Goal: Information Seeking & Learning: Check status

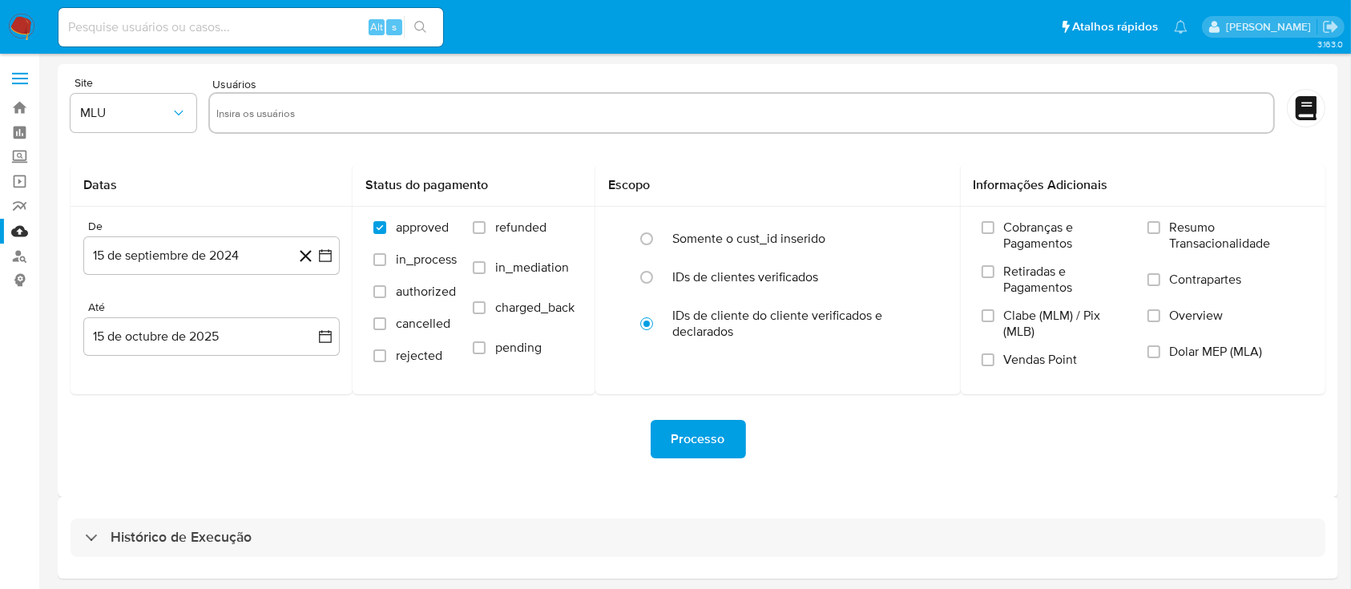
click at [19, 20] on img at bounding box center [21, 27] width 27 height 27
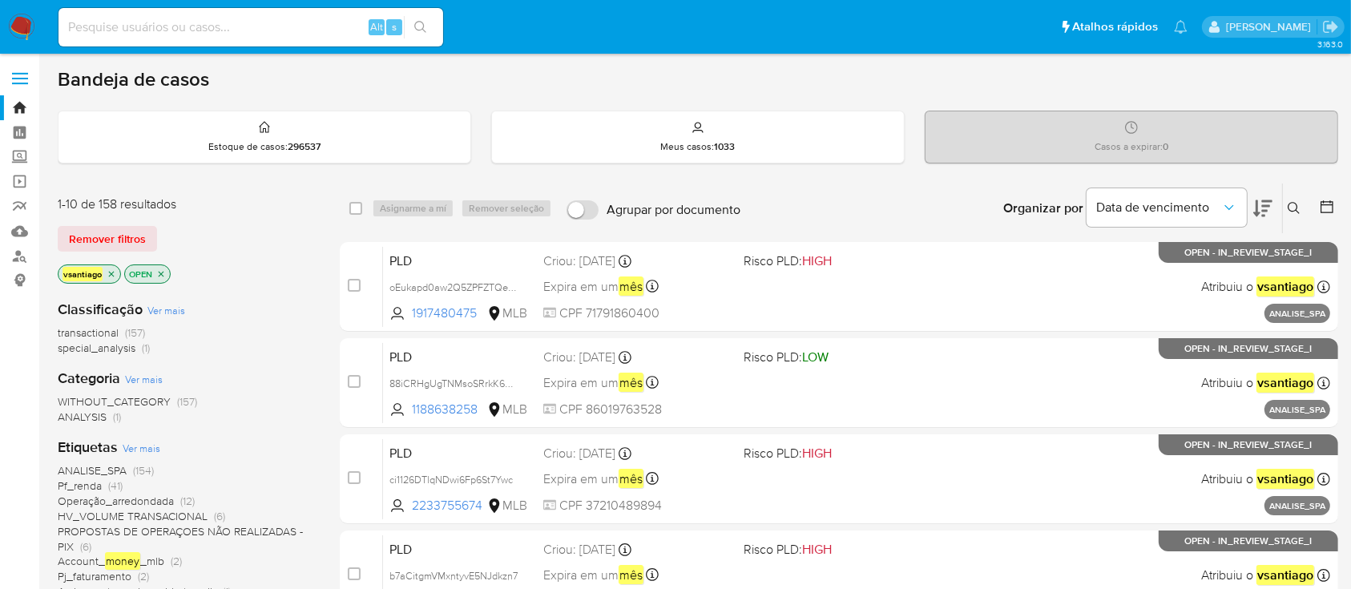
click at [296, 294] on div "Classificação Ver mais transactional (157) special_analysis (1) Categoria Ver m…" at bounding box center [186, 559] width 256 height 545
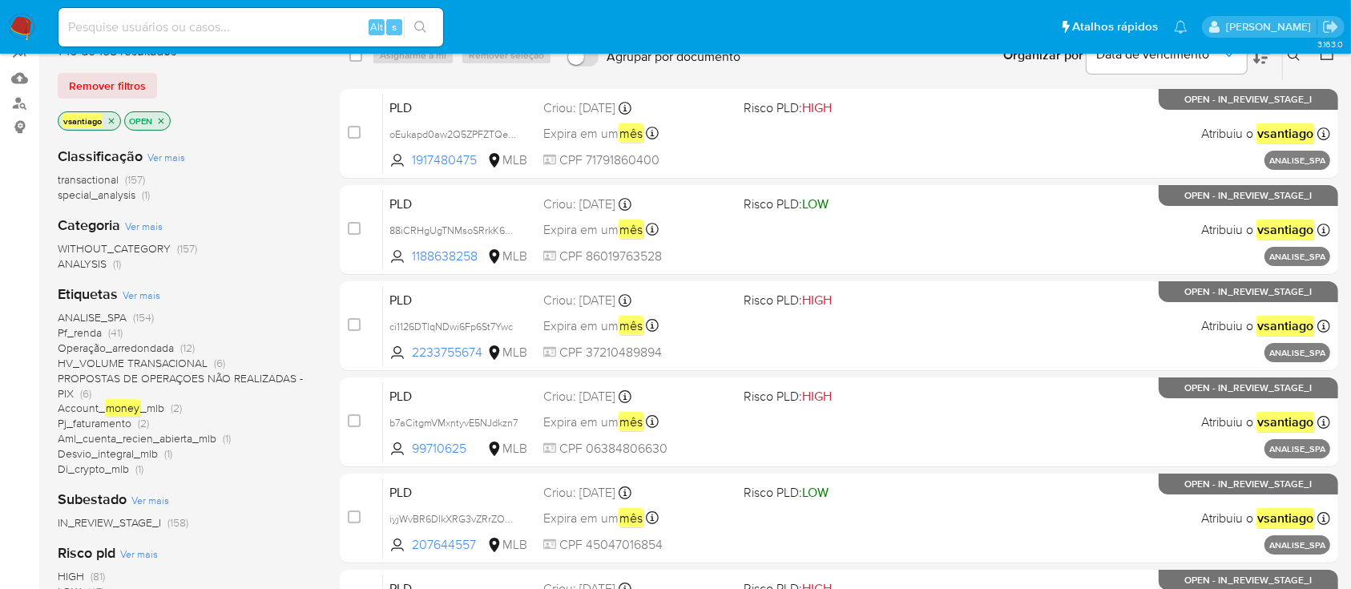
scroll to position [107, 0]
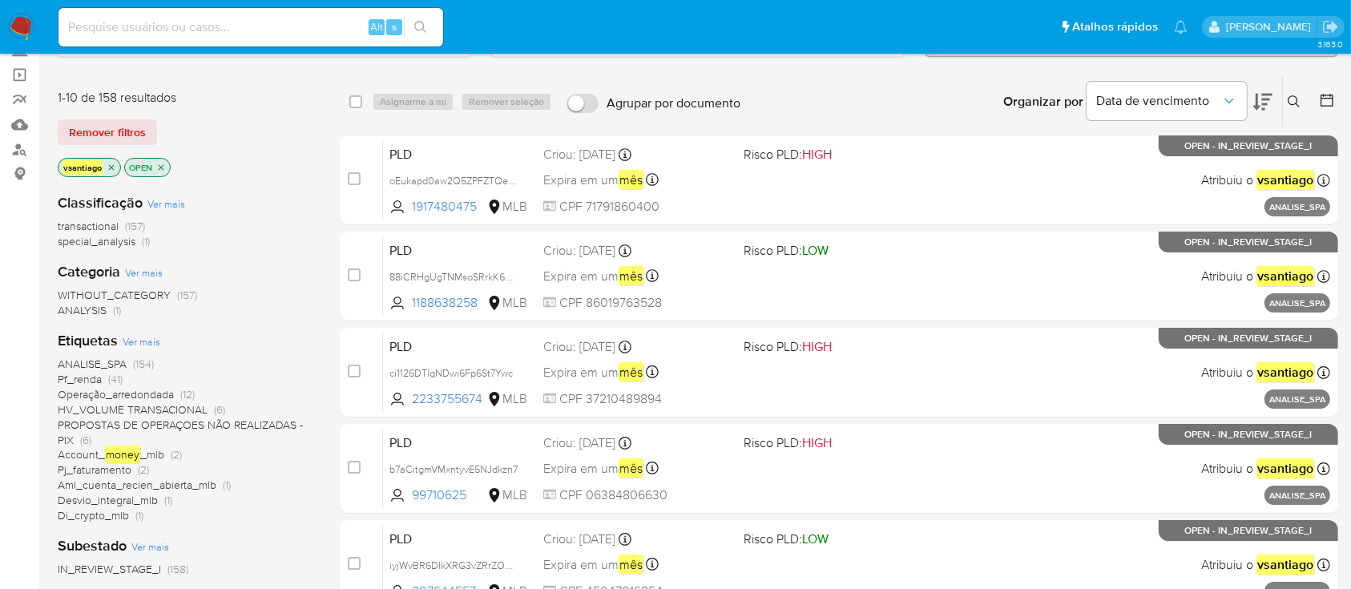
click at [107, 245] on span "special_analysis" at bounding box center [97, 241] width 78 height 16
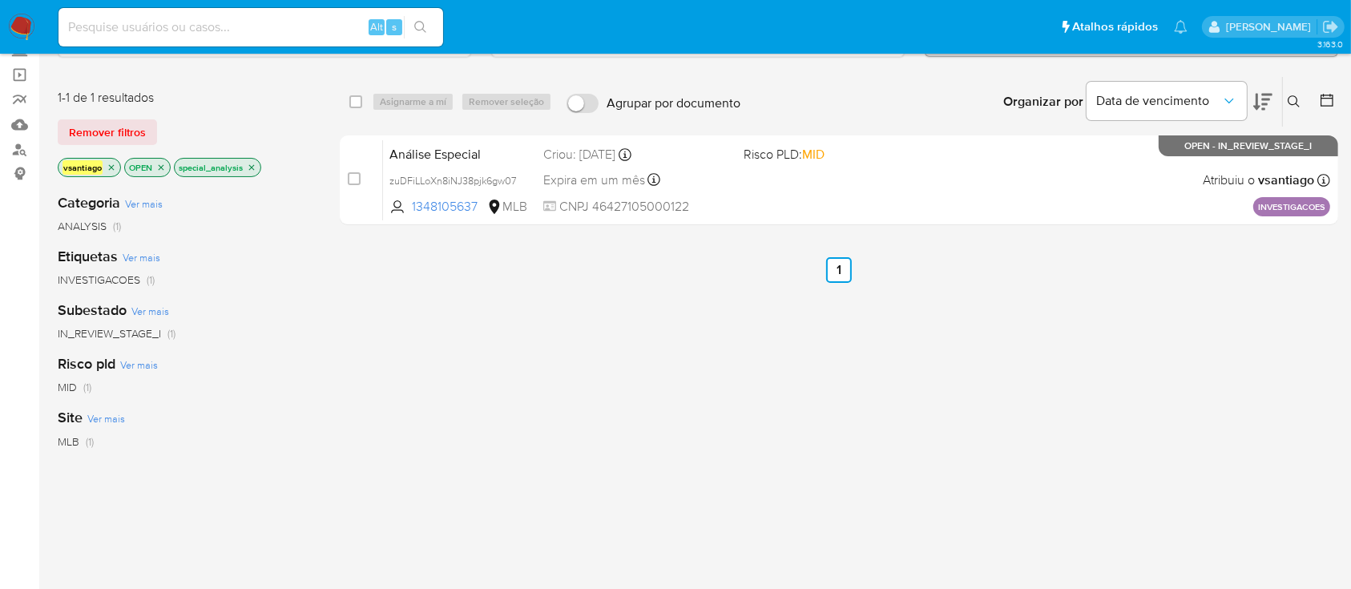
click at [250, 163] on icon "close-filter" at bounding box center [252, 168] width 10 height 10
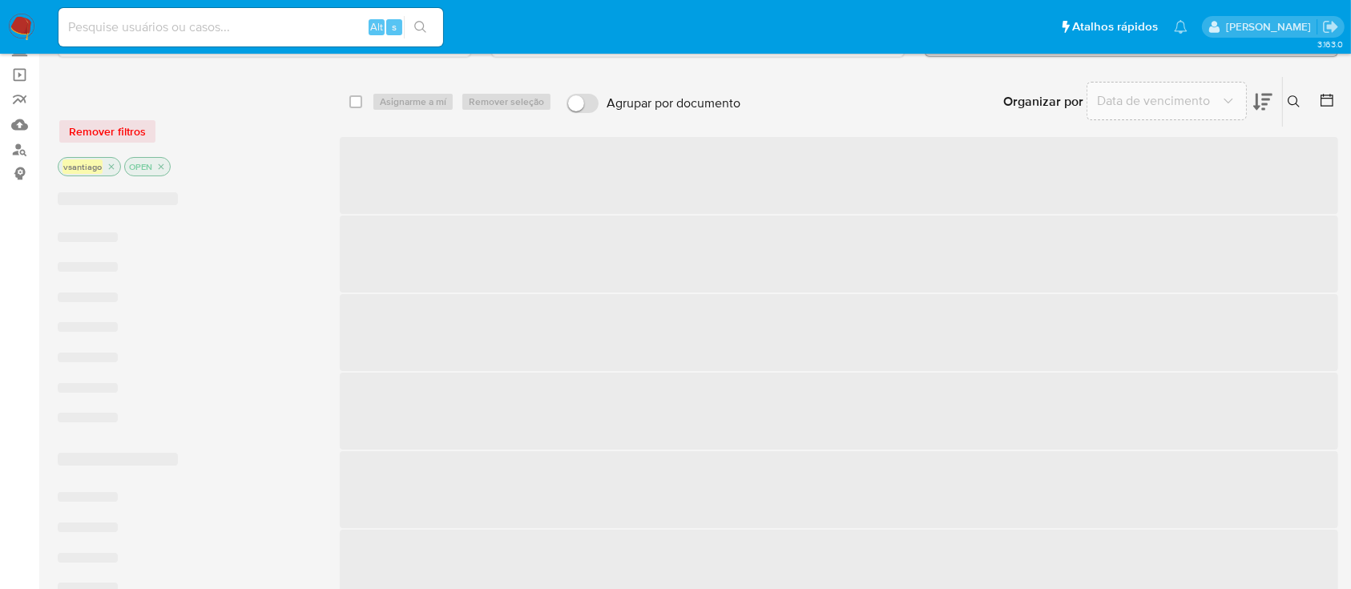
click at [288, 127] on div "Remover filtros" at bounding box center [186, 132] width 256 height 26
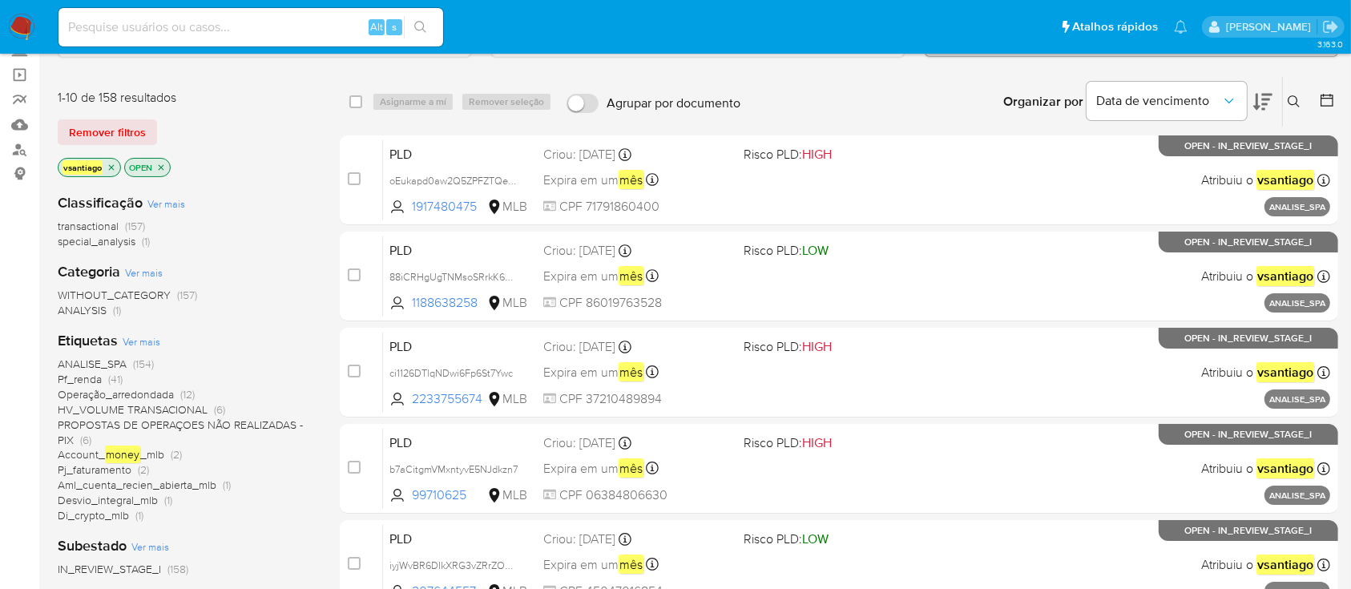
click at [242, 206] on div "Classificação Ver mais transactional (157) special_analysis (1)" at bounding box center [186, 221] width 256 height 56
click at [284, 245] on div "transactional (157) special_analysis (1)" at bounding box center [186, 234] width 256 height 30
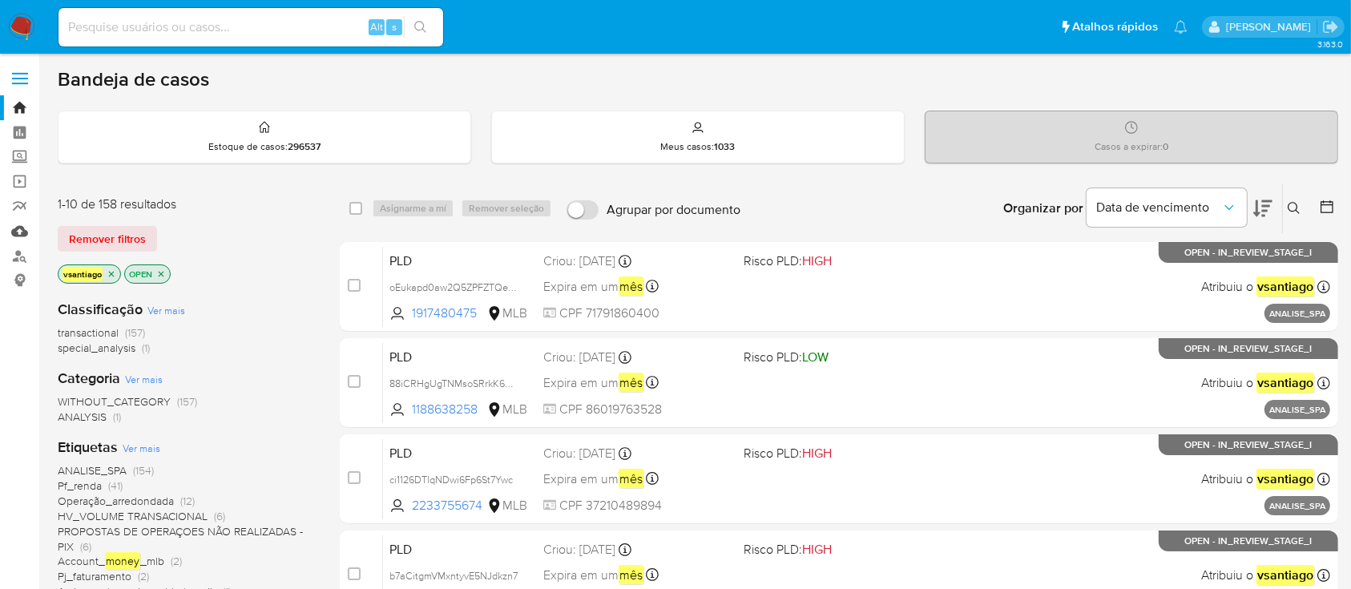
click at [19, 232] on link "Mulan" at bounding box center [95, 231] width 191 height 25
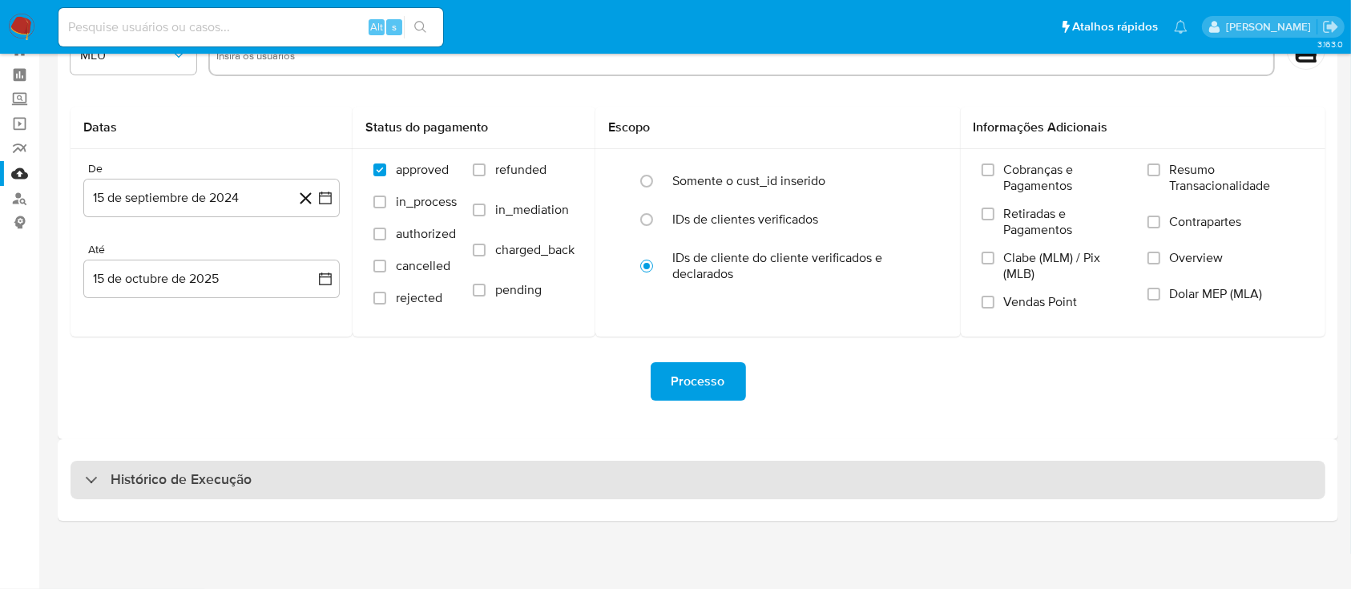
click at [717, 487] on div "Histórico de Execução" at bounding box center [698, 480] width 1255 height 38
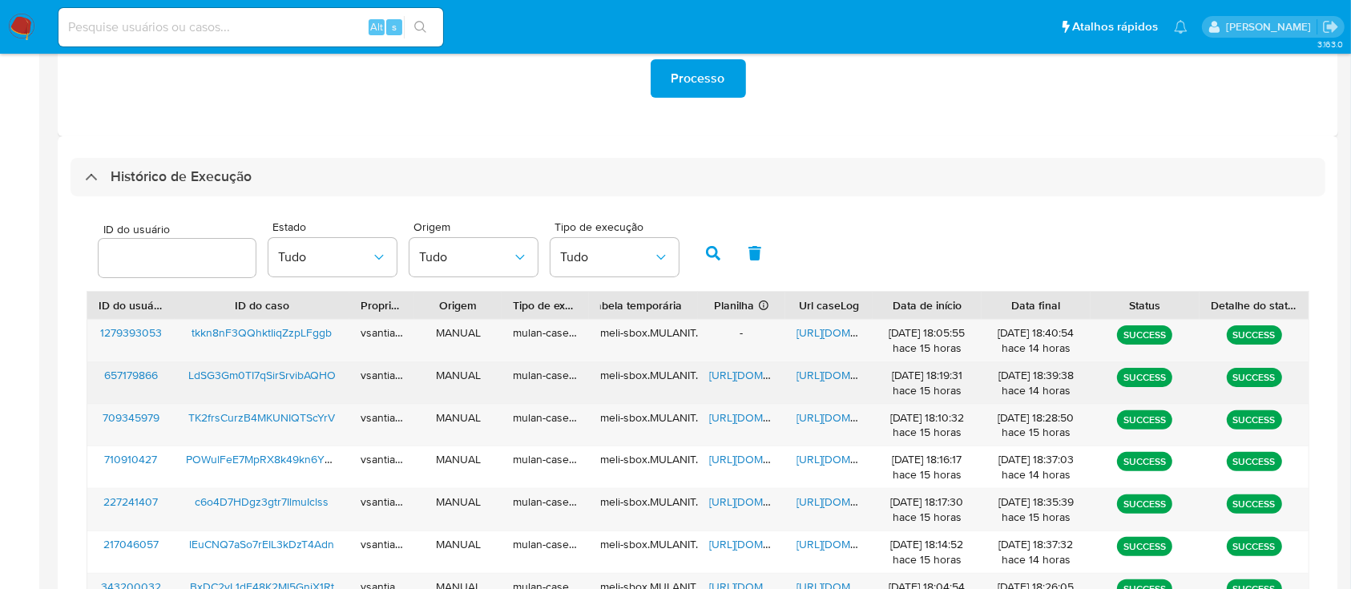
scroll to position [485, 0]
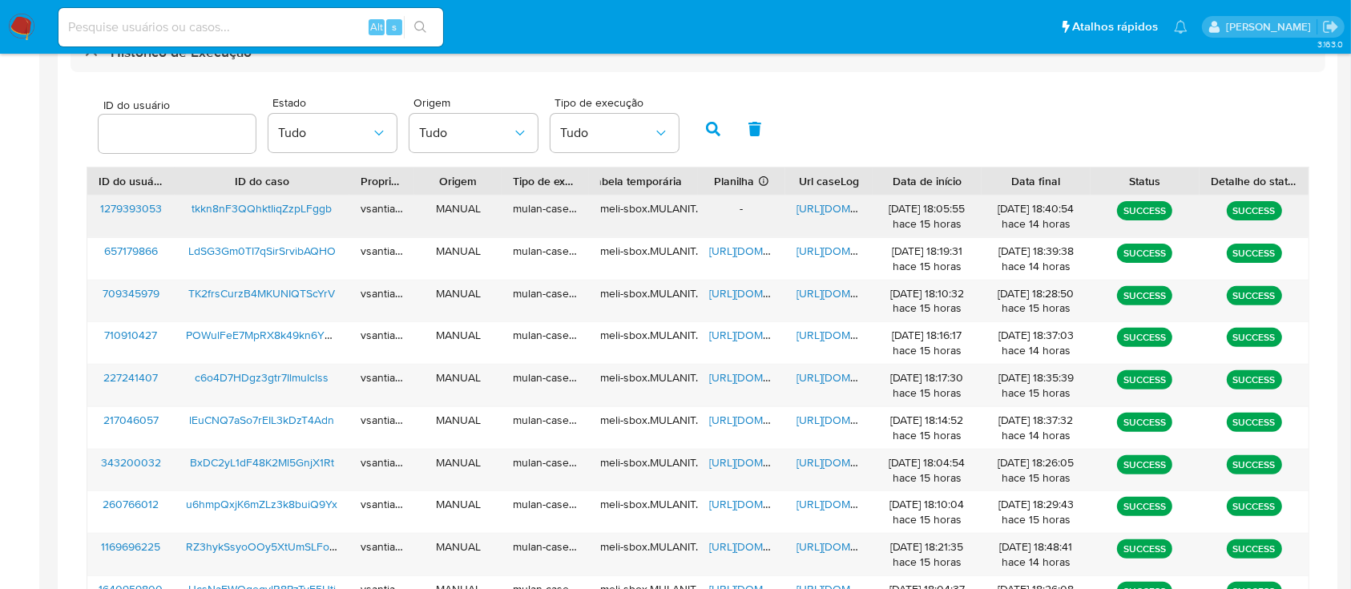
click at [316, 210] on span "tkkn8nF3QQhktIiqZzpLFggb" at bounding box center [262, 208] width 140 height 16
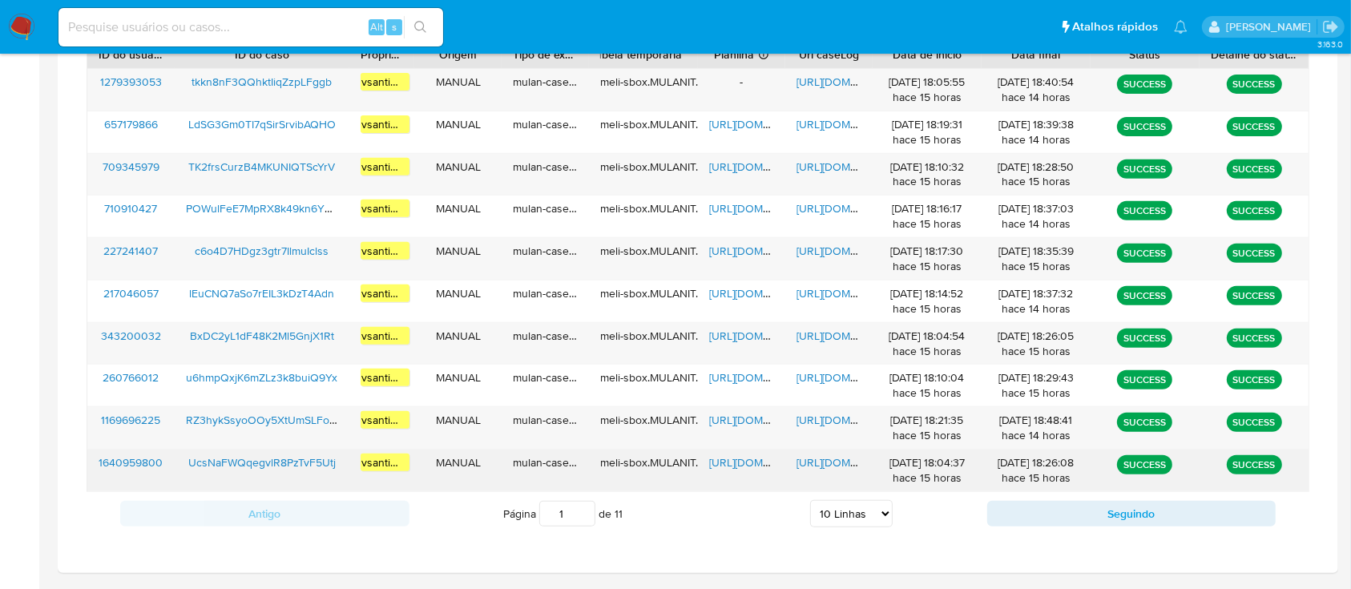
scroll to position [662, 0]
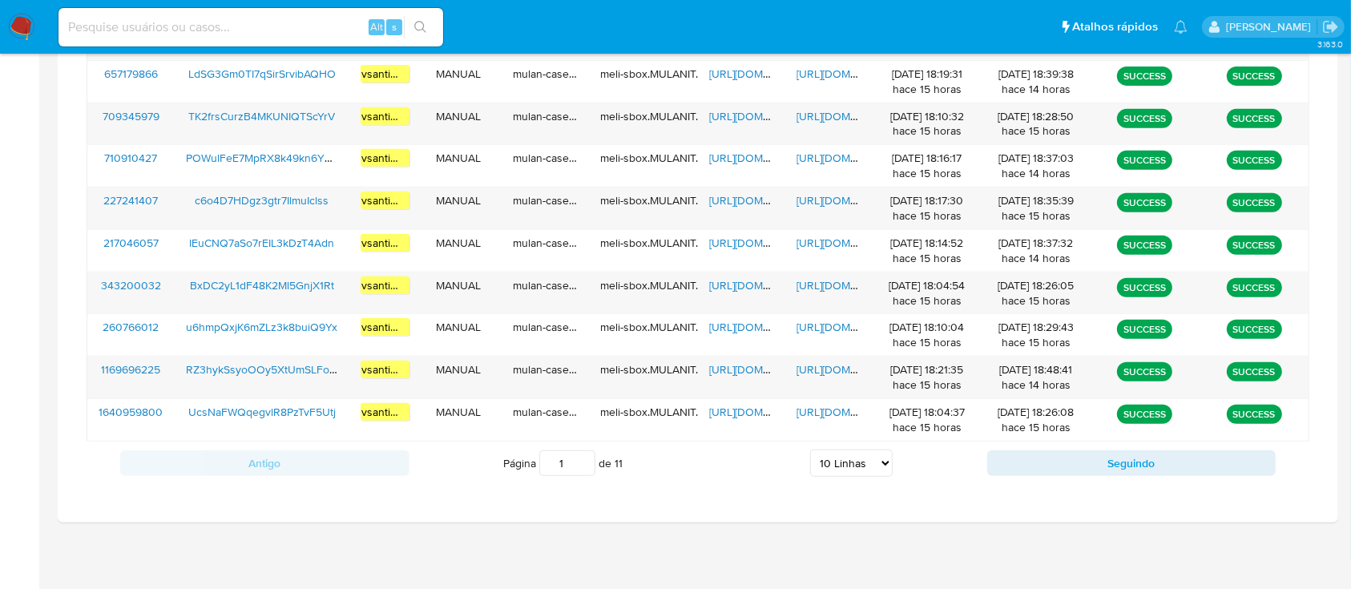
click at [875, 464] on select "5 Linhas 10 Linhas 20 Linhas 25 Linhas 50 Linhas 100 Linhas" at bounding box center [851, 463] width 83 height 27
select select "100"
click at [810, 450] on select "5 Linhas 10 Linhas 20 Linhas 25 Linhas 50 Linhas 100 Linhas" at bounding box center [851, 463] width 83 height 27
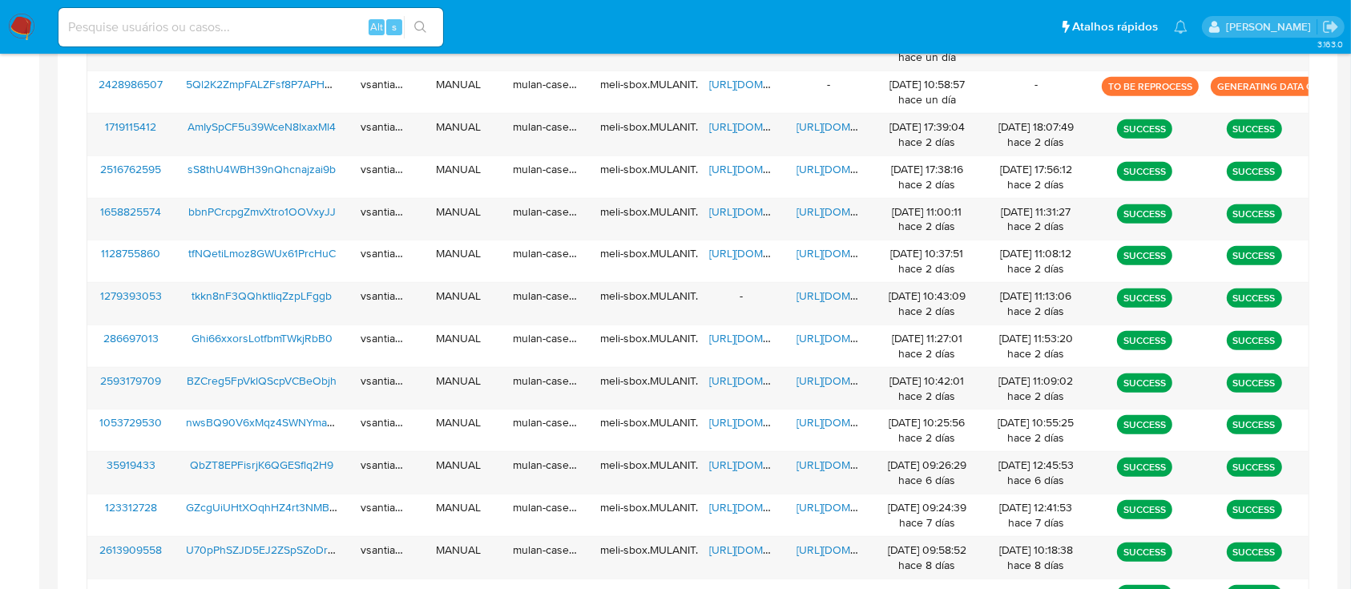
scroll to position [399, 0]
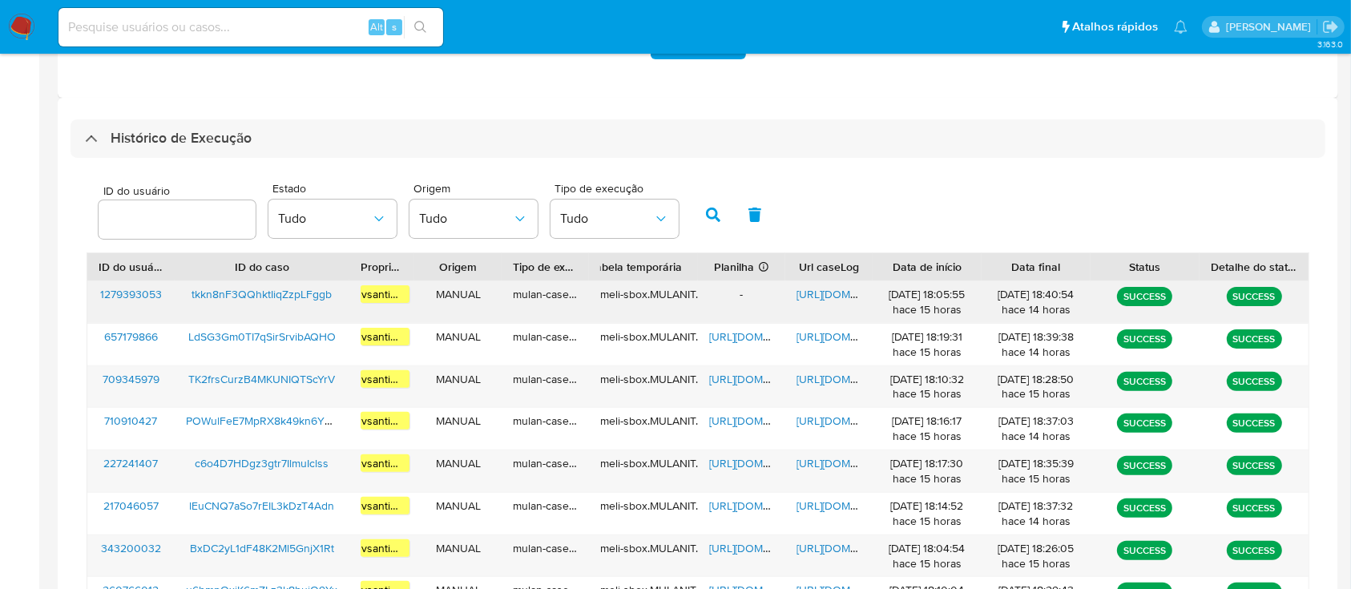
click at [740, 300] on div "-" at bounding box center [741, 302] width 87 height 42
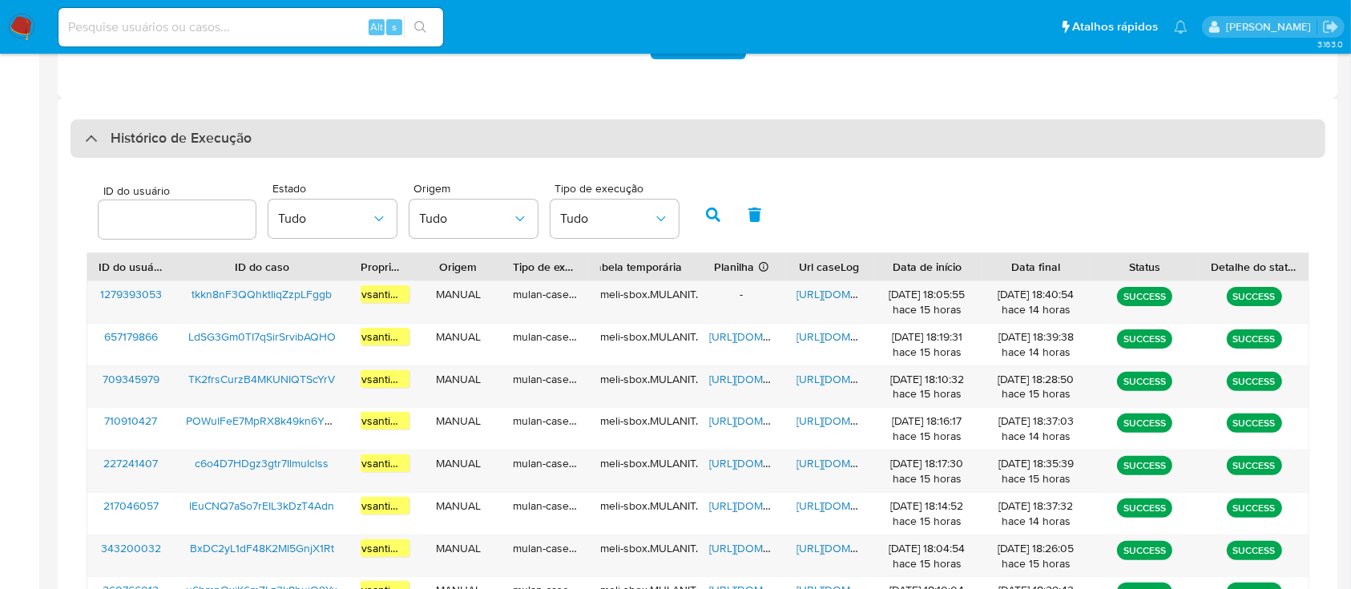
click at [880, 128] on div "Histórico de Execução" at bounding box center [698, 138] width 1255 height 38
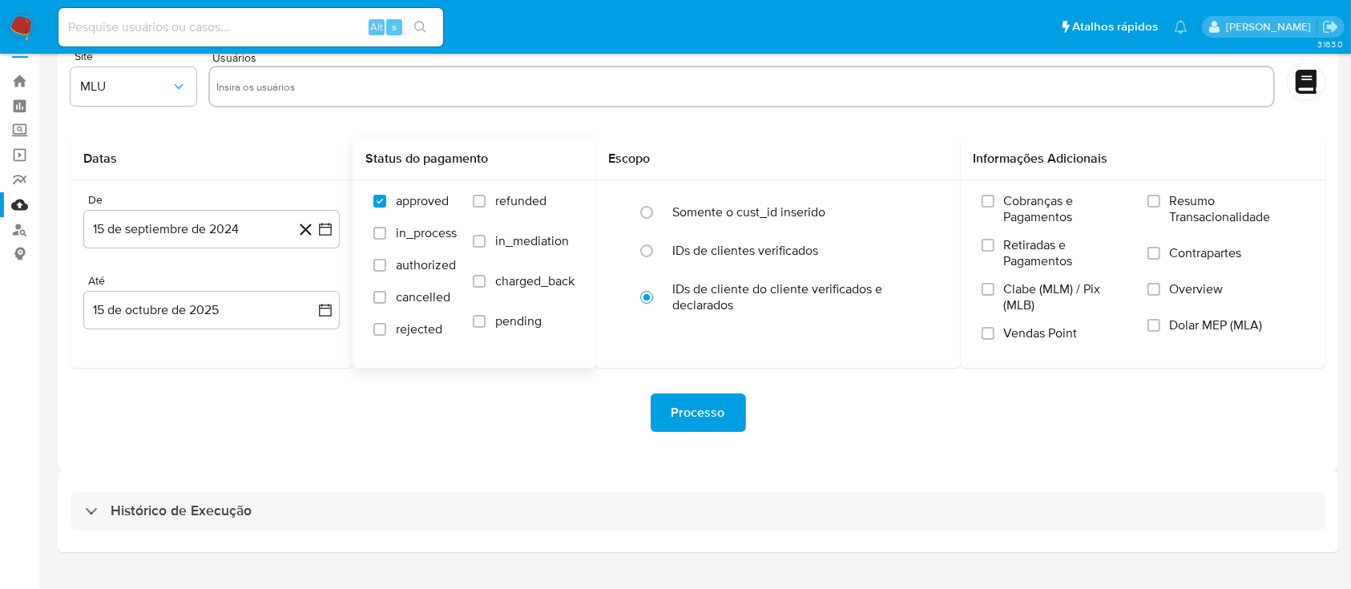
scroll to position [0, 0]
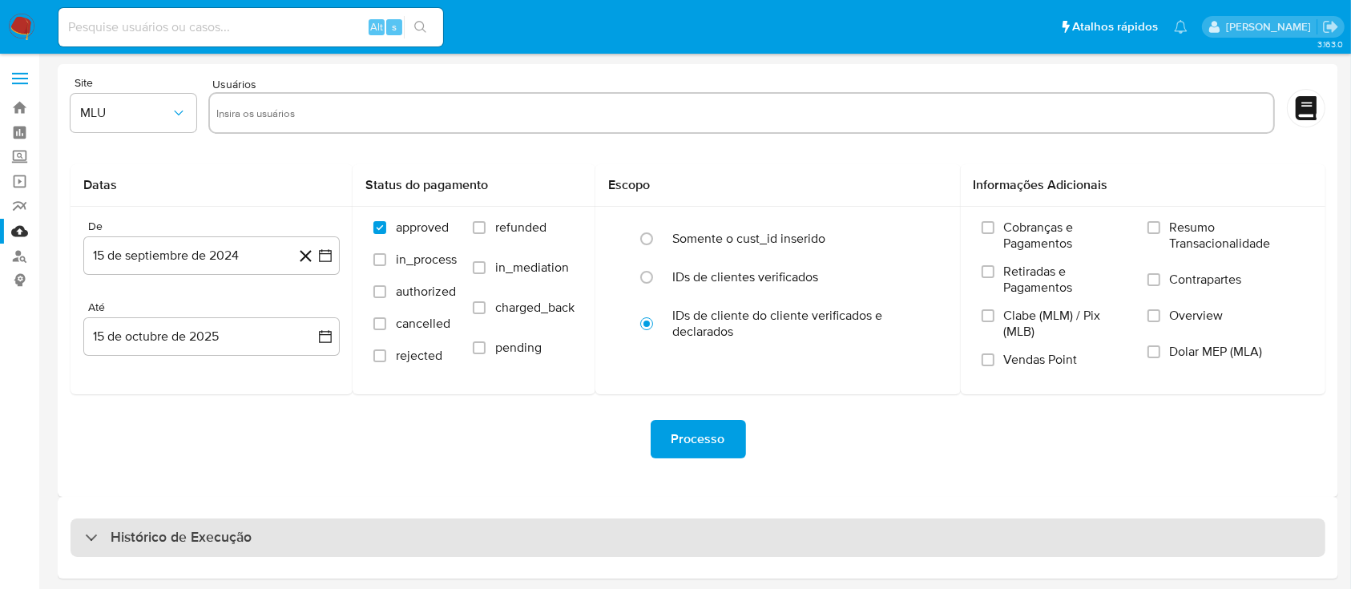
click at [415, 525] on div "Histórico de Execução" at bounding box center [698, 537] width 1255 height 38
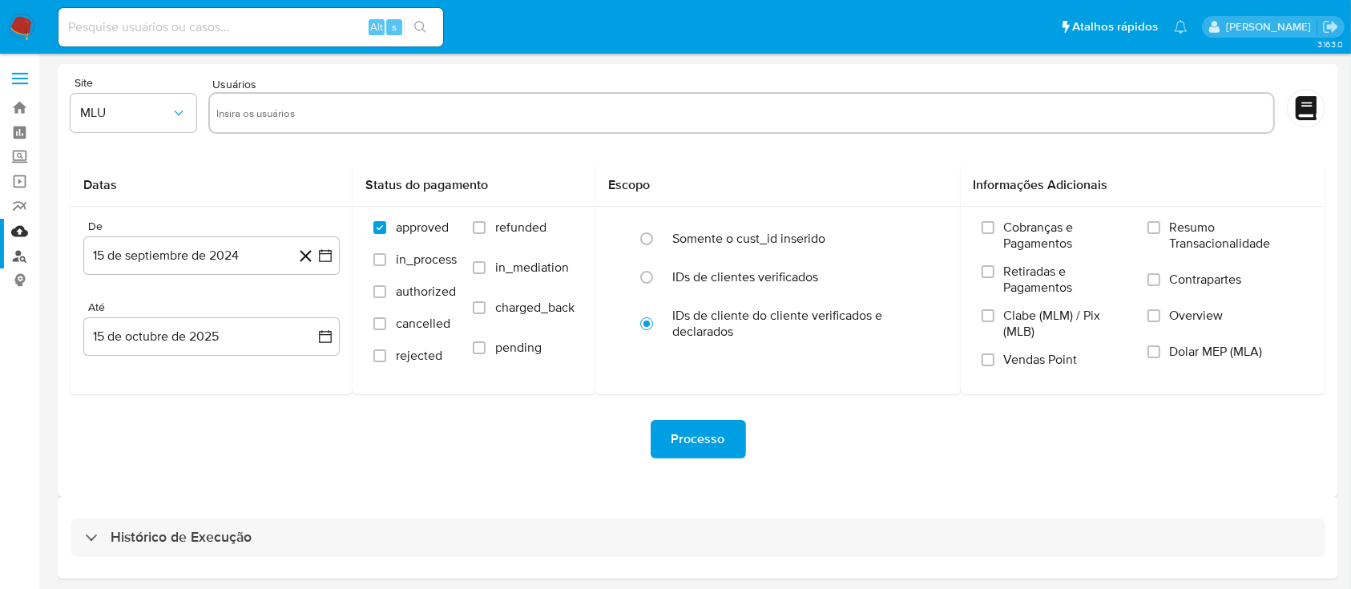
select select "10"
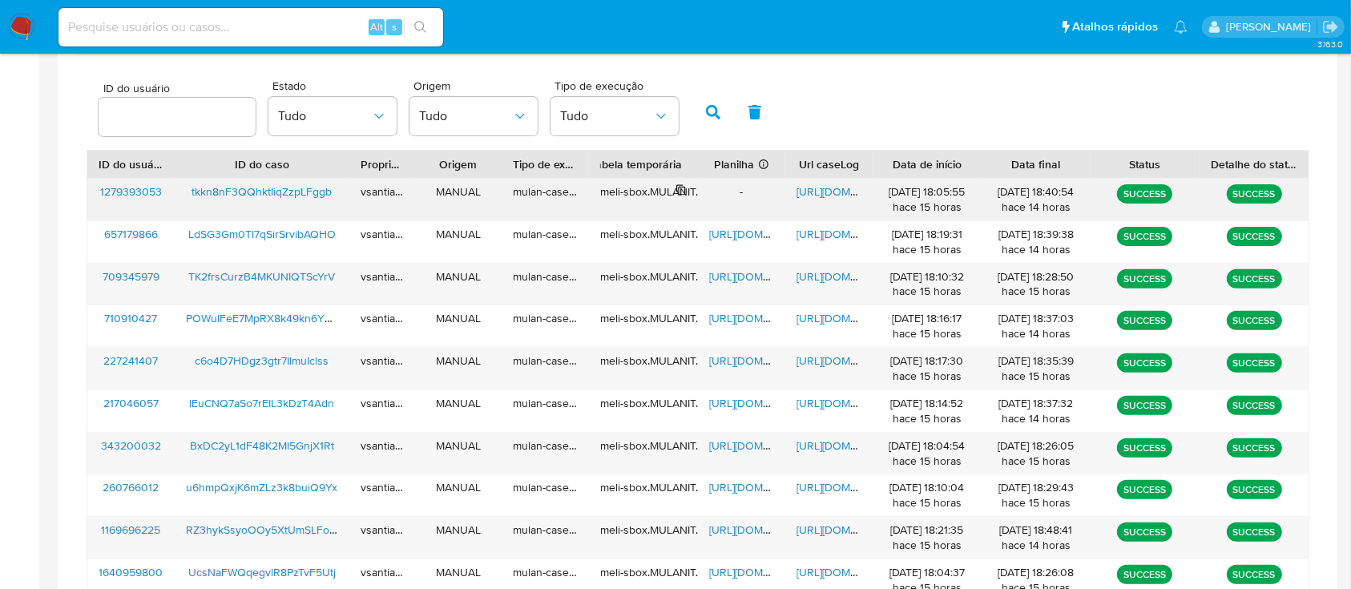
scroll to position [534, 0]
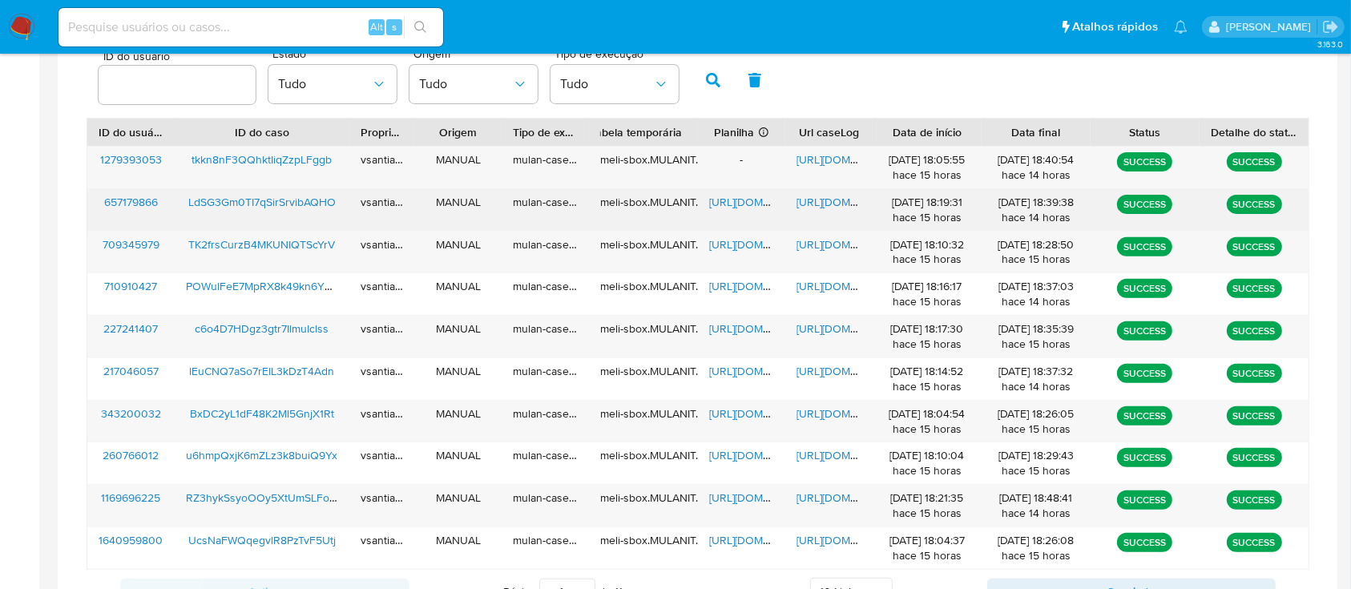
click at [833, 200] on span "[URL][DOMAIN_NAME]" at bounding box center [852, 202] width 111 height 16
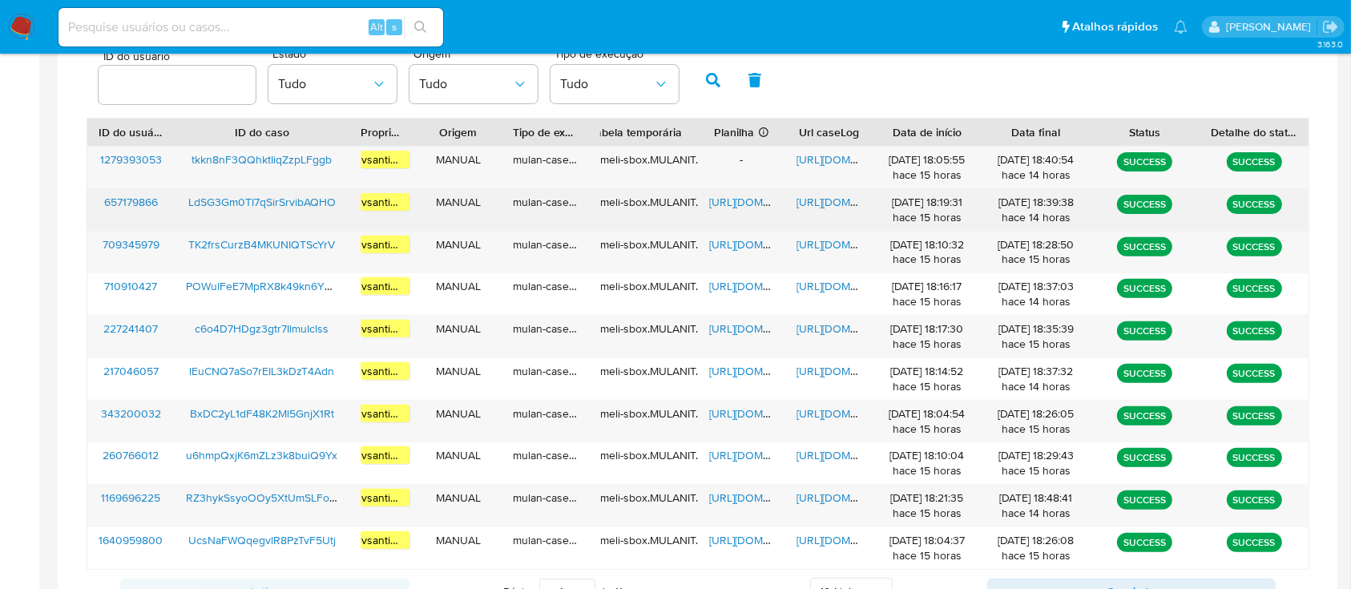
click at [833, 196] on span "[URL][DOMAIN_NAME]" at bounding box center [852, 202] width 111 height 16
click at [750, 204] on span "[URL][DOMAIN_NAME]" at bounding box center [764, 202] width 111 height 16
click at [279, 200] on span "LdSG3Gm0TI7qSirSrvibAQHO" at bounding box center [261, 202] width 147 height 16
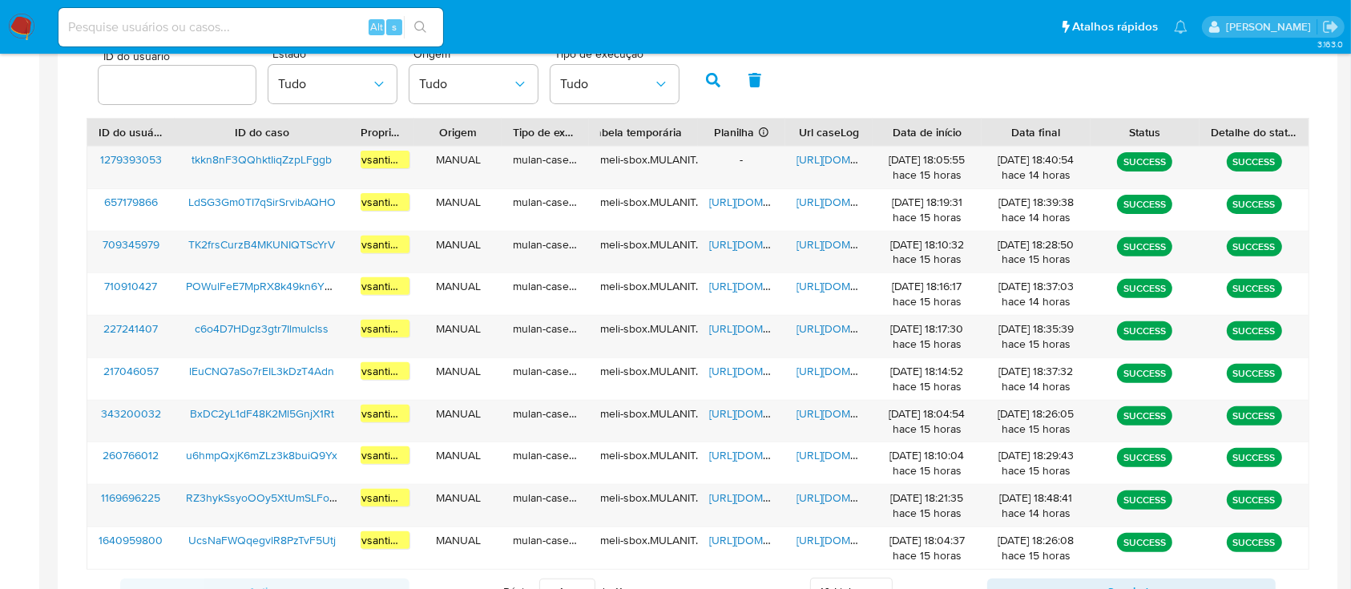
click at [26, 26] on img at bounding box center [21, 27] width 27 height 27
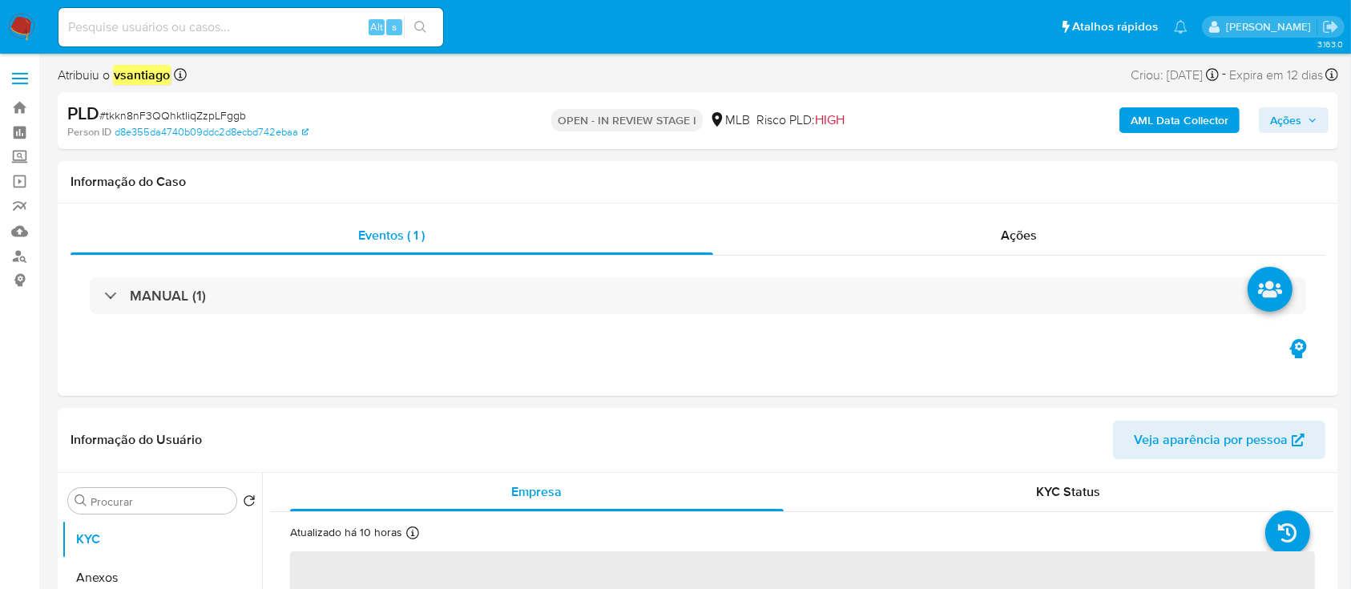
select select "10"
click at [1056, 253] on div "Ações" at bounding box center [1019, 235] width 612 height 38
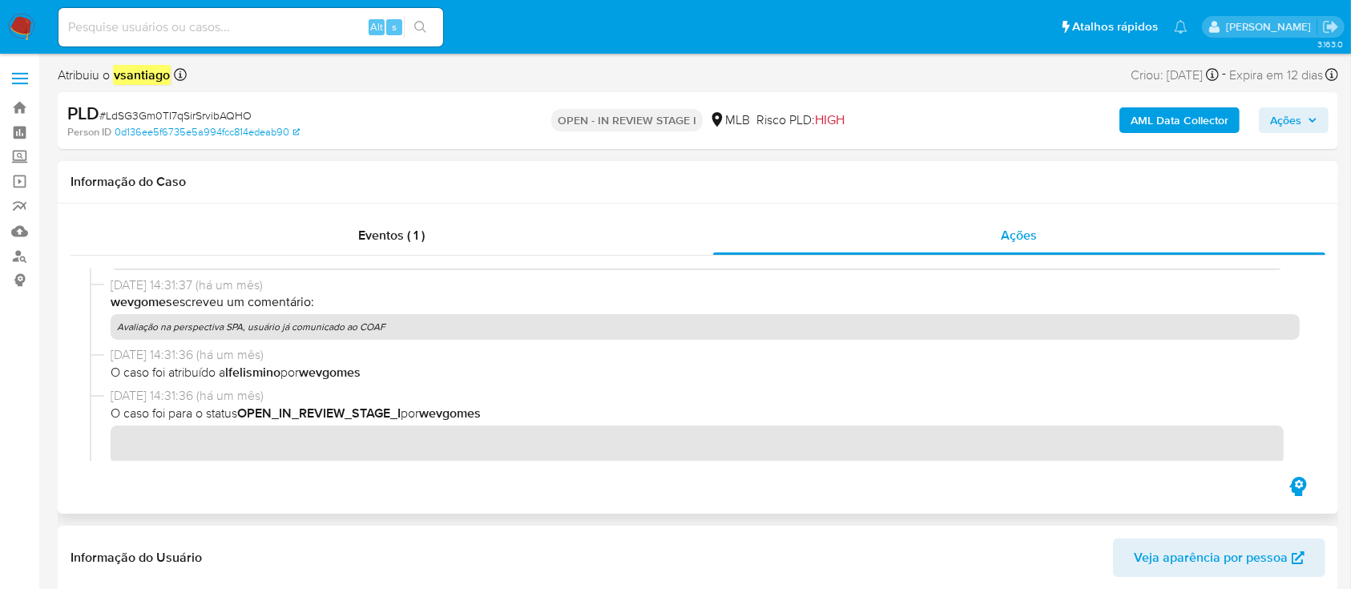
scroll to position [321, 0]
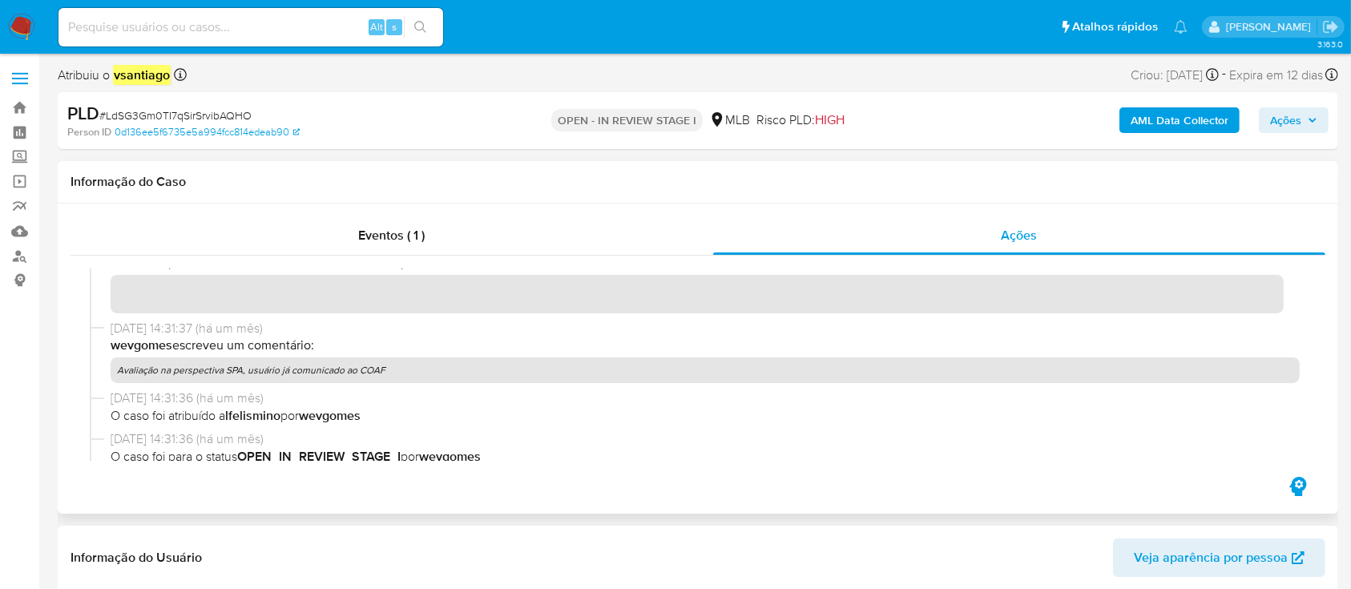
drag, startPoint x: 394, startPoint y: 376, endPoint x: 123, endPoint y: 377, distance: 271.7
click at [123, 377] on p "Avaliação na perspectiva SPA, usuário já comunicado ao COAF" at bounding box center [705, 370] width 1189 height 26
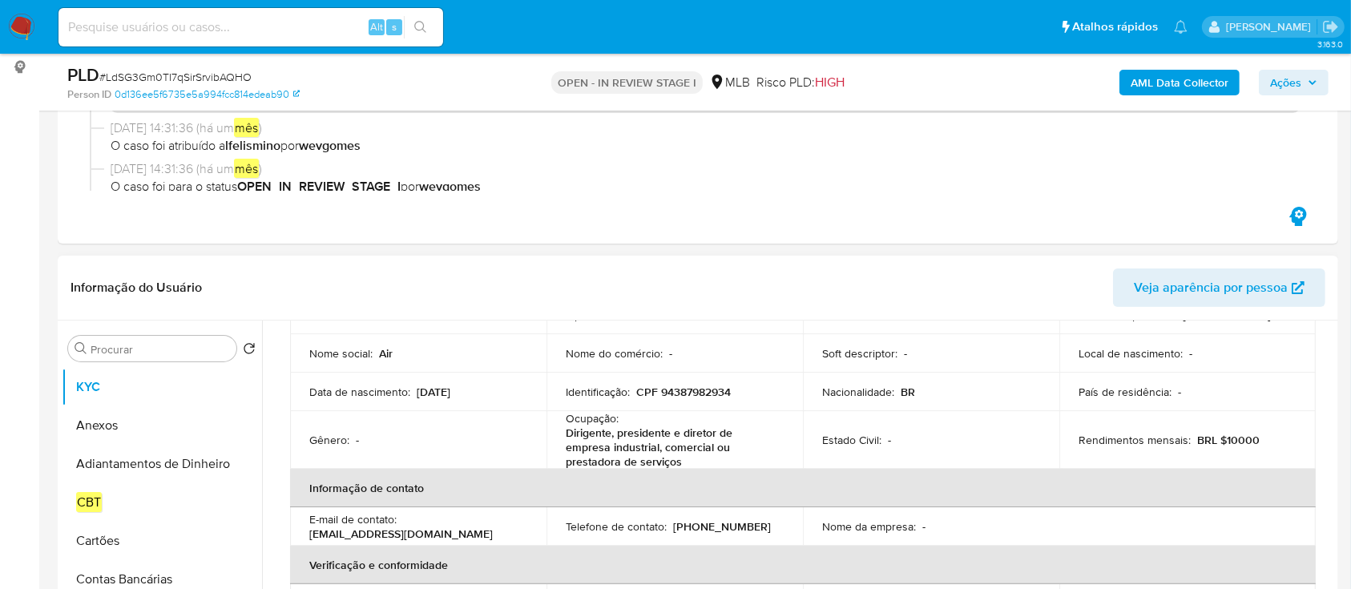
scroll to position [107, 0]
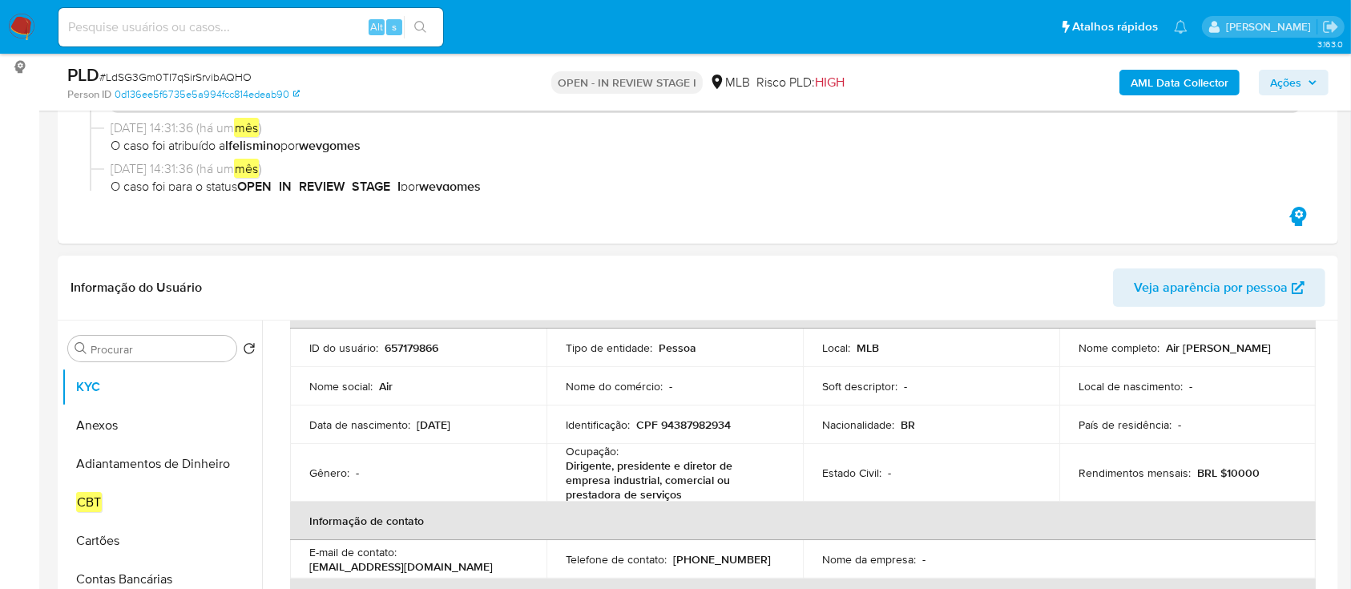
click at [705, 420] on p "CPF 94387982934" at bounding box center [683, 424] width 95 height 14
copy p "94387982934"
click at [163, 337] on div "Procurar" at bounding box center [152, 349] width 168 height 26
click at [160, 346] on input "Procurar" at bounding box center [160, 349] width 139 height 14
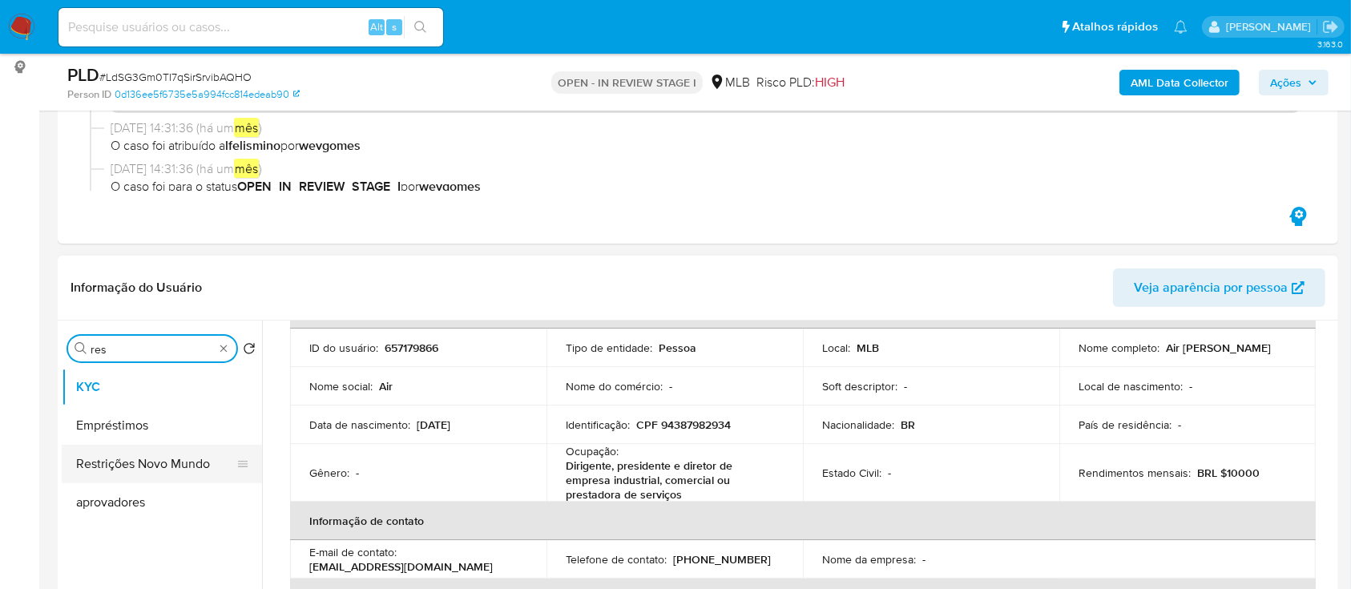
type input "res"
click at [133, 459] on button "Restrições Novo Mundo" at bounding box center [156, 464] width 188 height 38
click at [134, 466] on button "Restrições Novo Mundo" at bounding box center [156, 464] width 188 height 38
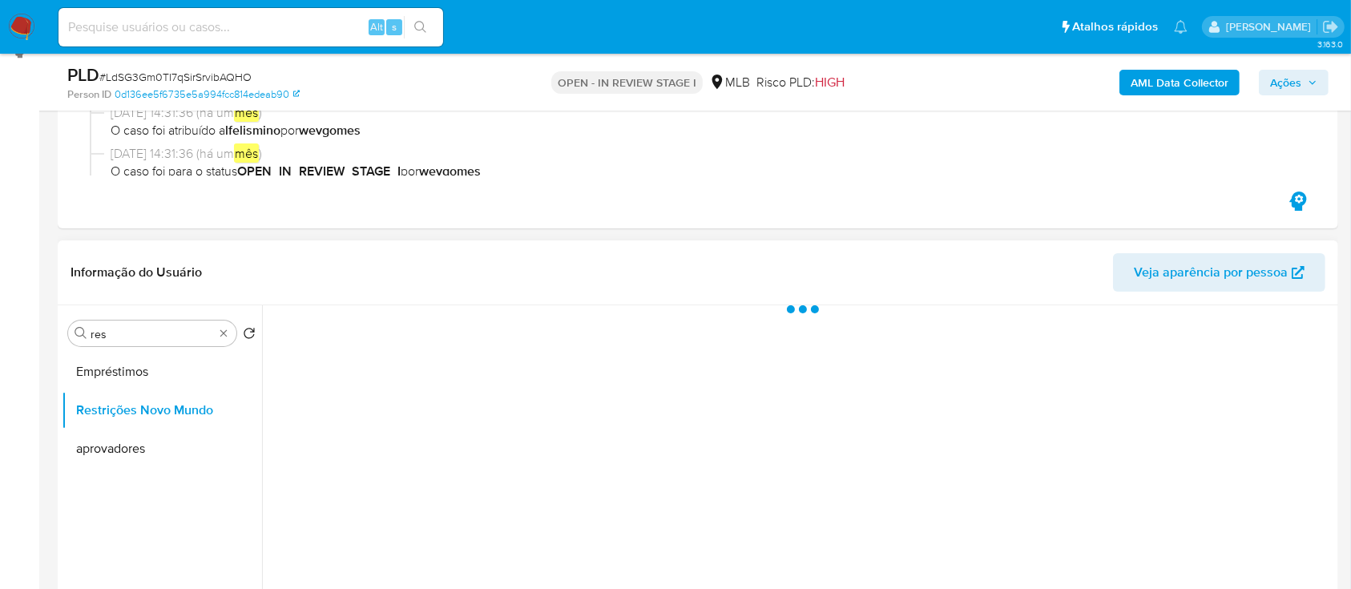
scroll to position [427, 0]
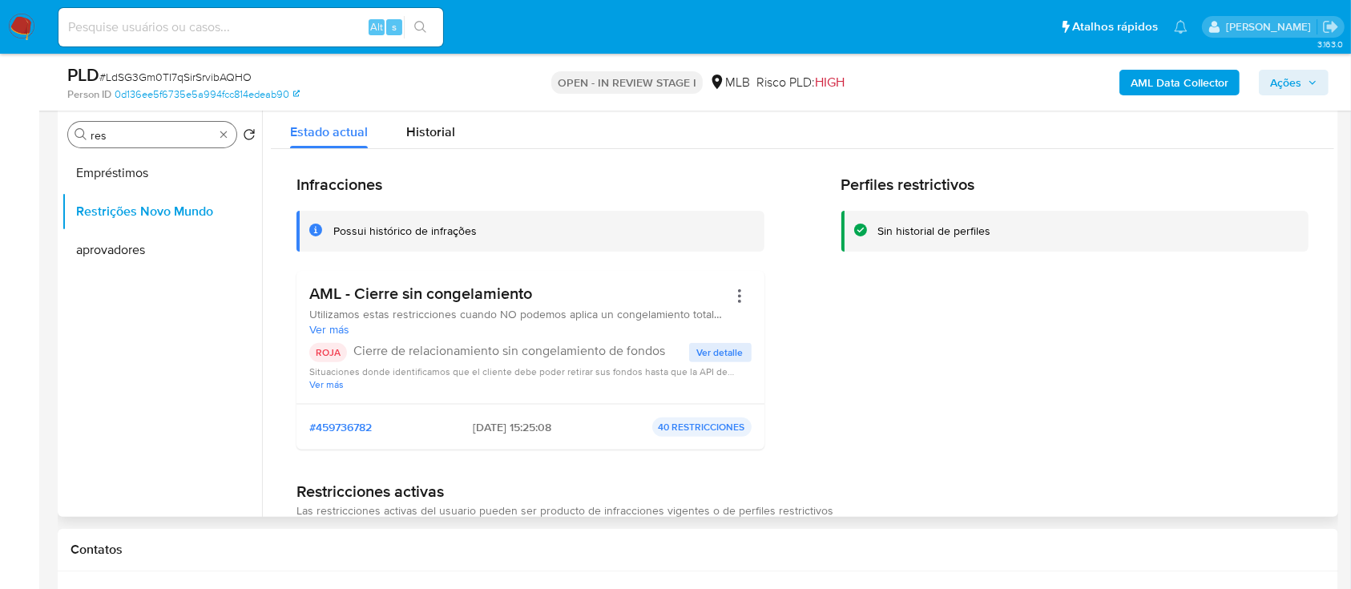
click at [188, 143] on div "Procurar res" at bounding box center [152, 135] width 168 height 26
click at [188, 131] on input "res" at bounding box center [152, 135] width 123 height 14
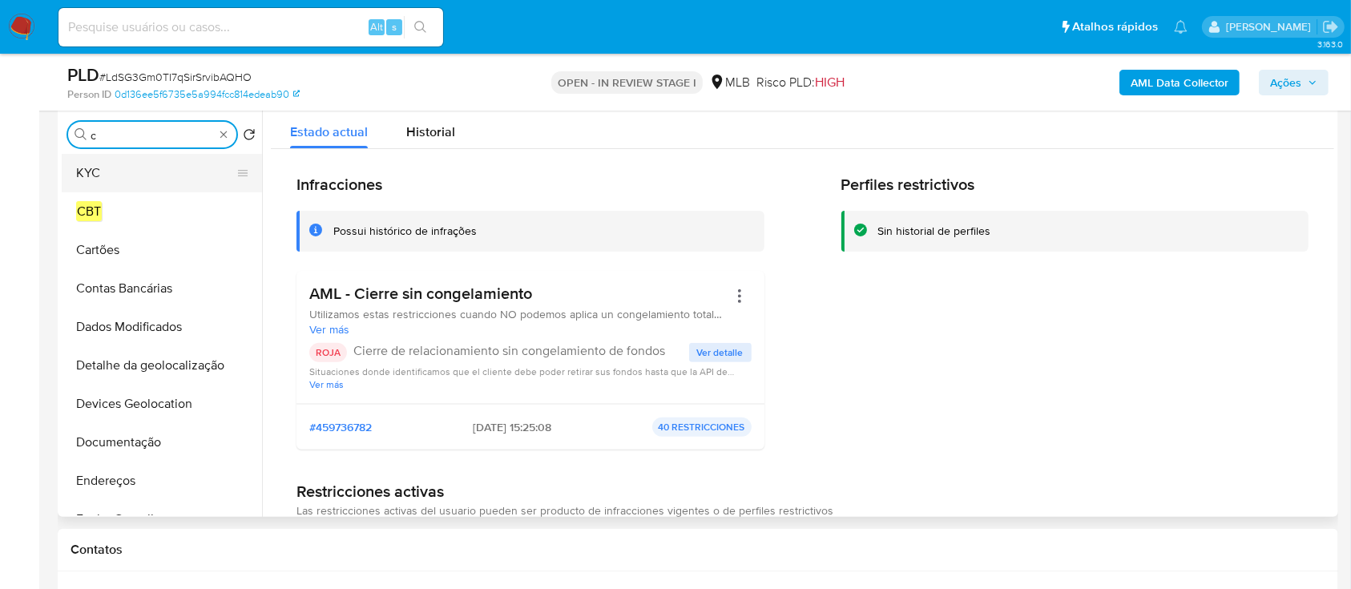
type input "c"
click at [141, 172] on button "KYC" at bounding box center [156, 173] width 188 height 38
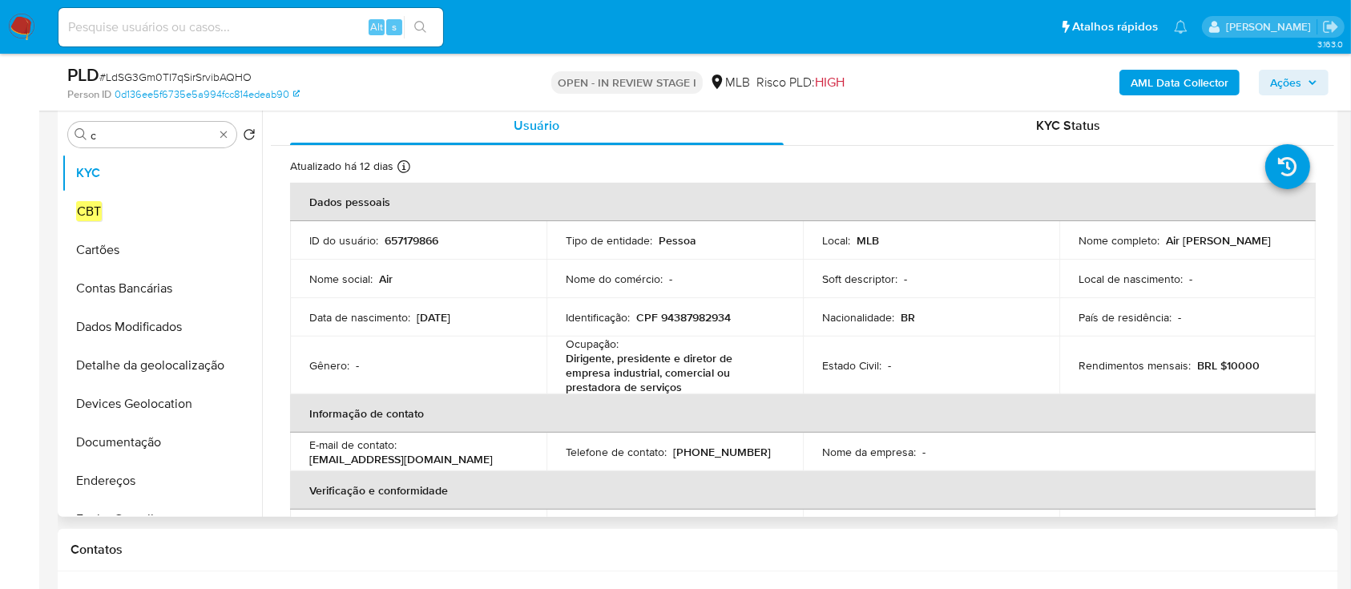
click at [417, 240] on p "657179866" at bounding box center [412, 240] width 54 height 14
copy p "657179866"
click at [407, 234] on p "657179866" at bounding box center [412, 240] width 54 height 14
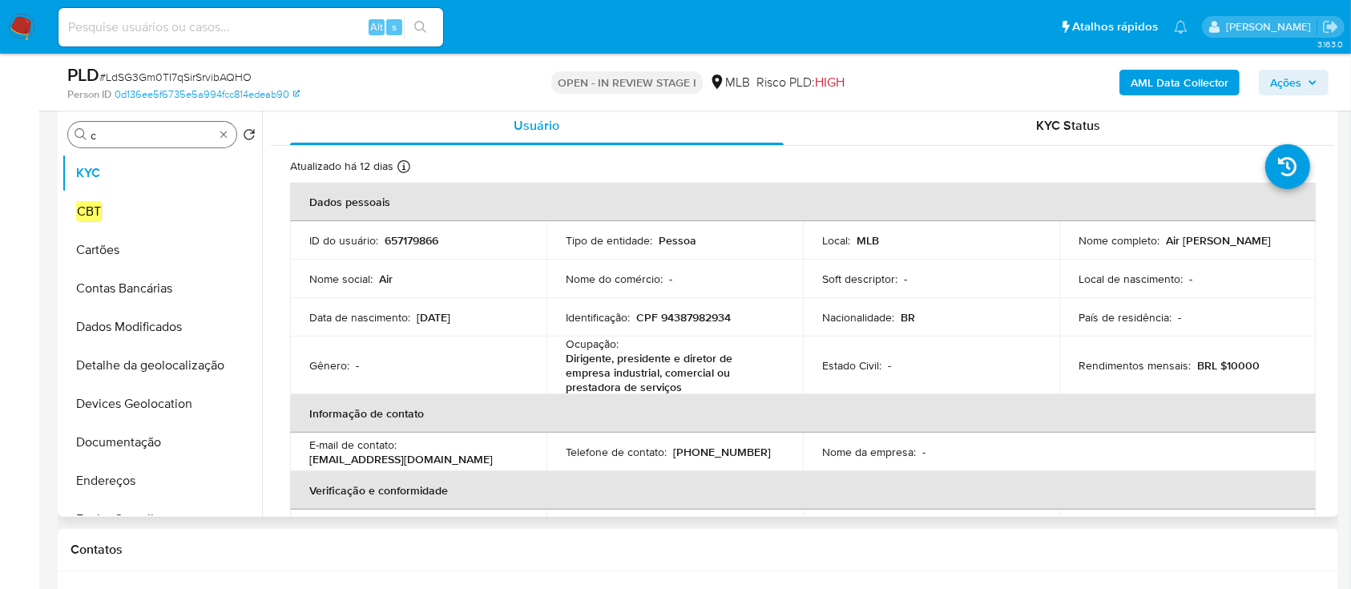
click at [155, 142] on div "Procurar c" at bounding box center [152, 135] width 168 height 26
click at [157, 137] on input "c" at bounding box center [152, 135] width 123 height 14
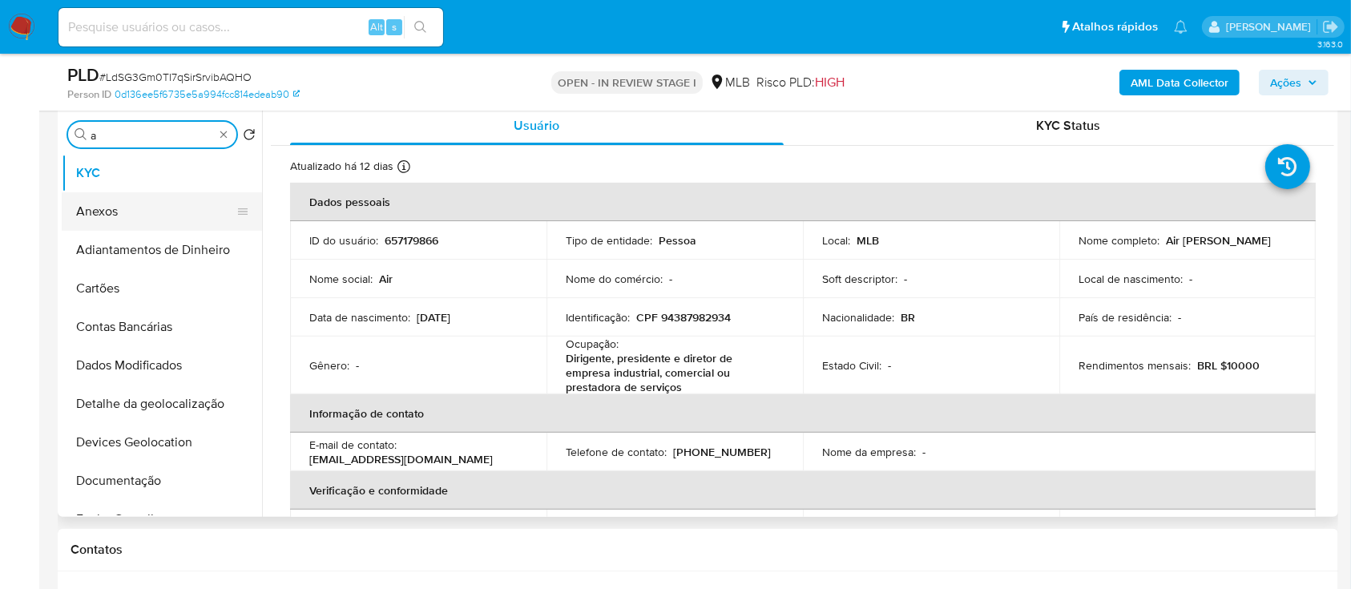
type input "a"
click at [121, 205] on button "Anexos" at bounding box center [156, 211] width 188 height 38
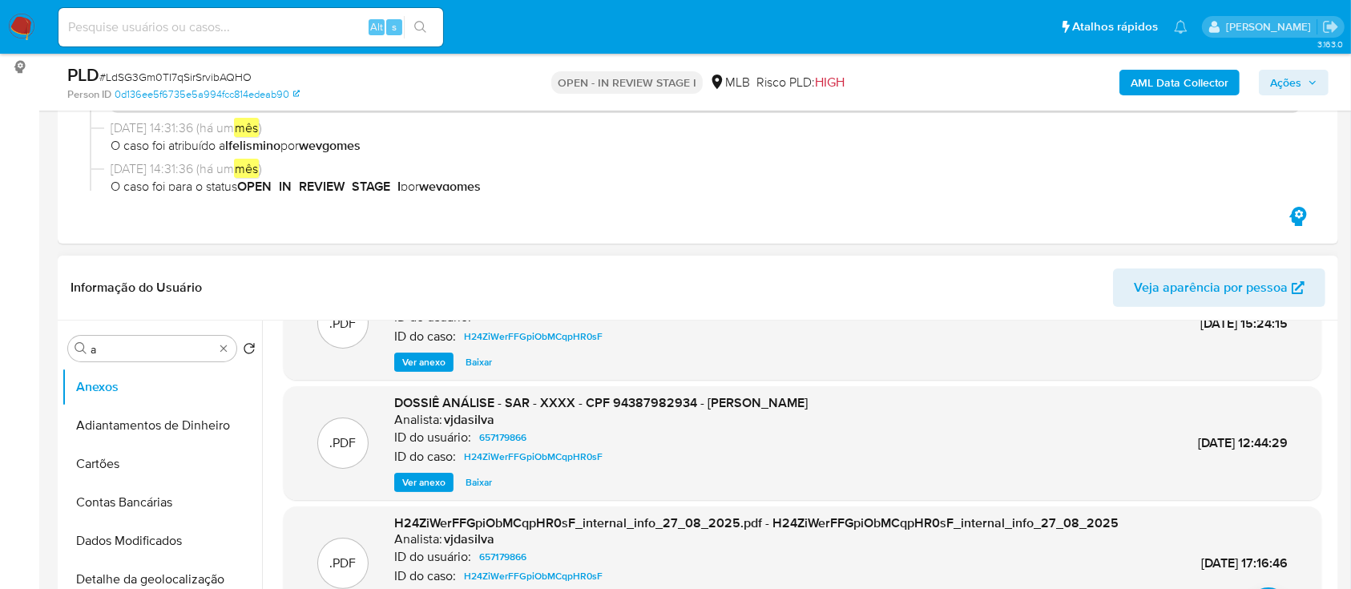
scroll to position [0, 0]
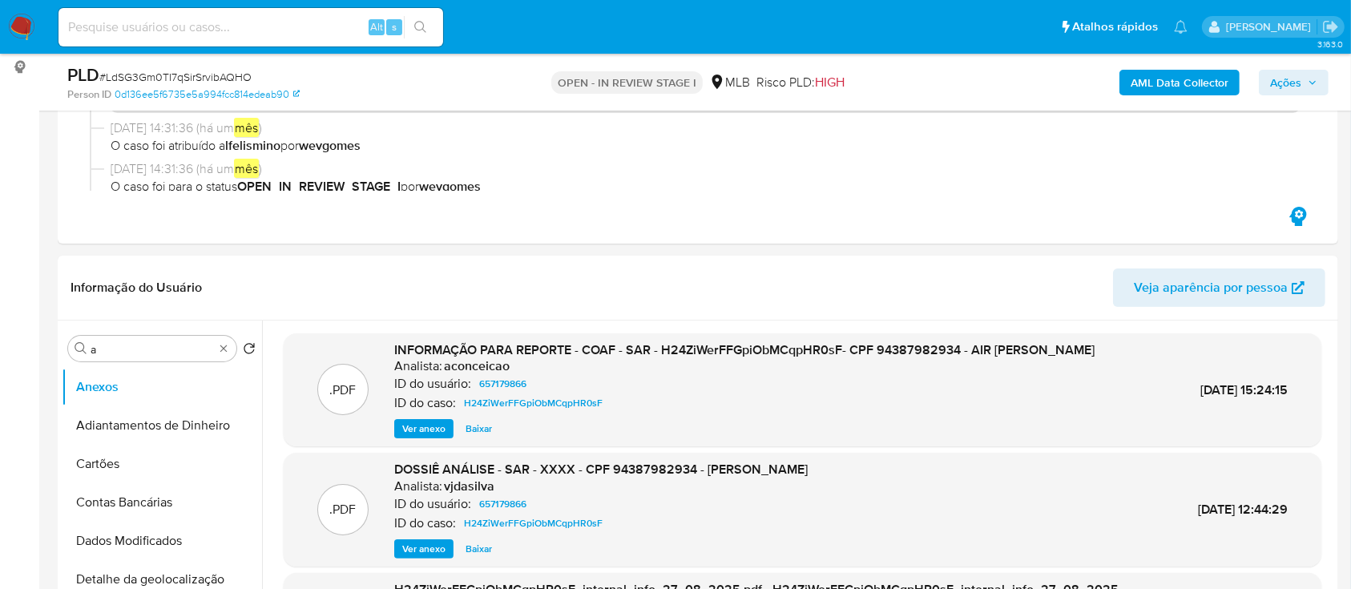
click at [1229, 90] on button "AML Data Collector" at bounding box center [1179, 83] width 120 height 26
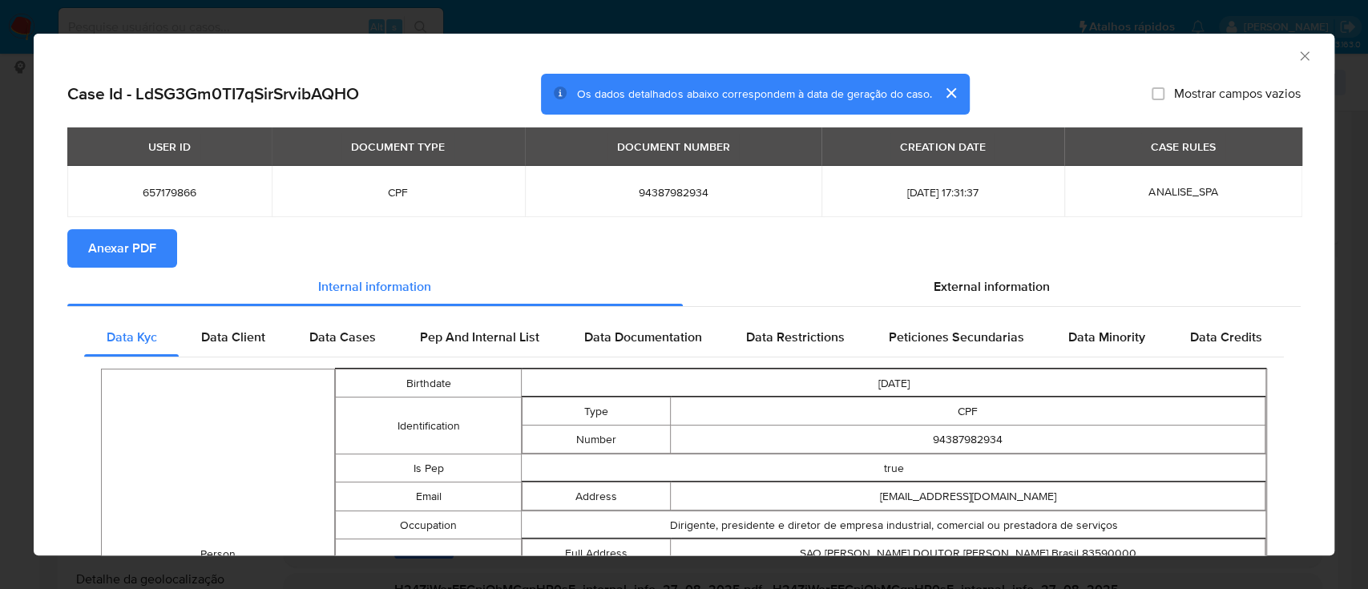
click at [86, 253] on button "Anexar PDF" at bounding box center [122, 248] width 110 height 38
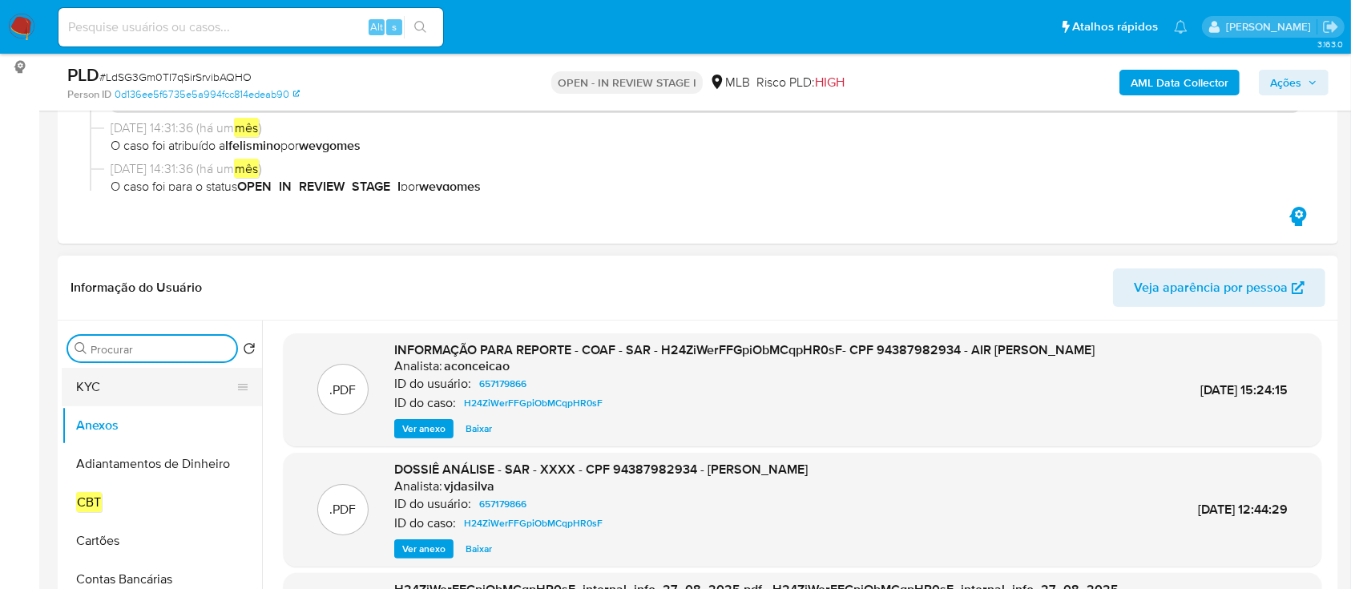
click at [156, 395] on button "KYC" at bounding box center [156, 387] width 188 height 38
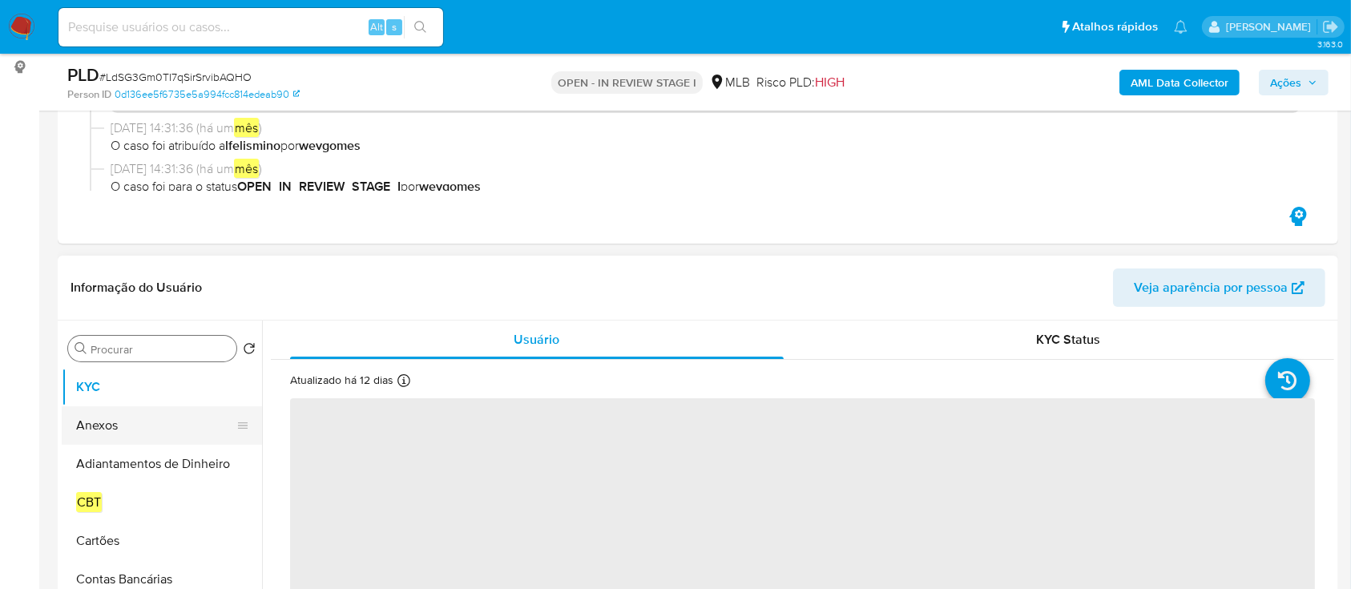
click at [131, 418] on button "Anexos" at bounding box center [156, 425] width 188 height 38
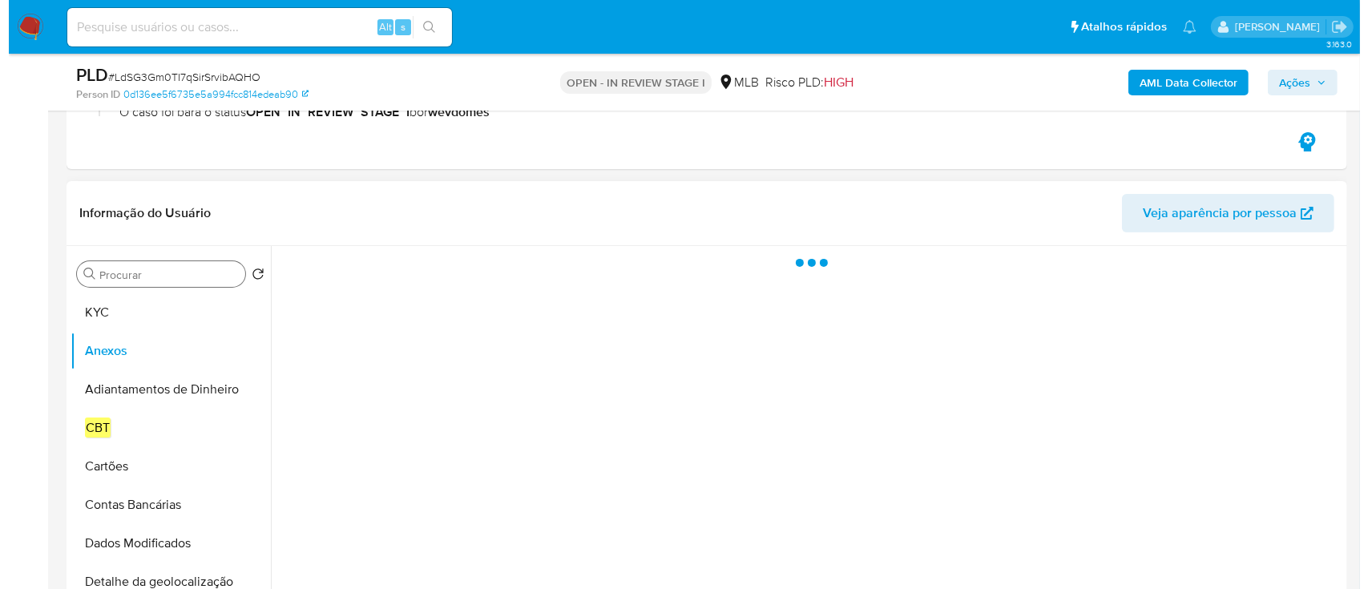
scroll to position [321, 0]
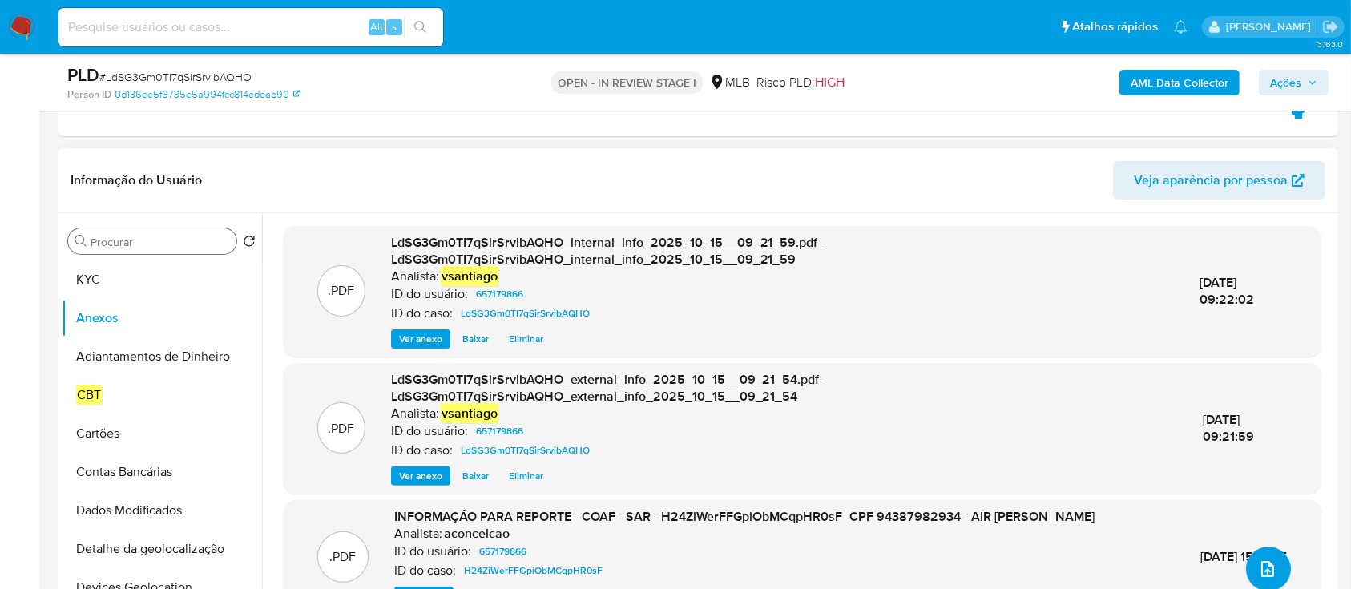
click at [1264, 568] on icon "upload-file" at bounding box center [1267, 568] width 19 height 19
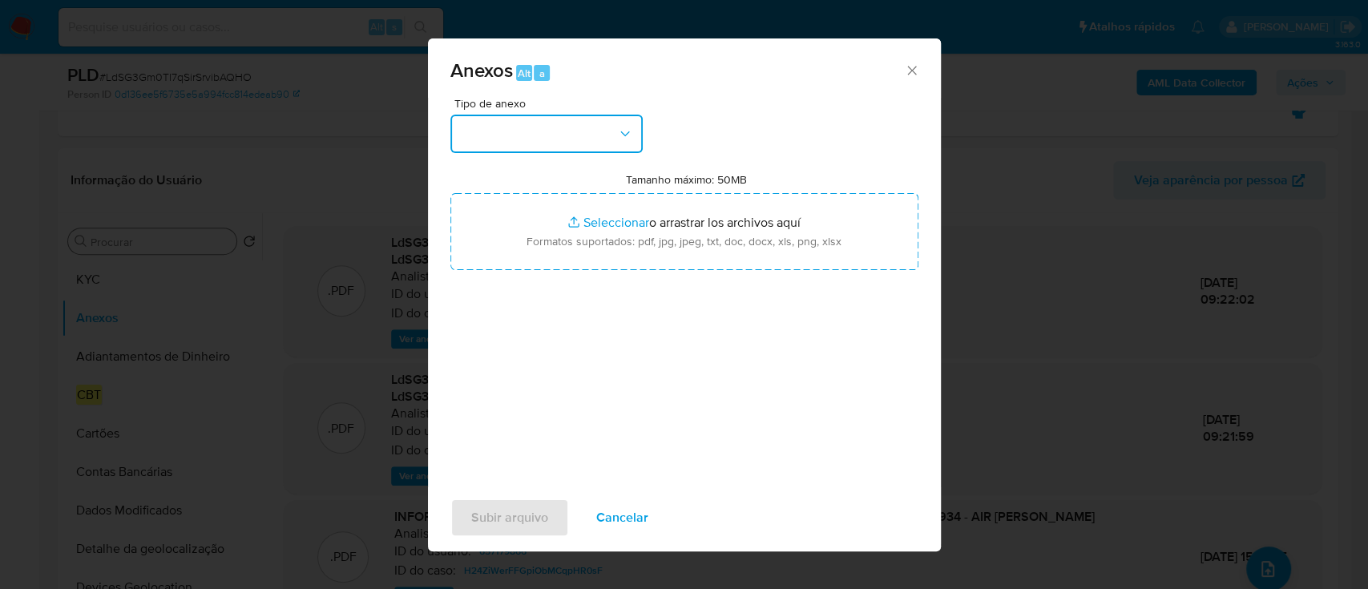
click at [512, 127] on button "button" at bounding box center [546, 134] width 192 height 38
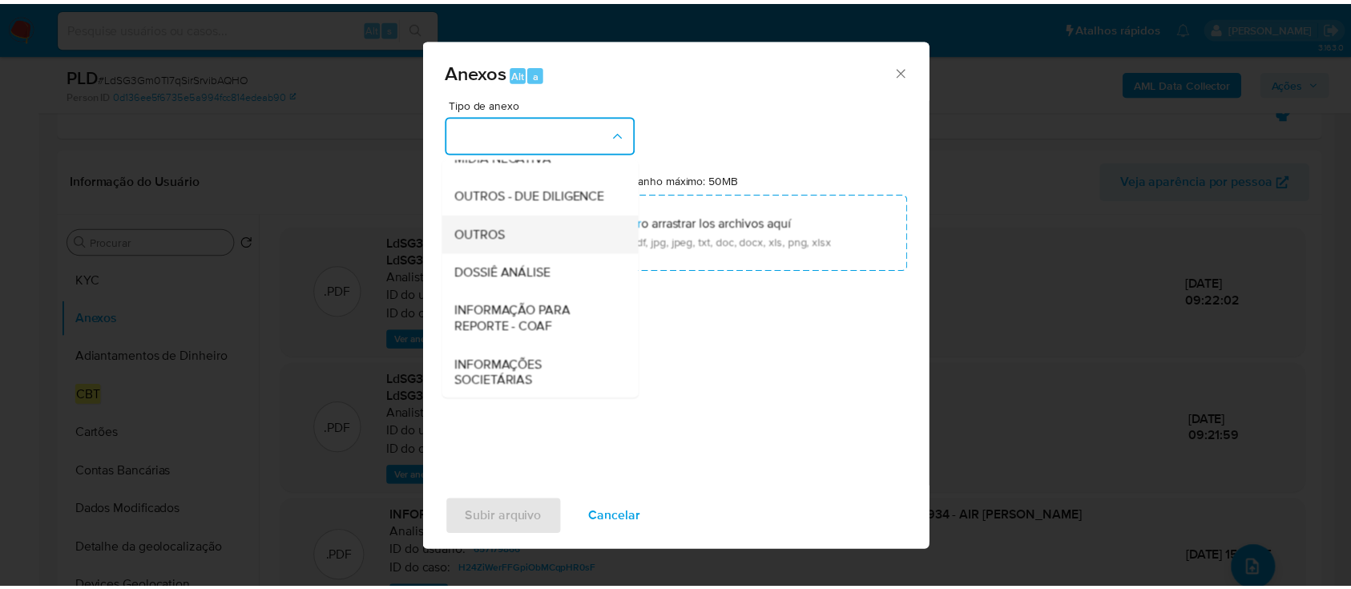
scroll to position [246, 0]
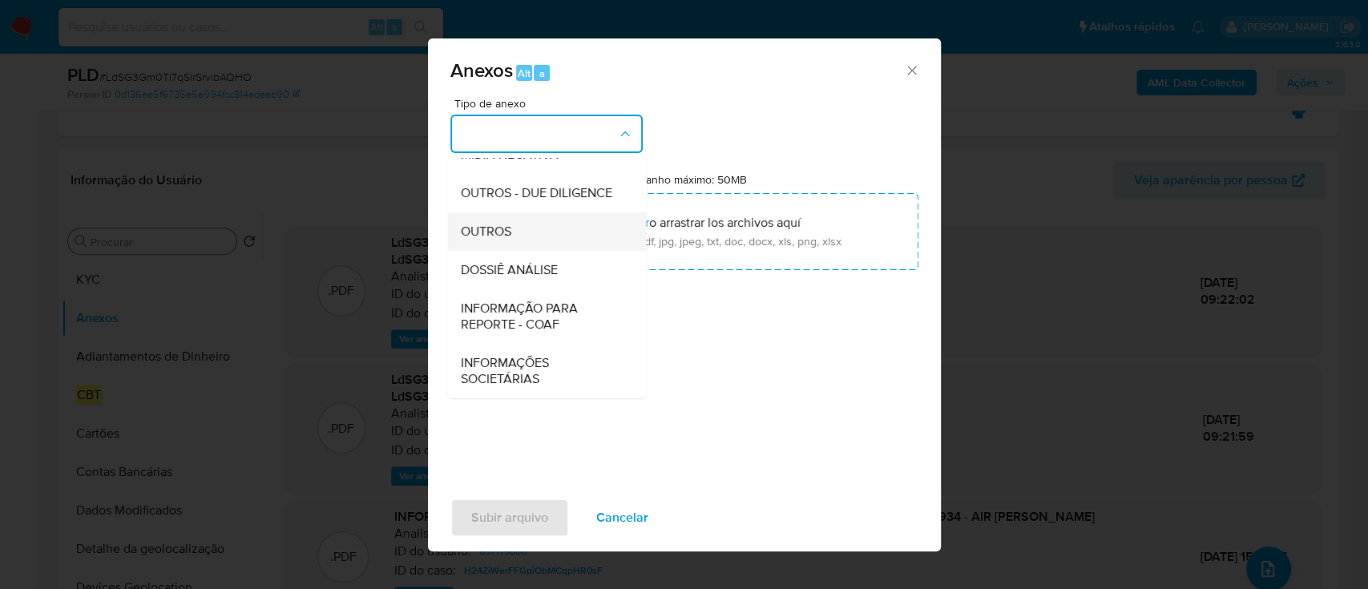
click at [500, 233] on span "OUTROS" at bounding box center [485, 232] width 50 height 16
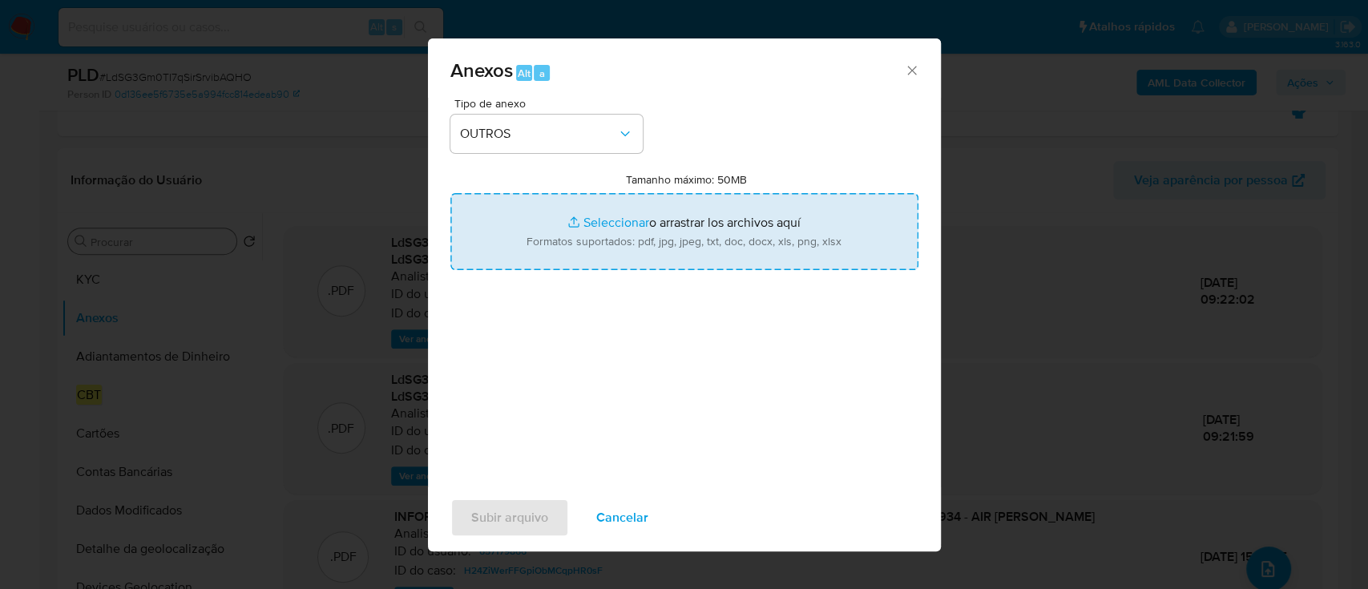
click at [766, 244] on input "Tamanho máximo: 50MB Seleccionar archivos" at bounding box center [684, 231] width 468 height 77
type input "C:\fakepath\Mulan 657179866_2025_10_14_17_34_49.xlsx"
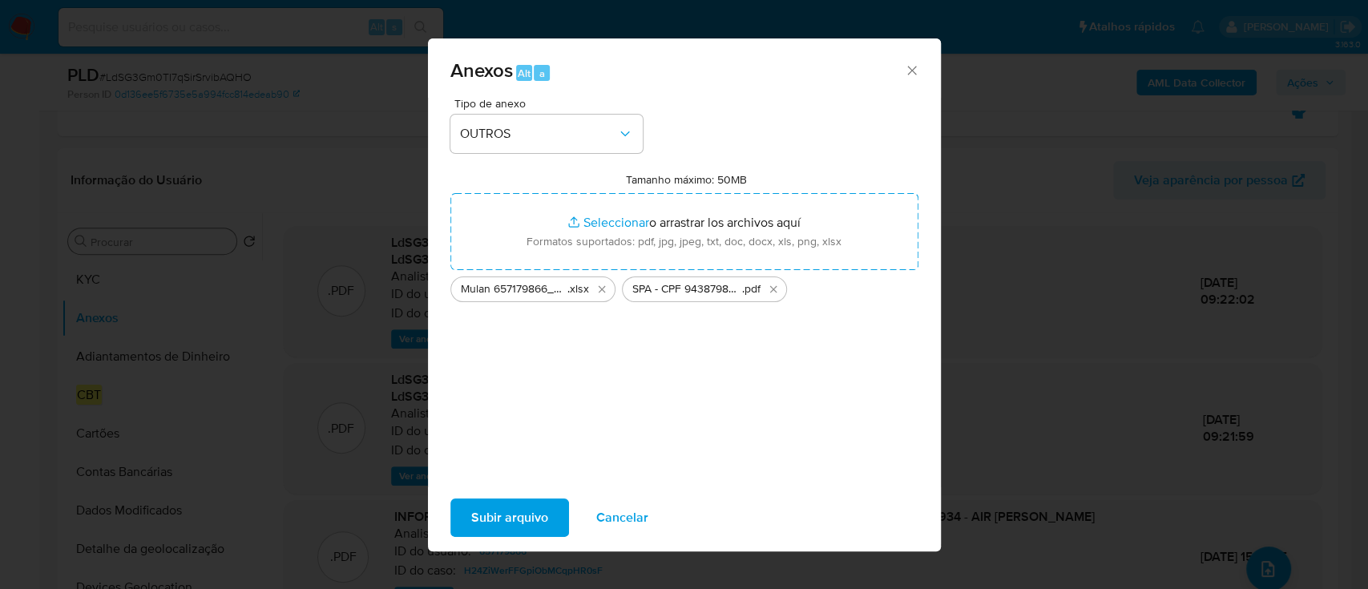
click at [520, 510] on span "Subir arquivo" at bounding box center [509, 517] width 77 height 35
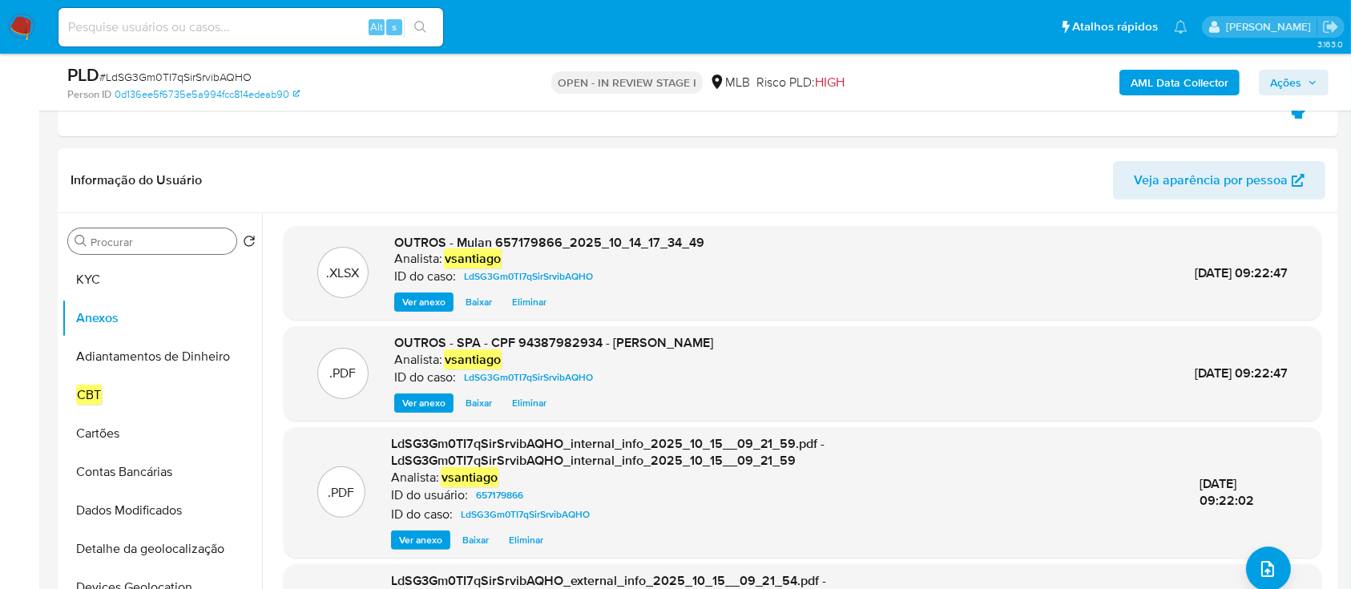
click at [1271, 98] on div "AML Data Collector Ações" at bounding box center [1121, 82] width 416 height 38
click at [1260, 85] on button "Ações" at bounding box center [1294, 83] width 70 height 26
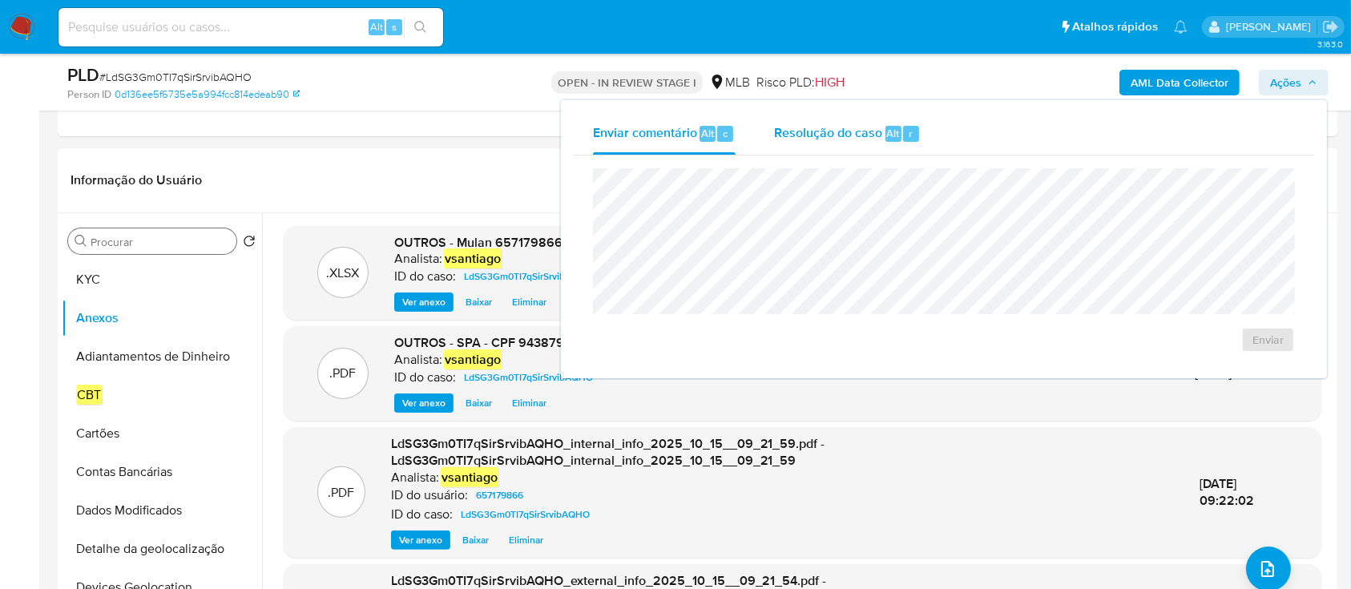
click at [865, 117] on div "Resolução do caso Alt r" at bounding box center [847, 134] width 147 height 42
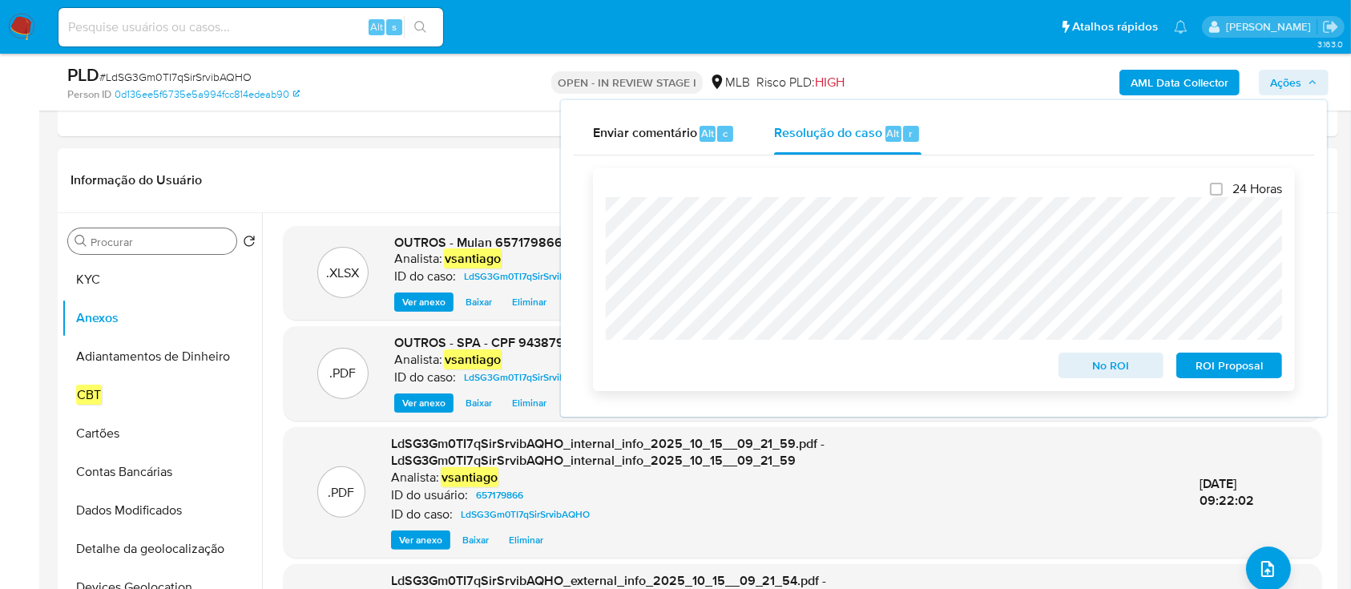
click at [1226, 368] on span "ROI Proposal" at bounding box center [1229, 365] width 83 height 22
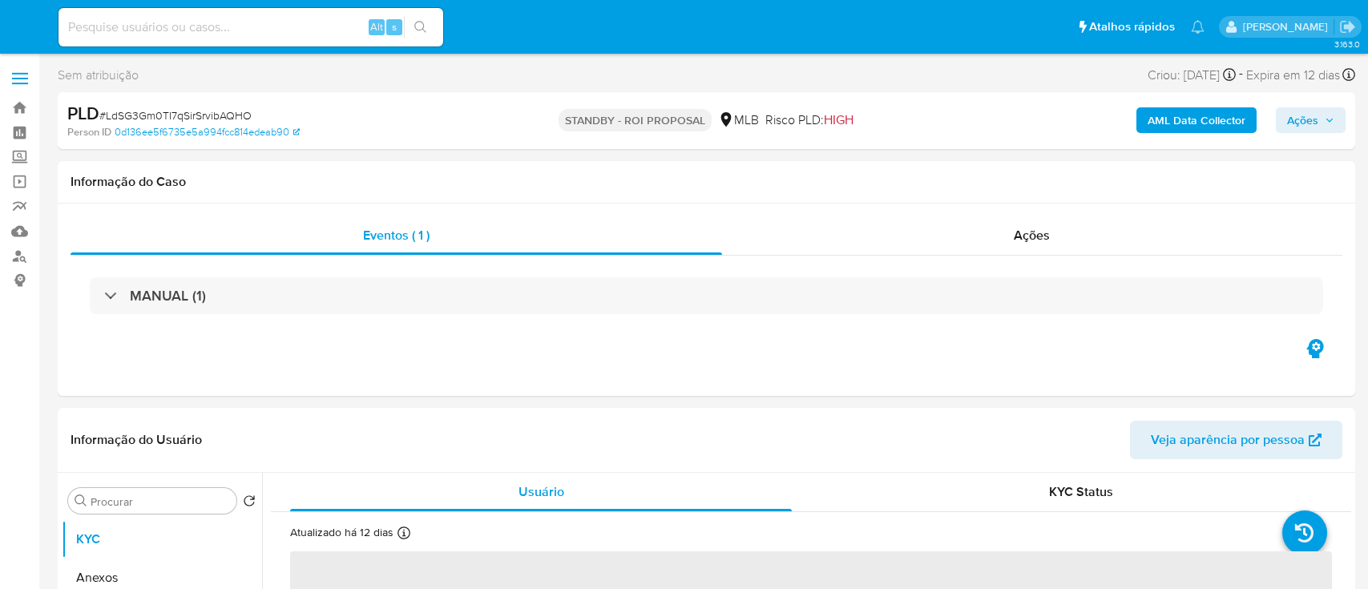
select select "10"
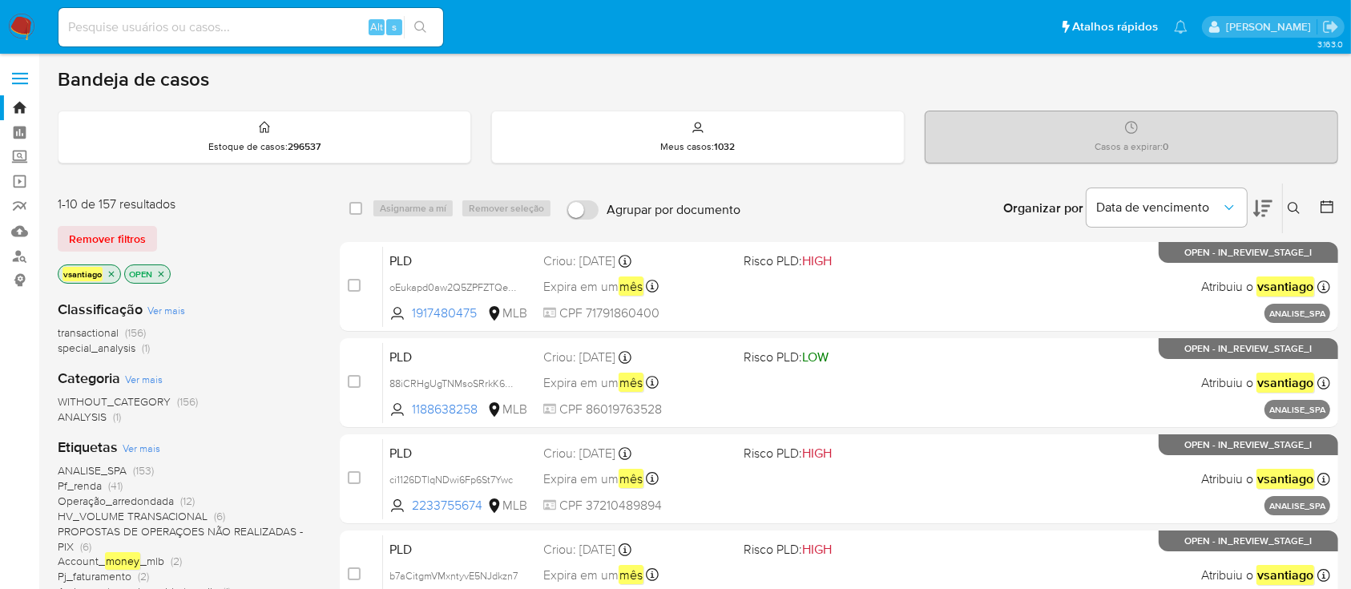
click at [240, 300] on div "Classificação Ver mais transactional (156) special_analysis (1)" at bounding box center [186, 328] width 256 height 56
click at [14, 229] on link "Mulan" at bounding box center [95, 231] width 191 height 25
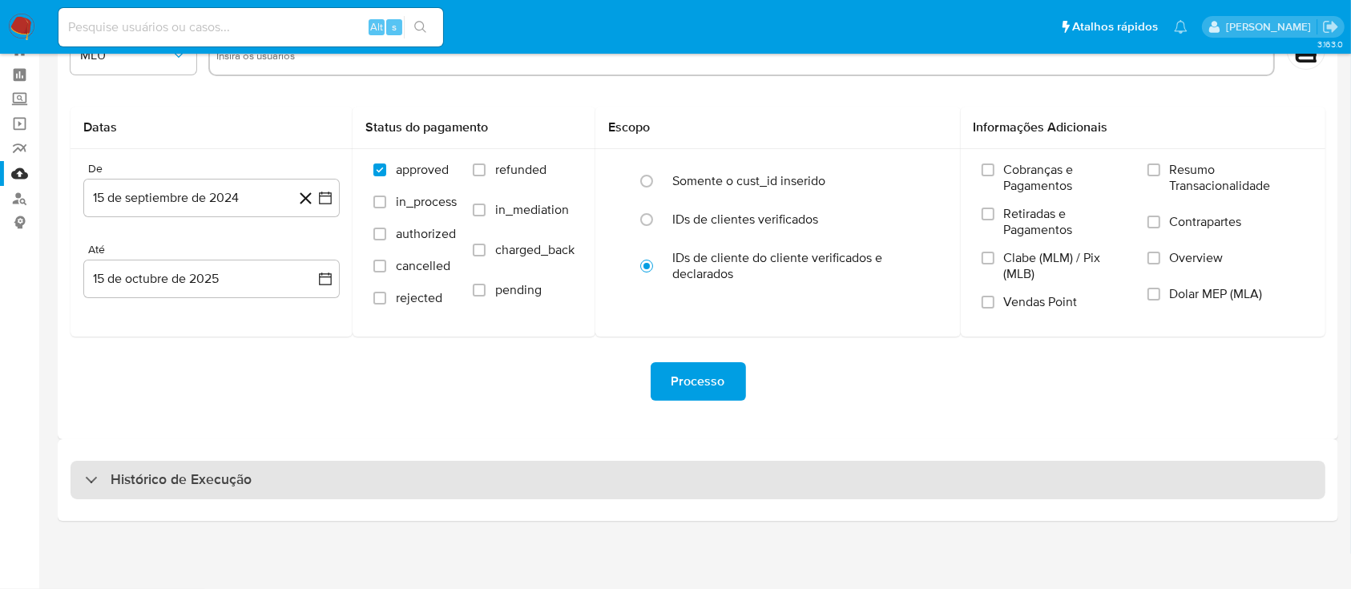
click at [749, 490] on div "Histórico de Execução" at bounding box center [698, 480] width 1255 height 38
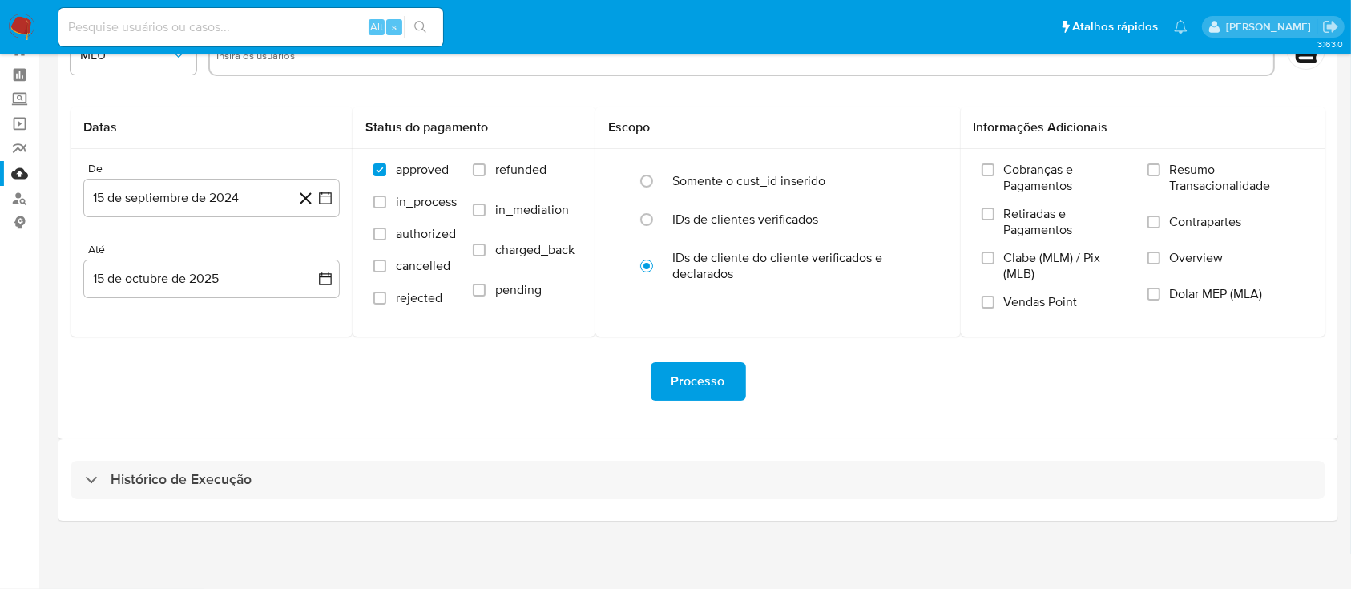
select select "10"
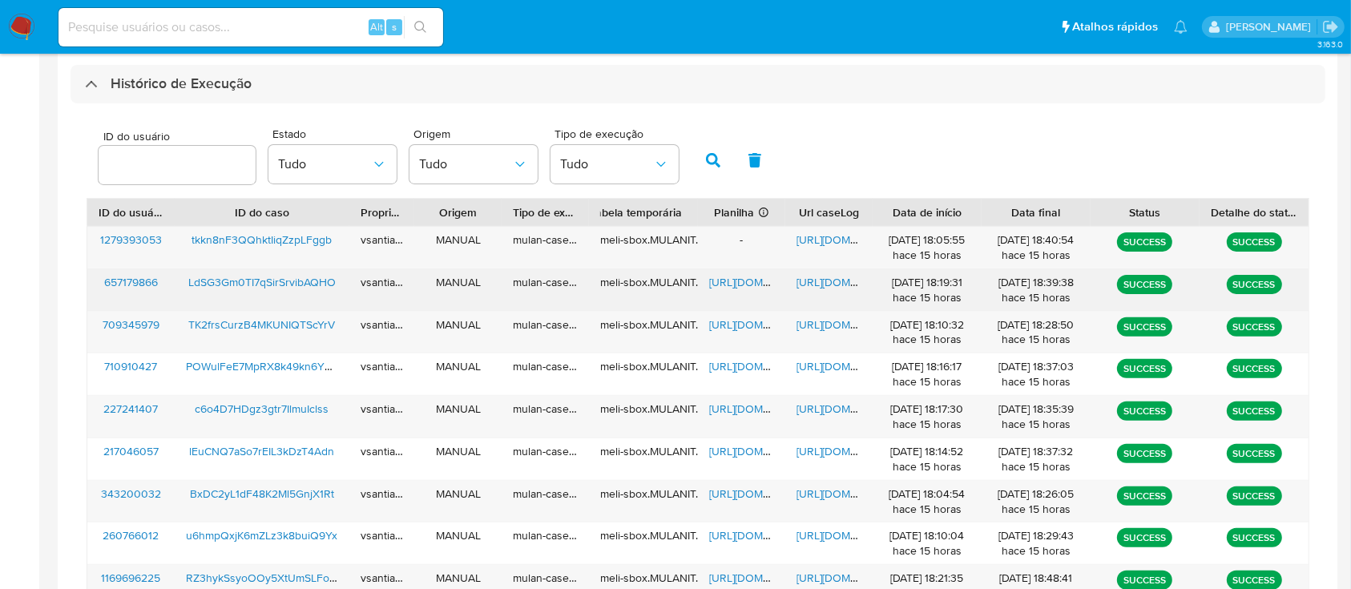
scroll to position [485, 0]
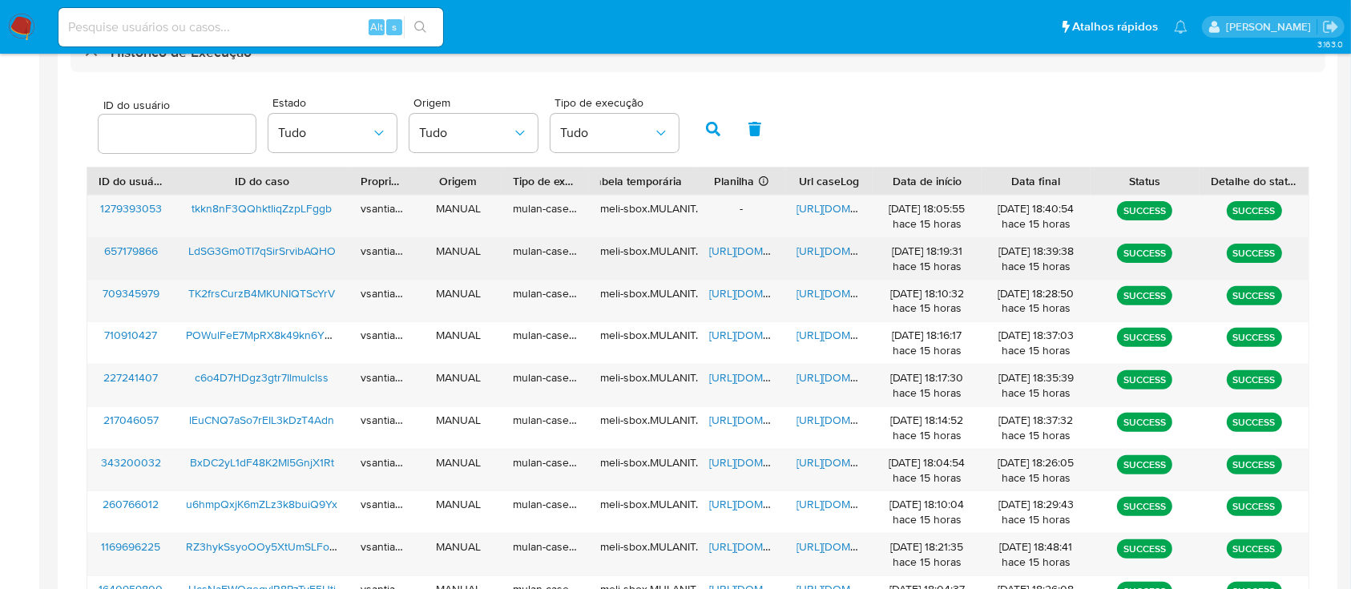
click at [298, 248] on span "LdSG3Gm0TI7qSirSrvibAQHO" at bounding box center [261, 251] width 147 height 16
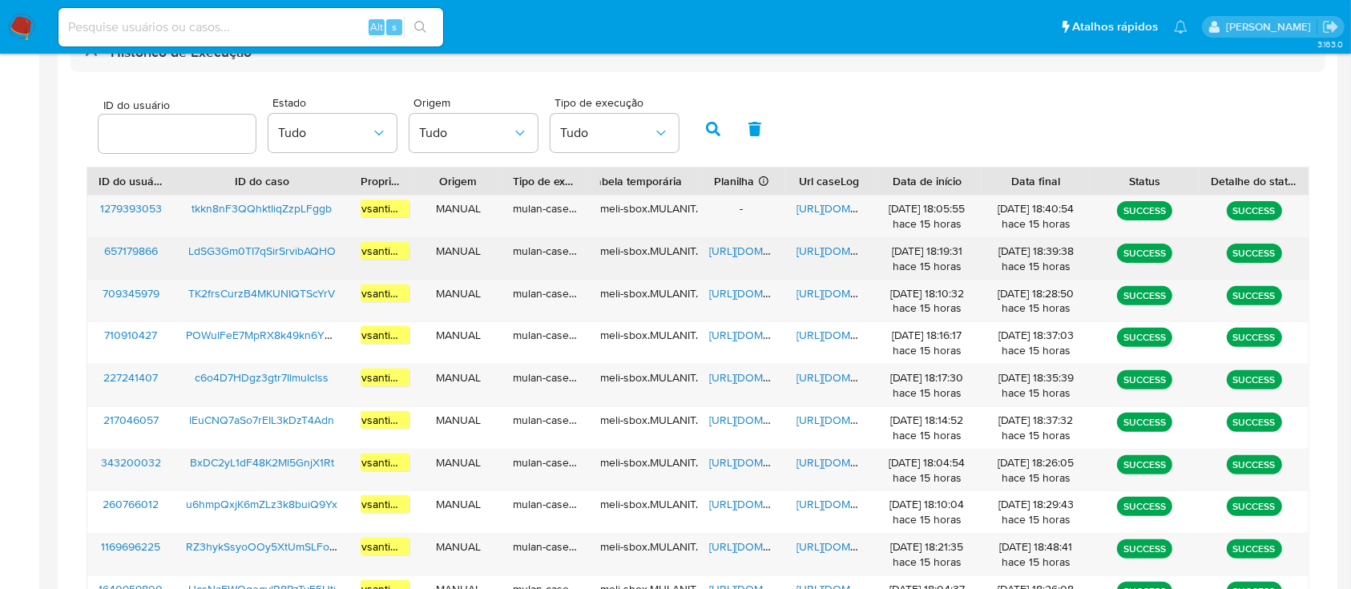
click at [720, 258] on span "[URL][DOMAIN_NAME]" at bounding box center [764, 251] width 111 height 16
click at [833, 251] on span "[URL][DOMAIN_NAME]" at bounding box center [852, 251] width 111 height 16
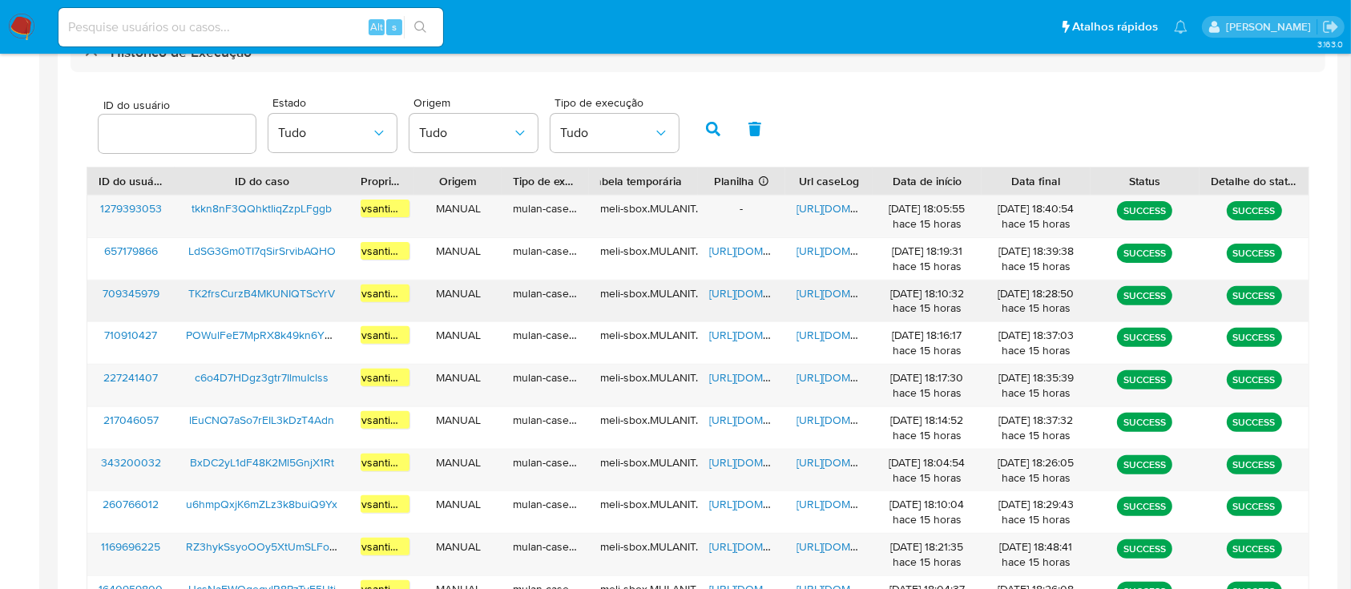
click at [311, 293] on span "TK2frsCurzB4MKUNIQTScYrV" at bounding box center [261, 293] width 147 height 16
click at [736, 298] on span "[URL][DOMAIN_NAME]" at bounding box center [764, 293] width 111 height 16
click at [832, 294] on span "[URL][DOMAIN_NAME]" at bounding box center [852, 293] width 111 height 16
click at [27, 30] on img at bounding box center [21, 27] width 27 height 27
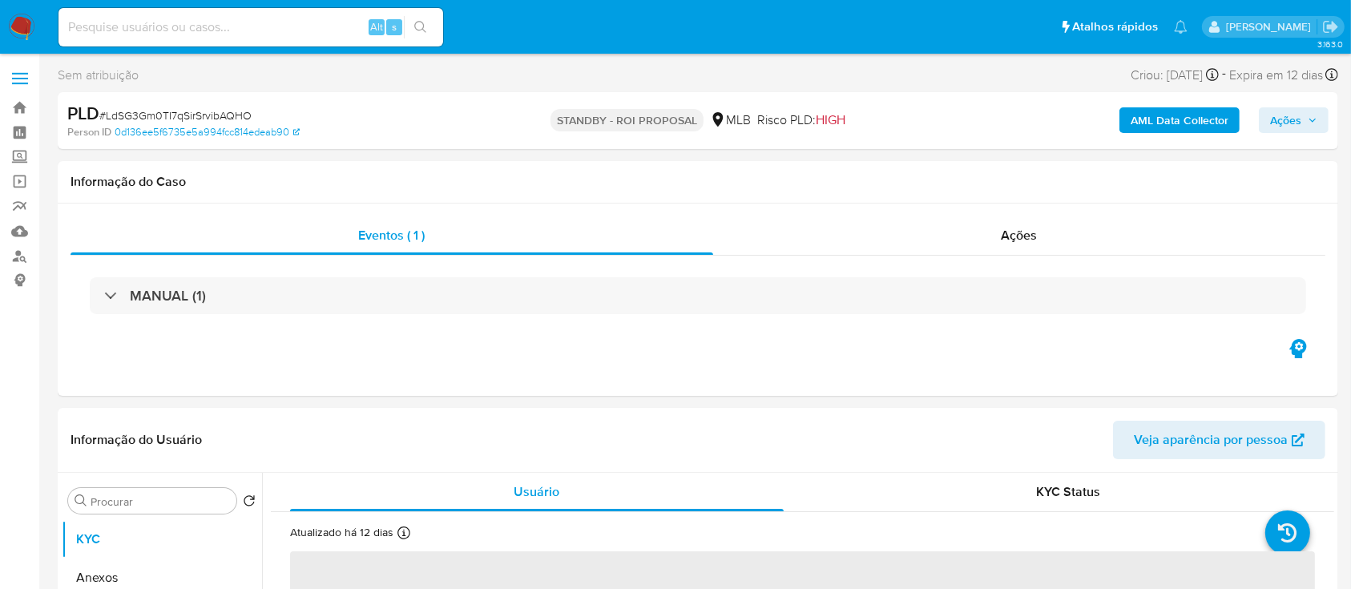
select select "10"
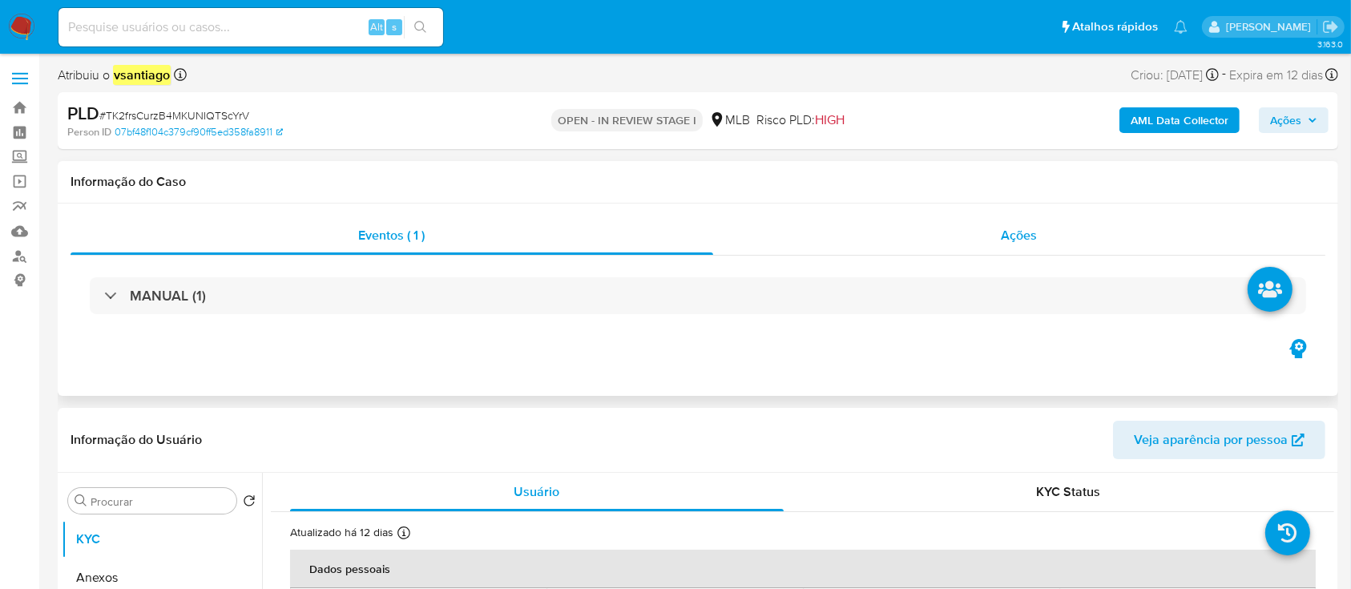
click at [1075, 248] on div "Ações" at bounding box center [1019, 235] width 612 height 38
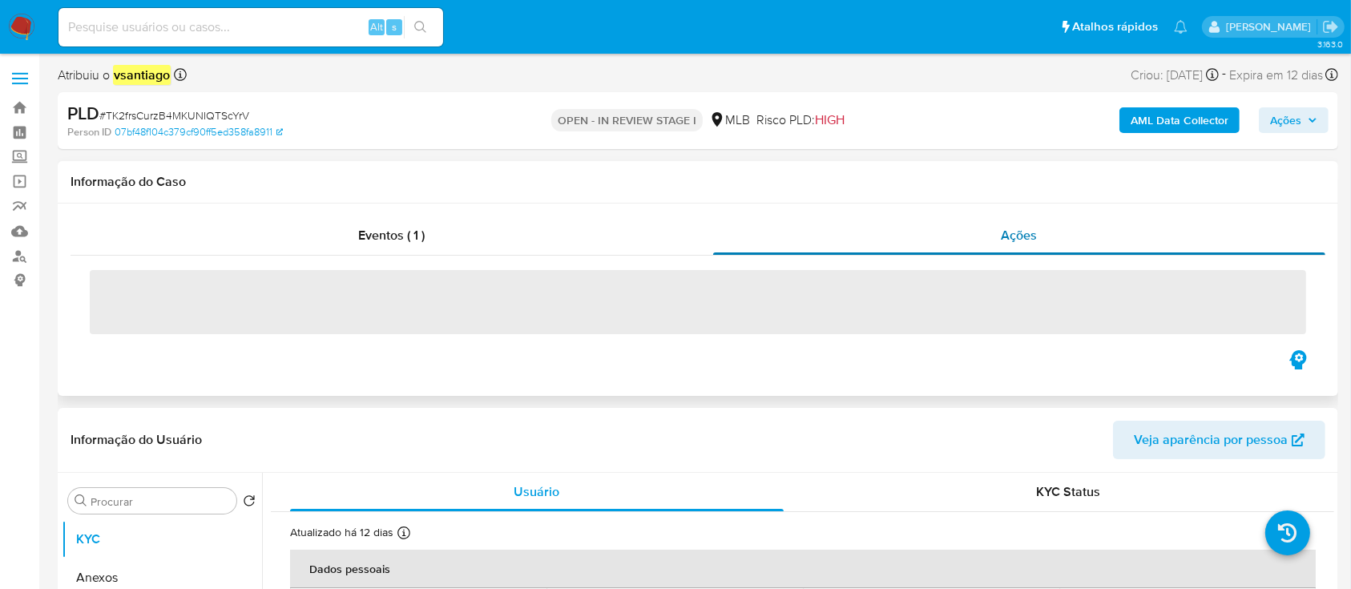
click at [1039, 243] on div "Ações" at bounding box center [1019, 235] width 612 height 38
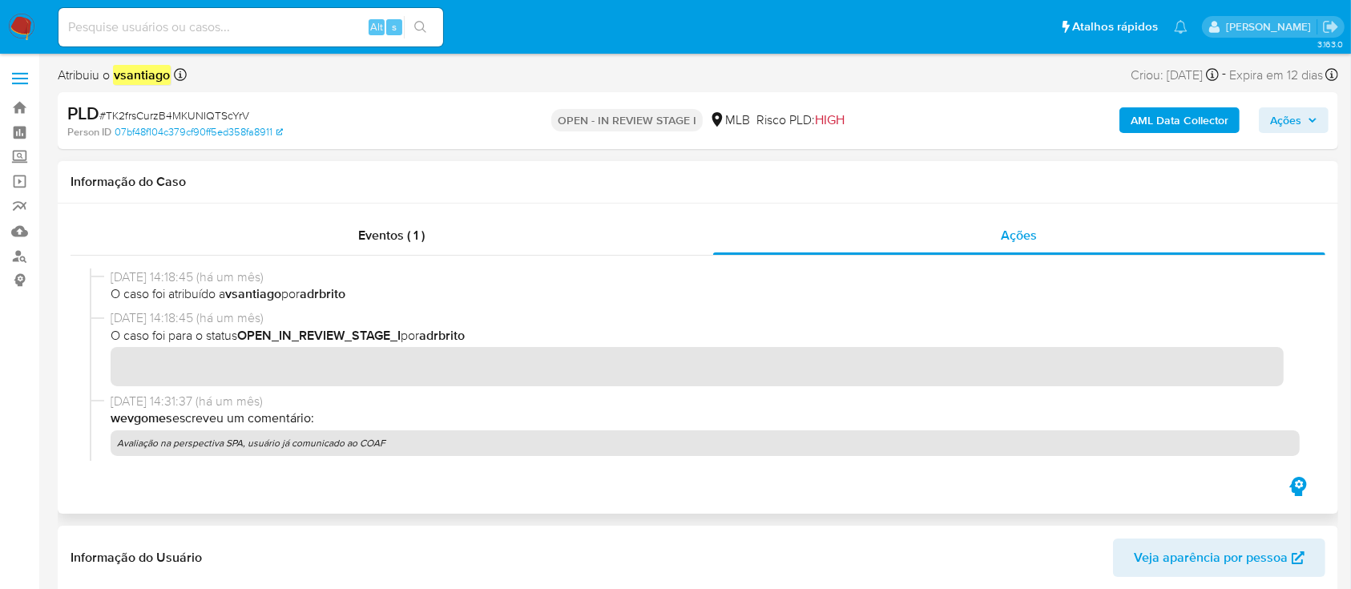
scroll to position [107, 0]
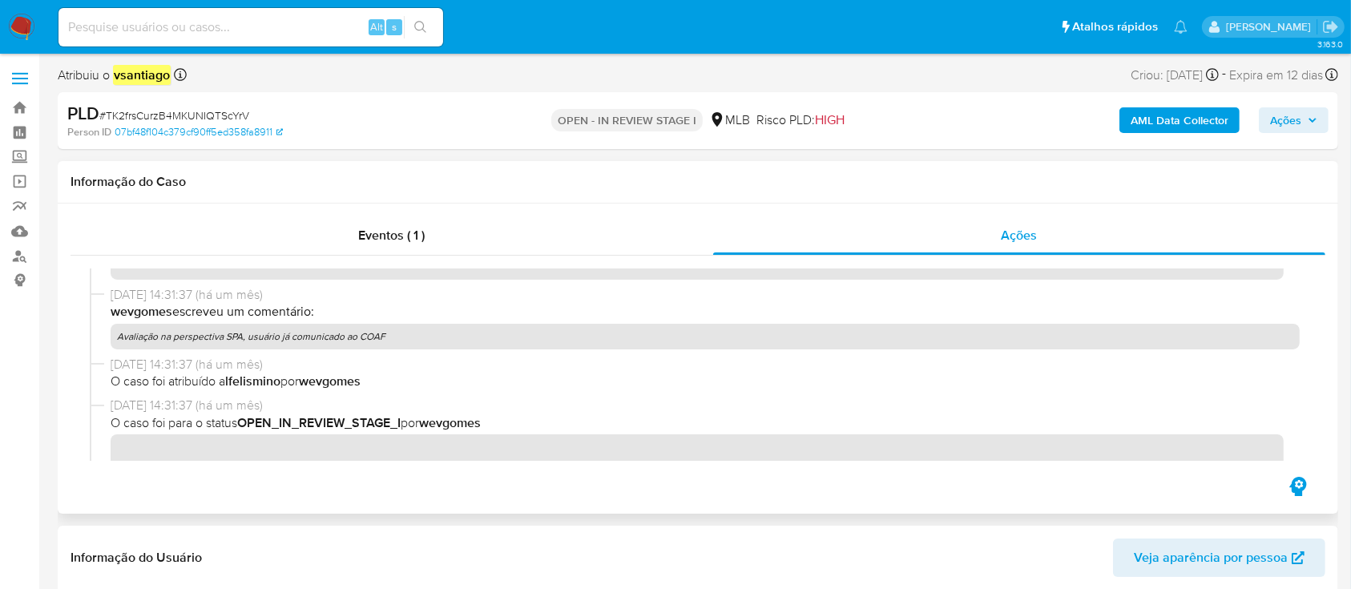
drag, startPoint x: 390, startPoint y: 337, endPoint x: 122, endPoint y: 337, distance: 268.4
click at [122, 337] on p "Avaliação na perspectiva SPA, usuário já comunicado ao COAF" at bounding box center [705, 337] width 1189 height 26
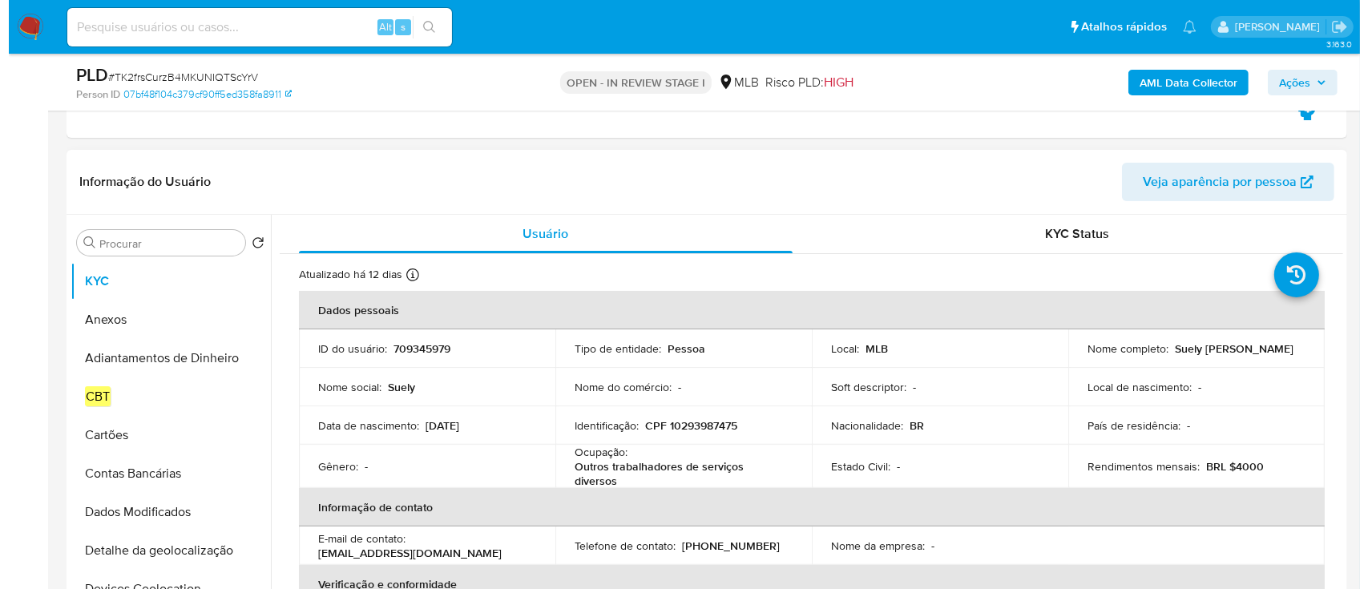
scroll to position [321, 0]
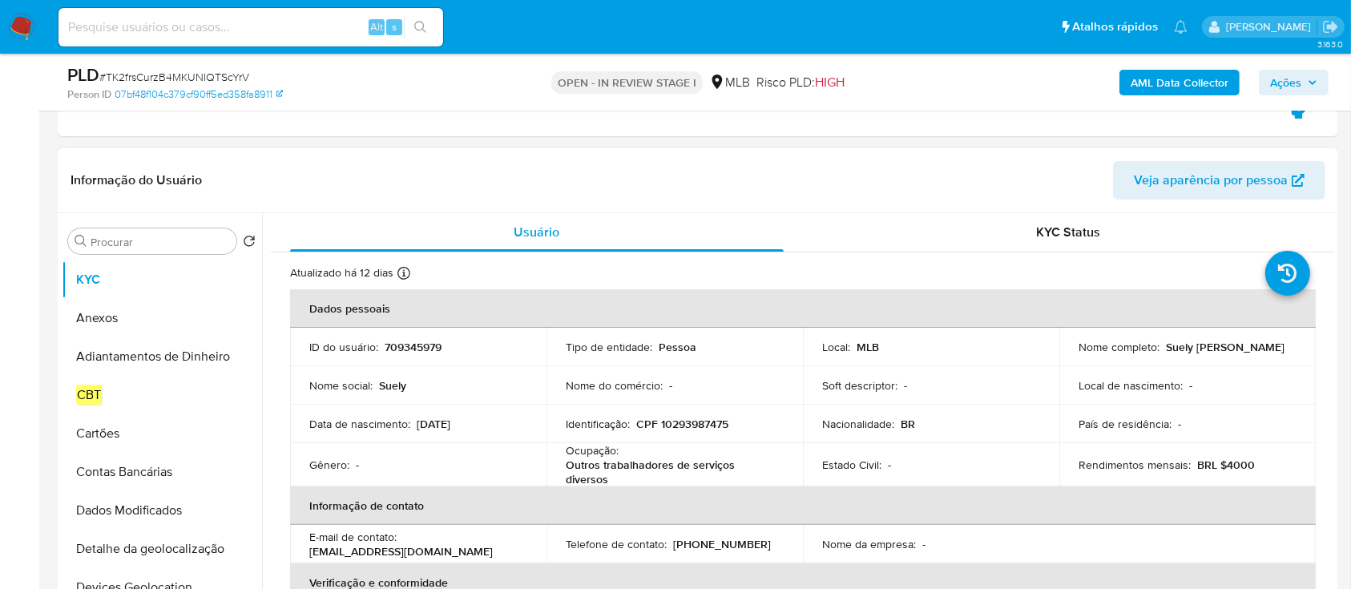
click at [479, 189] on header "Informação do Usuário Veja aparência por pessoa" at bounding box center [698, 180] width 1255 height 38
click at [158, 243] on input "Procurar" at bounding box center [160, 242] width 139 height 14
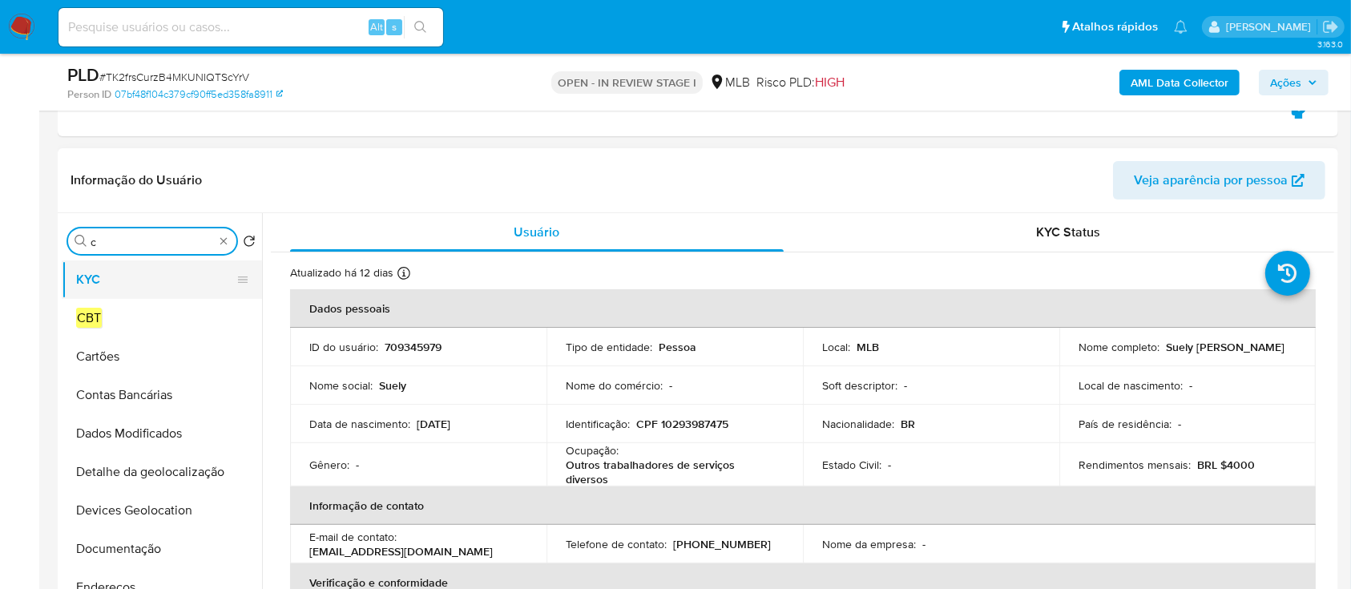
click at [141, 279] on button "KYC" at bounding box center [156, 279] width 188 height 38
click at [141, 278] on button "KYC" at bounding box center [156, 279] width 188 height 38
click at [147, 291] on button "KYC" at bounding box center [156, 279] width 188 height 38
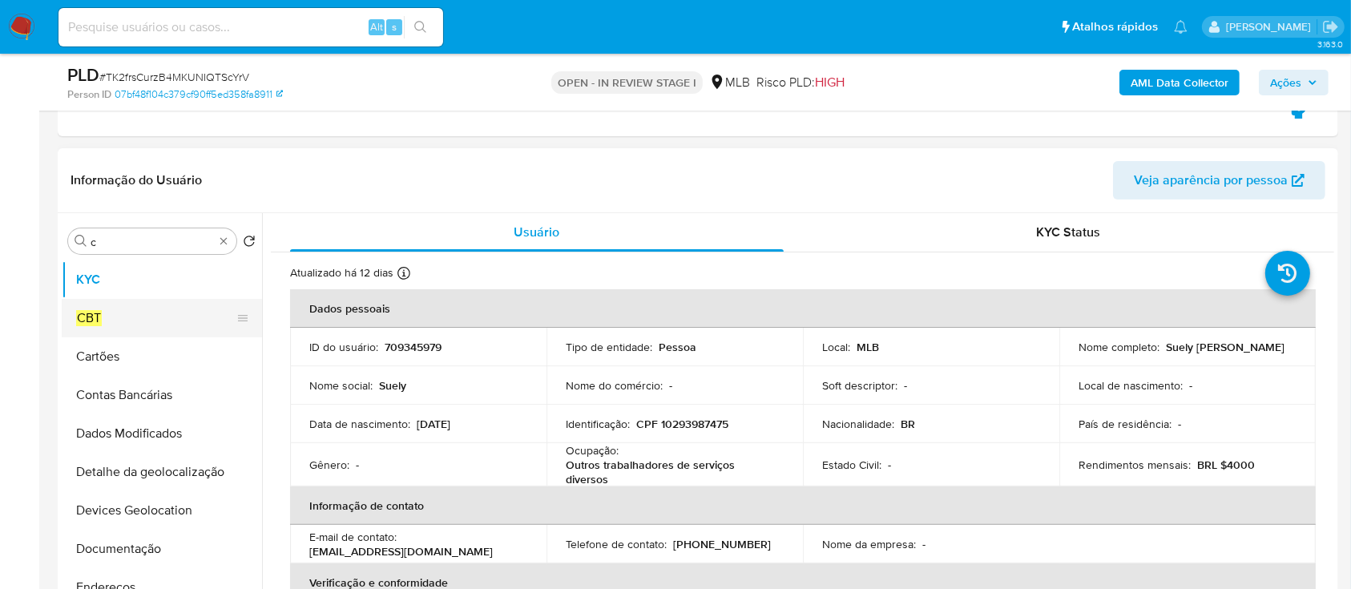
drag, startPoint x: 126, startPoint y: 325, endPoint x: 127, endPoint y: 299, distance: 26.5
click at [126, 325] on button "CBT" at bounding box center [156, 318] width 188 height 38
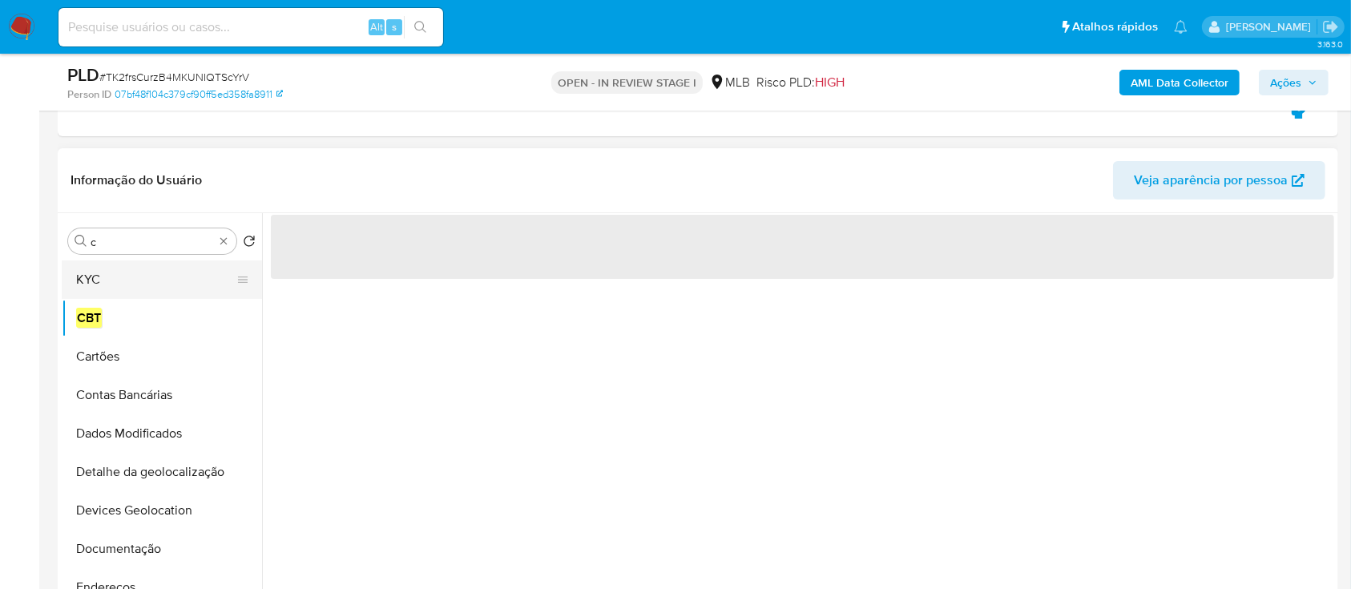
click at [128, 285] on button "KYC" at bounding box center [156, 279] width 188 height 38
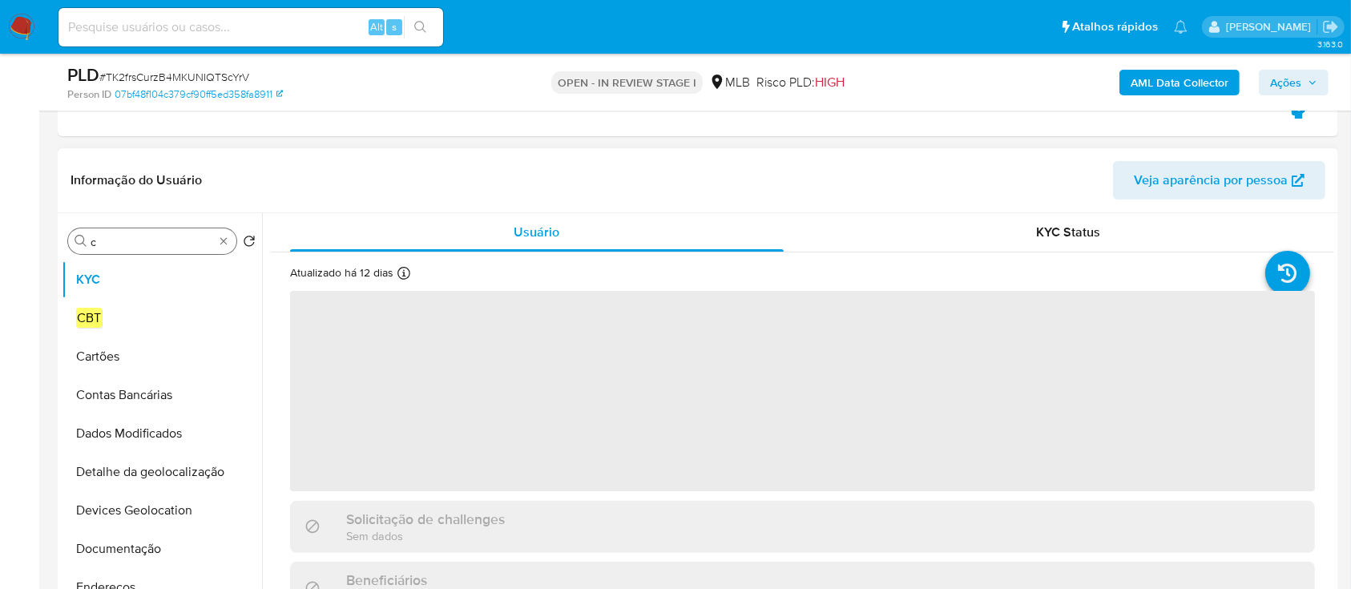
click at [157, 236] on input "c" at bounding box center [152, 242] width 123 height 14
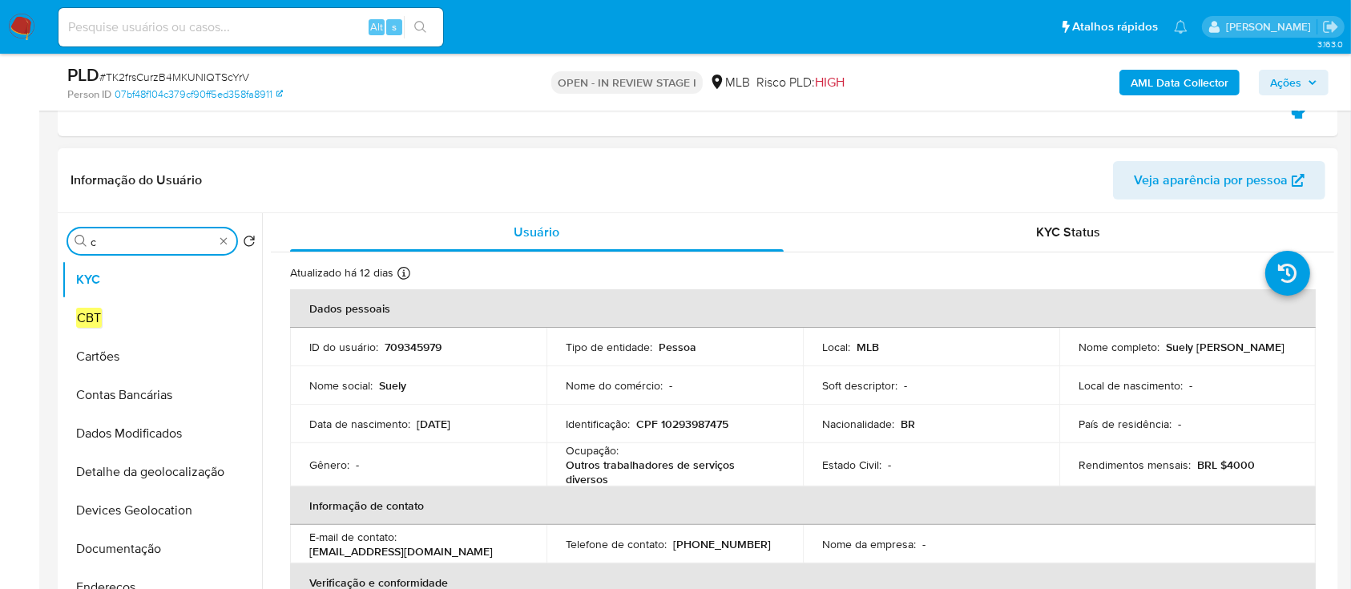
click at [188, 236] on input "c" at bounding box center [152, 242] width 123 height 14
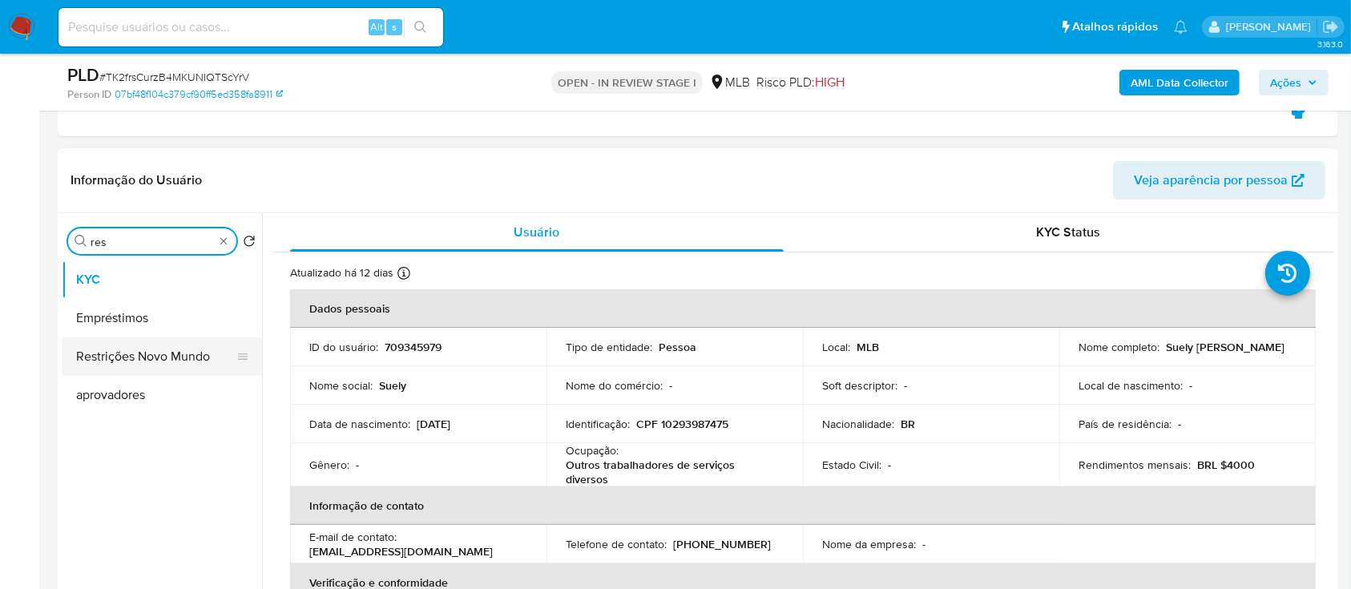
type input "res"
click at [138, 347] on button "Restrições Novo Mundo" at bounding box center [156, 356] width 188 height 38
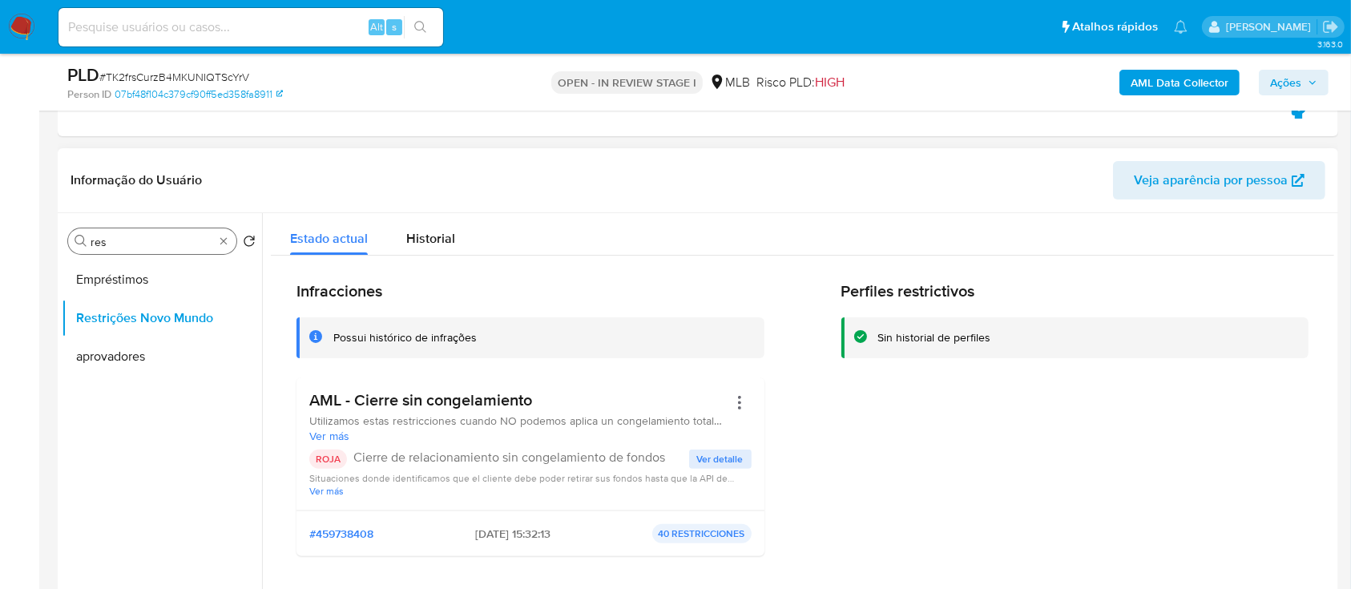
click at [122, 245] on input "res" at bounding box center [152, 242] width 123 height 14
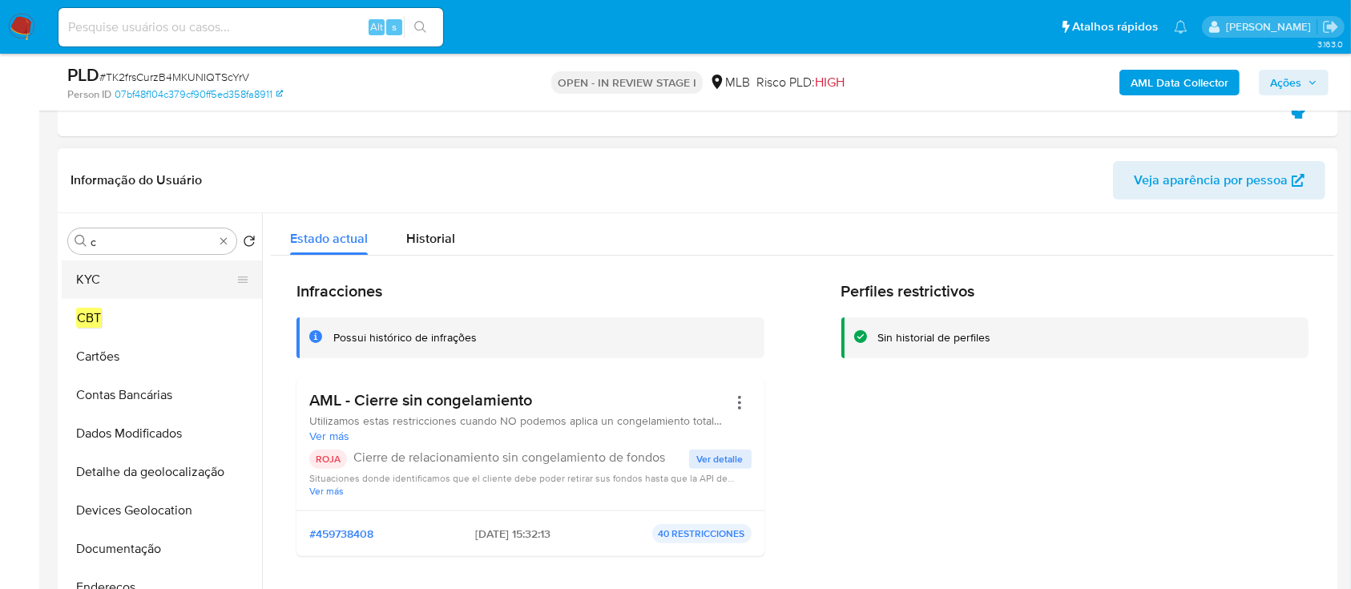
click at [127, 282] on button "KYC" at bounding box center [156, 279] width 188 height 38
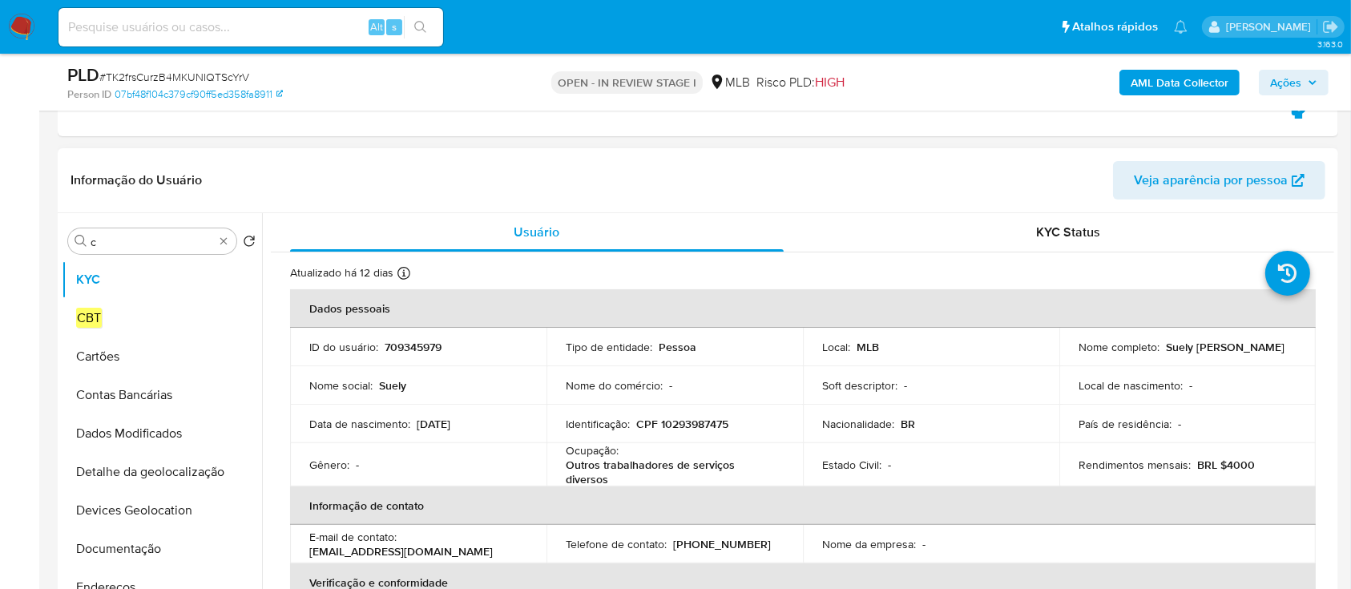
click at [419, 348] on p "709345979" at bounding box center [413, 347] width 57 height 14
copy p "709345979"
click at [397, 341] on p "709345979" at bounding box center [413, 347] width 57 height 14
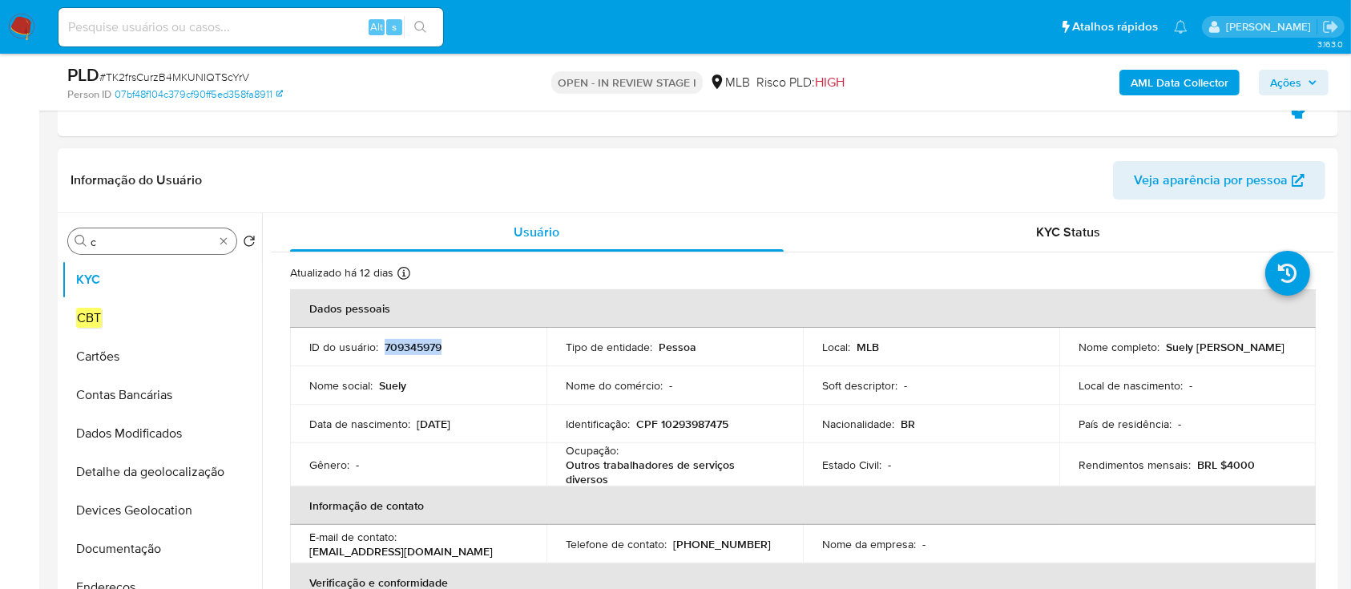
click at [148, 242] on input "c" at bounding box center [152, 242] width 123 height 14
click at [149, 242] on input "c" at bounding box center [152, 242] width 123 height 14
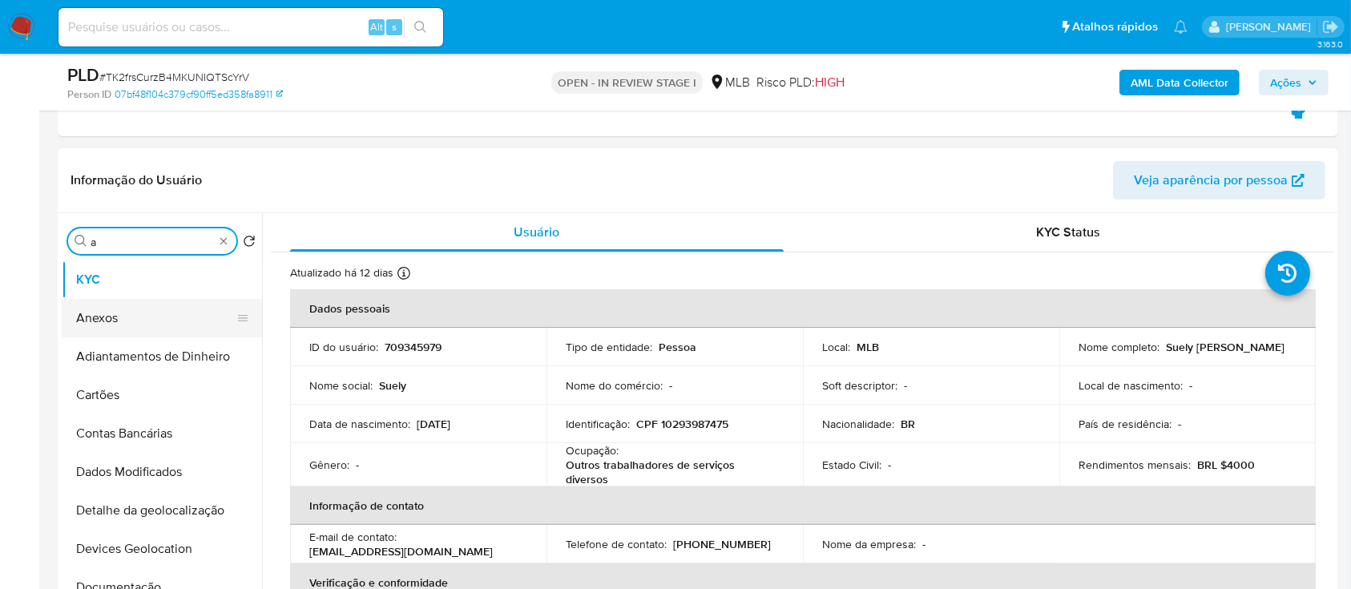
type input "a"
click at [141, 323] on button "Anexos" at bounding box center [156, 318] width 188 height 38
click at [142, 322] on button "Anexos" at bounding box center [156, 318] width 188 height 38
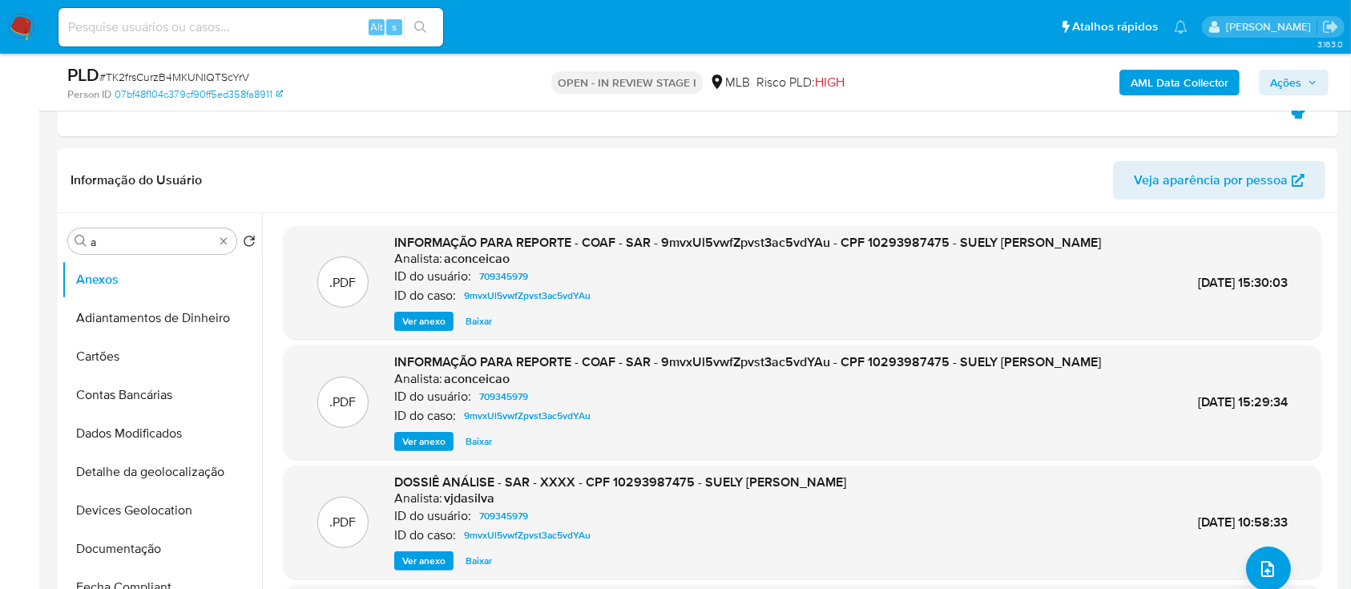
click at [1160, 80] on b "AML Data Collector" at bounding box center [1180, 83] width 98 height 26
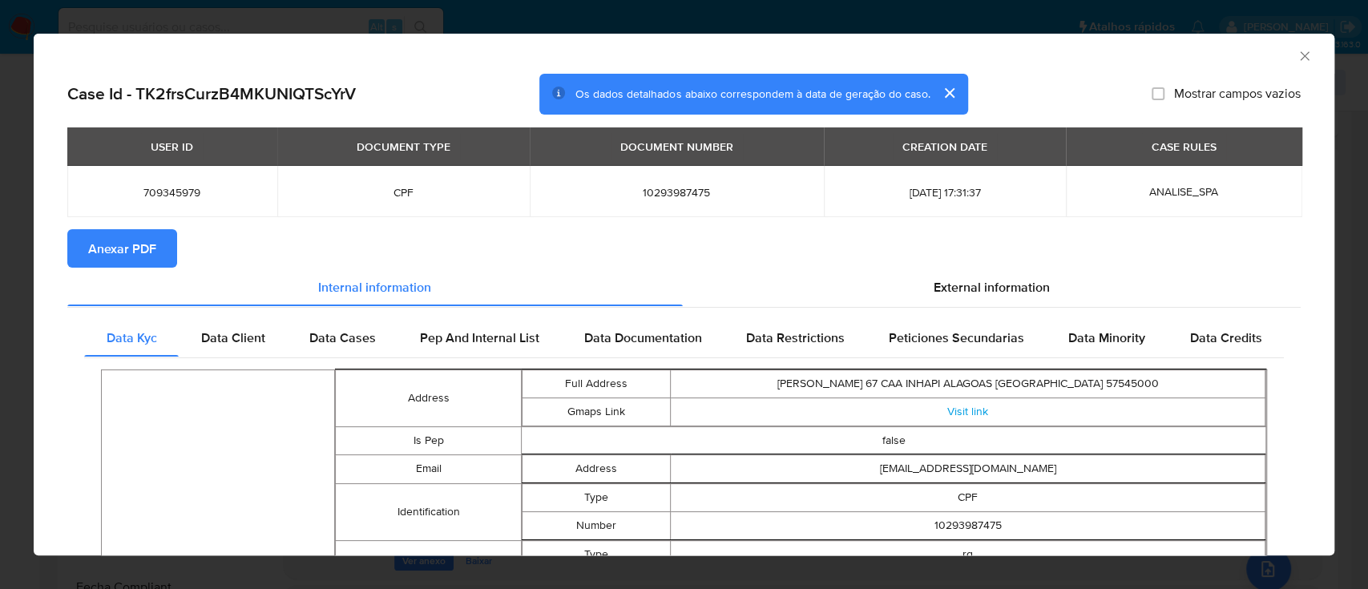
click at [136, 265] on span "Anexar PDF" at bounding box center [122, 248] width 68 height 35
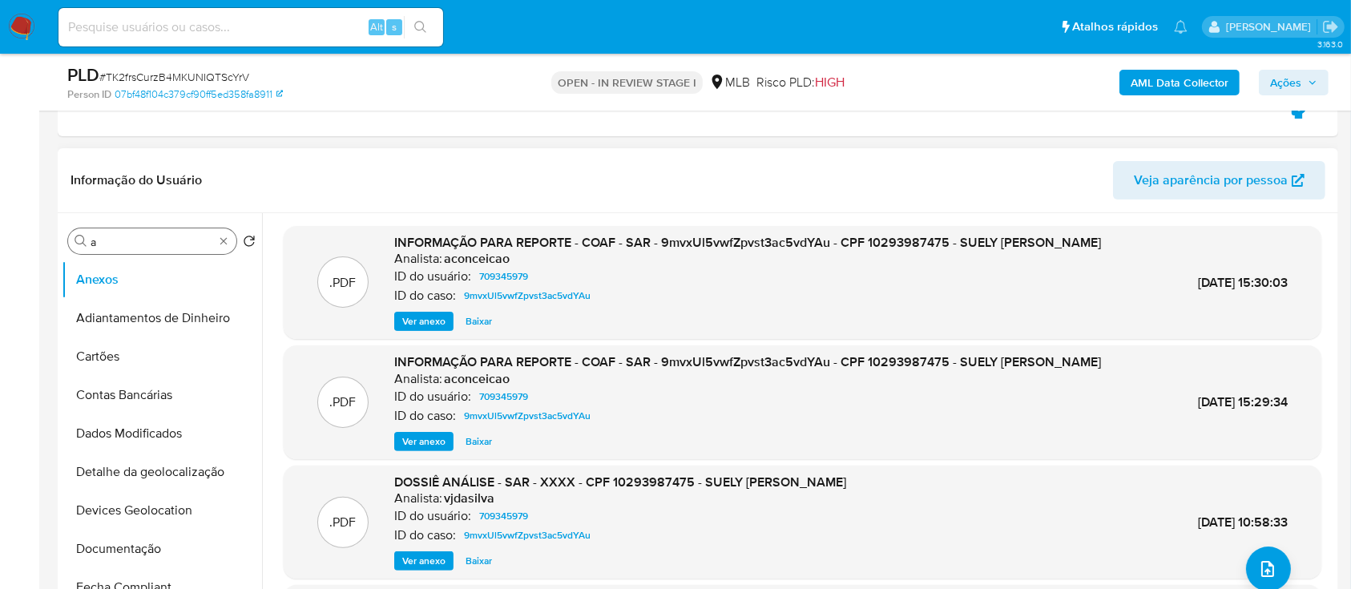
drag, startPoint x: 229, startPoint y: 241, endPoint x: 207, endPoint y: 251, distance: 24.4
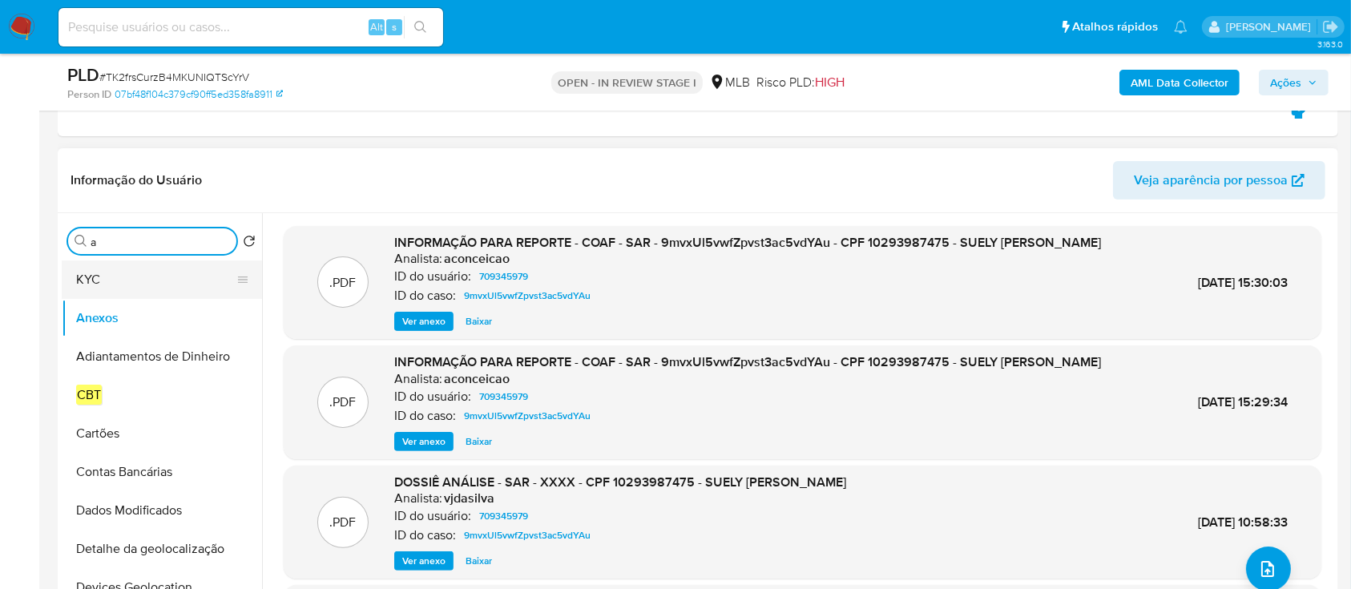
click at [109, 288] on button "KYC" at bounding box center [156, 279] width 188 height 38
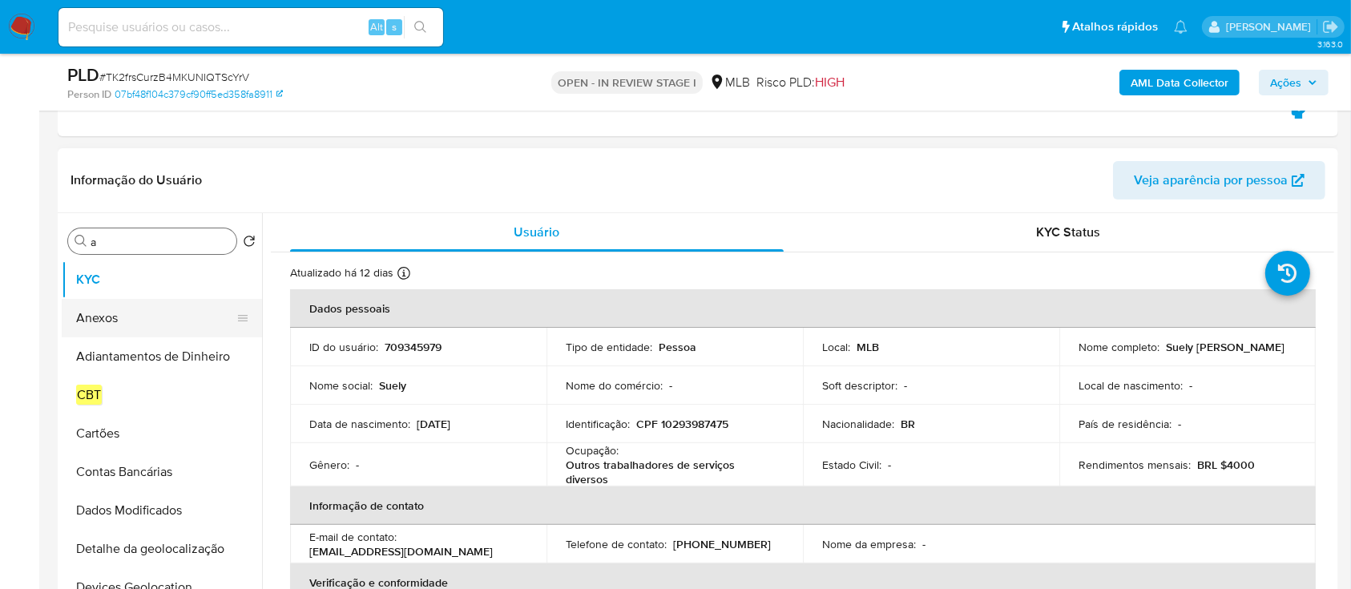
click at [112, 319] on button "Anexos" at bounding box center [156, 318] width 188 height 38
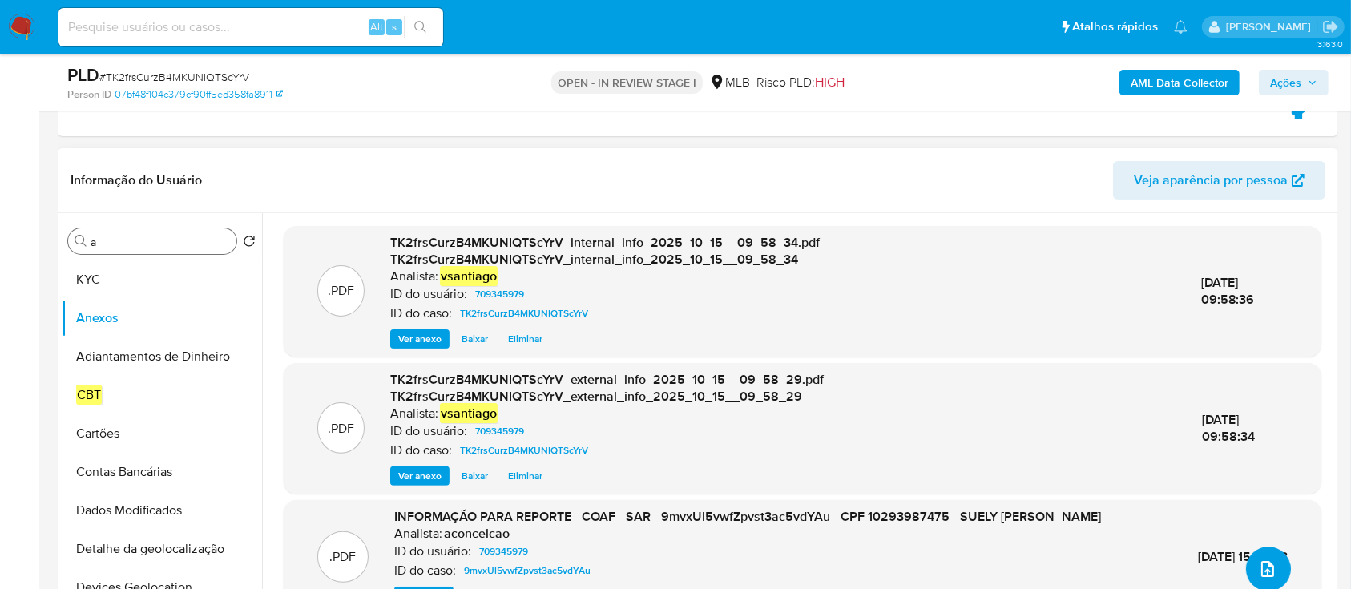
click at [1258, 572] on icon "upload-file" at bounding box center [1267, 568] width 19 height 19
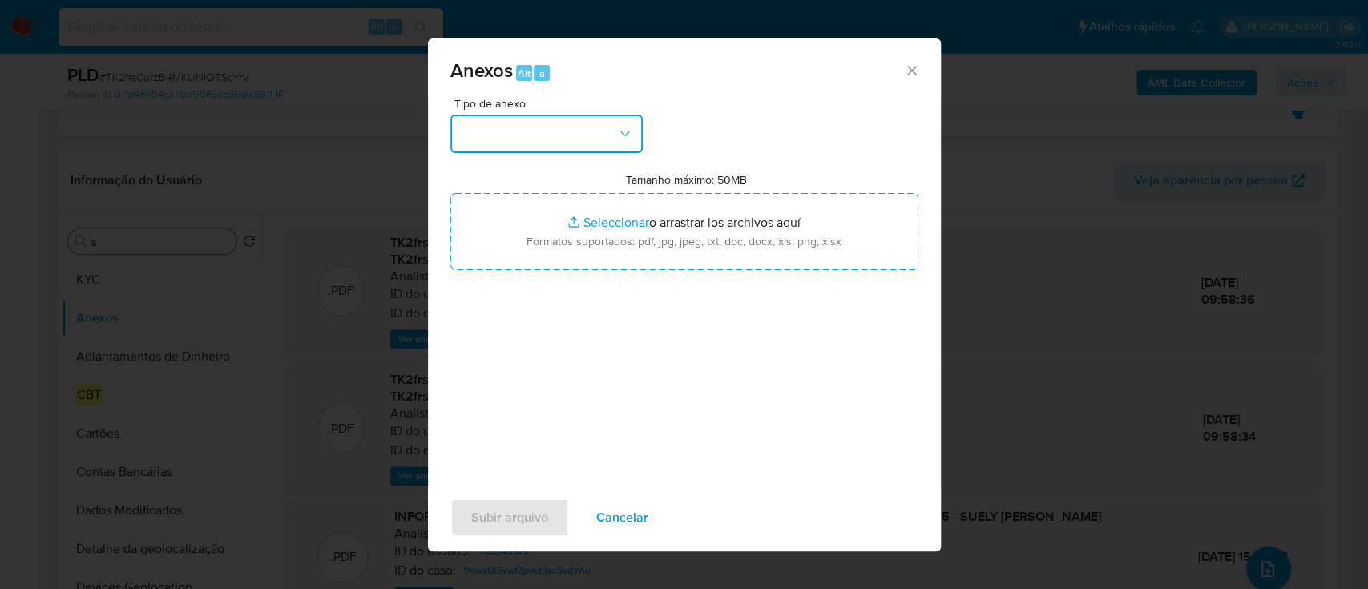
click at [551, 136] on button "button" at bounding box center [546, 134] width 192 height 38
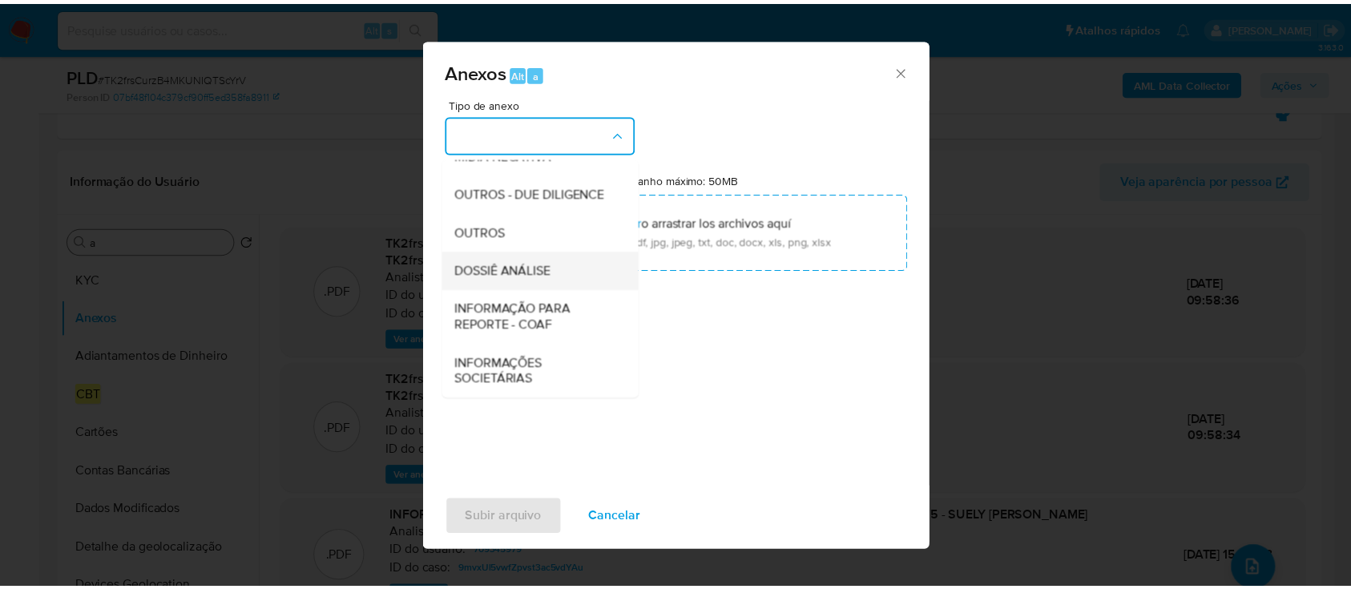
scroll to position [246, 0]
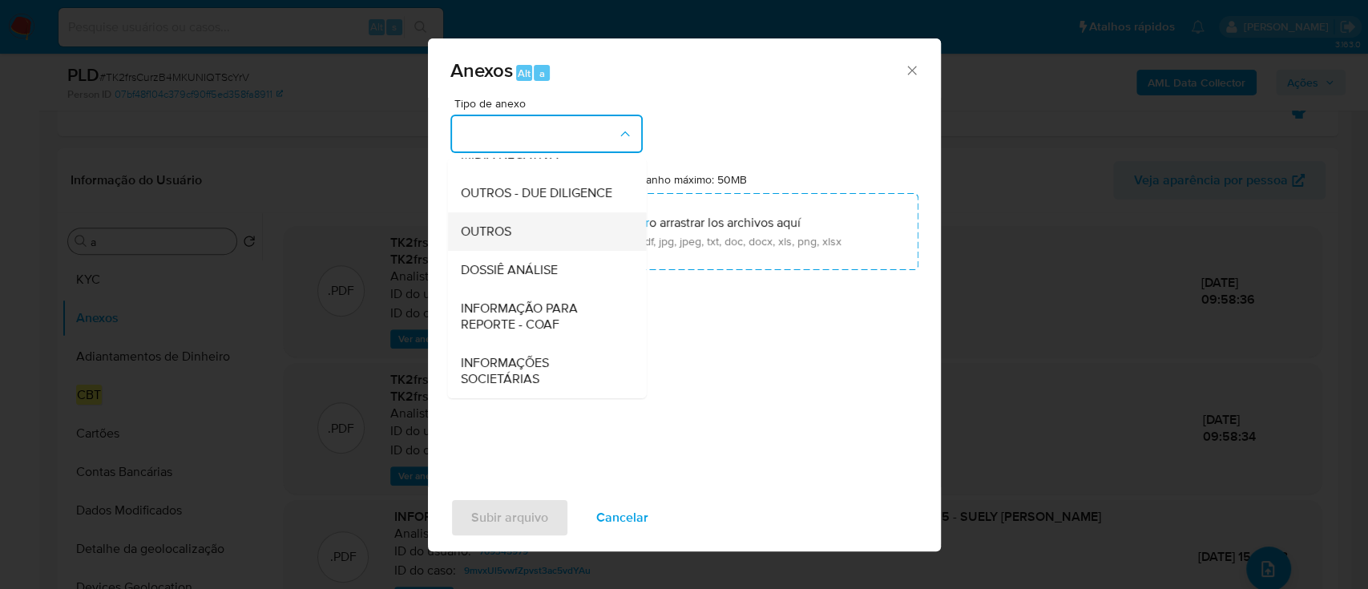
click at [540, 236] on div "OUTROS" at bounding box center [541, 231] width 163 height 38
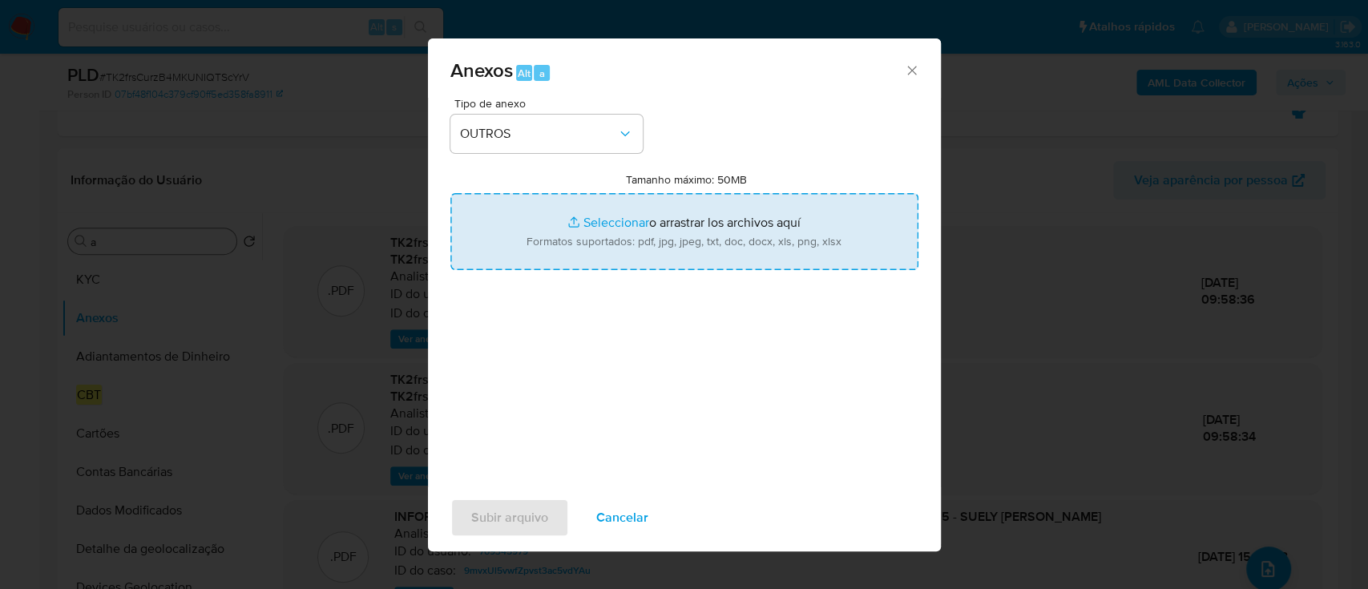
click at [664, 230] on input "Tamanho máximo: 50MB Seleccionar archivos" at bounding box center [684, 231] width 468 height 77
type input "C:\fakepath\SPA - CPF 10293987475 - SUELY FRANCA DE SOUZA FERREIRA.pdf"
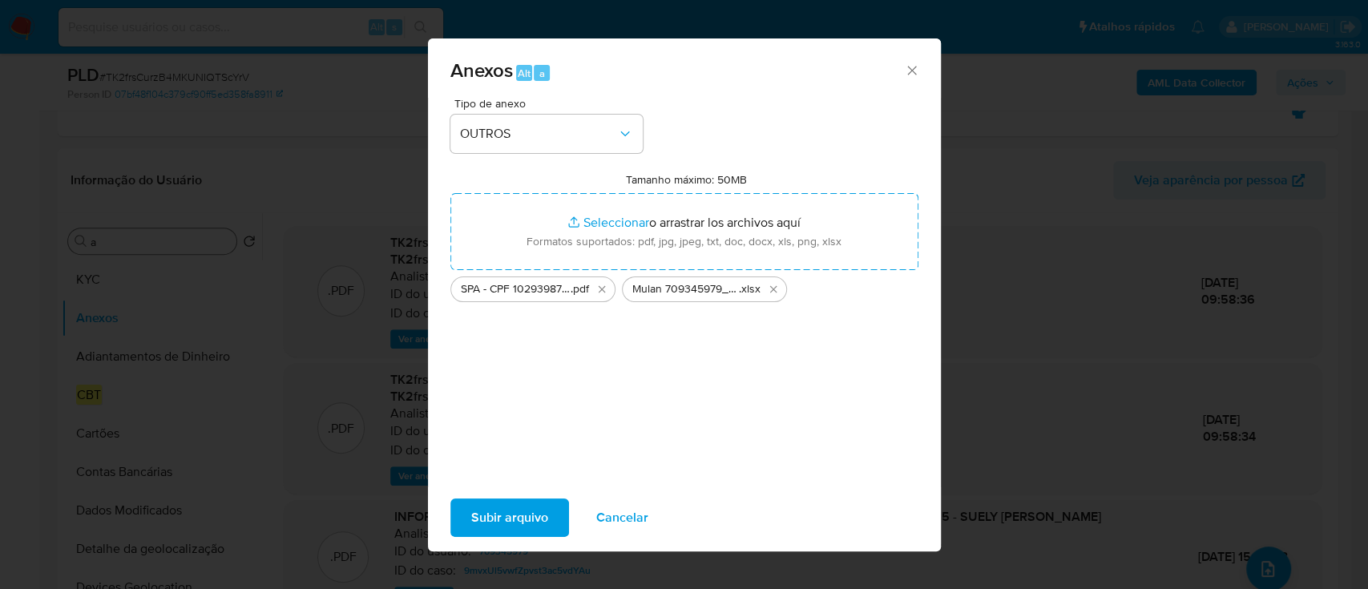
click at [512, 519] on span "Subir arquivo" at bounding box center [509, 517] width 77 height 35
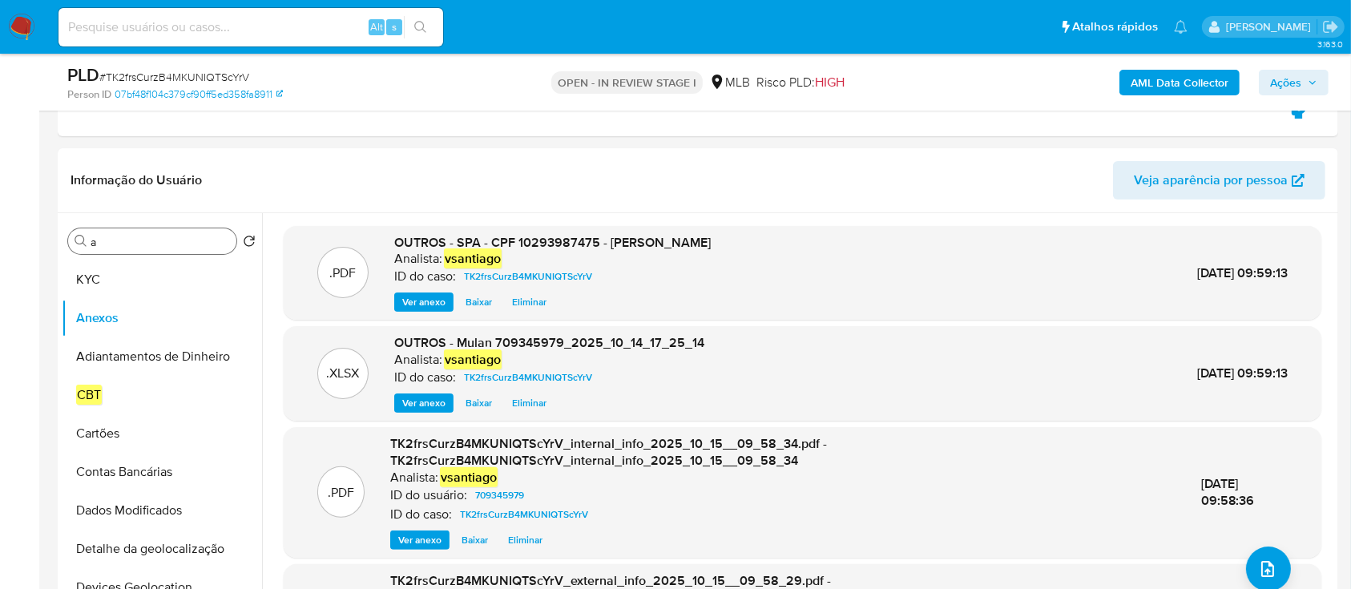
click at [1272, 79] on span "Ações" at bounding box center [1285, 83] width 31 height 26
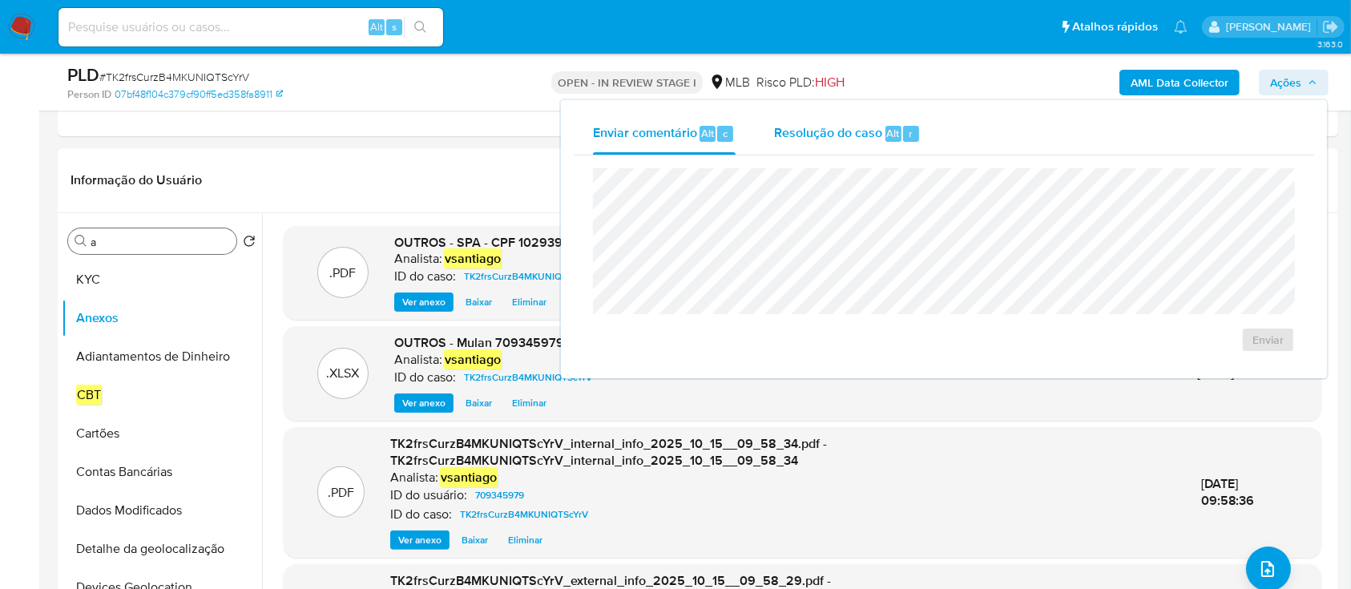
click at [833, 130] on span "Resolução do caso" at bounding box center [828, 132] width 108 height 18
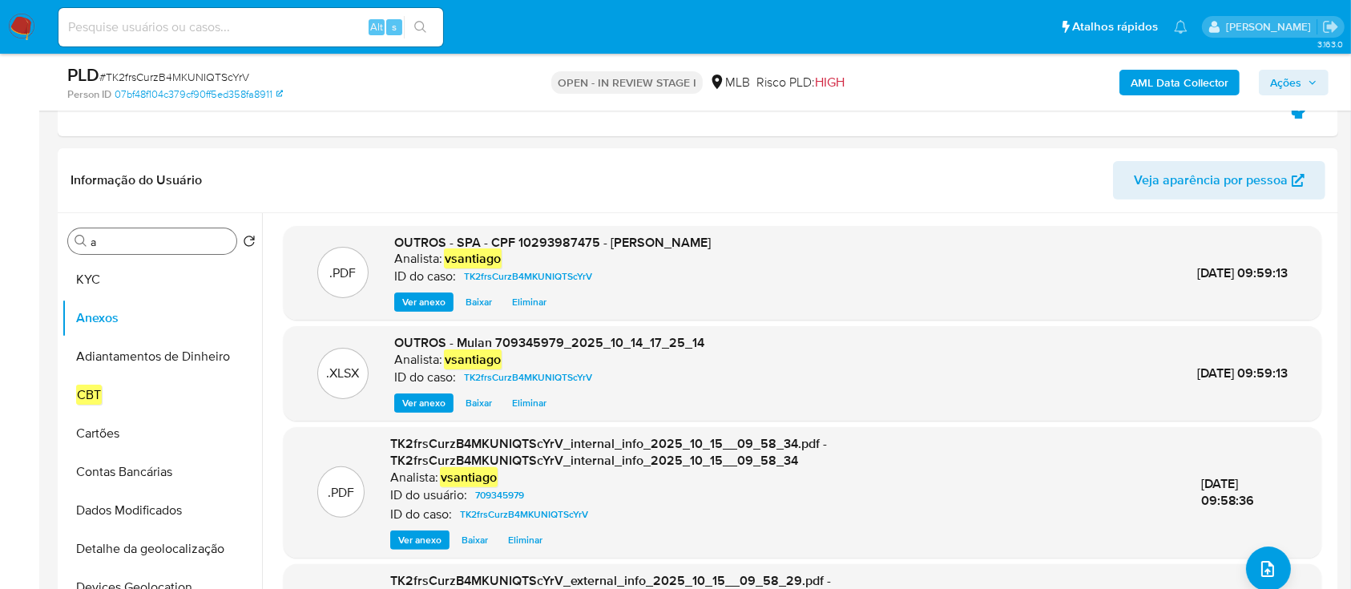
click at [1301, 74] on span "Ações" at bounding box center [1285, 83] width 31 height 26
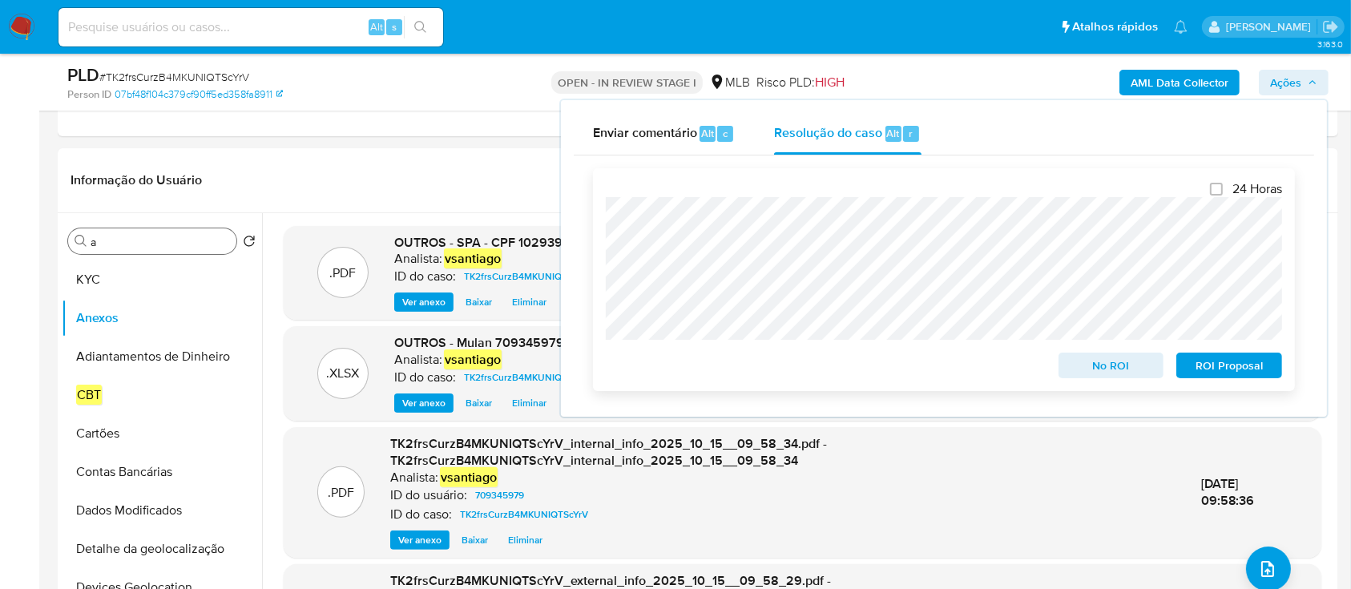
click at [1220, 363] on span "ROI Proposal" at bounding box center [1229, 365] width 83 height 22
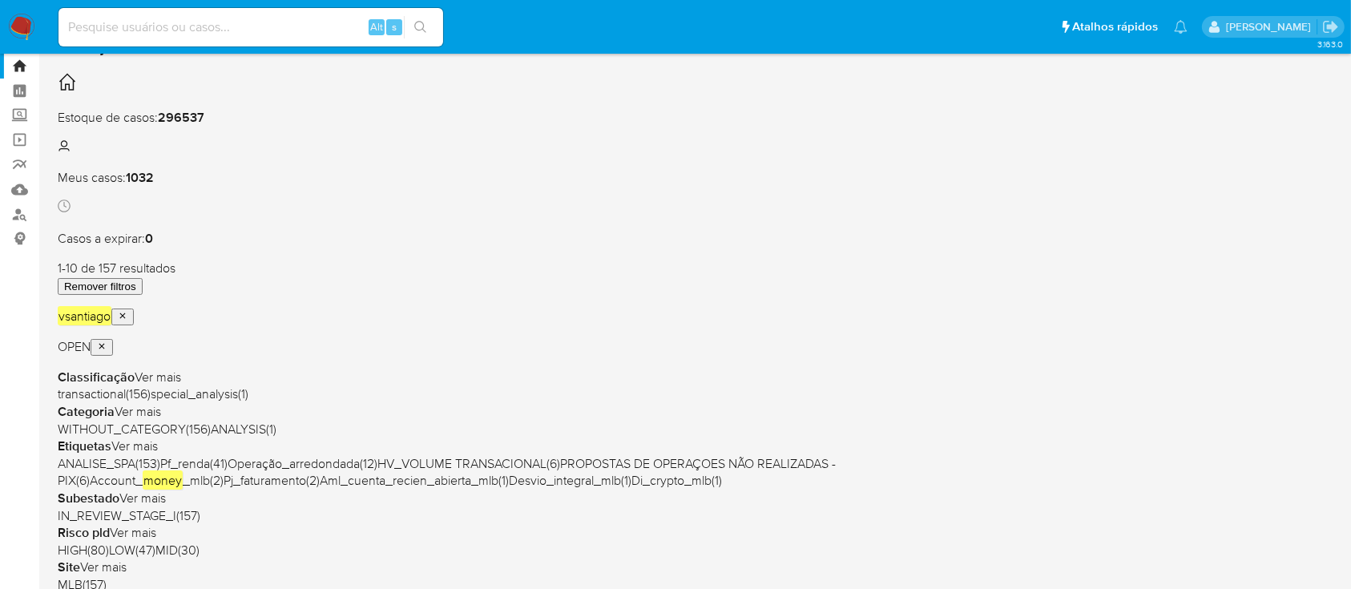
scroll to position [107, 0]
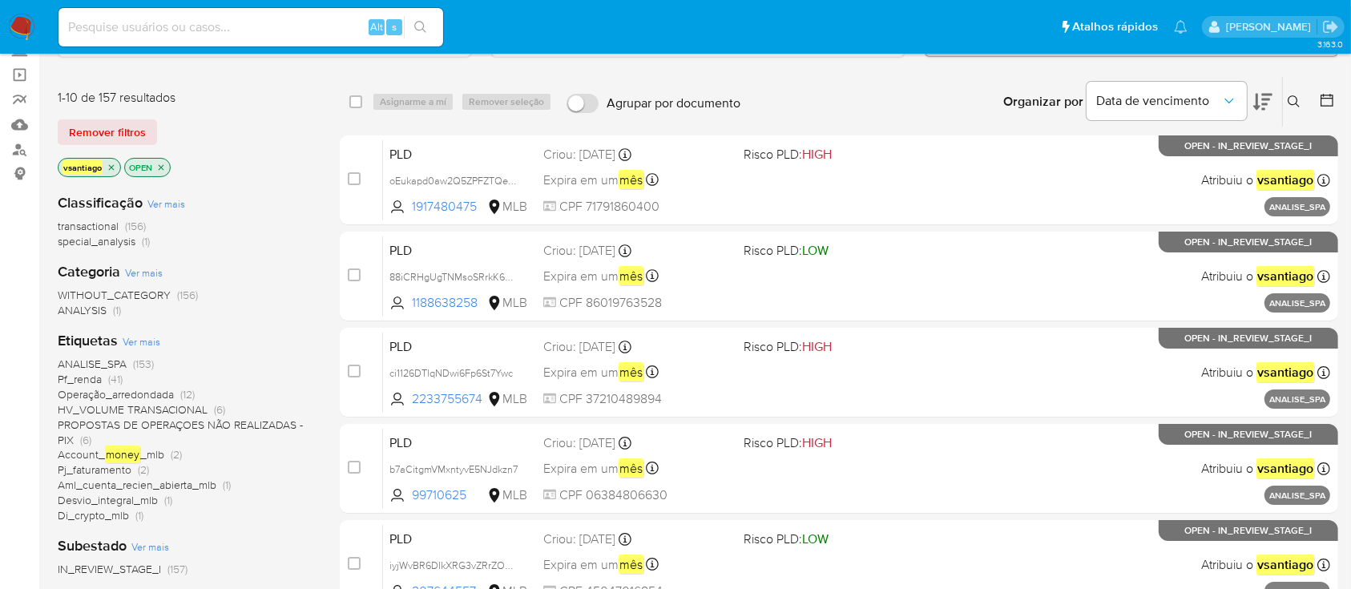
click at [251, 262] on div "Categoria Ver mais WITHOUT_CATEGORY (156) ANALYSIS (1)" at bounding box center [186, 290] width 256 height 56
click at [100, 375] on span "Pf_renda" at bounding box center [80, 379] width 44 height 16
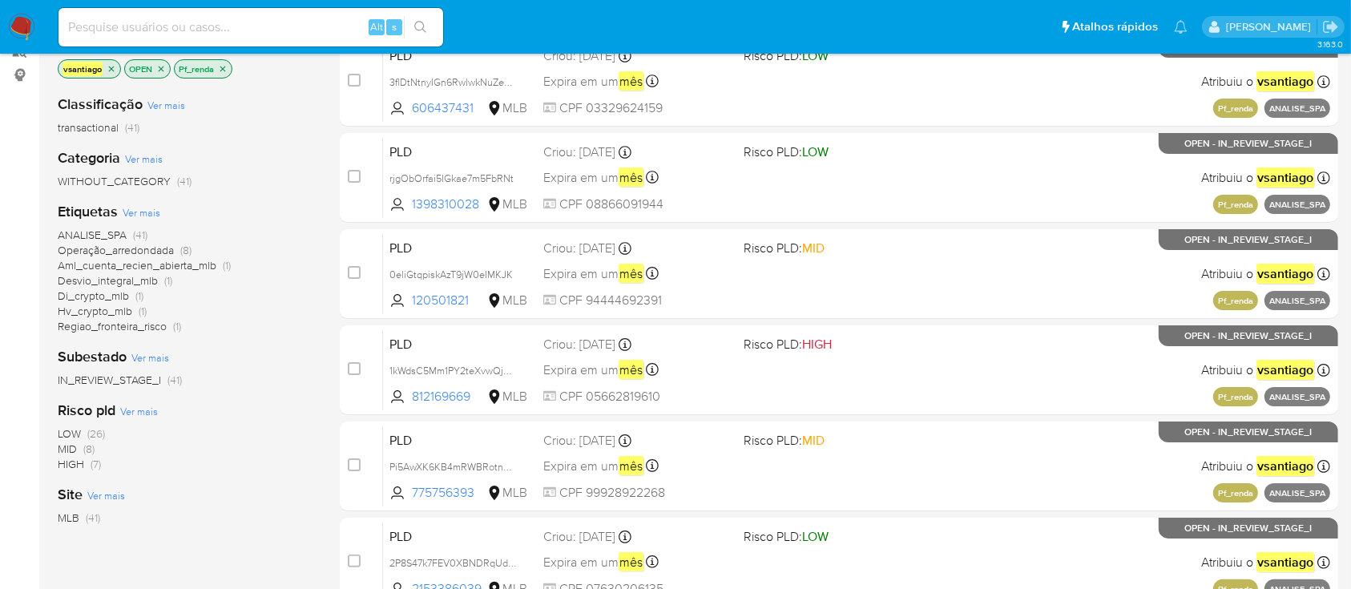
scroll to position [213, 0]
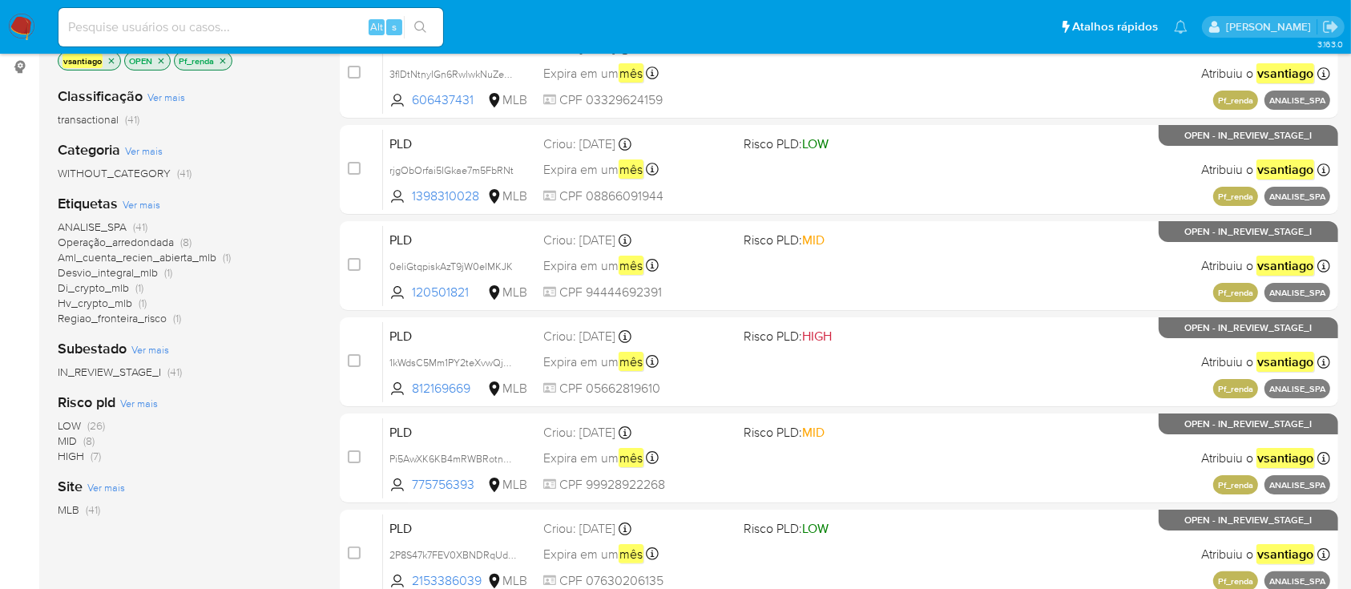
click at [162, 244] on span "Operação_arredondada" at bounding box center [116, 242] width 116 height 16
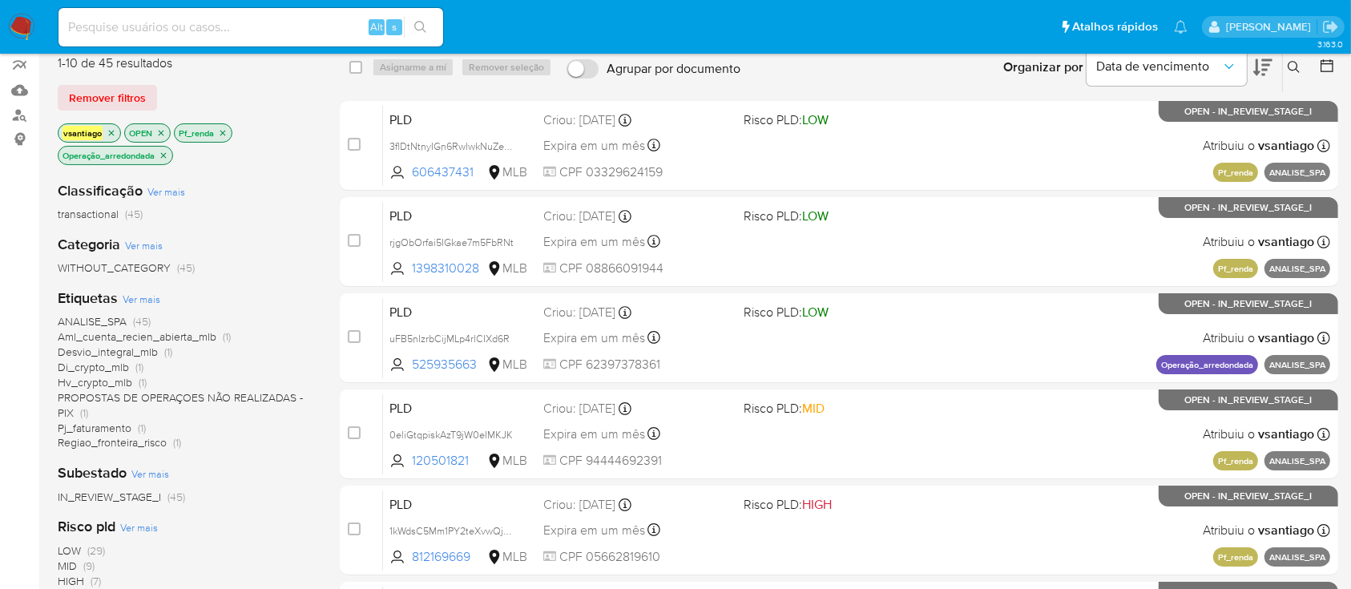
scroll to position [91, 0]
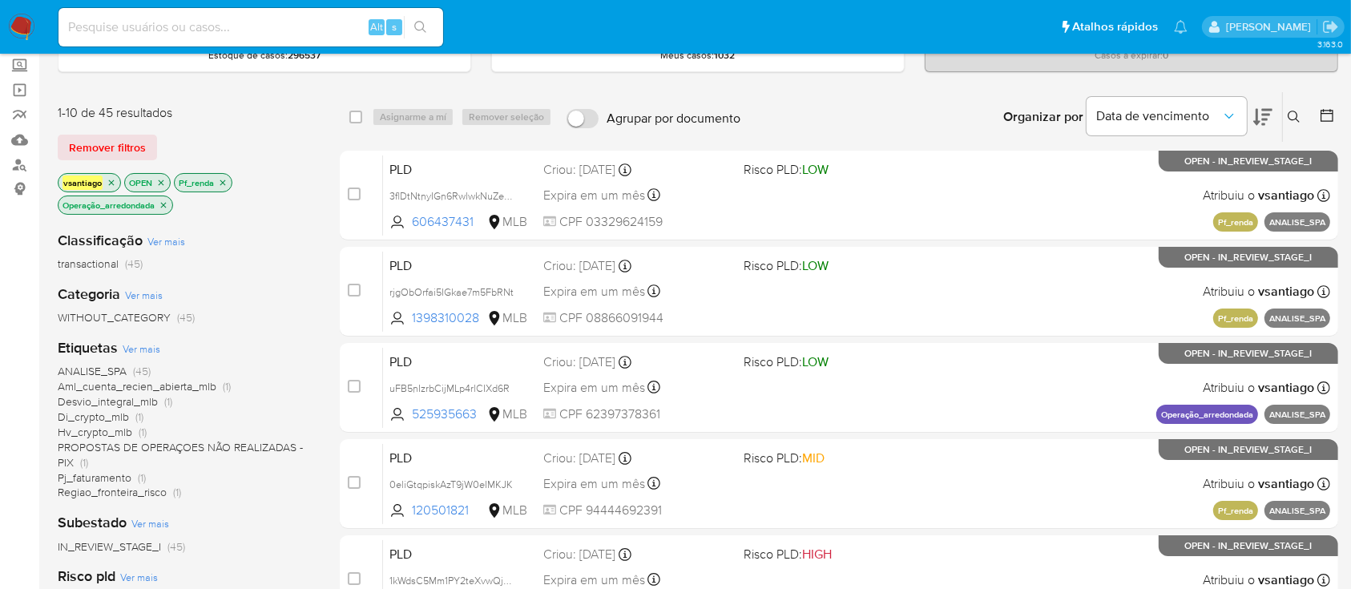
click at [225, 184] on icon "close-filter" at bounding box center [223, 183] width 10 height 10
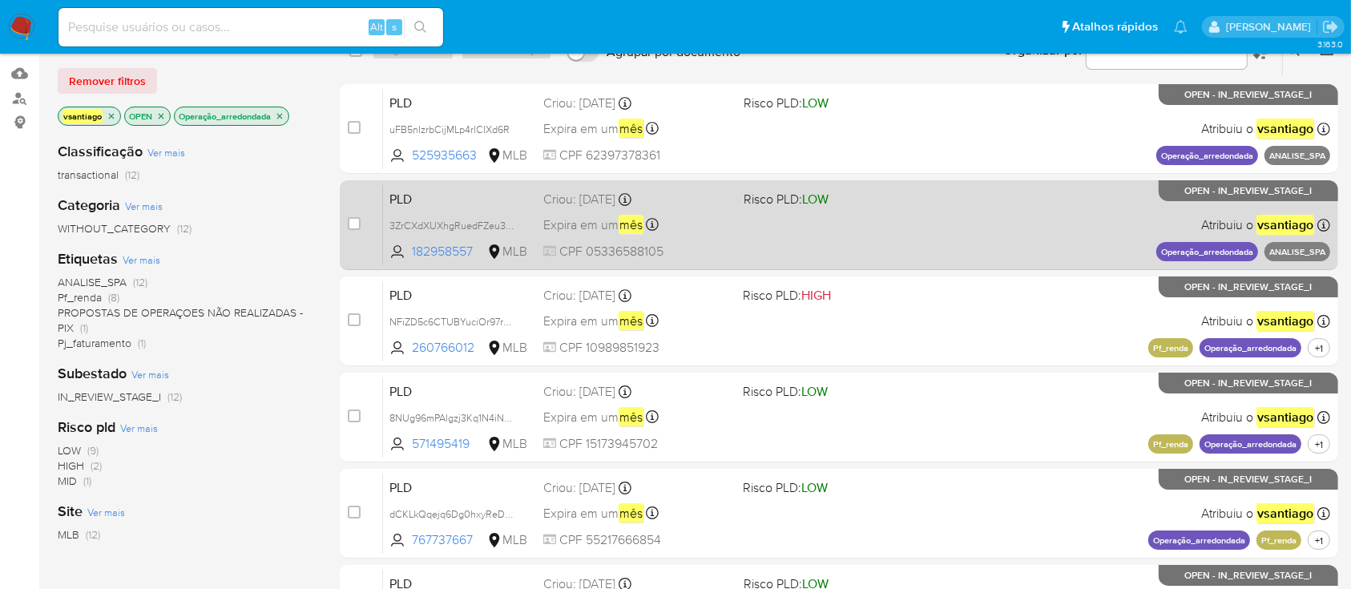
scroll to position [91, 0]
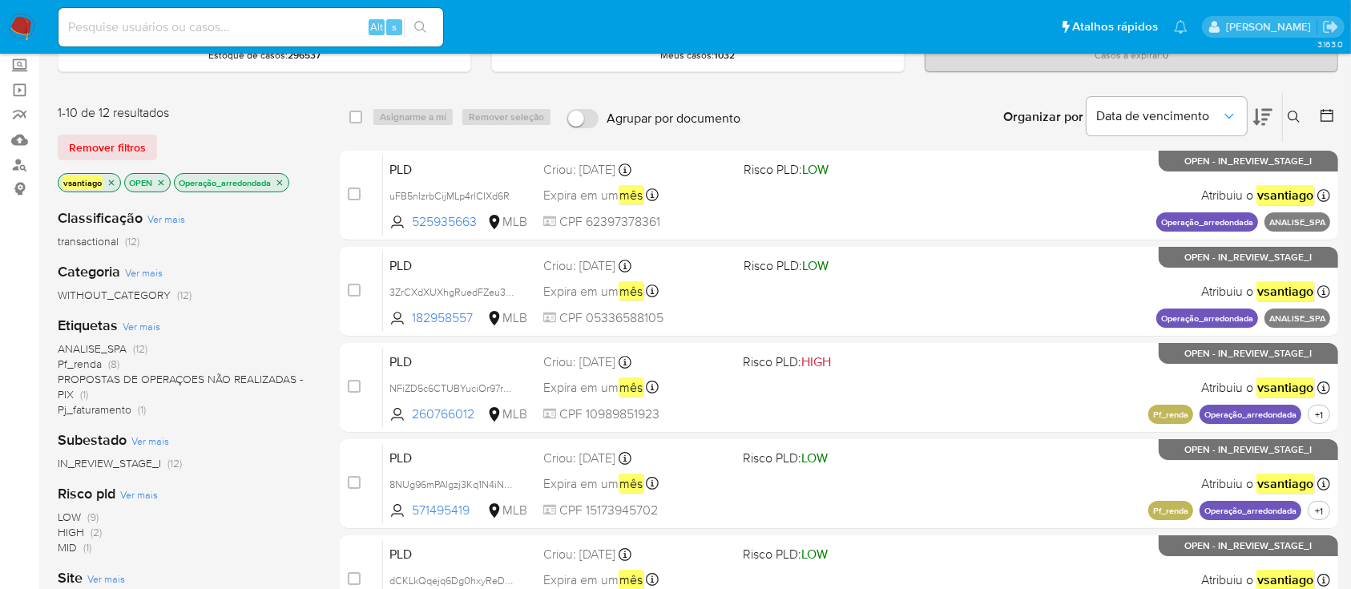
click at [282, 181] on icon "close-filter" at bounding box center [280, 183] width 10 height 10
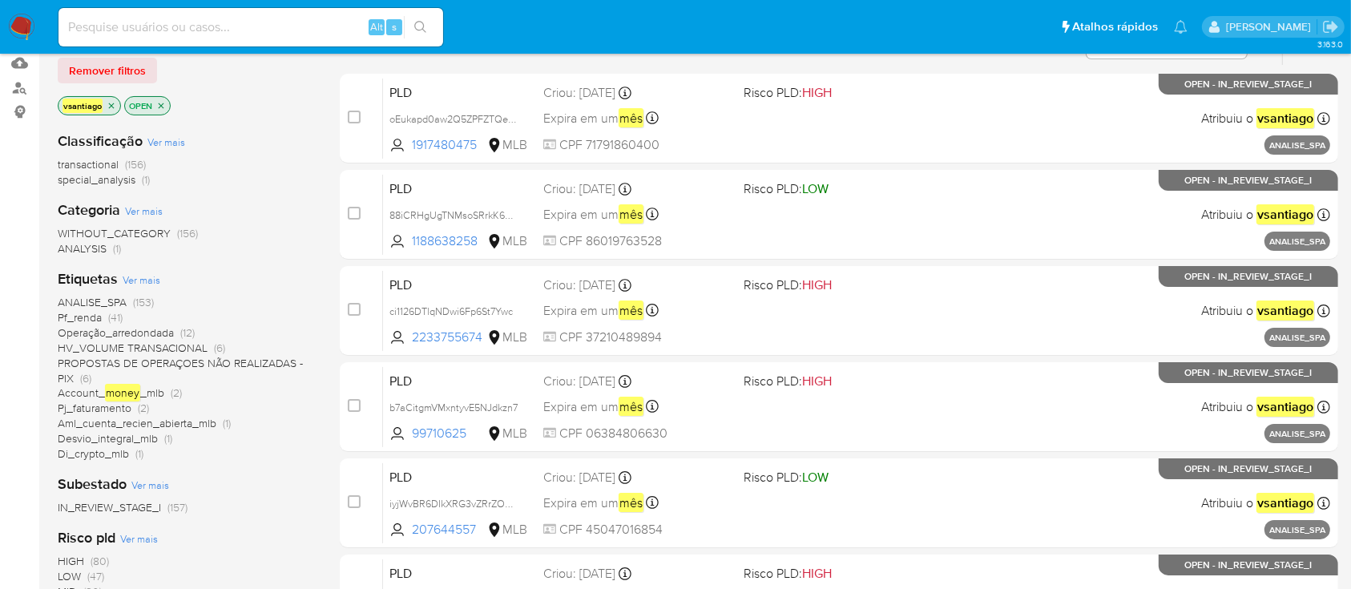
scroll to position [199, 0]
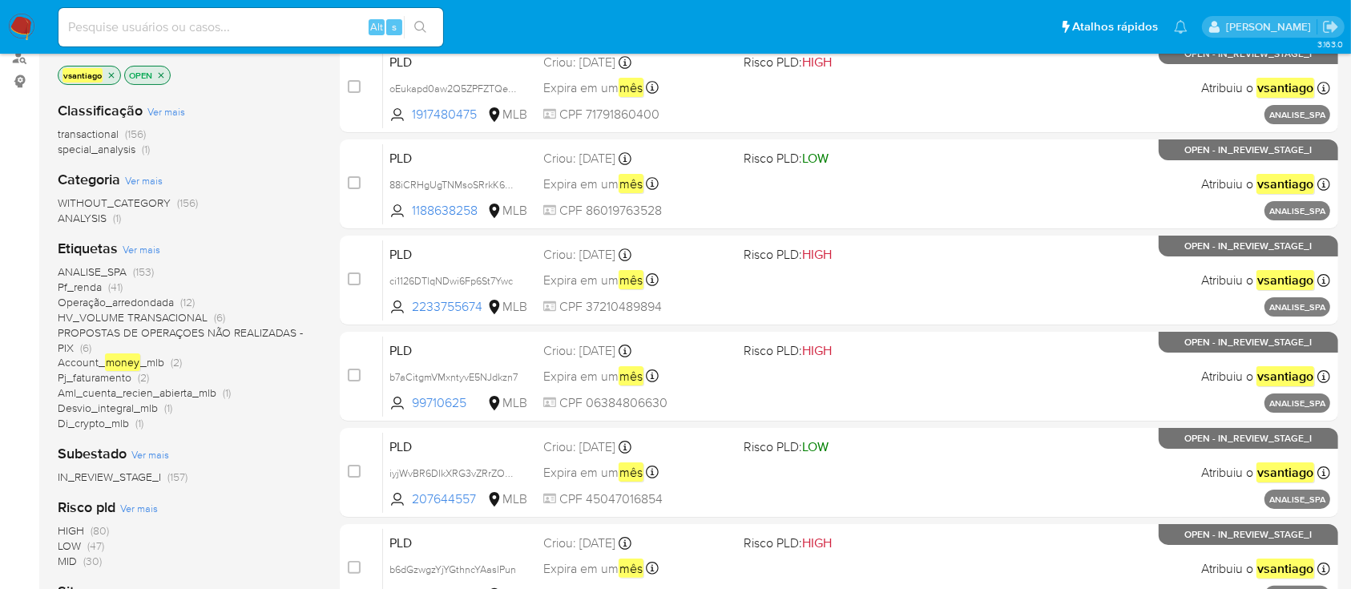
click at [208, 426] on div "ANALISE_SPA (153) Pf_renda (41) Operação_arredondada (12) HV_VOLUME TRANSACIONA…" at bounding box center [186, 347] width 256 height 167
click at [100, 422] on span "Di_crypto_mlb" at bounding box center [93, 423] width 71 height 16
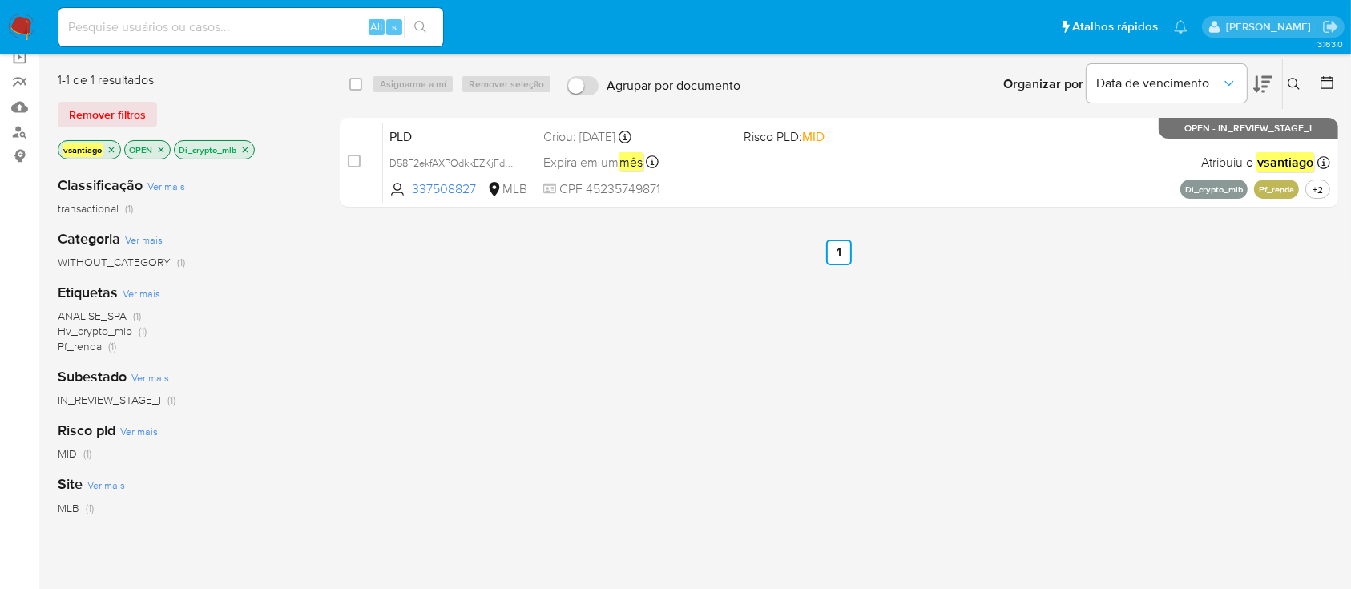
scroll to position [91, 0]
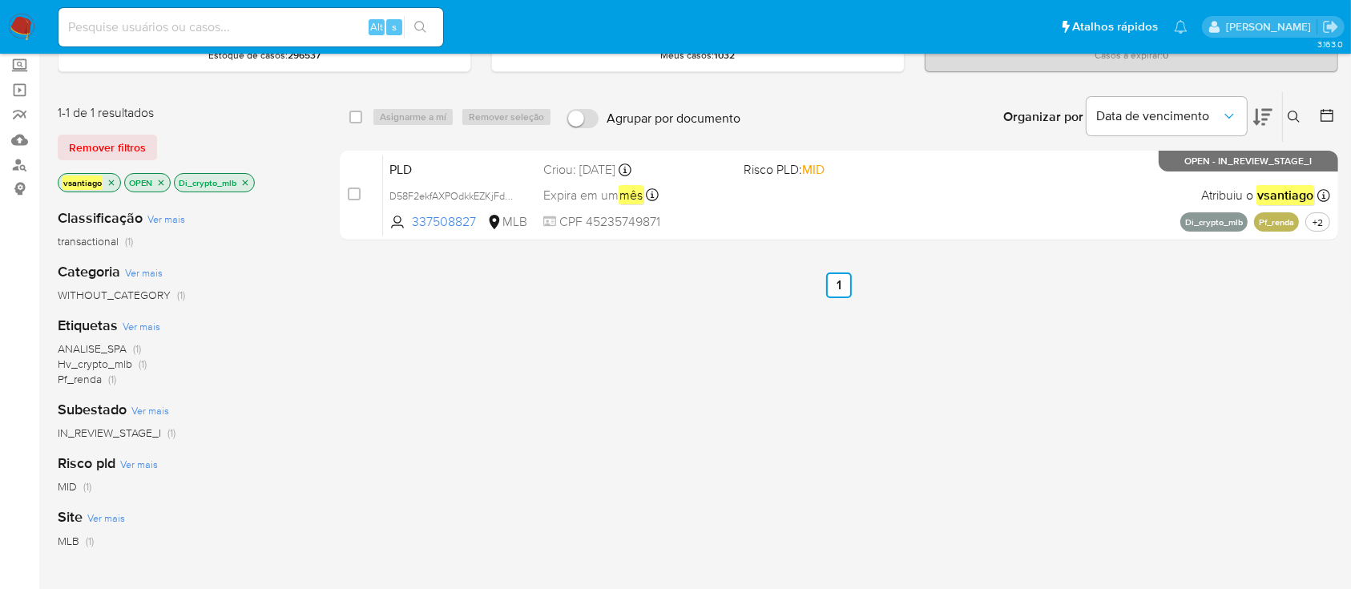
click at [246, 181] on icon "close-filter" at bounding box center [245, 183] width 10 height 10
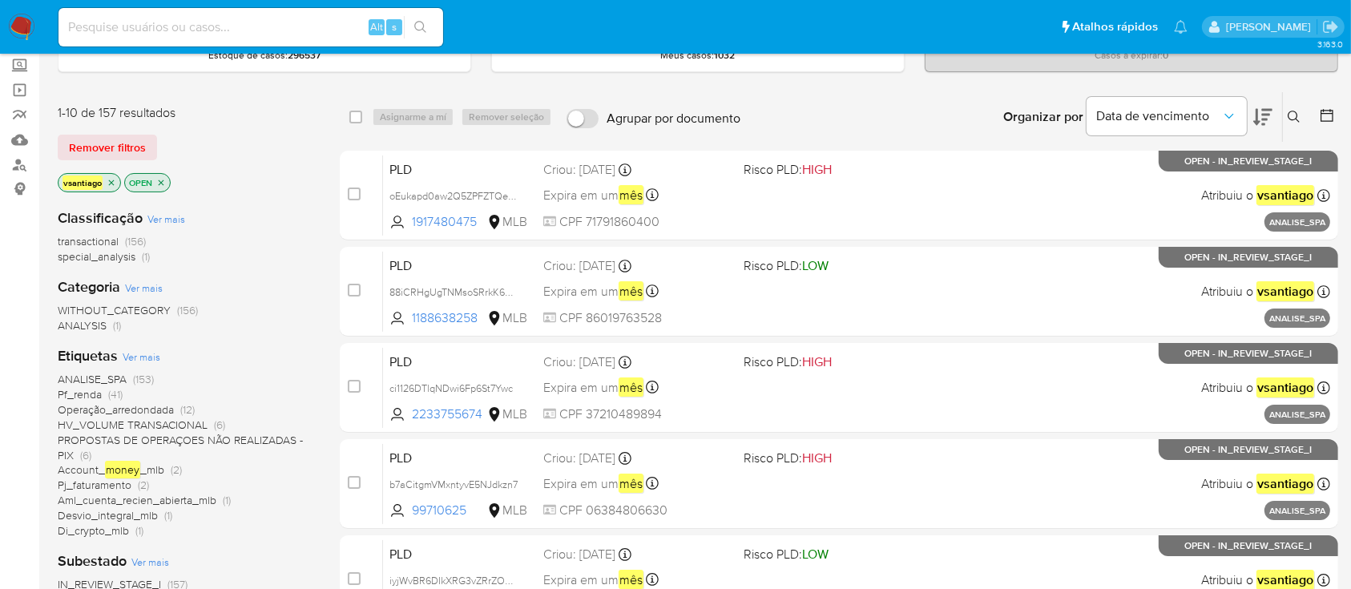
scroll to position [199, 0]
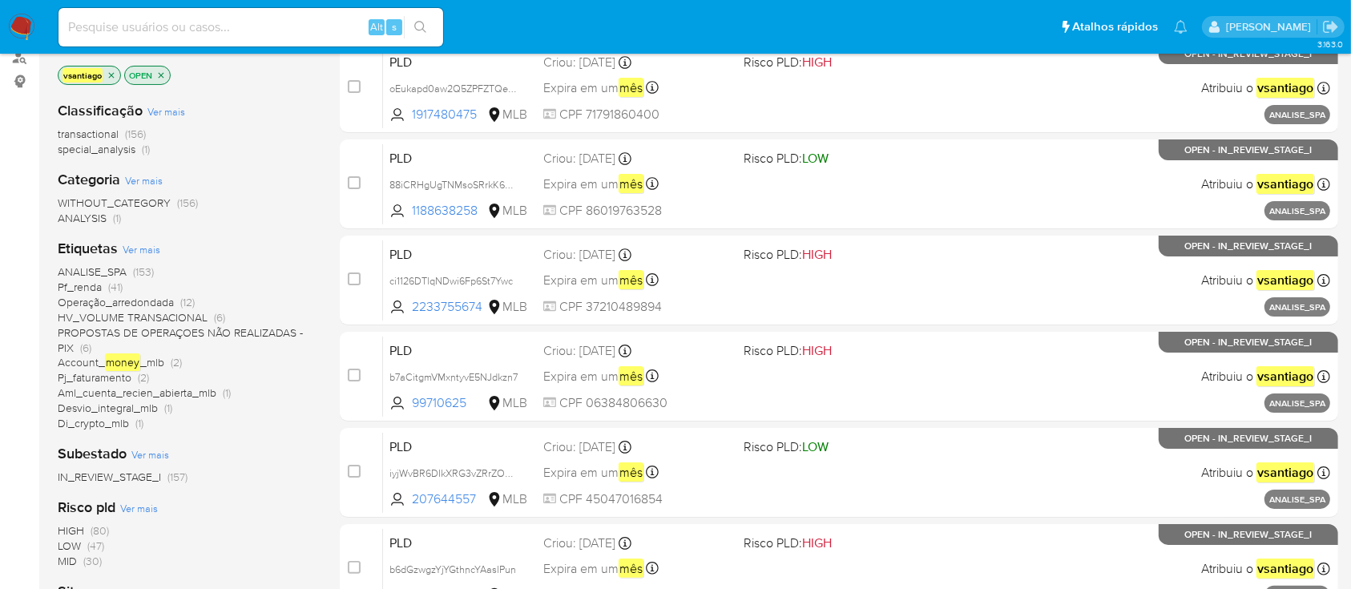
click at [139, 408] on span "Desvio_integral_mlb" at bounding box center [108, 408] width 100 height 16
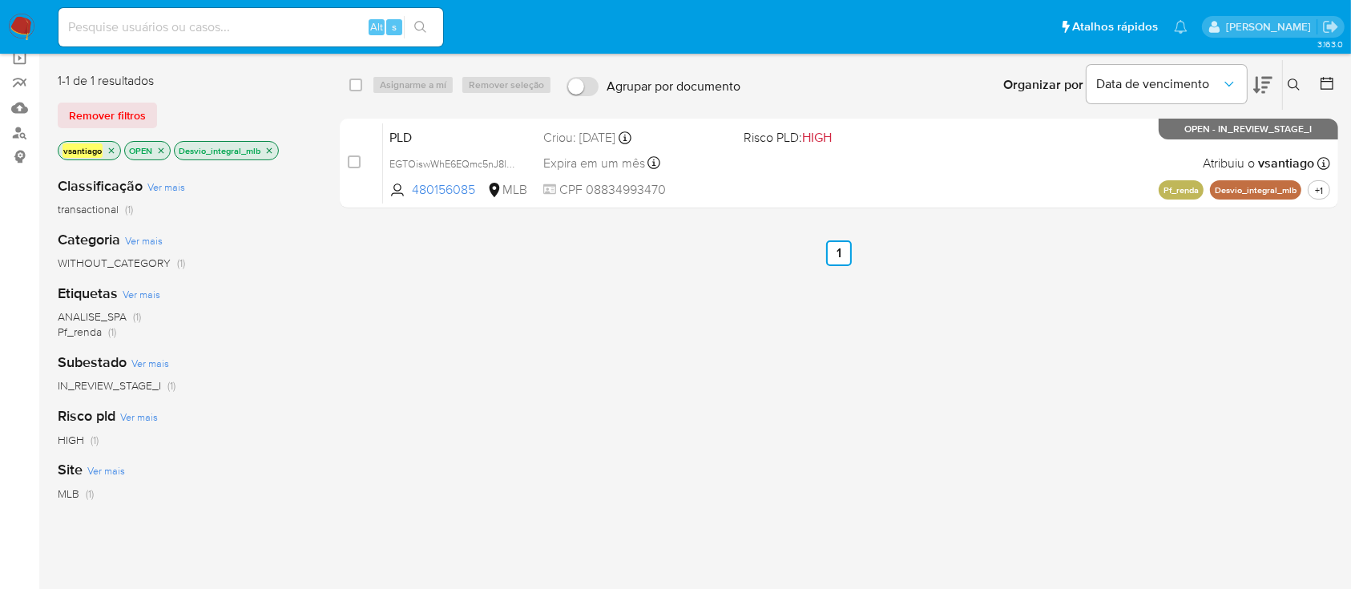
scroll to position [91, 0]
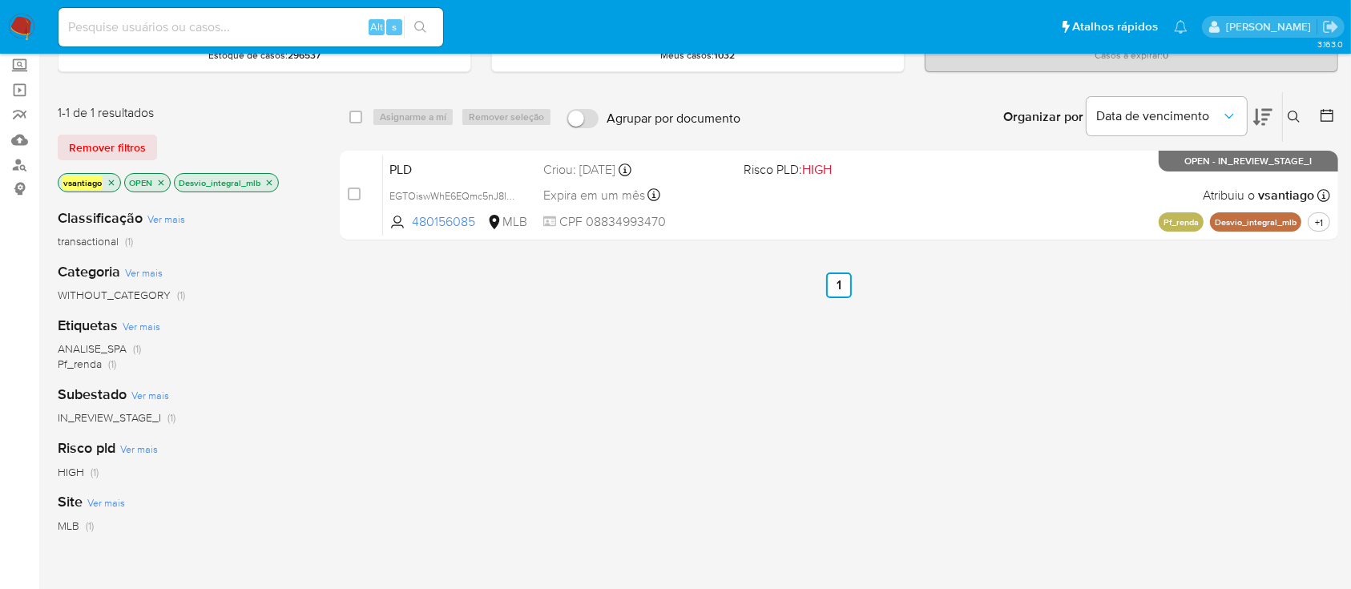
click at [264, 180] on icon "close-filter" at bounding box center [269, 183] width 10 height 10
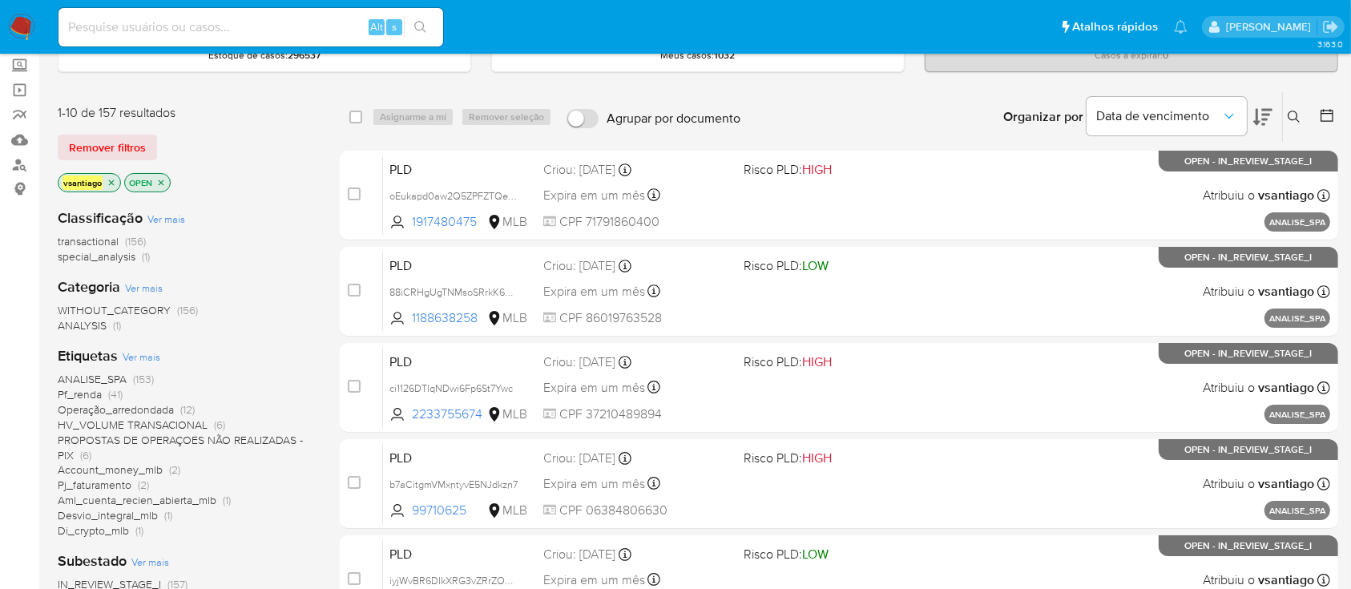
click at [199, 500] on span "Aml_cuenta_recien_abierta_mlb" at bounding box center [137, 500] width 159 height 16
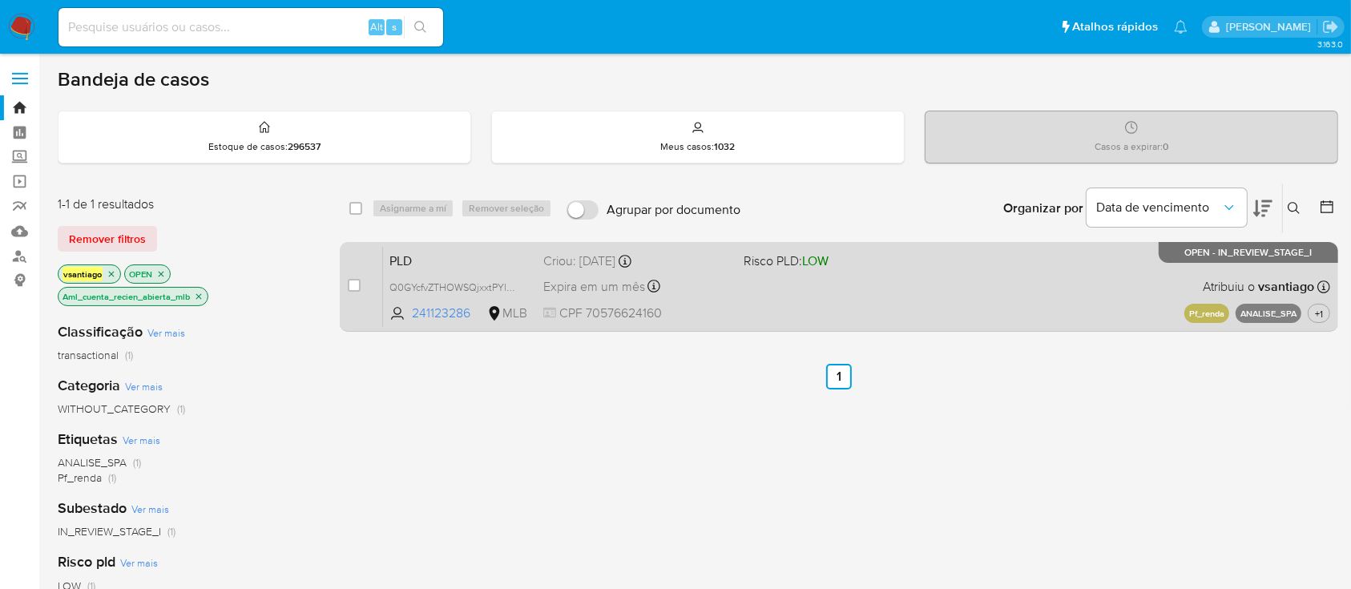
click at [804, 305] on div "PLD Q0GYcfvZTHOWSQjxxtPYlrM6 241123286 MLB Risco PLD: LOW Criou: 12/10/2025 Cri…" at bounding box center [856, 286] width 947 height 81
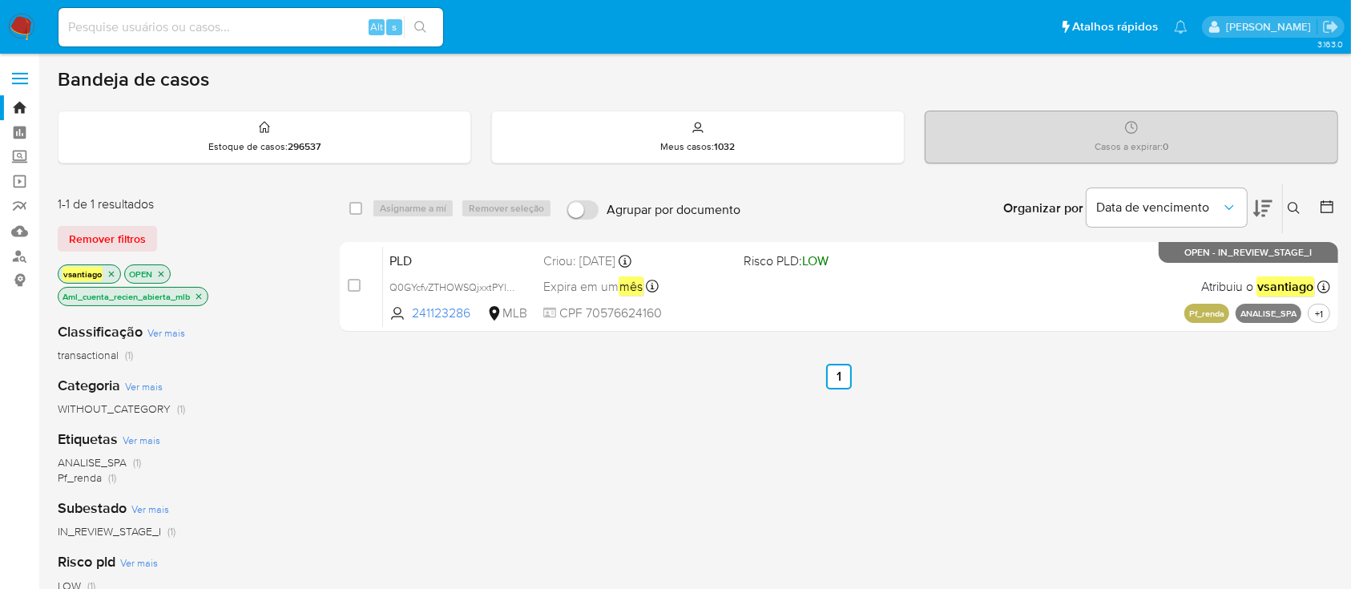
click at [199, 292] on icon "close-filter" at bounding box center [199, 297] width 10 height 10
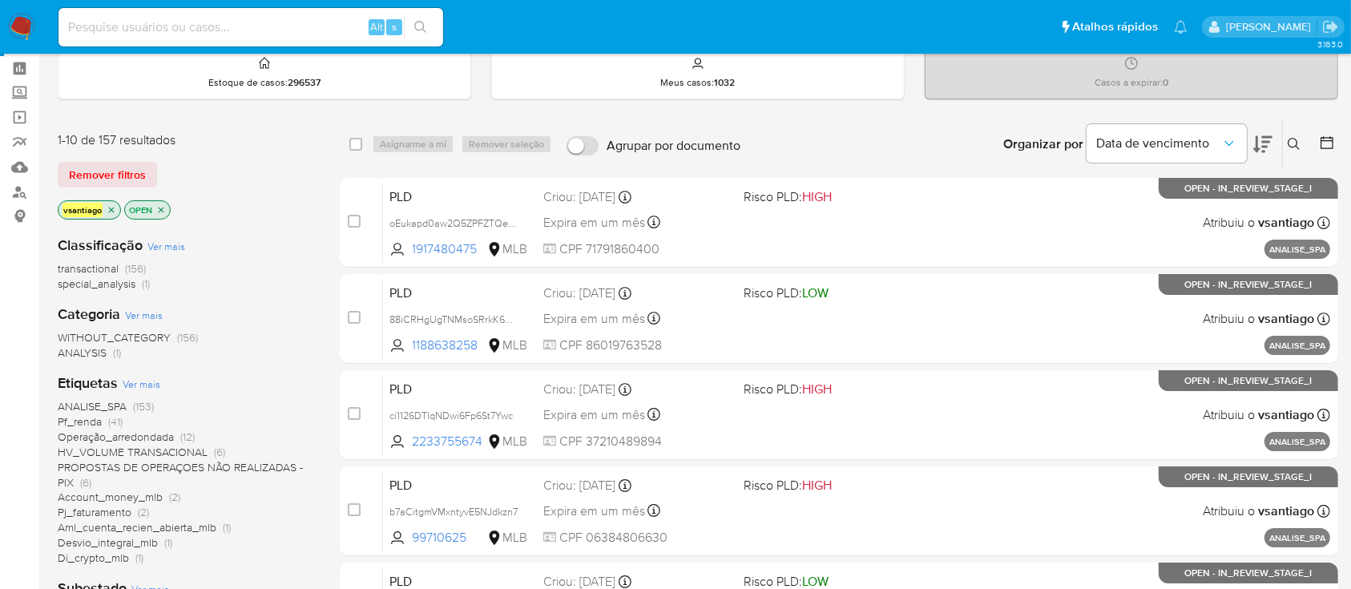
scroll to position [107, 0]
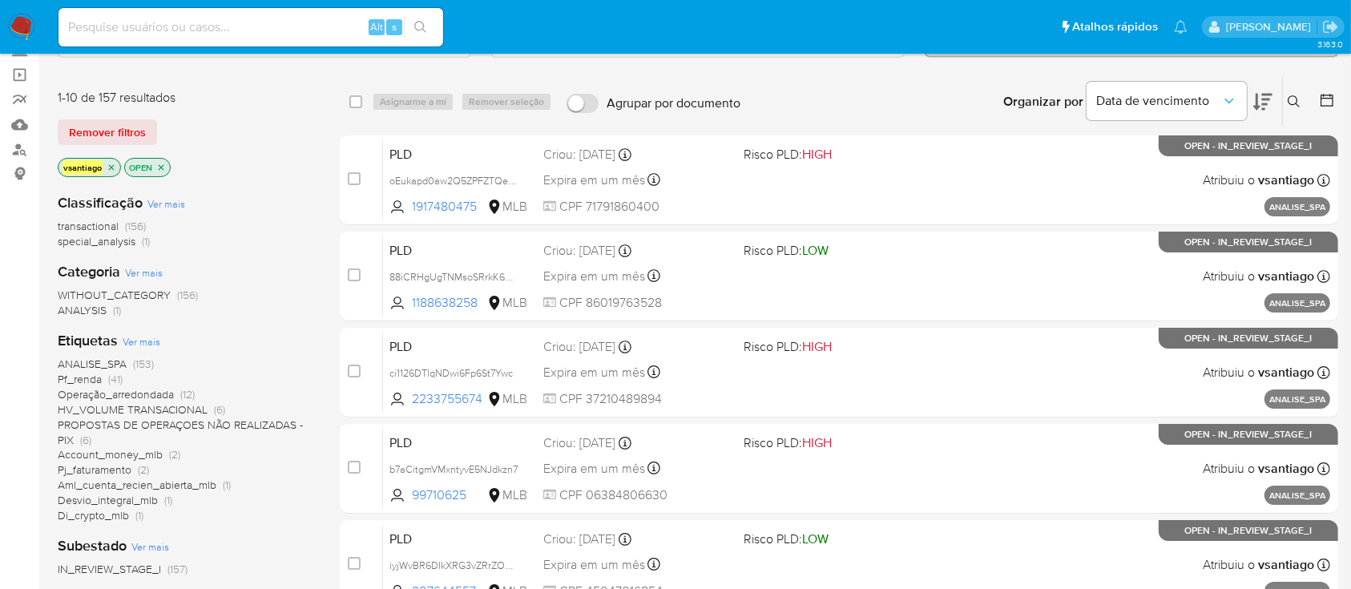
click at [133, 471] on span "Pj_faturamento (2)" at bounding box center [103, 469] width 91 height 15
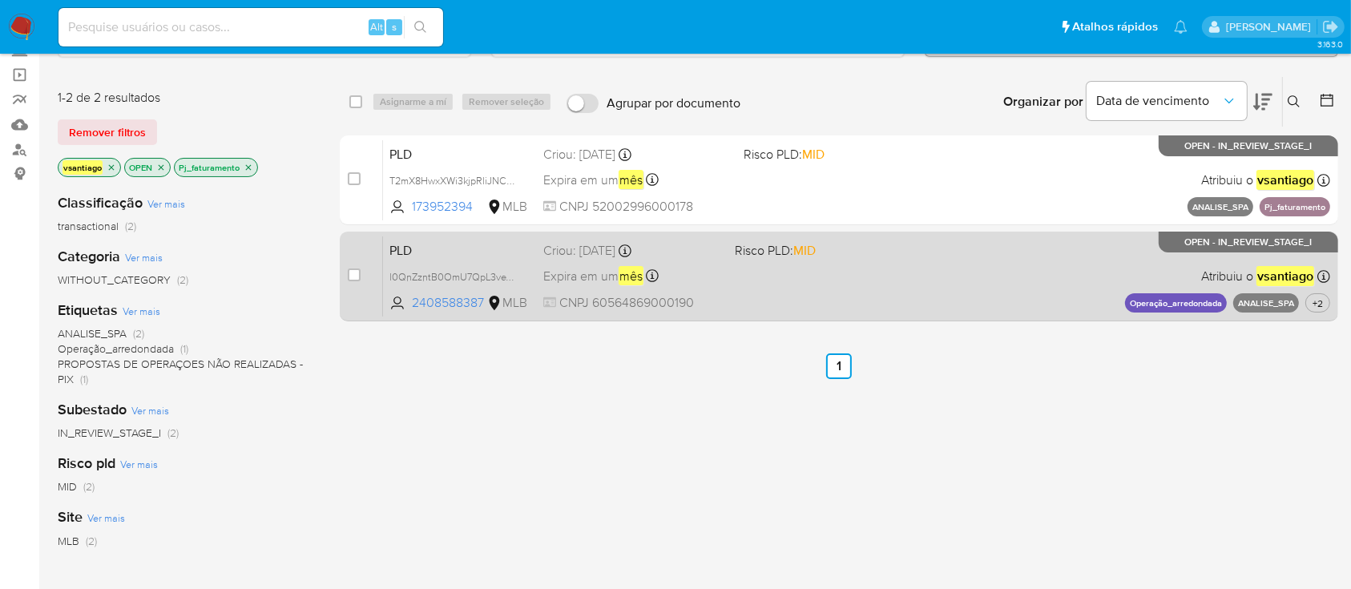
click at [827, 287] on div "PLD l0QnZzntB0OmU7QpL3veYr7G 2408588387 MLB Risco PLD: MID Criou: 12/10/2025 Cr…" at bounding box center [856, 276] width 947 height 81
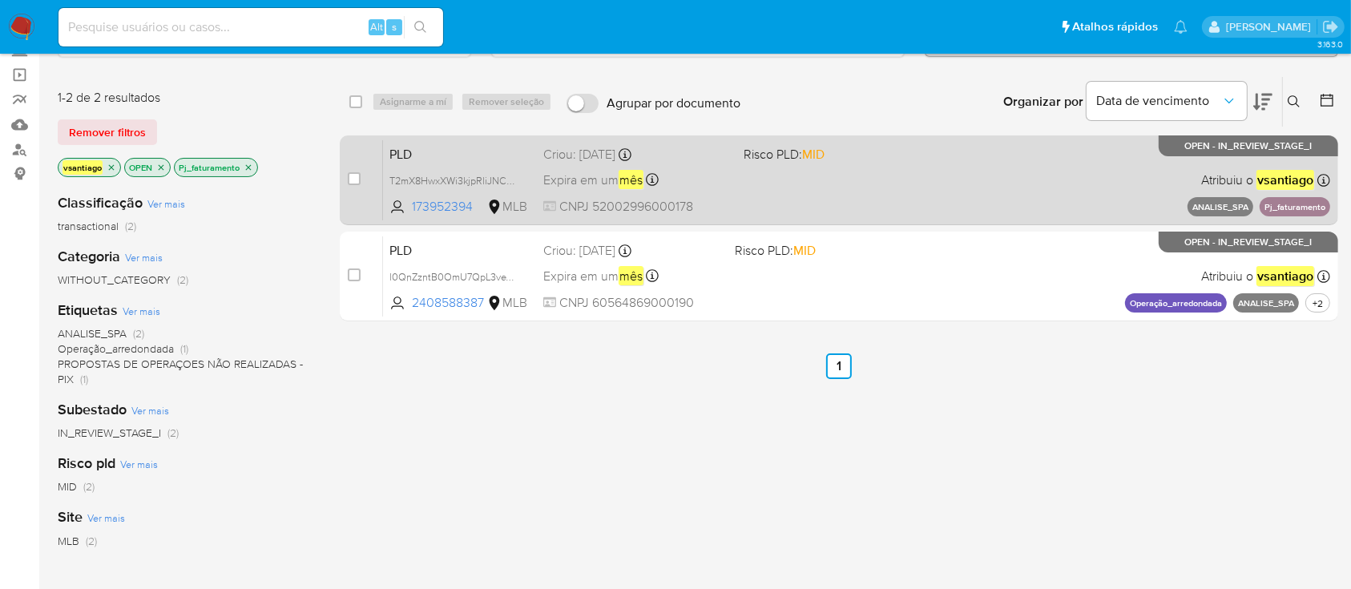
click at [825, 196] on div "PLD T2mX8HwxXWi3kjpRliJNCS1r 173952394 MLB Risco PLD: MID Criou: 12/10/2025 Cri…" at bounding box center [856, 179] width 947 height 81
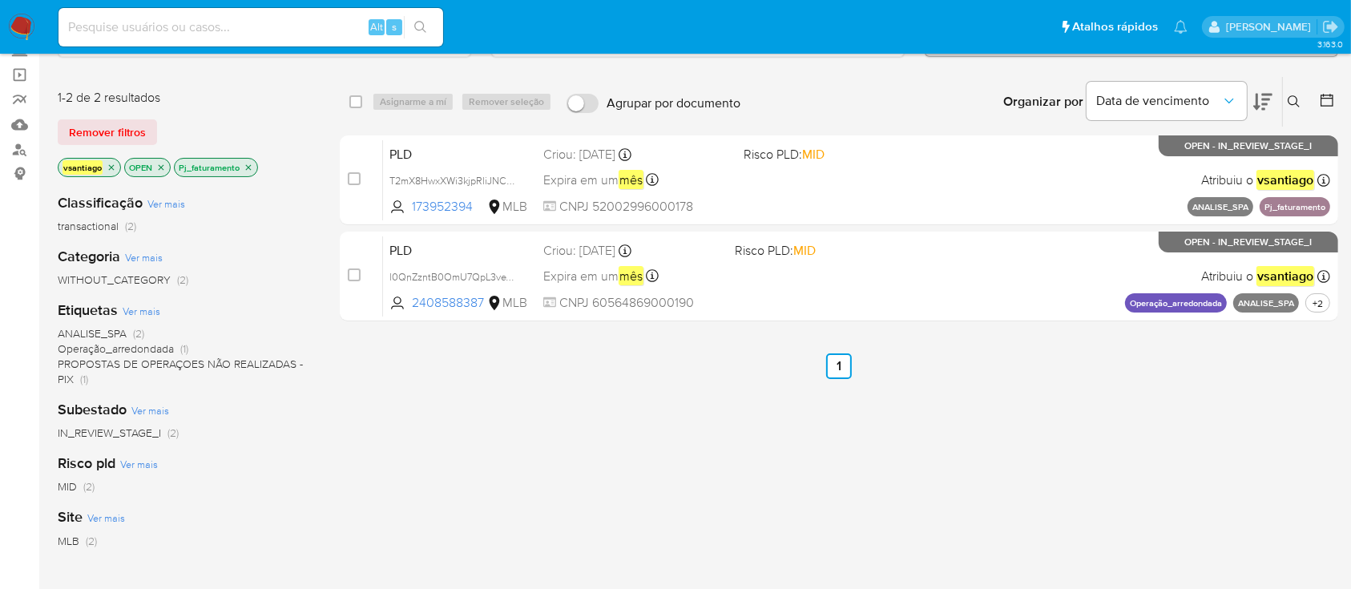
drag, startPoint x: 244, startPoint y: 164, endPoint x: 247, endPoint y: 174, distance: 9.9
click at [244, 164] on icon "close-filter" at bounding box center [249, 168] width 10 height 10
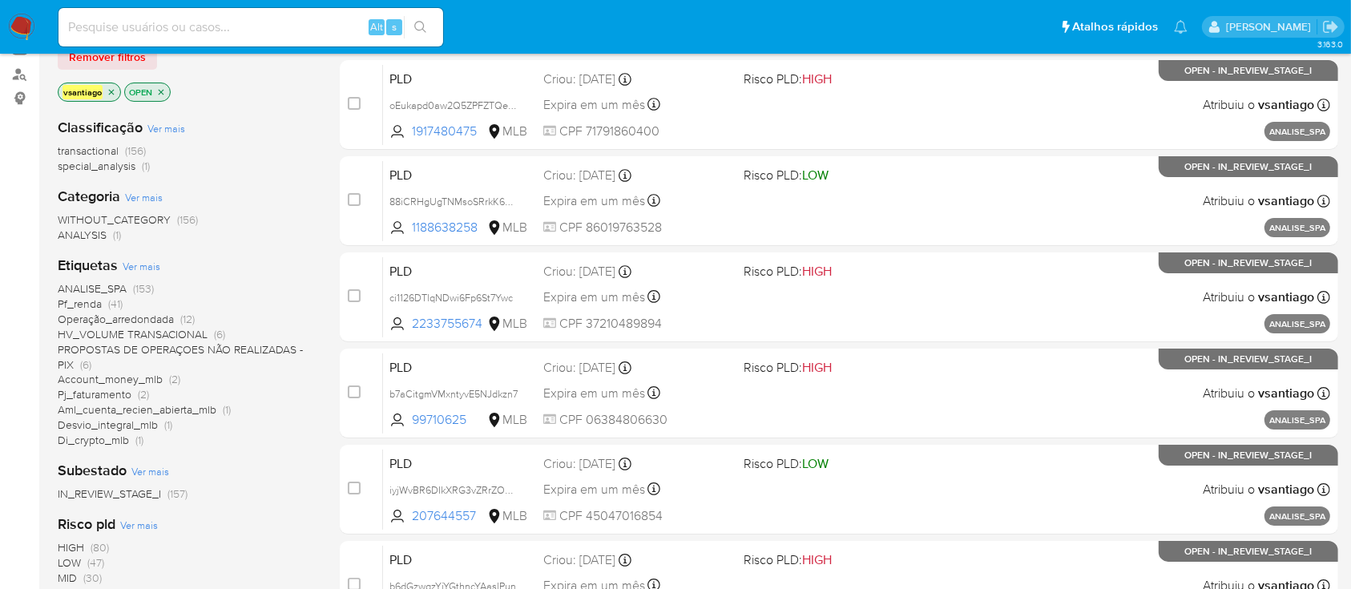
scroll to position [213, 0]
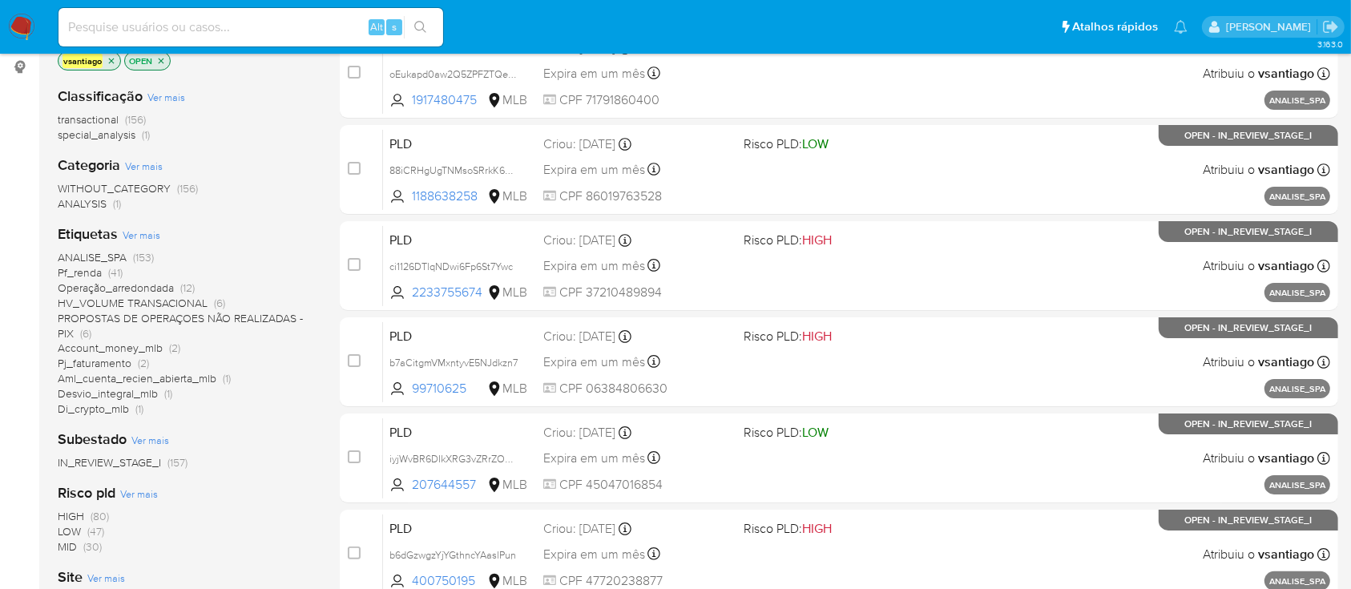
click at [164, 345] on span "Account_money_mlb (2)" at bounding box center [119, 348] width 123 height 15
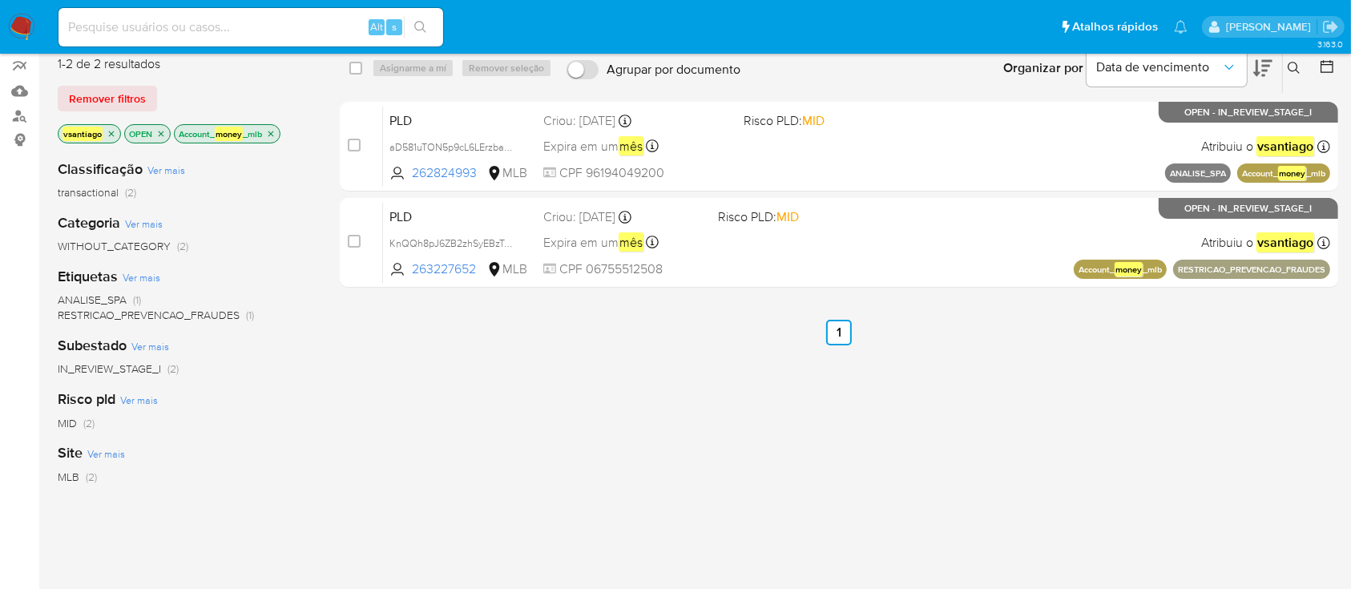
scroll to position [107, 0]
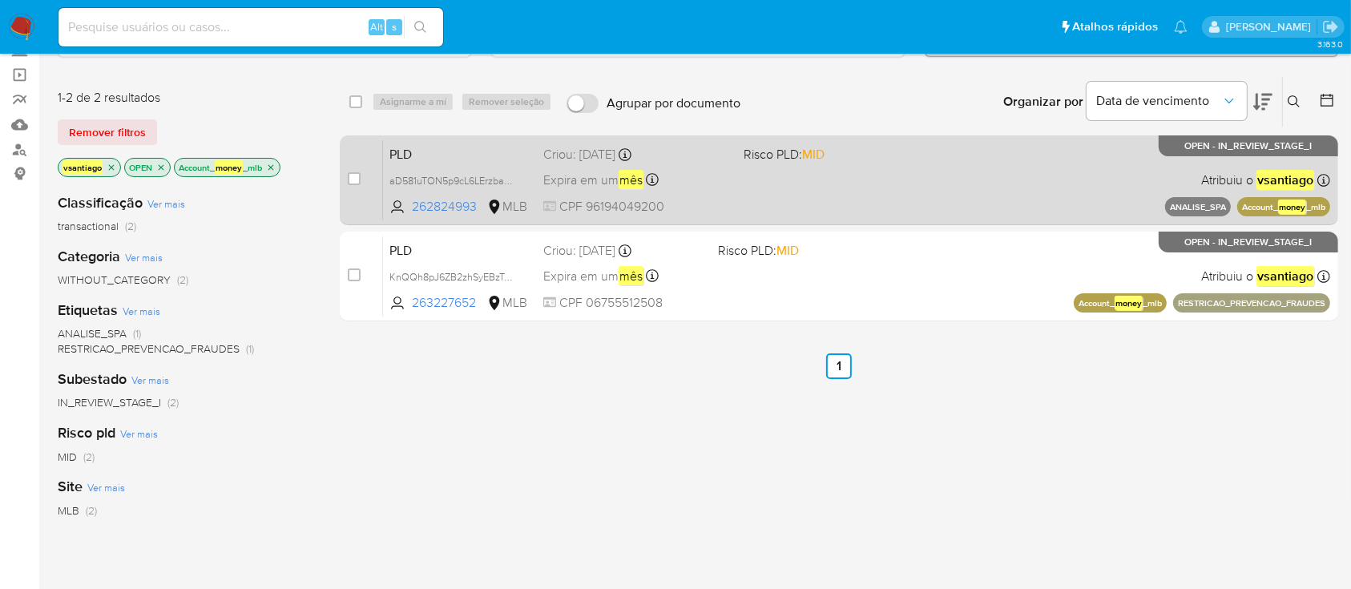
click at [809, 186] on div "PLD aD581uTON5p9cL6LErzbab4M 262824993 MLB Risco PLD: MID Criou: 12/10/2025 Cri…" at bounding box center [856, 179] width 947 height 81
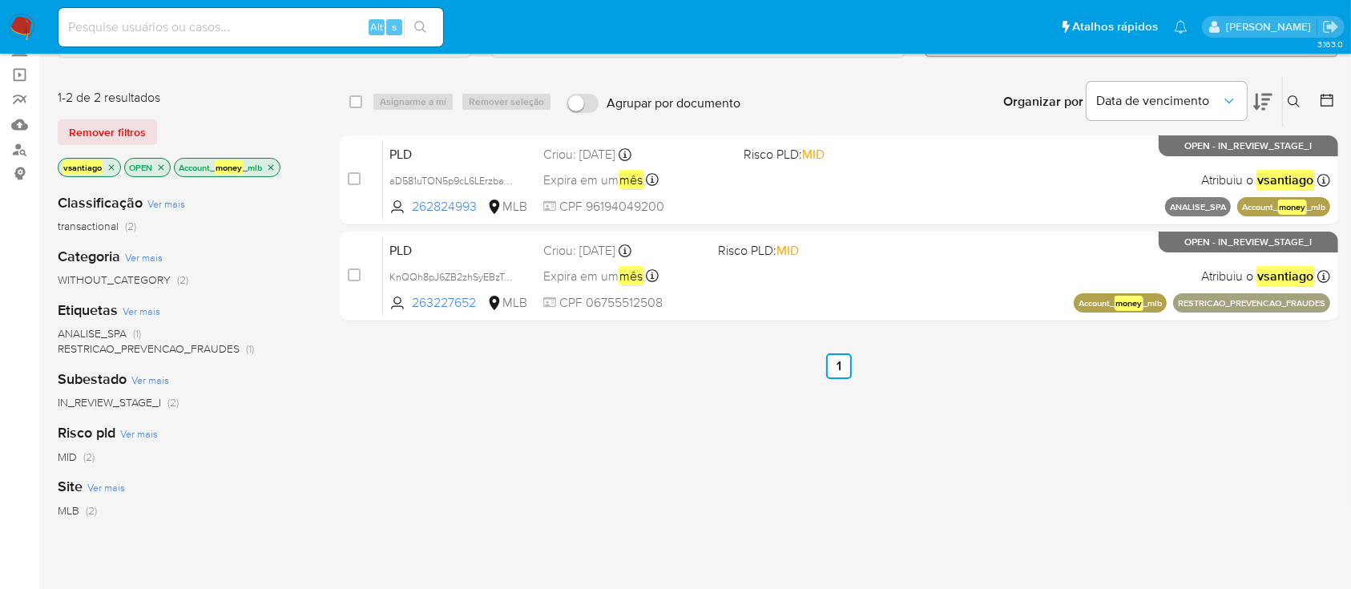
click at [273, 167] on icon "close-filter" at bounding box center [271, 168] width 10 height 10
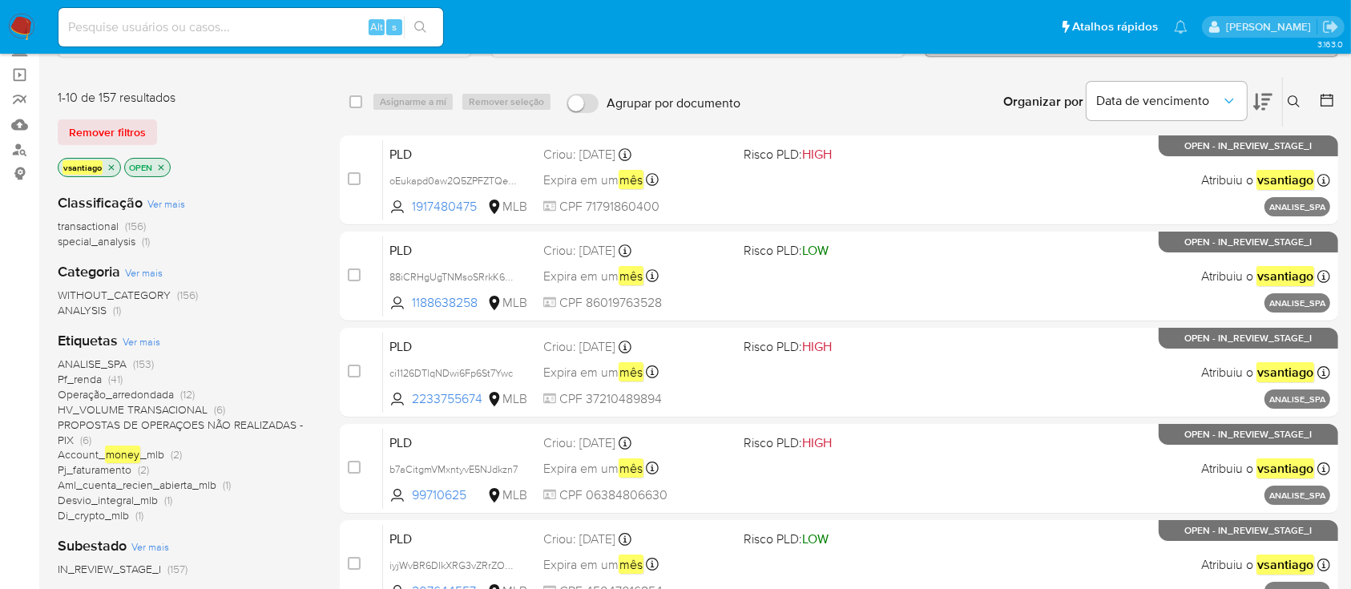
click at [72, 432] on span "PROPOSTAS DE OPERAÇOES NÃO REALIZADAS - PIX" at bounding box center [180, 432] width 245 height 31
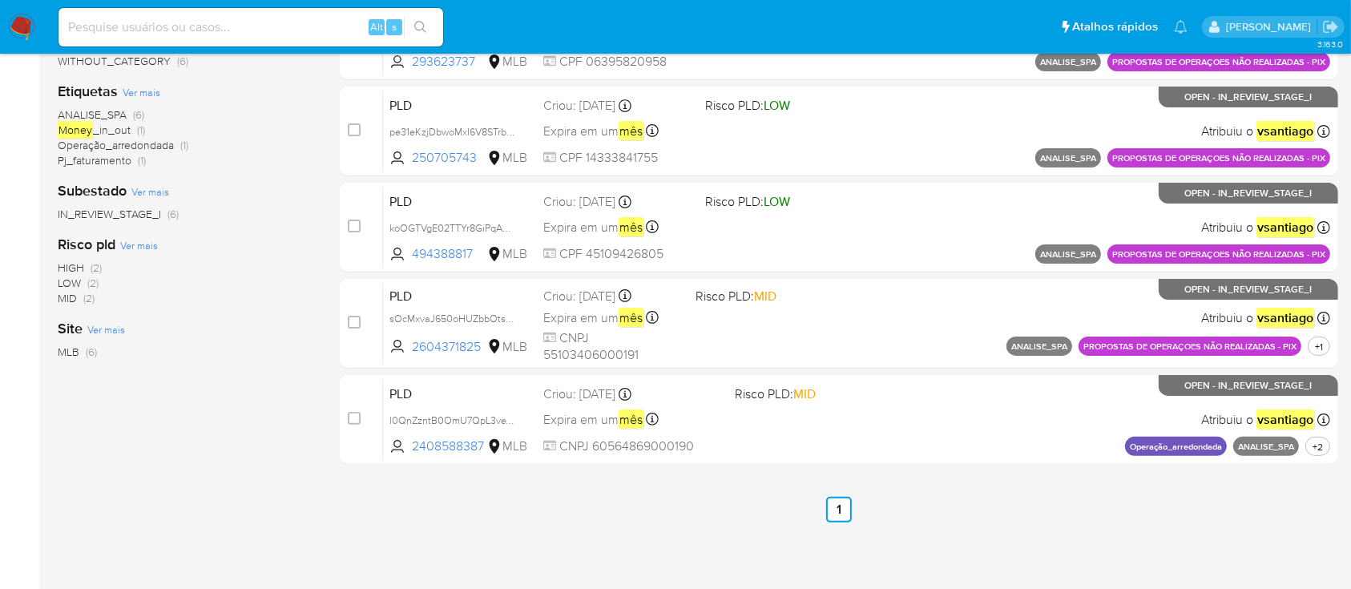
scroll to position [409, 0]
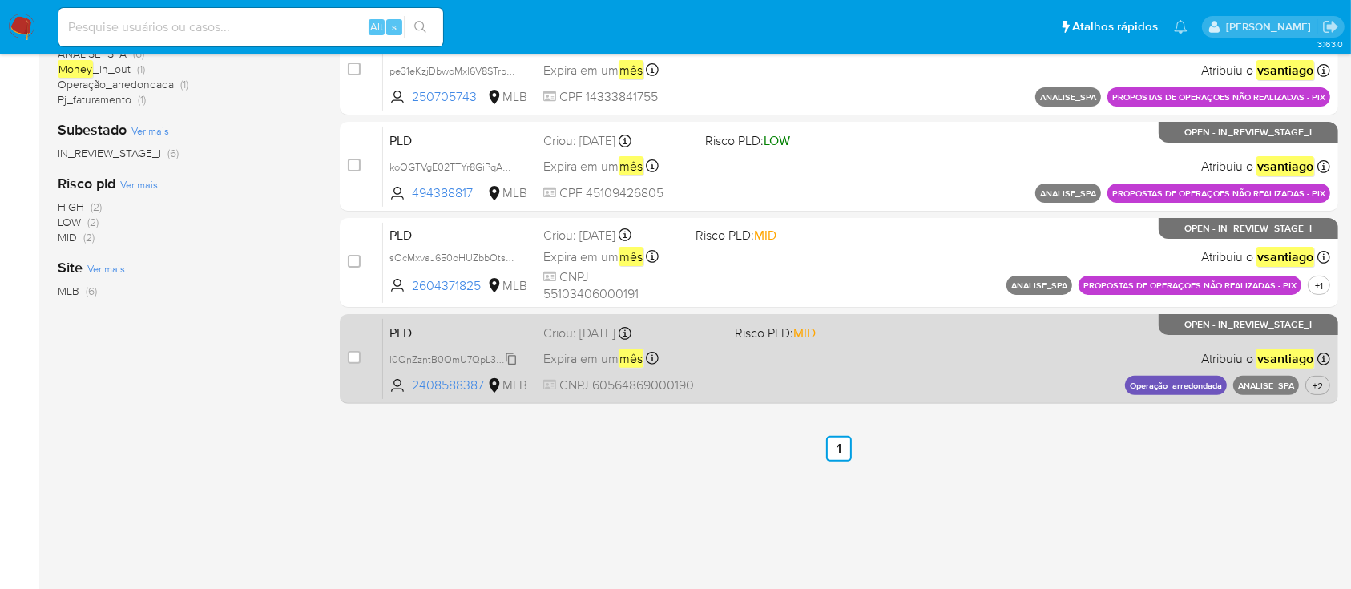
click at [473, 357] on span "l0QnZzntB0OmU7QpL3veYr7G" at bounding box center [457, 358] width 137 height 18
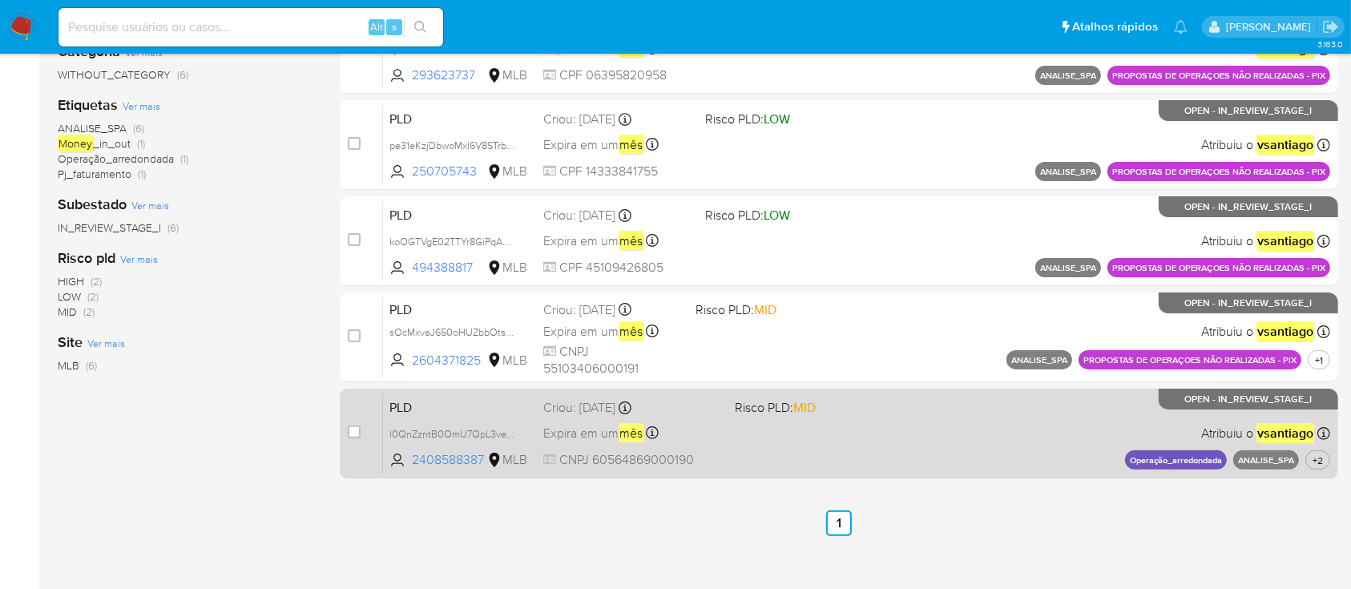
scroll to position [301, 0]
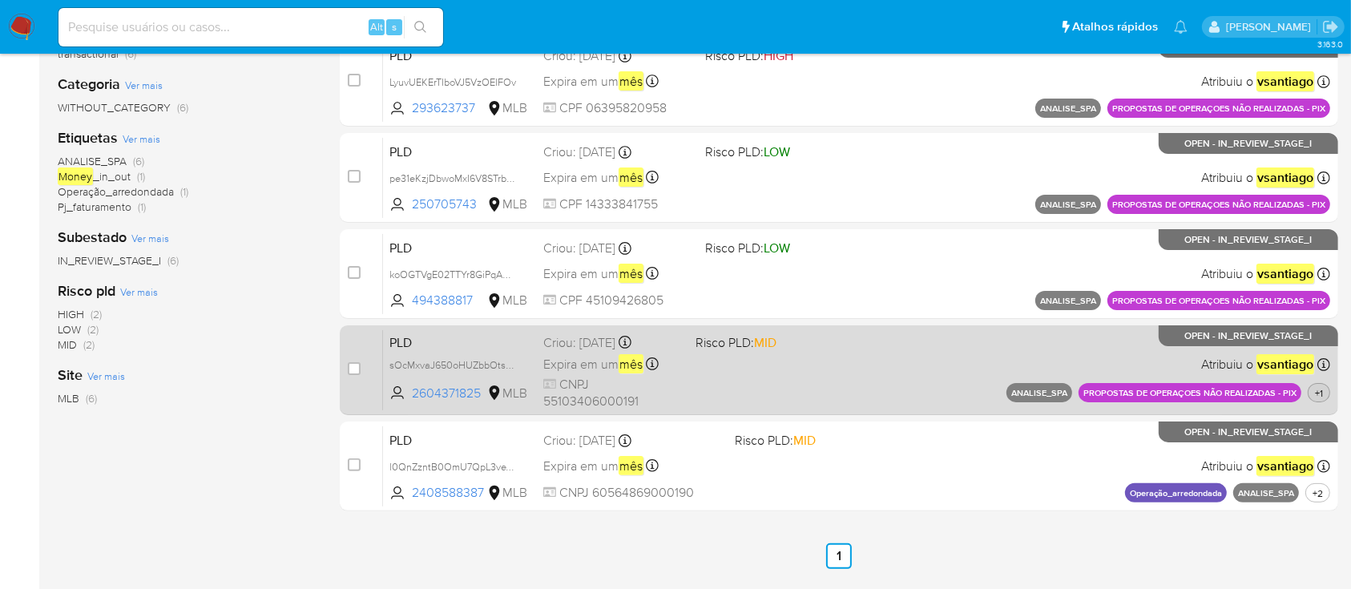
click at [1317, 396] on span "+1" at bounding box center [1319, 393] width 14 height 14
click at [490, 356] on span "sOcMxvaJ650oHUZbbOtsBvQo" at bounding box center [459, 364] width 141 height 18
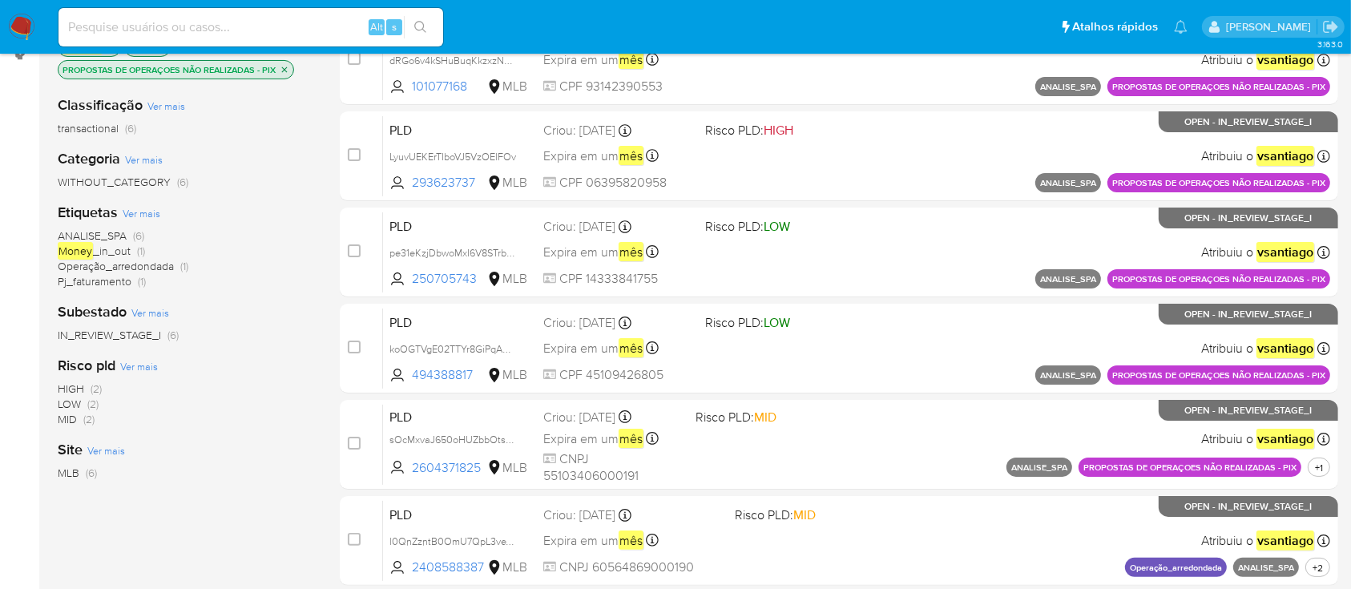
scroll to position [195, 0]
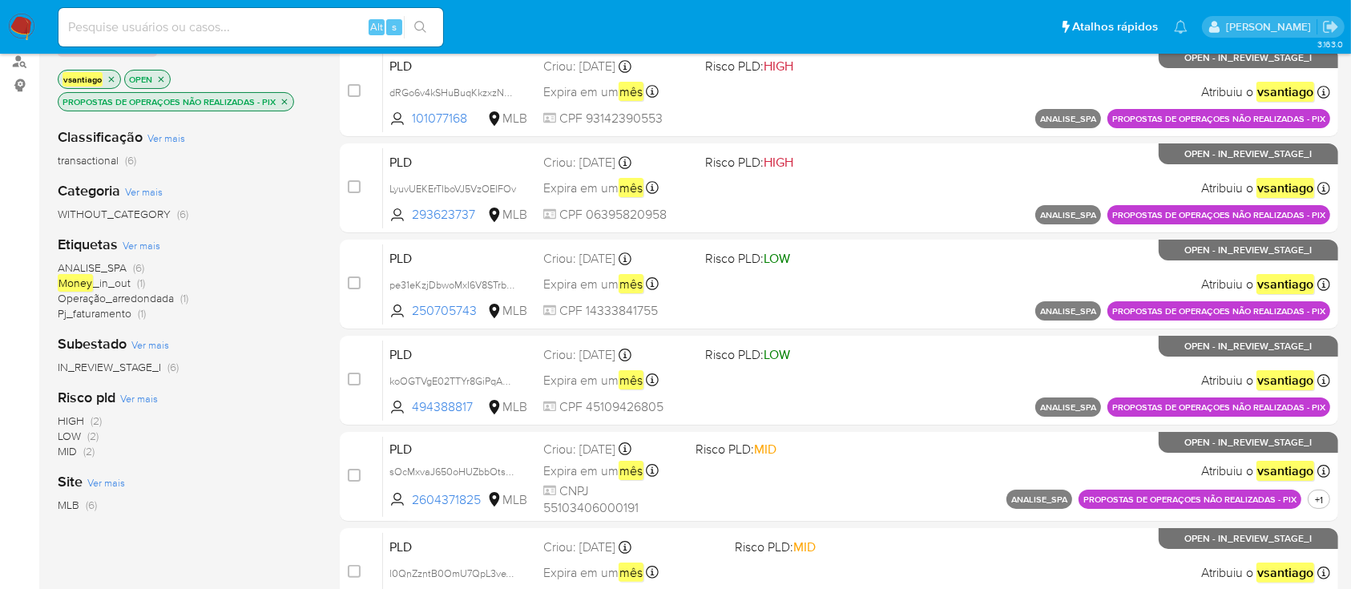
click at [287, 101] on icon "close-filter" at bounding box center [285, 102] width 10 height 10
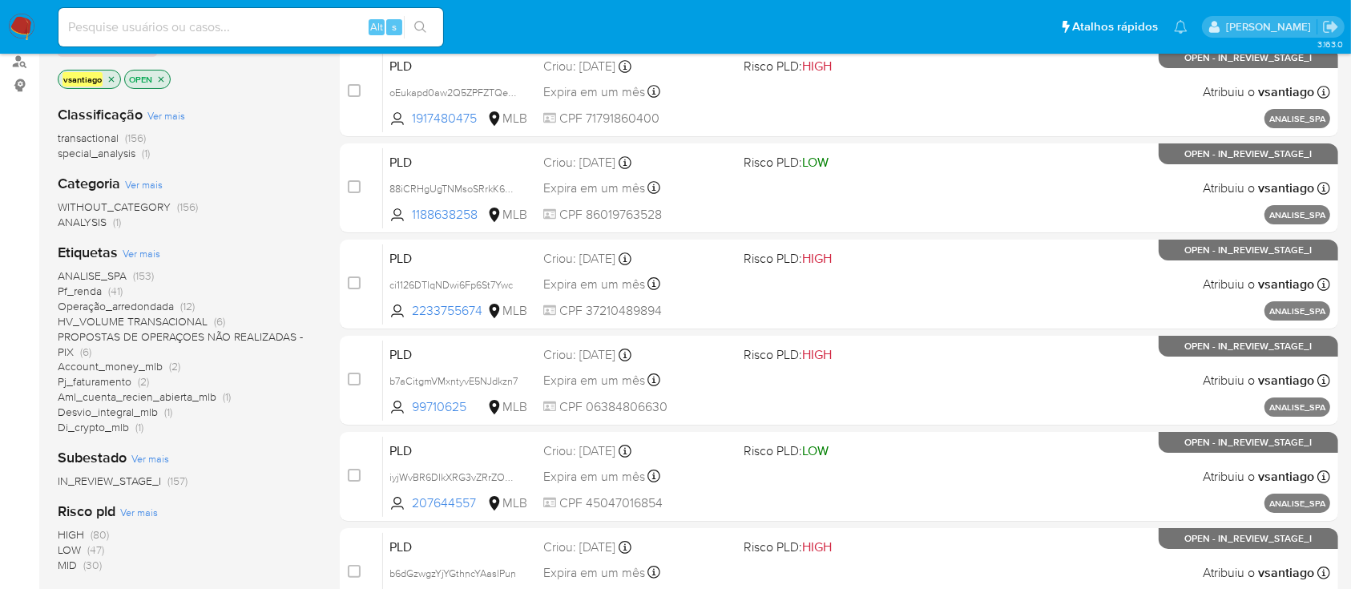
click at [85, 347] on span "(6)" at bounding box center [85, 352] width 11 height 16
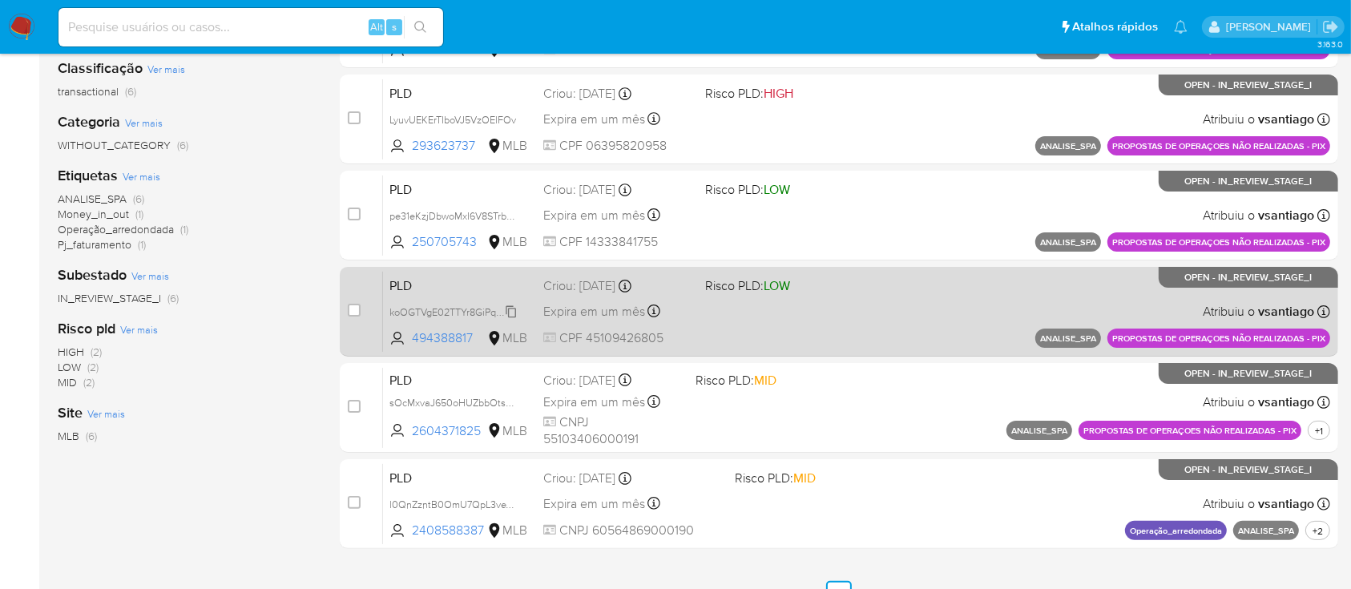
scroll to position [195, 0]
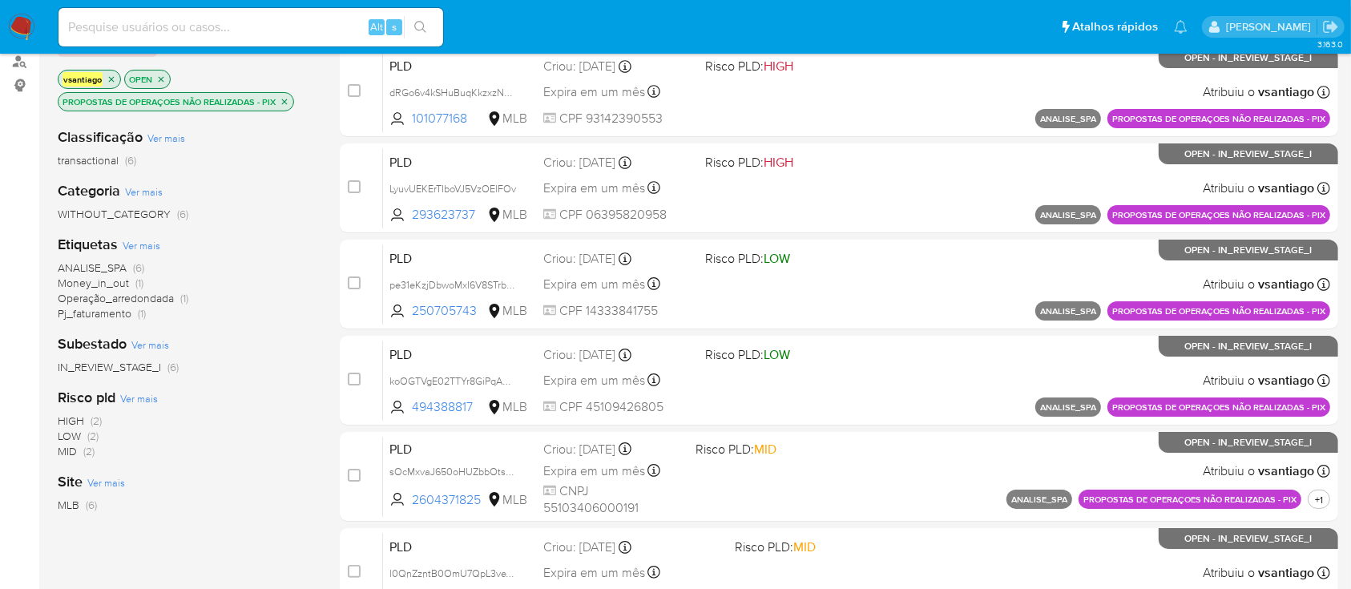
click at [280, 103] on icon "close-filter" at bounding box center [285, 102] width 10 height 10
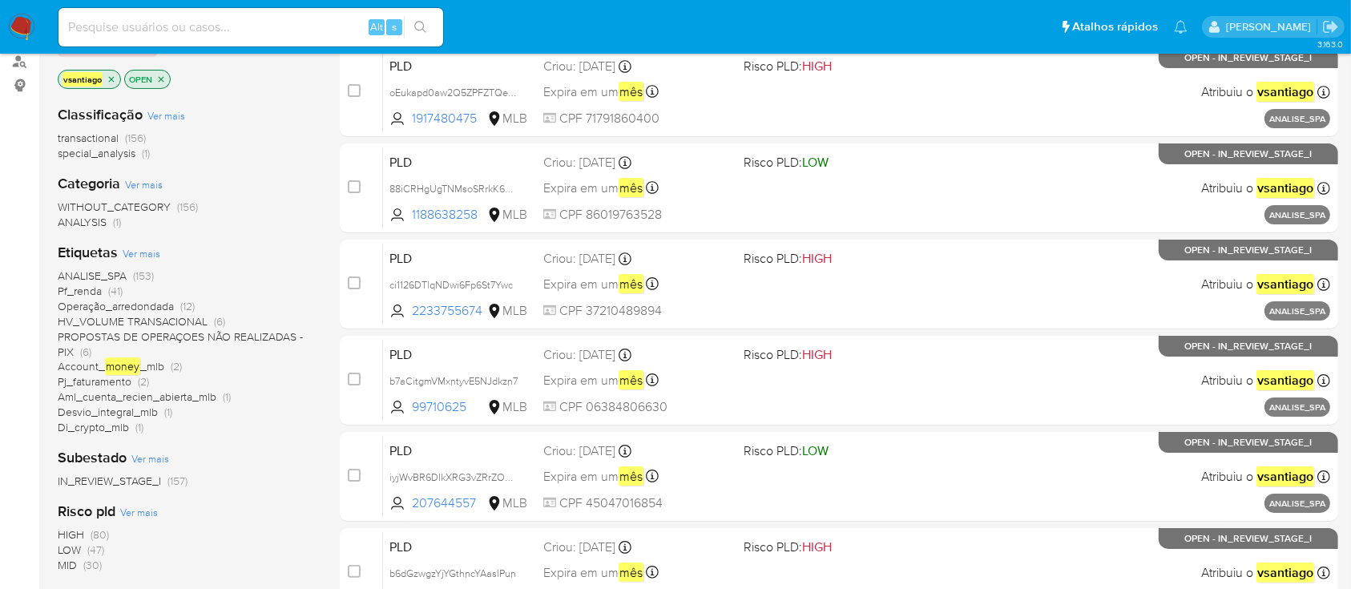
click at [70, 349] on span "PROPOSTAS DE OPERAÇOES NÃO REALIZADAS - PIX" at bounding box center [180, 344] width 245 height 31
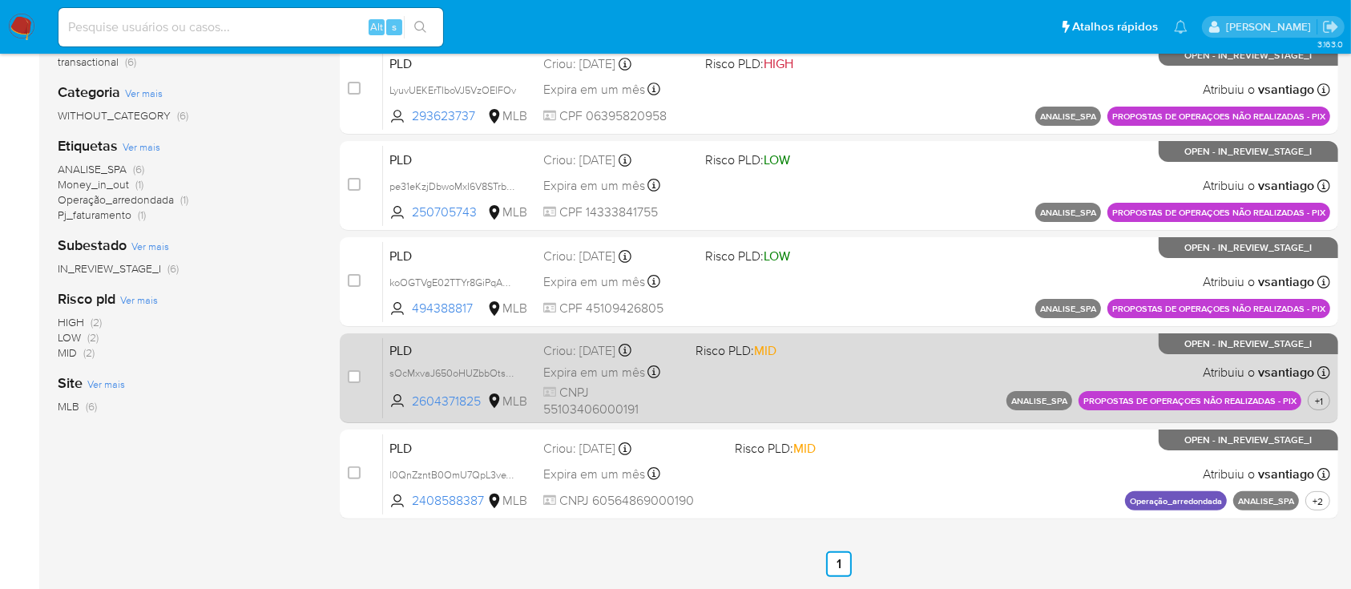
scroll to position [409, 0]
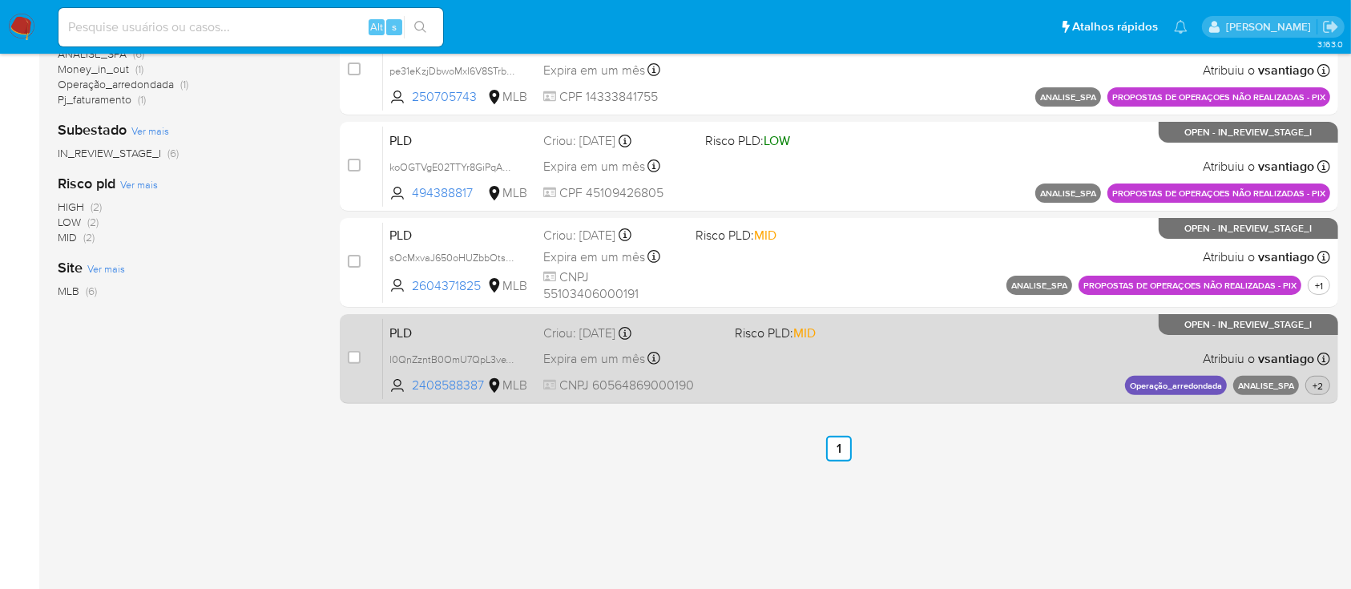
click at [1321, 381] on span "+2" at bounding box center [1317, 386] width 17 height 14
click at [1323, 381] on span "+2" at bounding box center [1317, 386] width 17 height 14
click at [462, 358] on span "l0QnZzntB0OmU7QpL3veYr7G" at bounding box center [457, 358] width 137 height 18
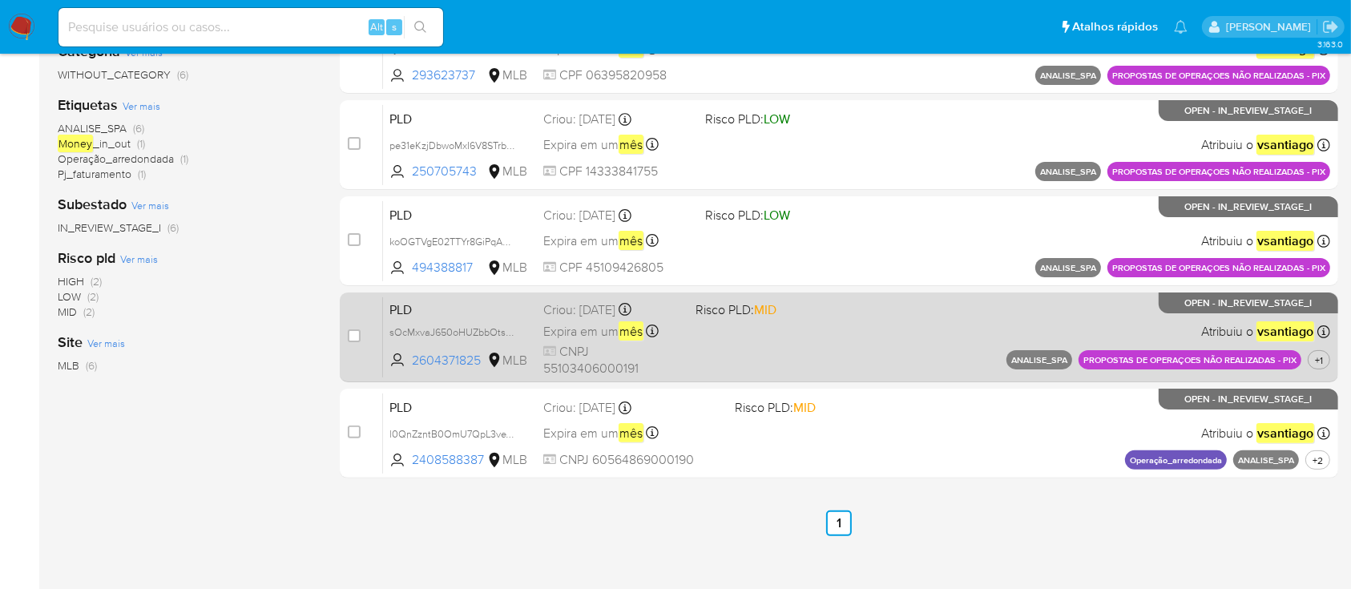
scroll to position [301, 0]
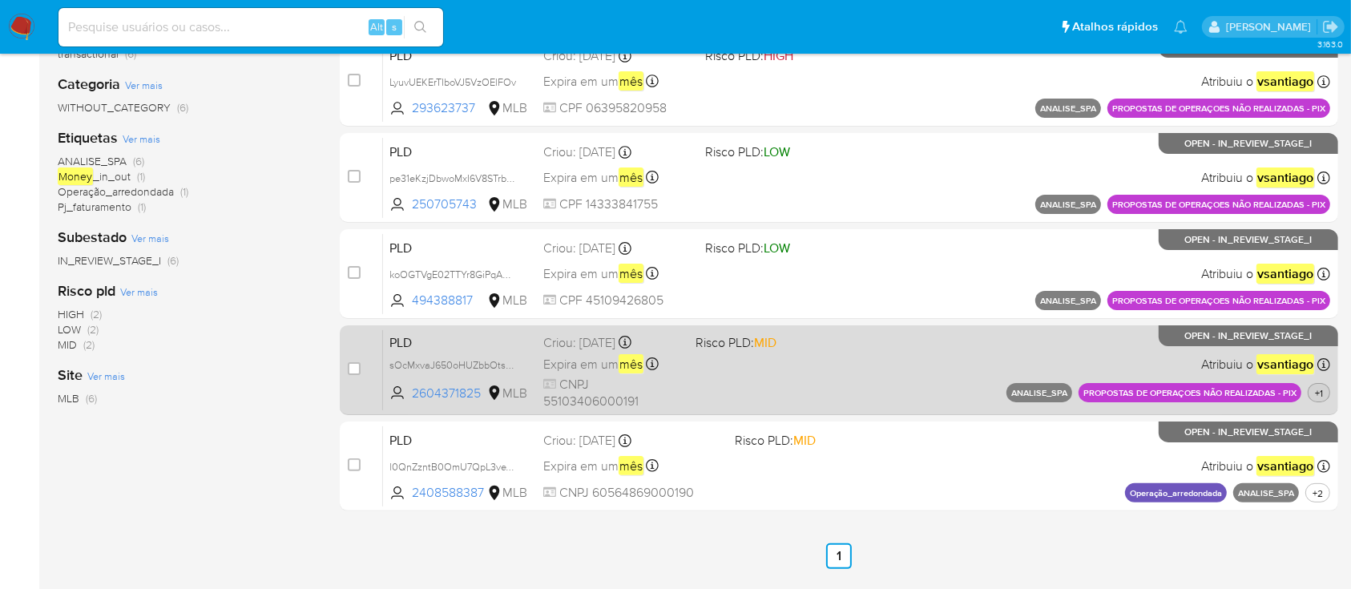
click at [1324, 389] on span "+1" at bounding box center [1319, 393] width 14 height 14
click at [813, 372] on div "PLD sOcMxvaJ650oHUZbbOtsBvQo 2604371825 MLB Risco PLD: MID Criou: 12/10/2025 Cr…" at bounding box center [856, 369] width 947 height 81
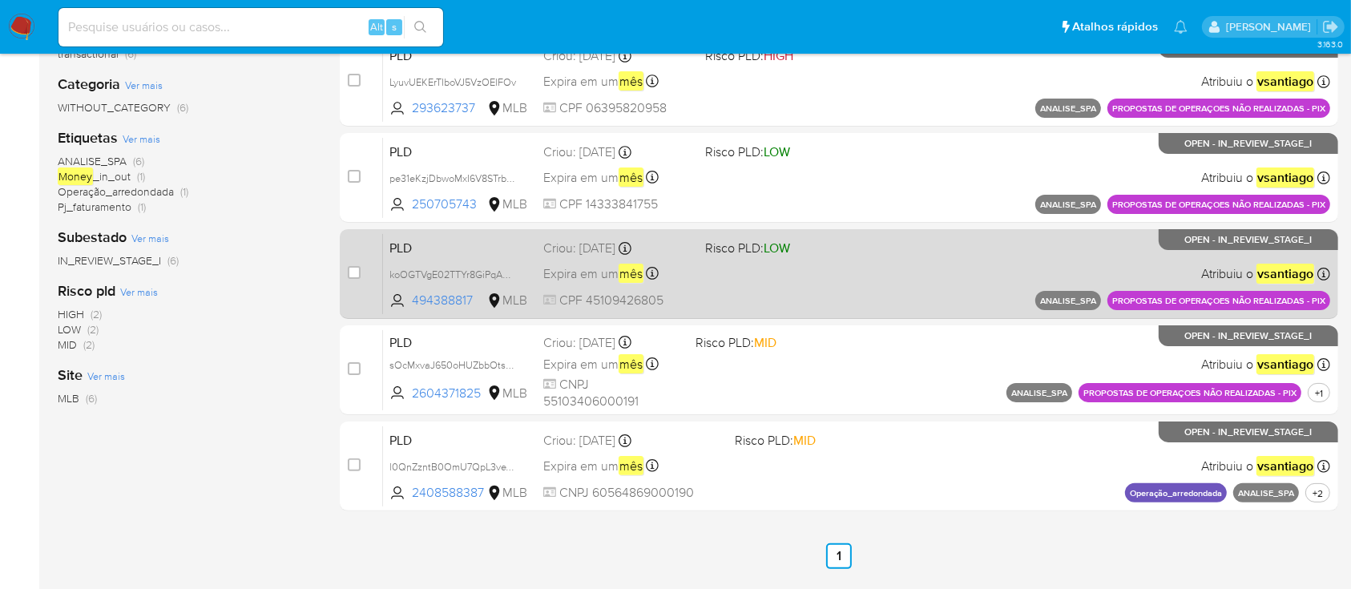
click at [840, 281] on div "PLD koOGTVgE02TTYr8GiPqAUIVd 494388817 MLB Risco PLD: LOW Criou: 14/10/2025 Cri…" at bounding box center [856, 273] width 947 height 81
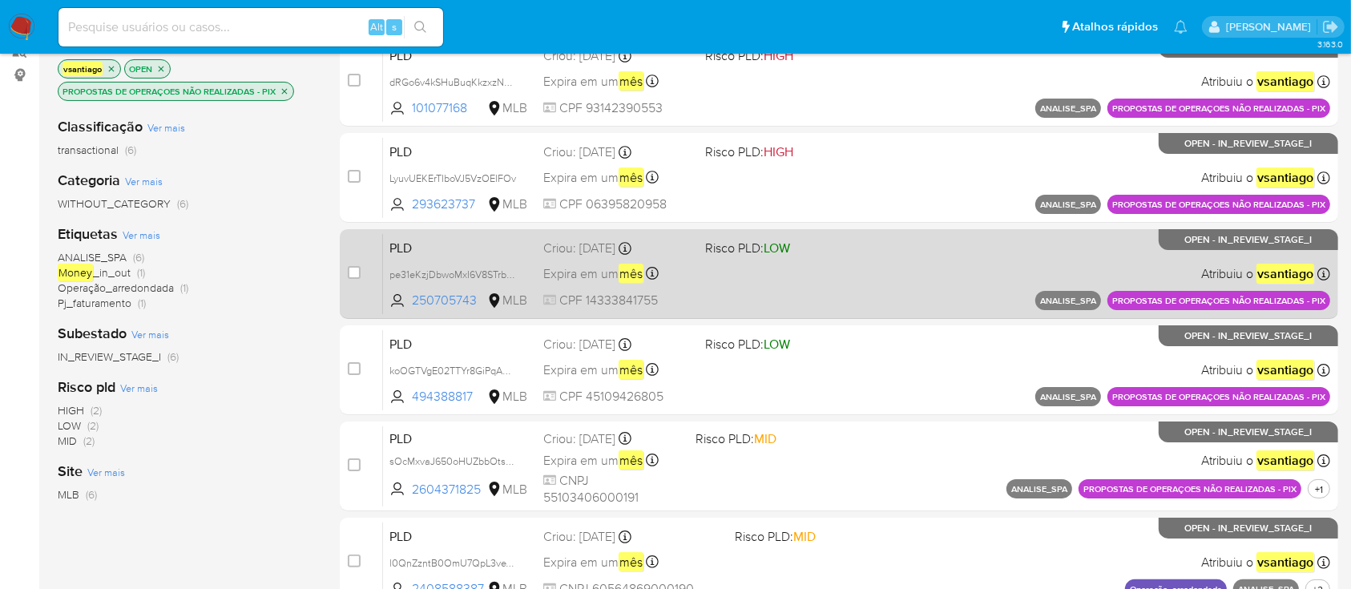
scroll to position [195, 0]
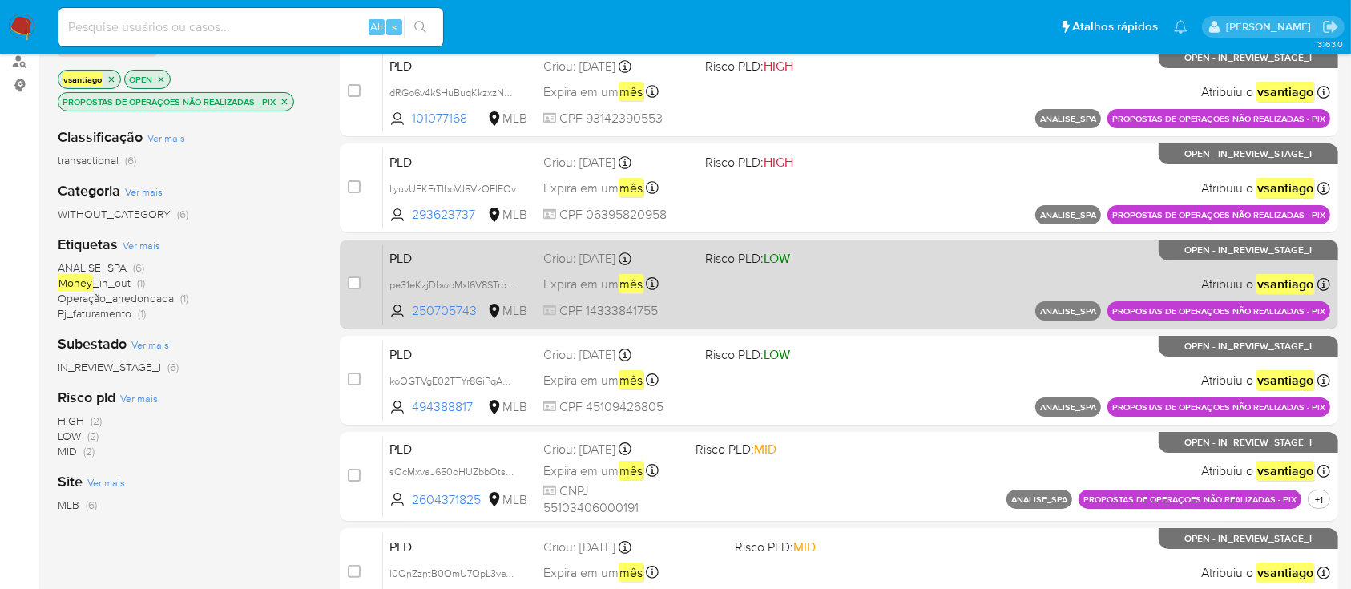
click at [775, 261] on span "LOW" at bounding box center [777, 258] width 26 height 18
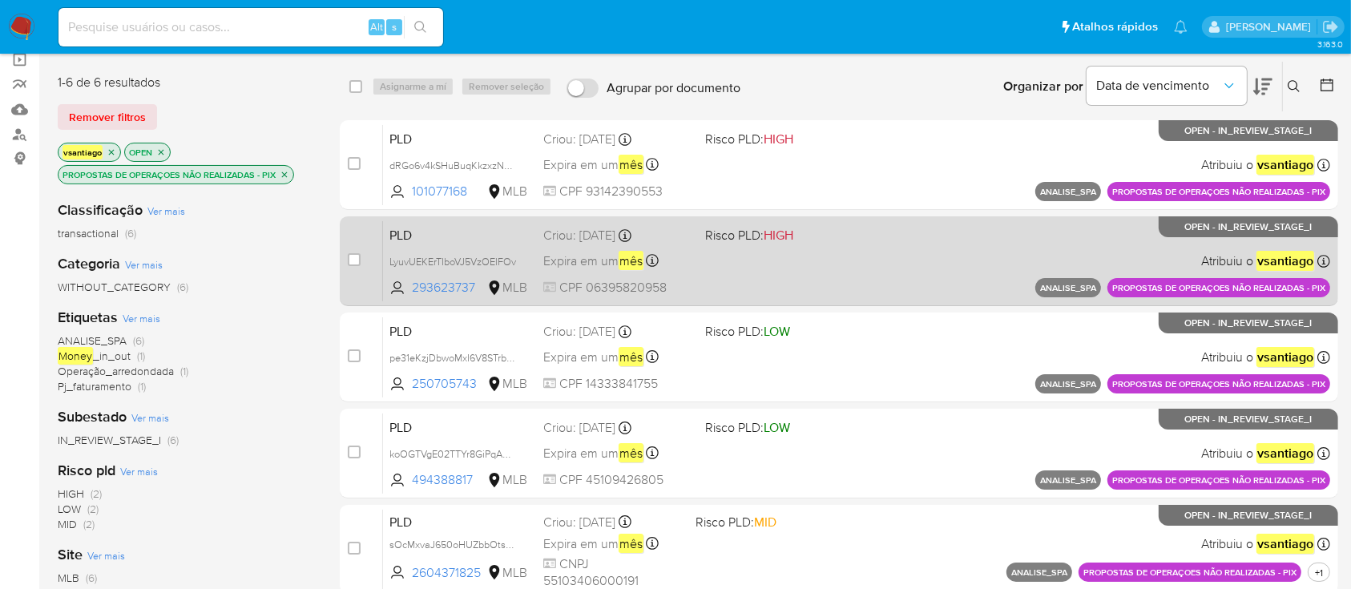
scroll to position [88, 0]
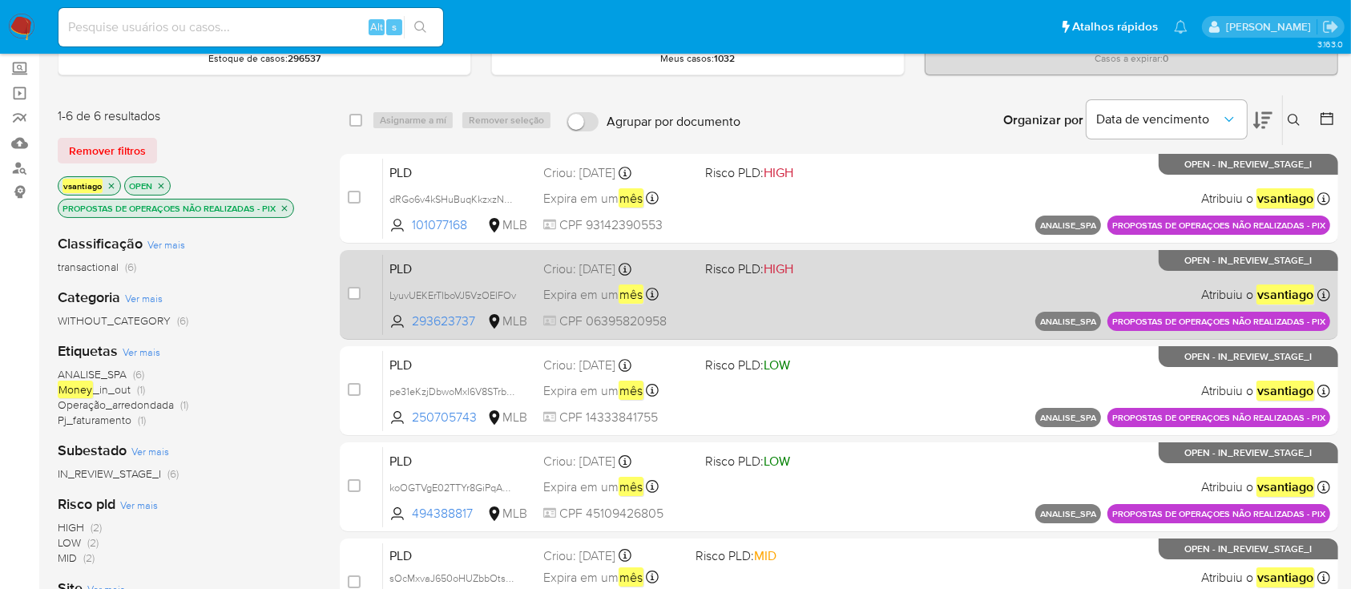
click at [713, 292] on span at bounding box center [779, 293] width 149 height 3
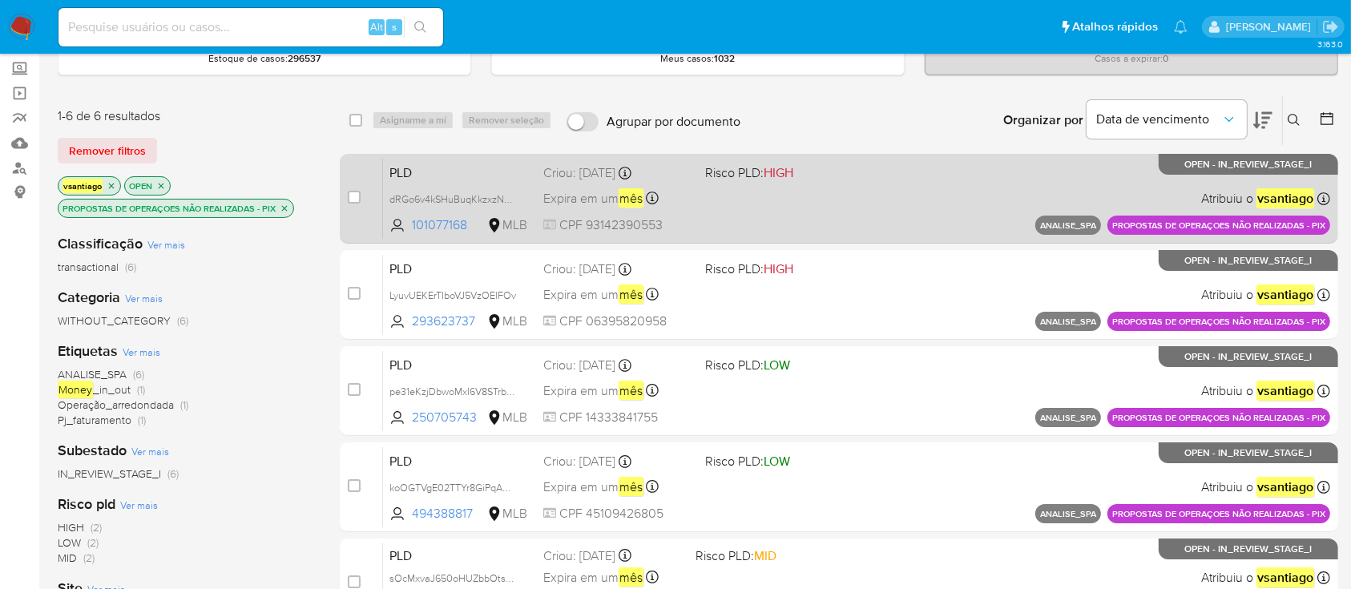
click at [707, 187] on div "PLD dRGo6v4kSHuBuqKkzxzNU8MR 101077168 MLB Risco PLD: HIGH Criou: 14/10/2025 Cr…" at bounding box center [856, 198] width 947 height 81
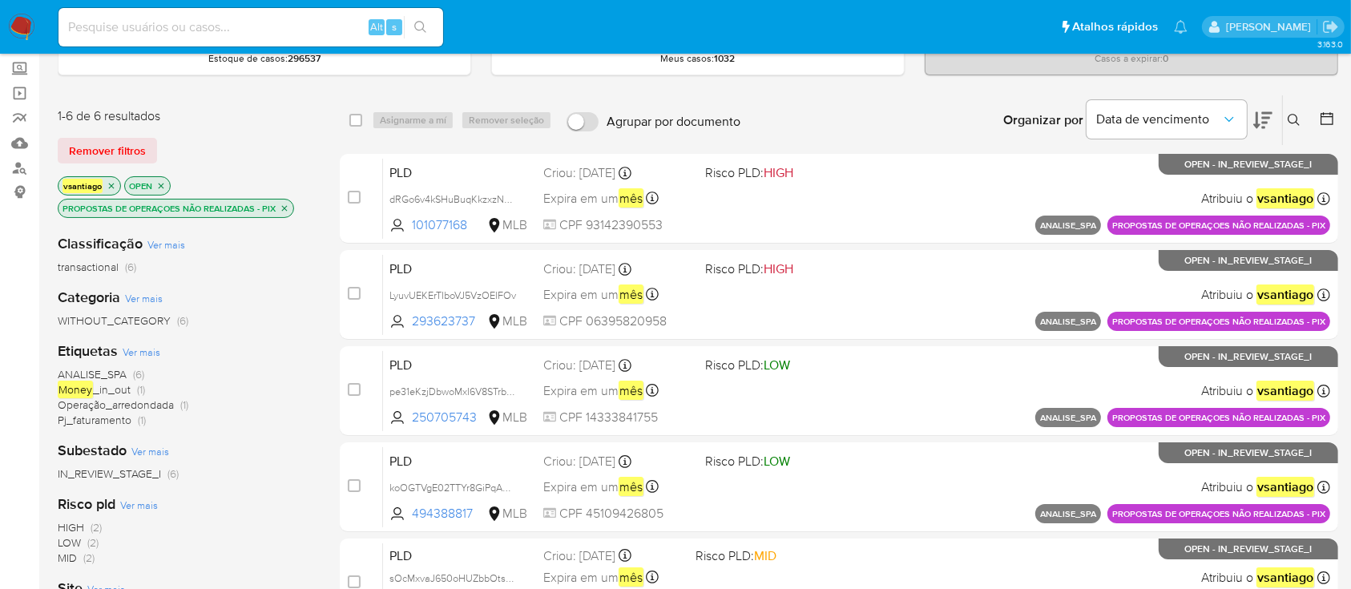
click at [288, 208] on icon "close-filter" at bounding box center [285, 209] width 10 height 10
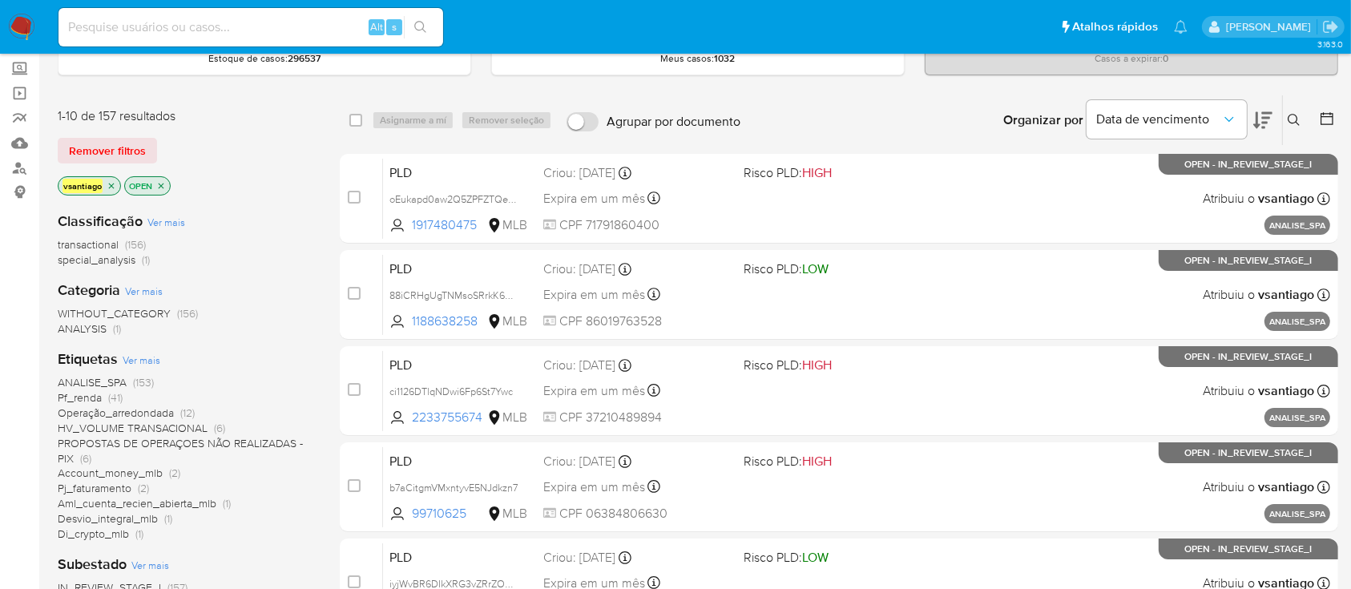
click at [194, 425] on span "HV_VOLUME TRANSACIONAL" at bounding box center [133, 428] width 150 height 16
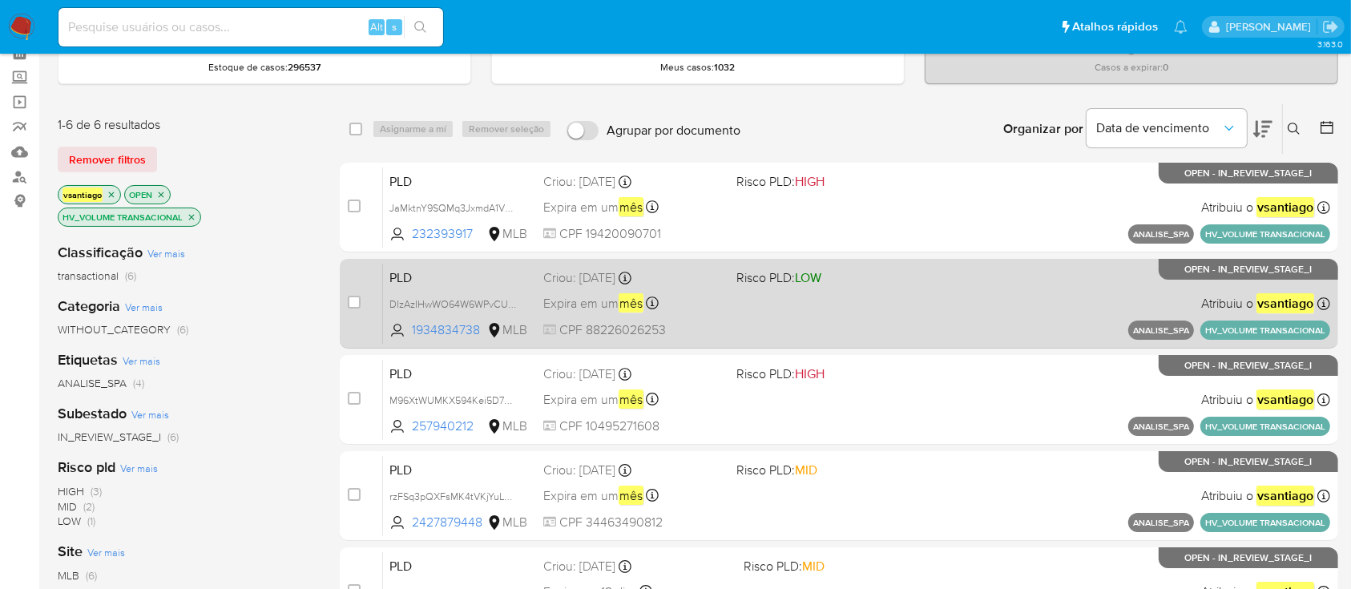
scroll to position [107, 0]
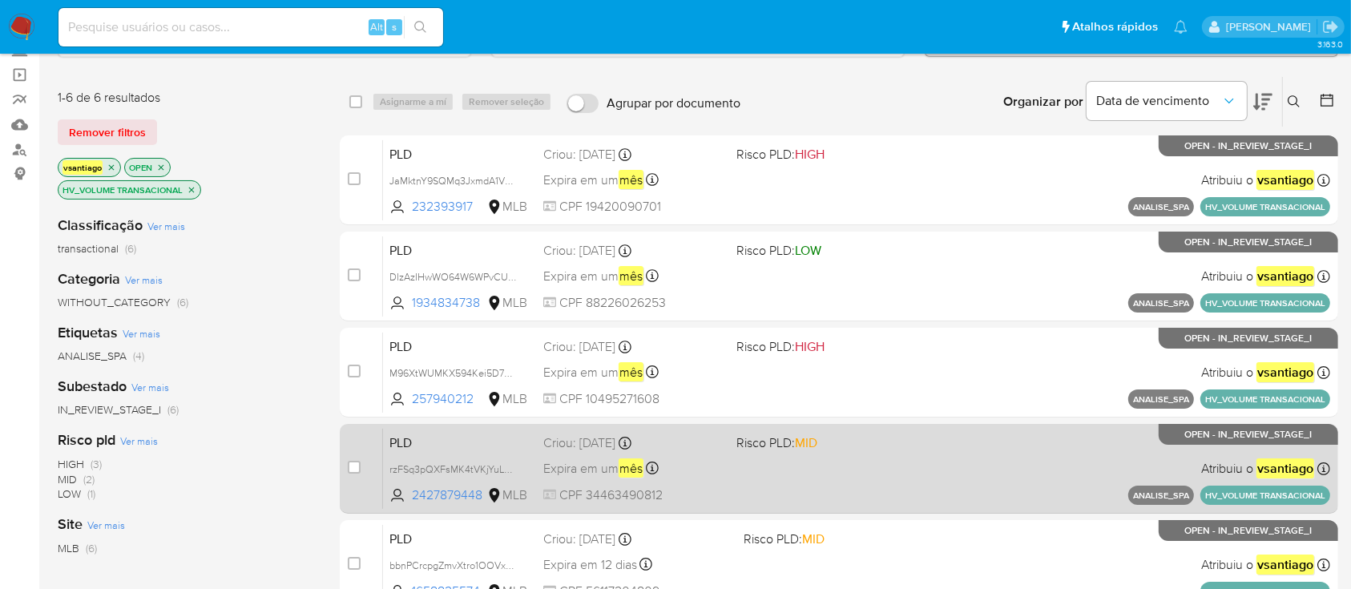
click at [799, 474] on div "PLD rzFSq3pQXFsMK4tVKjYuL0al 2427879448 MLB Risco PLD: MID Criou: 13/10/2025 Cr…" at bounding box center [856, 468] width 947 height 81
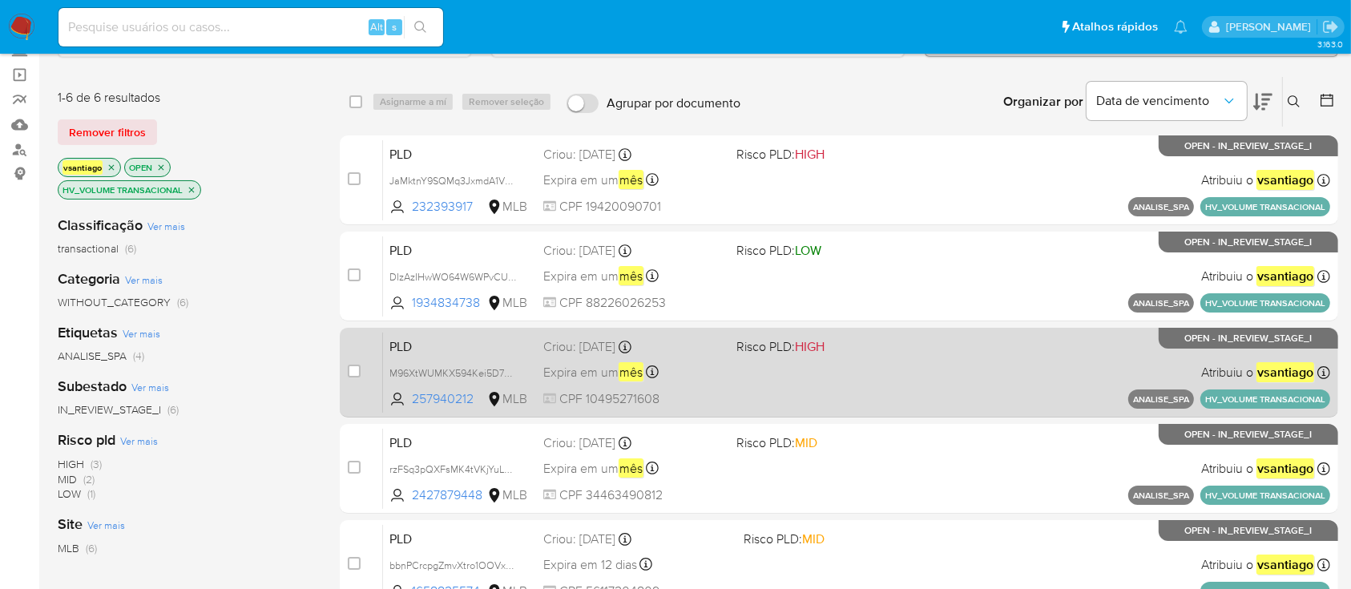
click at [867, 395] on div "PLD M96XtWUMKX594Kei5D72RcLR 257940212 MLB Risco PLD: HIGH Criou: 13/10/2025 Cr…" at bounding box center [856, 372] width 947 height 81
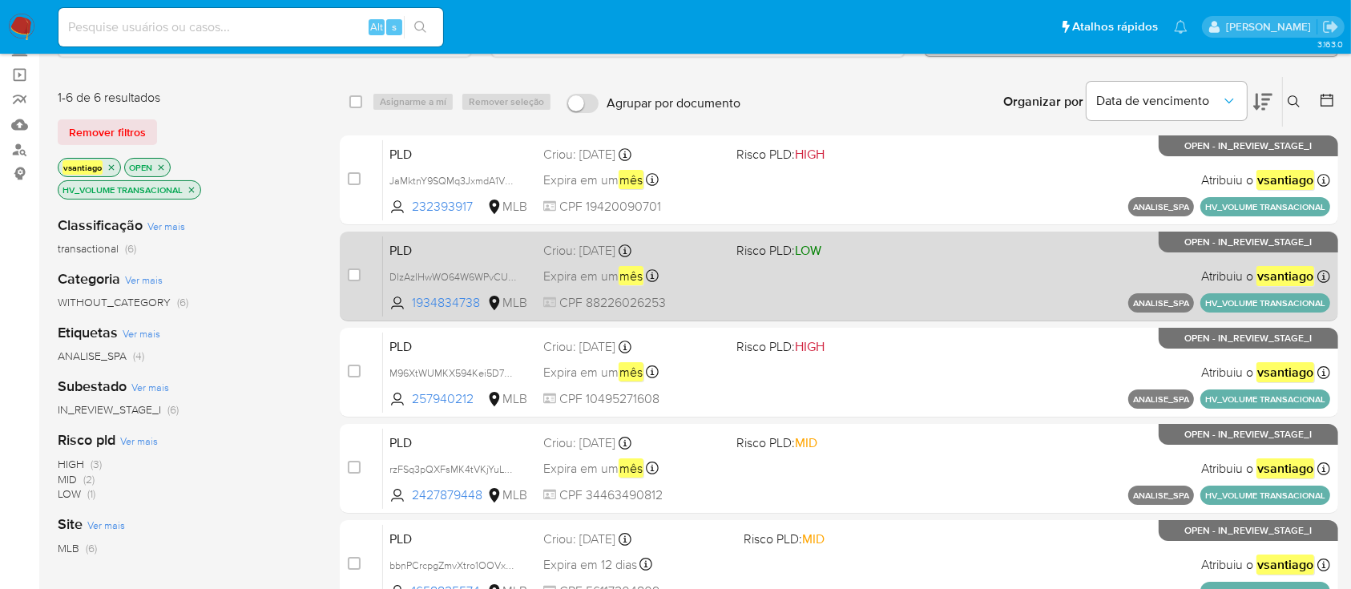
click at [733, 299] on div "PLD DIzAzIHwWO64W6WPvCUZxdWG 1934834738 MLB Risco PLD: LOW Criou: 13/10/2025 Cr…" at bounding box center [856, 276] width 947 height 81
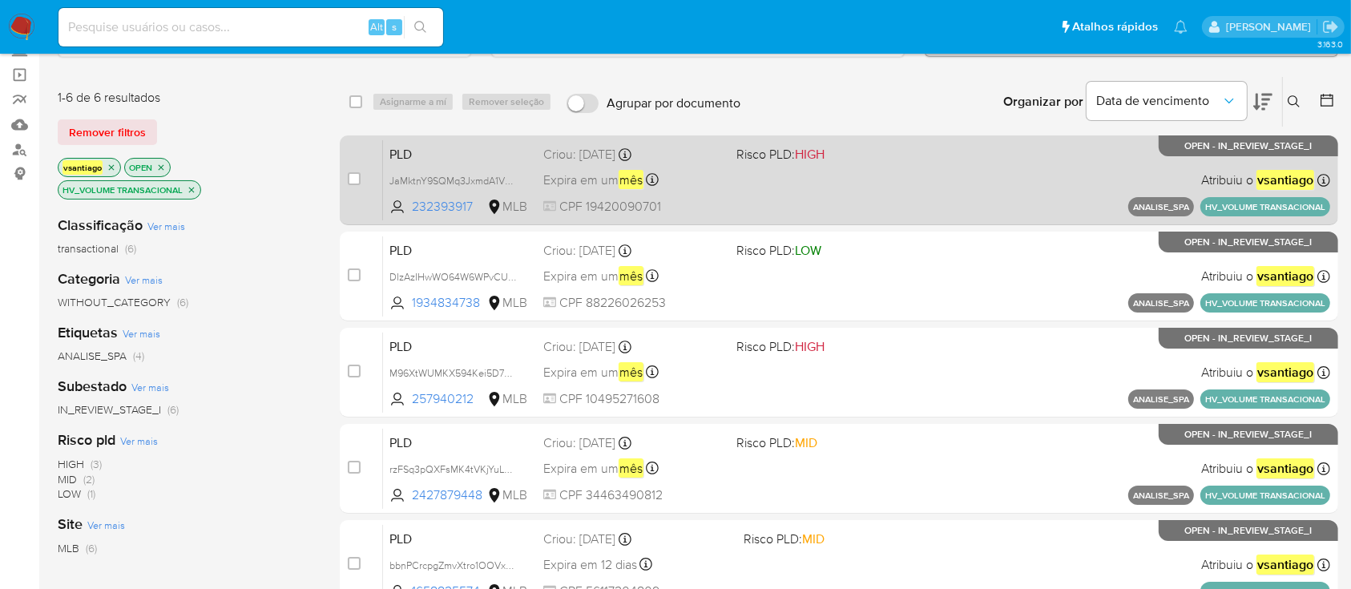
drag, startPoint x: 724, startPoint y: 200, endPoint x: 715, endPoint y: 201, distance: 8.9
click at [724, 200] on div "PLD JaMktnY9SQMq3JxmdA1VHL3a 232393917 MLB Risco PLD: HIGH Criou: 13/10/2025 Cr…" at bounding box center [856, 179] width 947 height 81
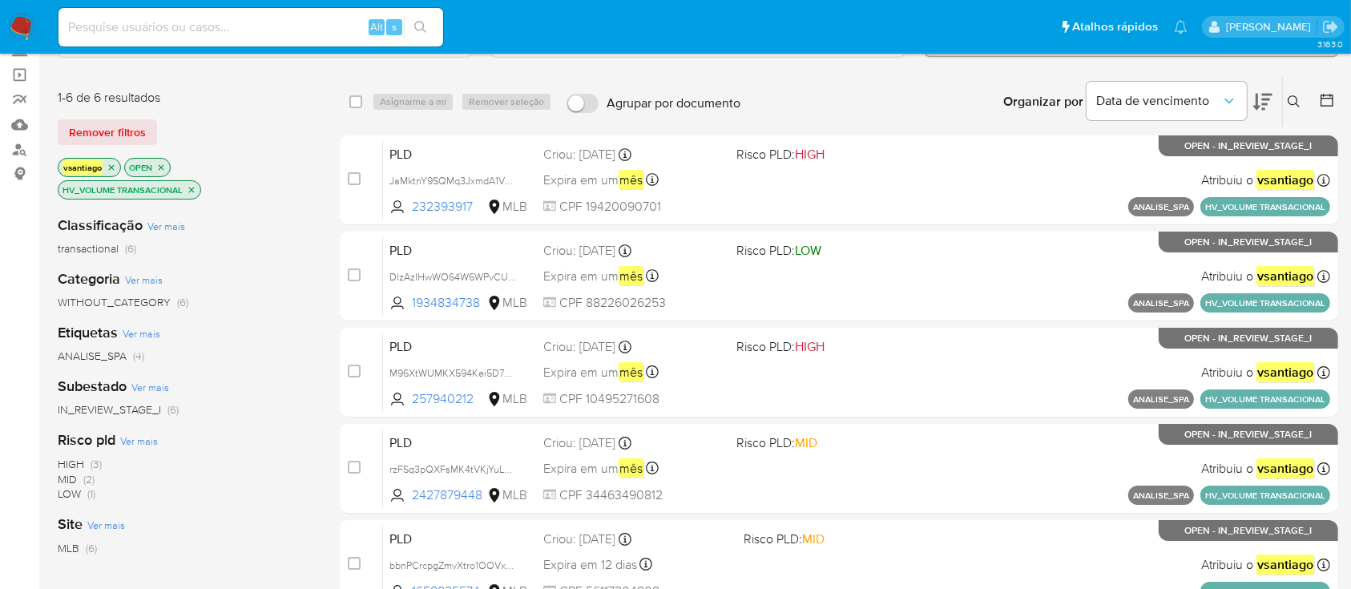
click at [192, 190] on icon "close-filter" at bounding box center [192, 190] width 10 height 10
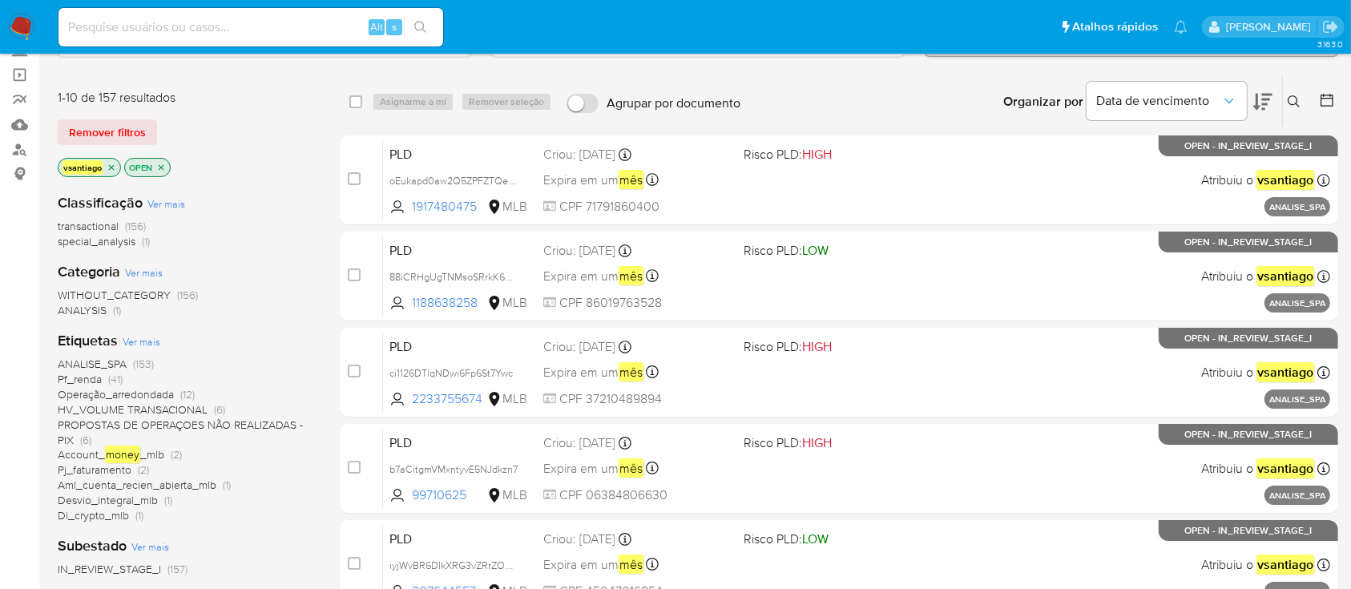
click at [19, 30] on img at bounding box center [21, 27] width 27 height 27
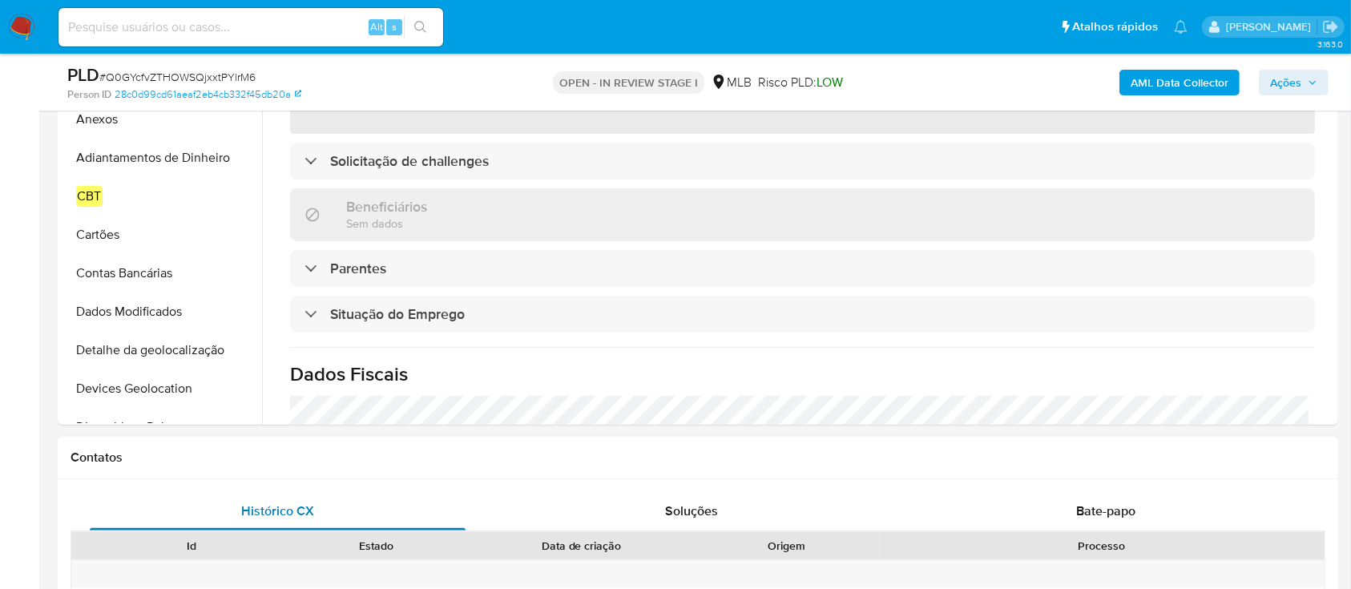
scroll to position [418, 0]
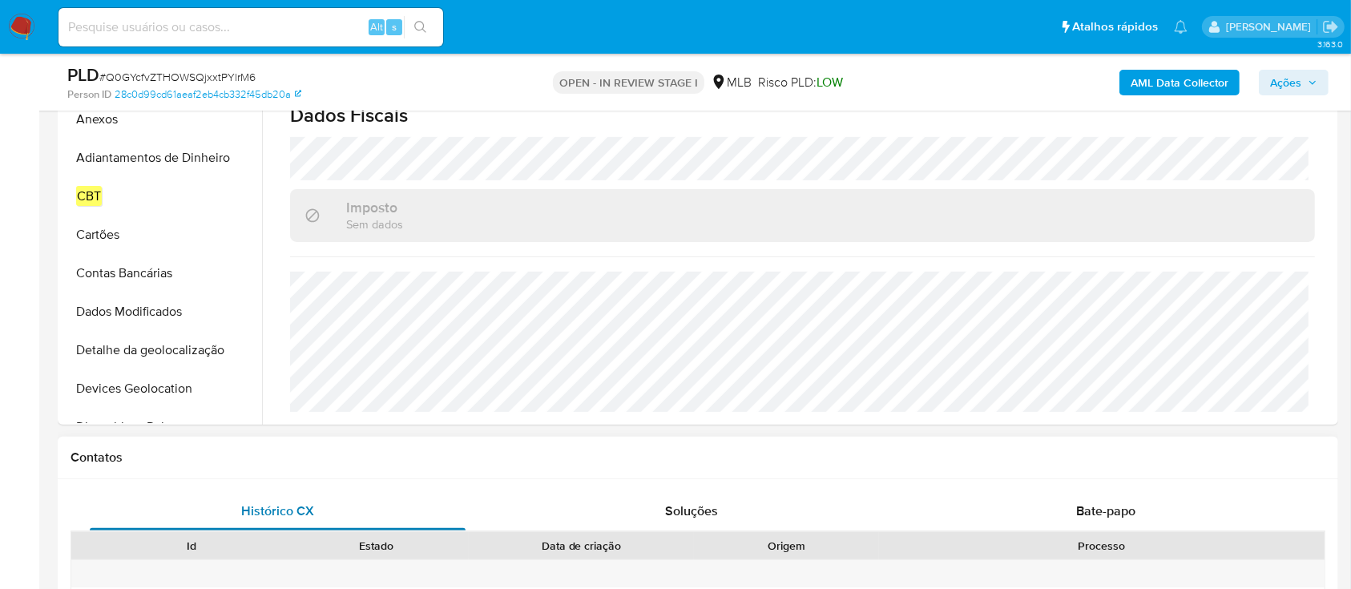
select select "10"
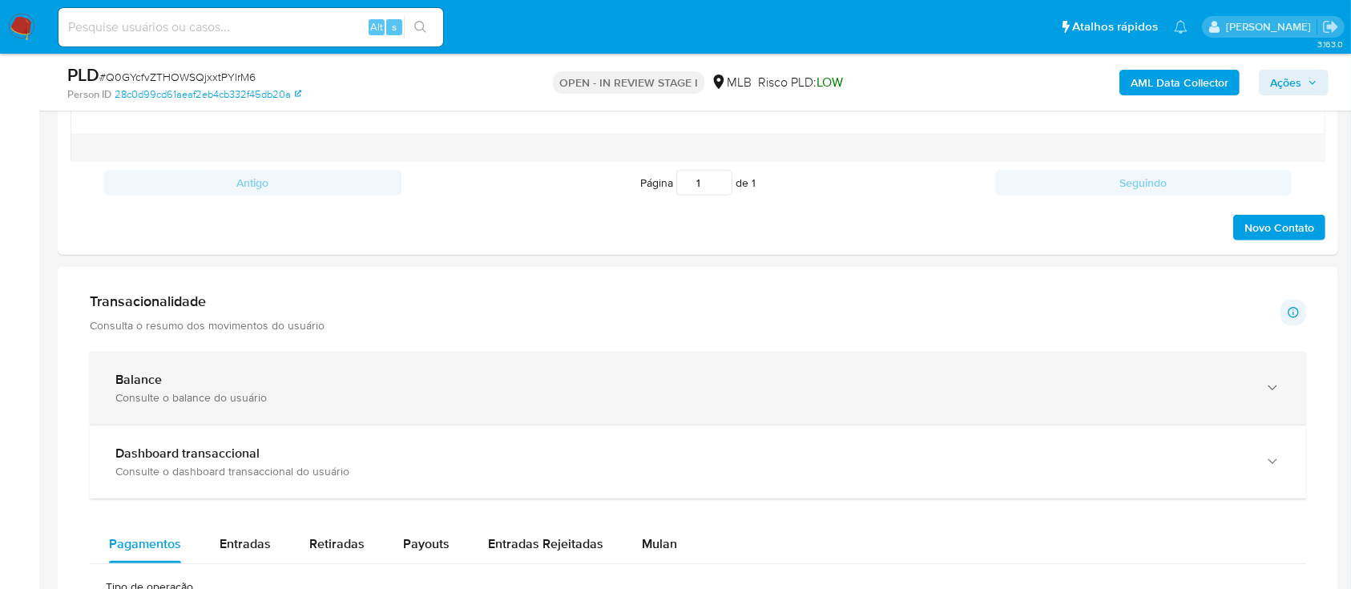
scroll to position [686, 0]
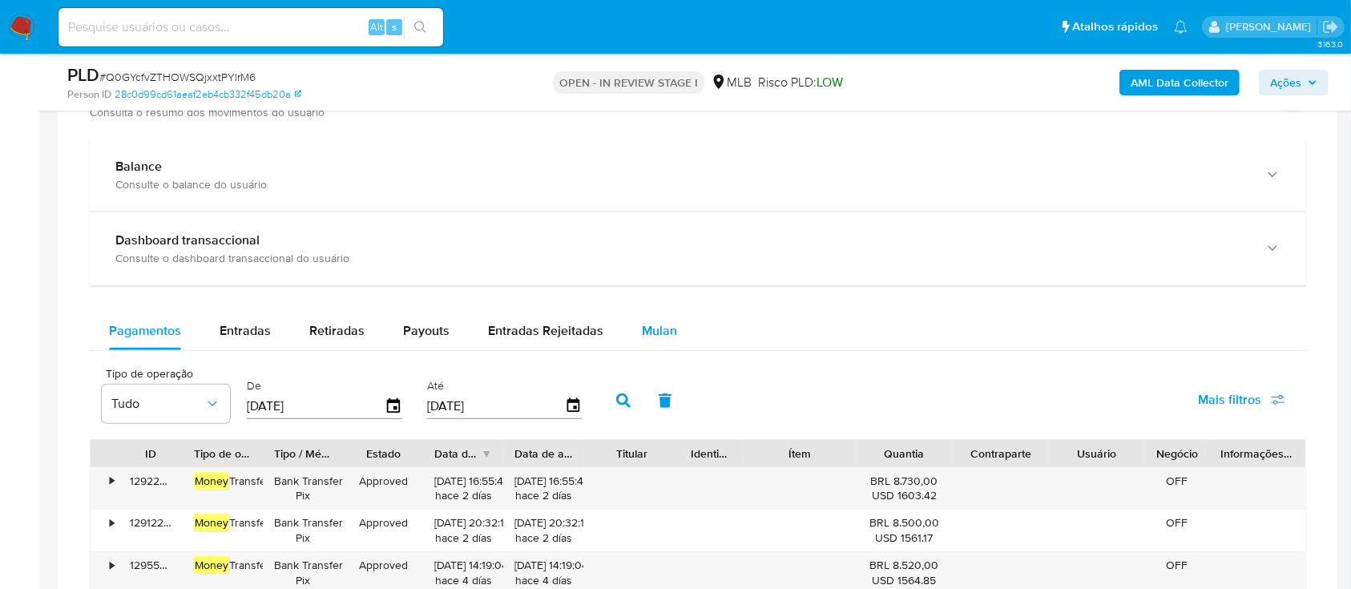
click at [662, 340] on div "Mulan" at bounding box center [659, 331] width 35 height 38
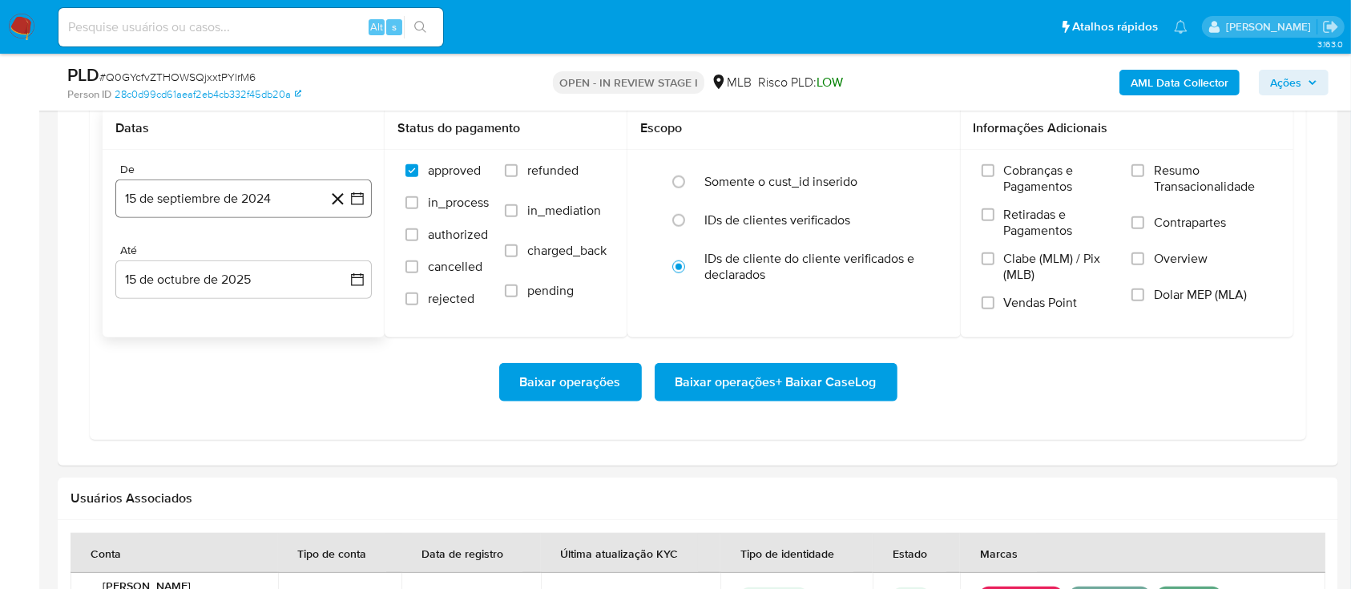
scroll to position [1495, 0]
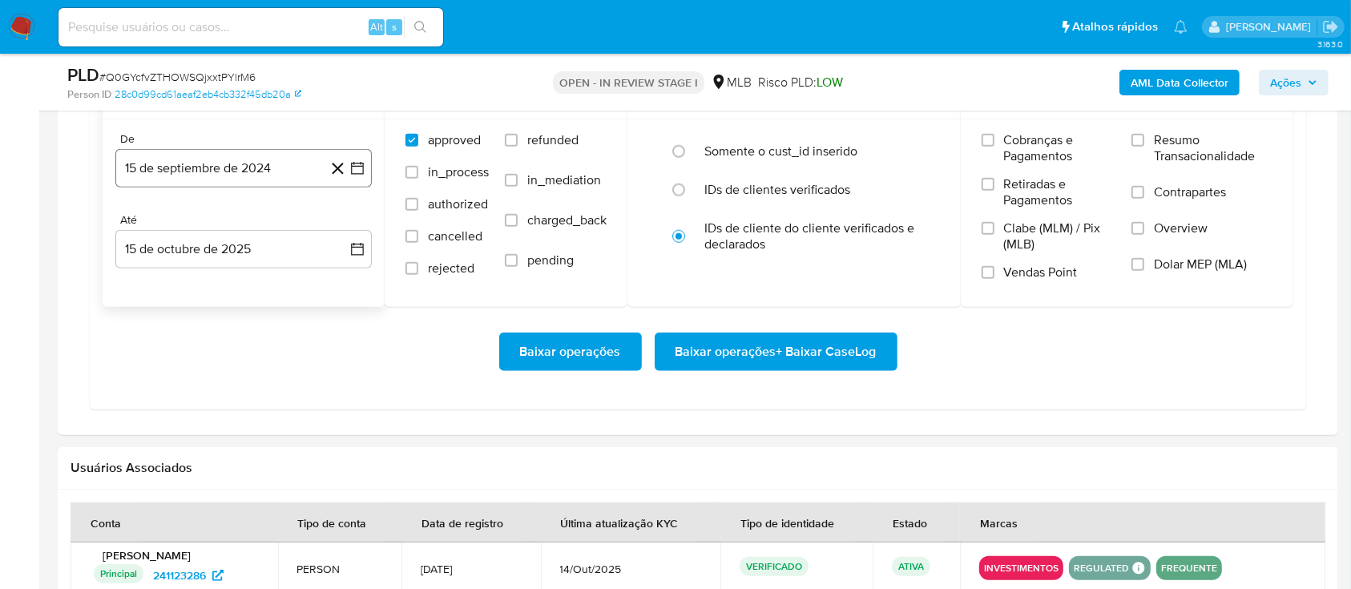
click at [249, 175] on button "15 de septiembre de 2024" at bounding box center [243, 168] width 256 height 38
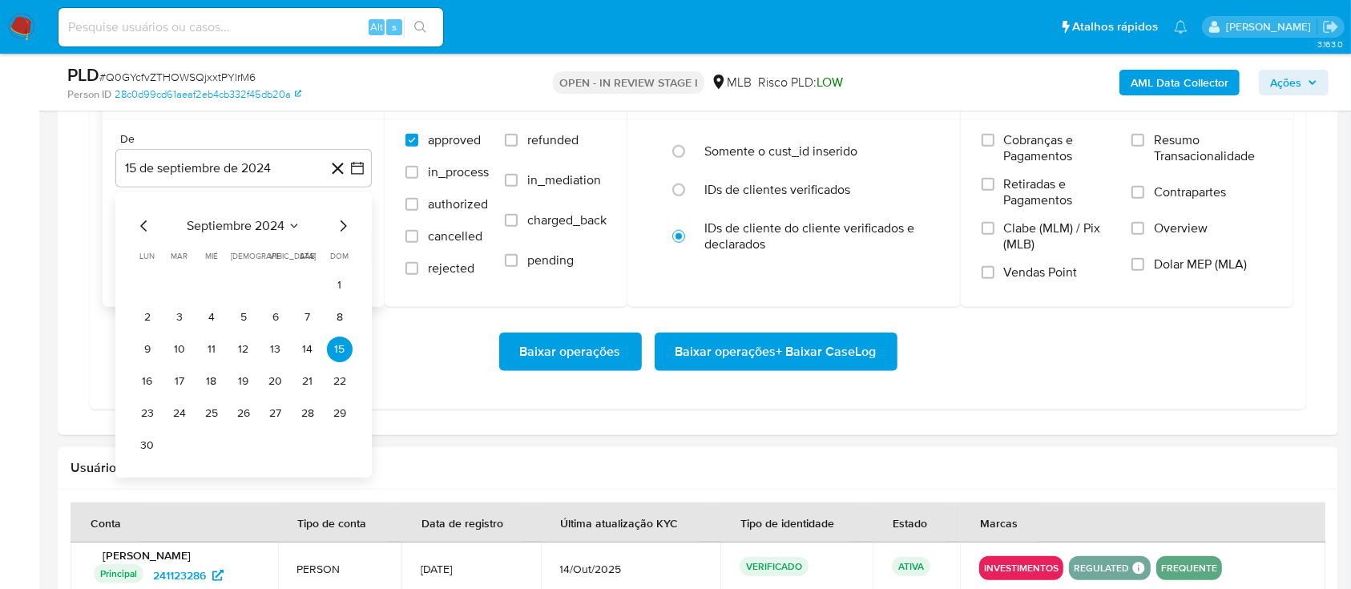
click at [335, 227] on icon "Mes siguiente" at bounding box center [342, 225] width 19 height 19
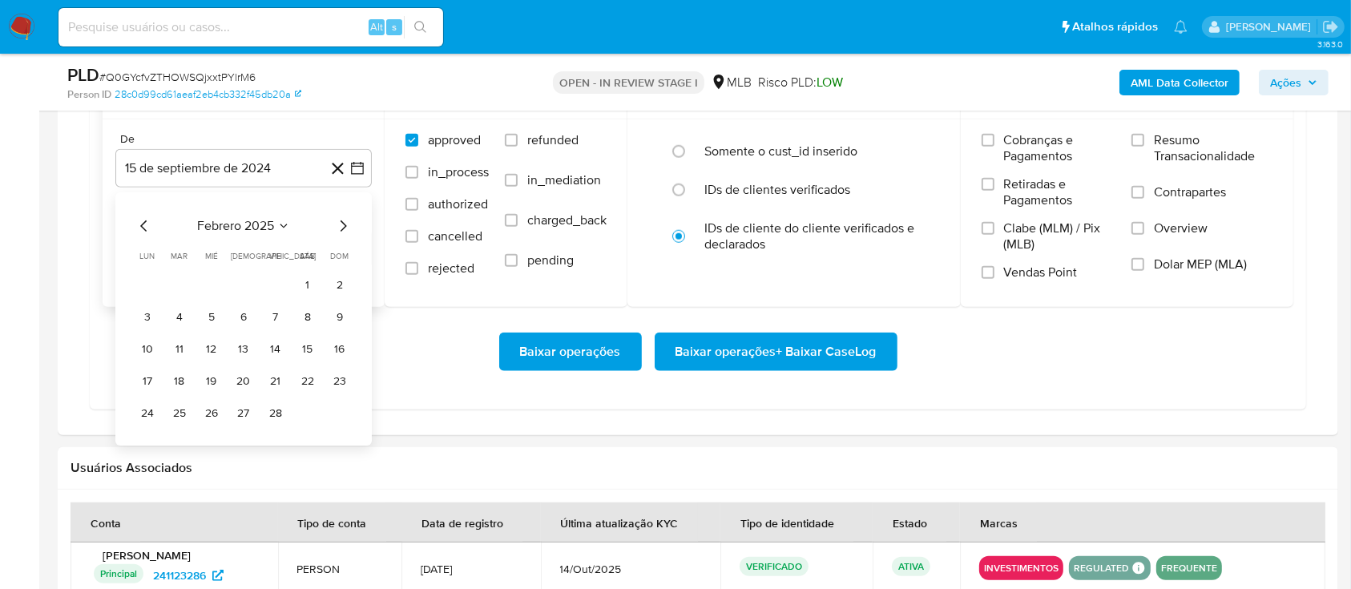
click at [335, 227] on icon "Mes siguiente" at bounding box center [342, 225] width 19 height 19
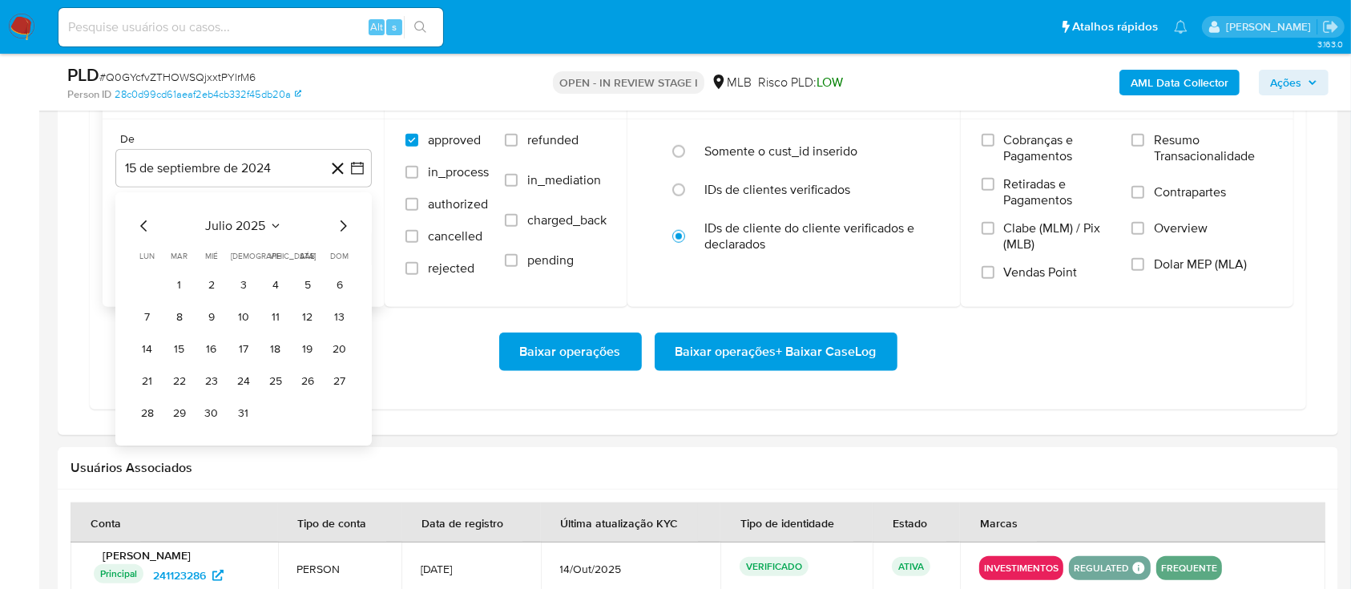
click at [336, 228] on icon "Mes siguiente" at bounding box center [342, 225] width 19 height 19
click at [267, 280] on button "1" at bounding box center [276, 285] width 26 height 26
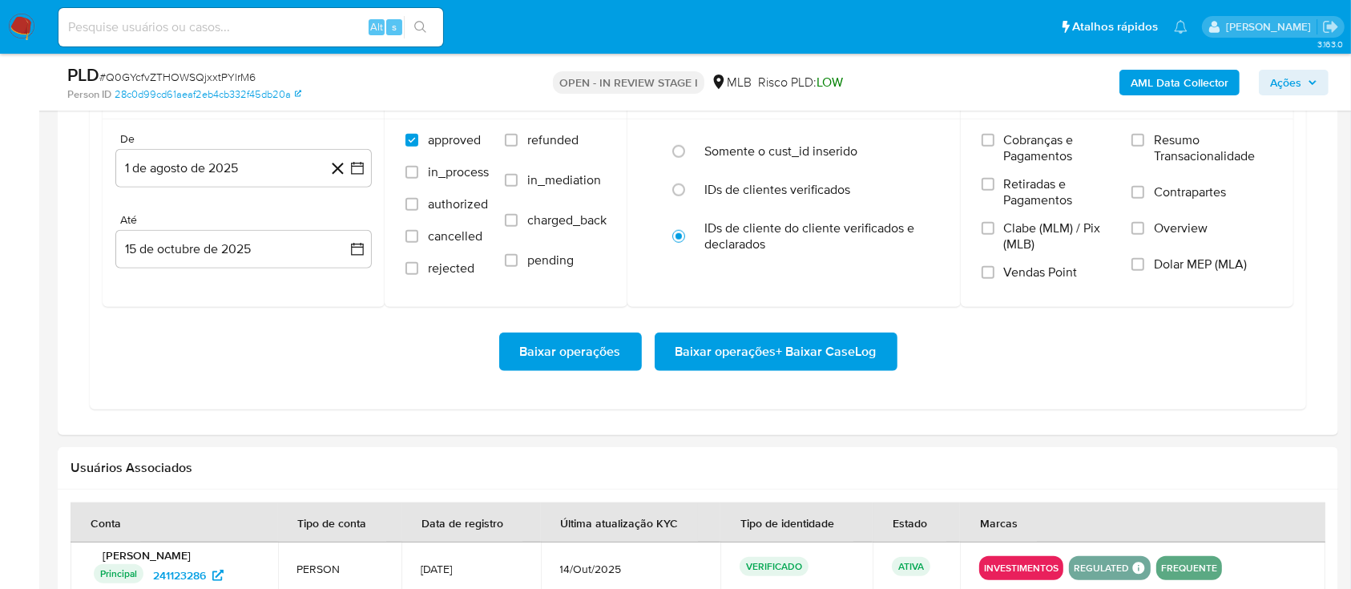
click at [383, 384] on div "Baixar operações Baixar operações + Baixar CaseLog" at bounding box center [698, 352] width 1191 height 90
click at [808, 346] on span "Baixar operações + Baixar CaseLog" at bounding box center [776, 351] width 201 height 35
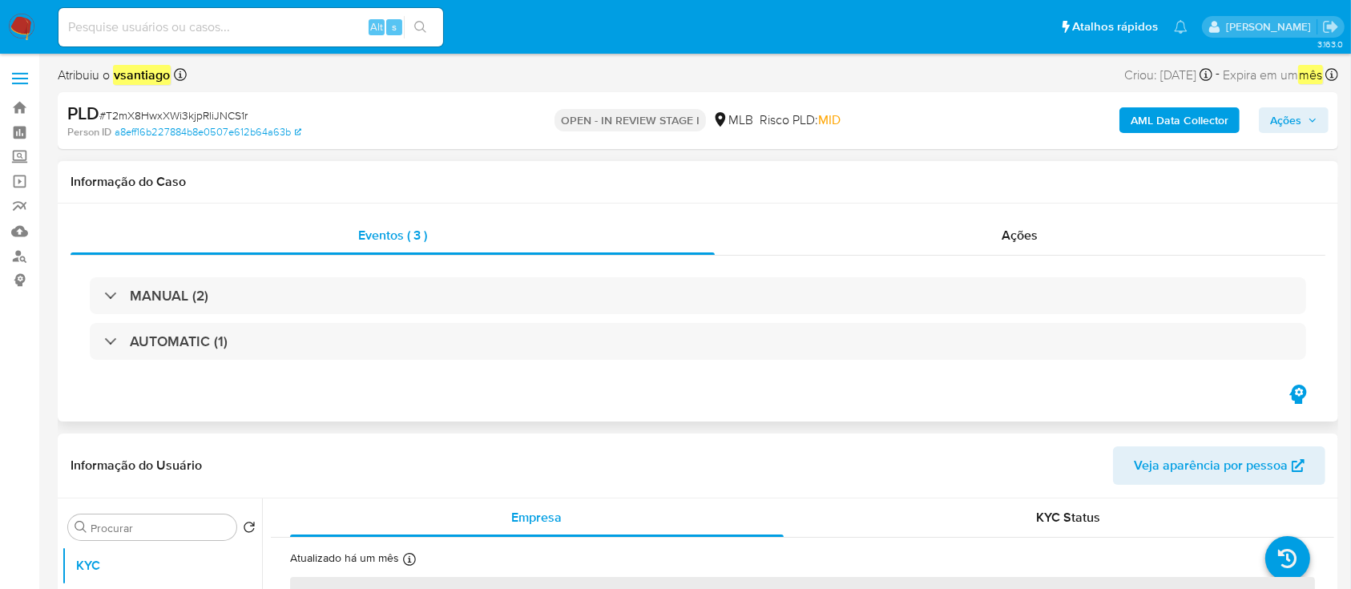
select select "10"
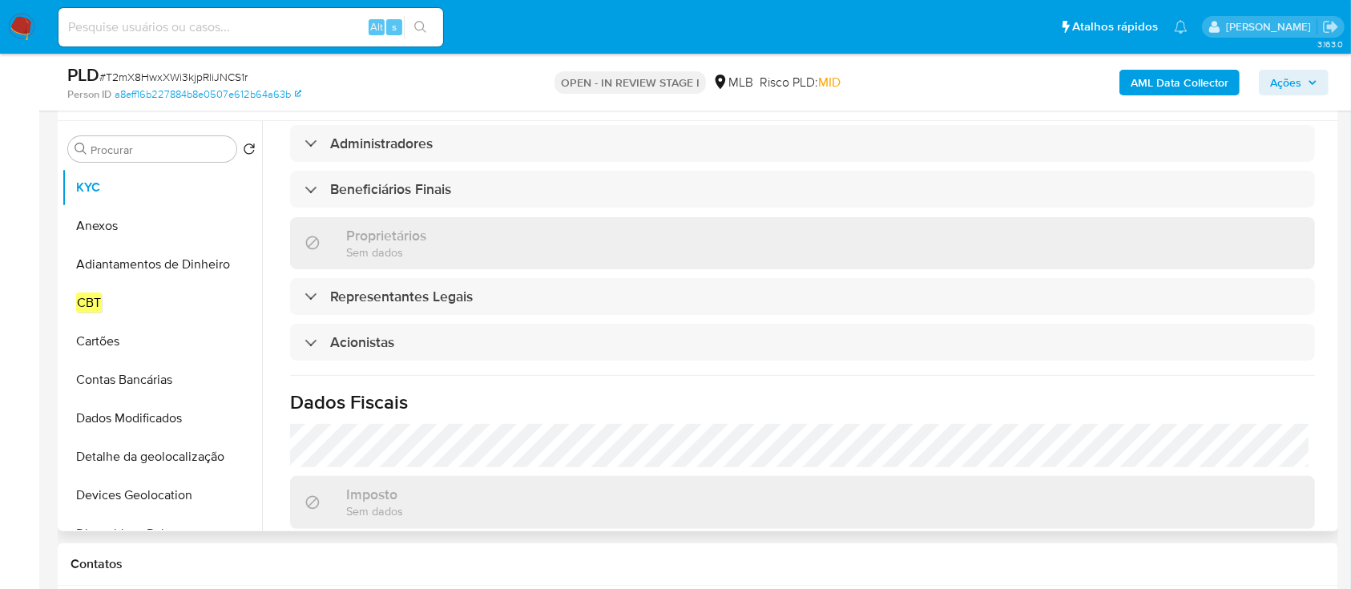
scroll to position [878, 0]
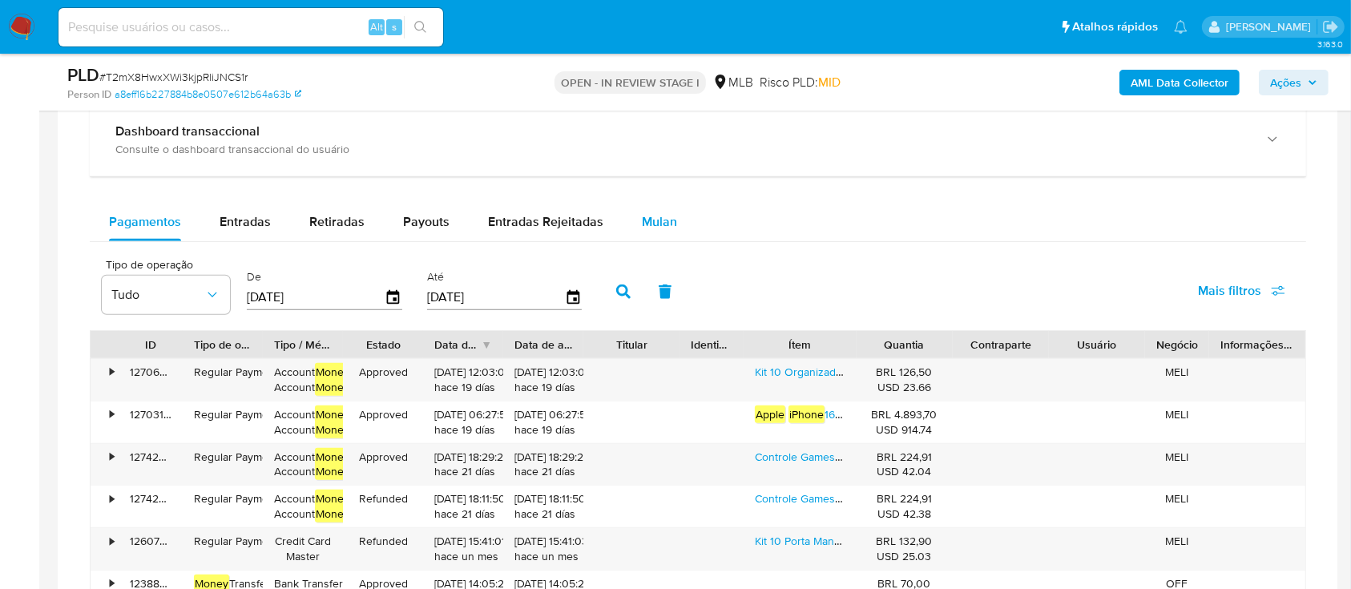
click at [658, 225] on span "Mulan" at bounding box center [659, 221] width 35 height 18
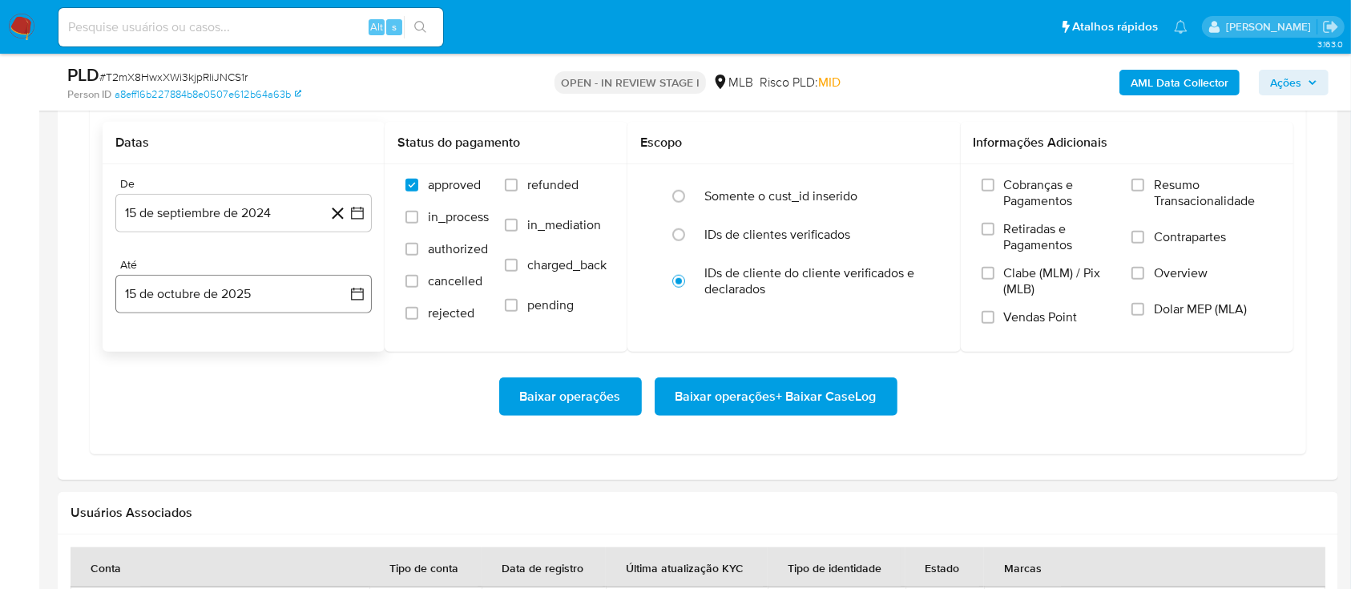
scroll to position [1389, 0]
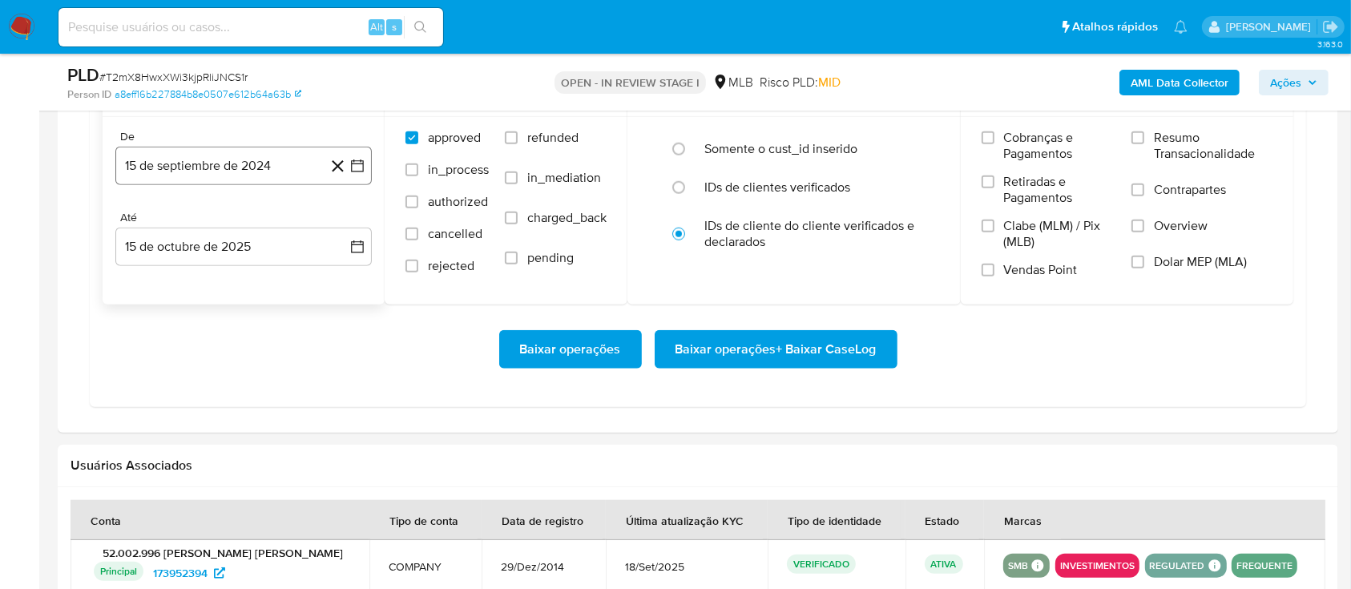
click at [243, 163] on button "15 de septiembre de 2024" at bounding box center [243, 166] width 256 height 38
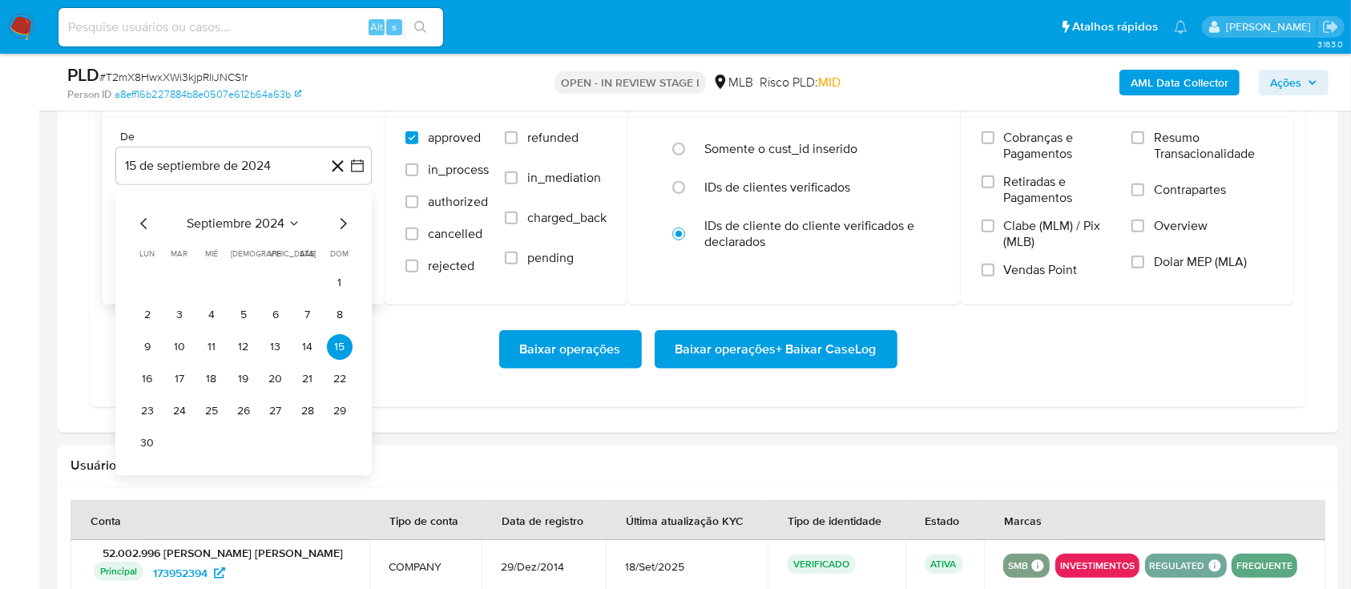
click at [341, 229] on icon "Mes siguiente" at bounding box center [342, 223] width 19 height 19
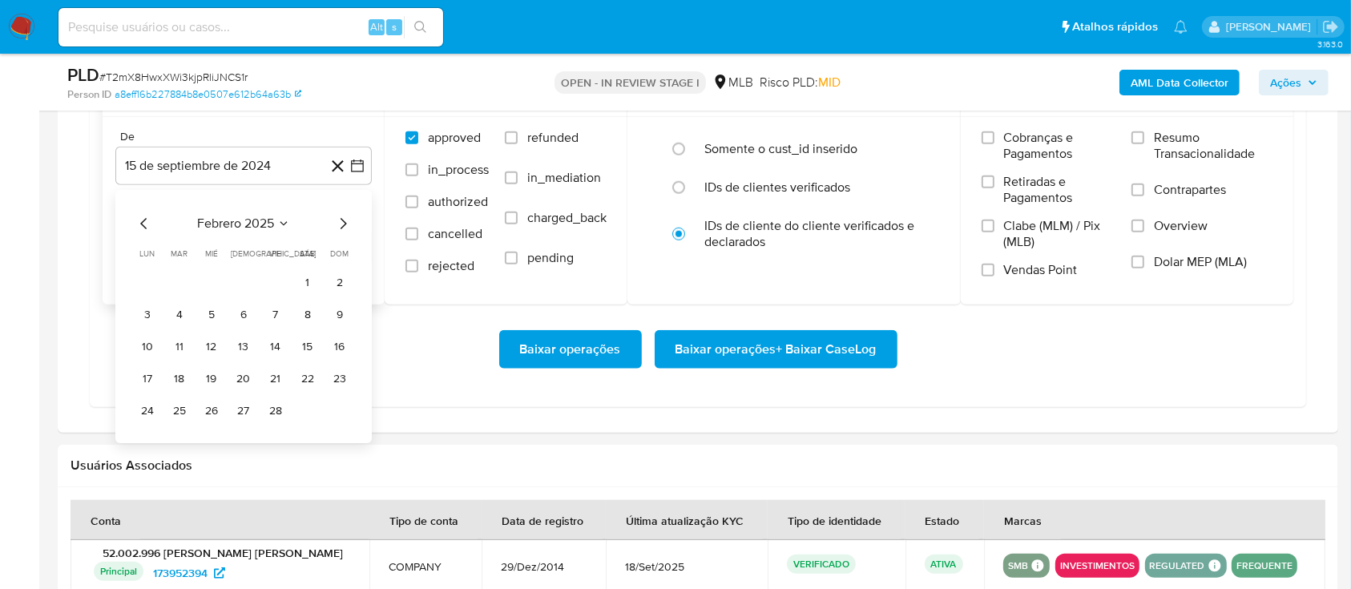
click at [341, 229] on icon "Mes siguiente" at bounding box center [342, 223] width 19 height 19
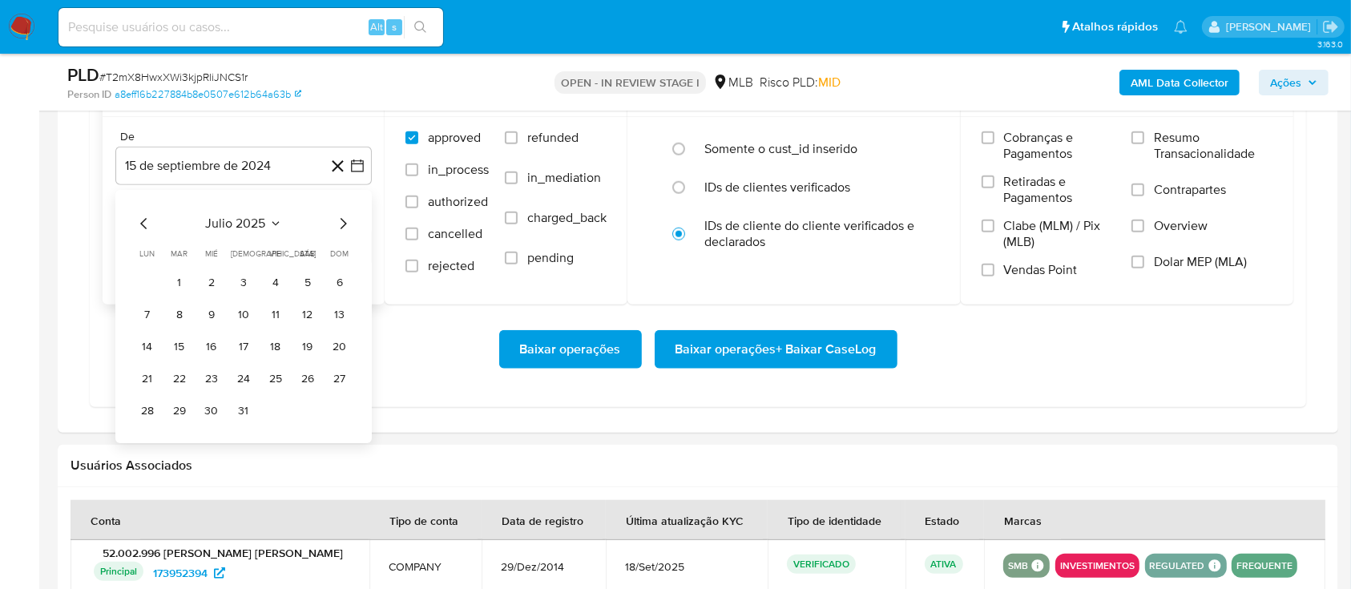
click at [341, 229] on icon "Mes siguiente" at bounding box center [342, 223] width 19 height 19
click at [136, 224] on icon "Mes anterior" at bounding box center [144, 223] width 19 height 19
click at [275, 284] on button "1" at bounding box center [276, 283] width 26 height 26
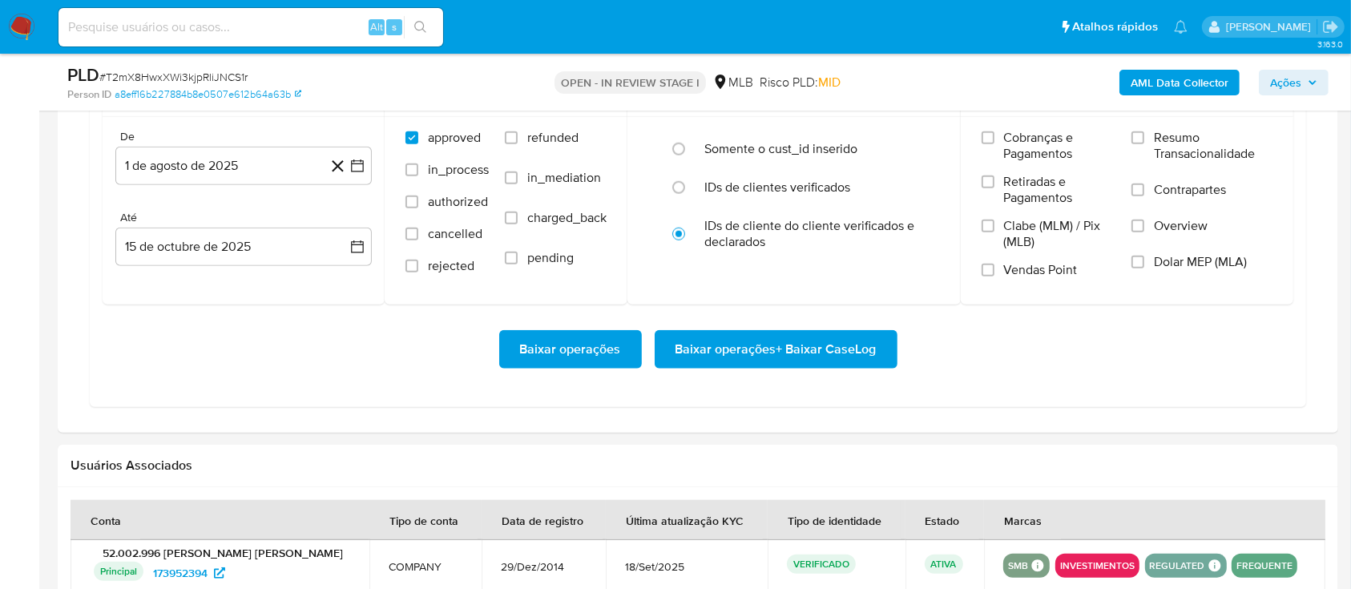
click at [366, 363] on div "Baixar operações Baixar operações + Baixar CaseLog" at bounding box center [698, 349] width 1191 height 38
click at [724, 355] on span "Baixar operações + Baixar CaseLog" at bounding box center [776, 349] width 201 height 35
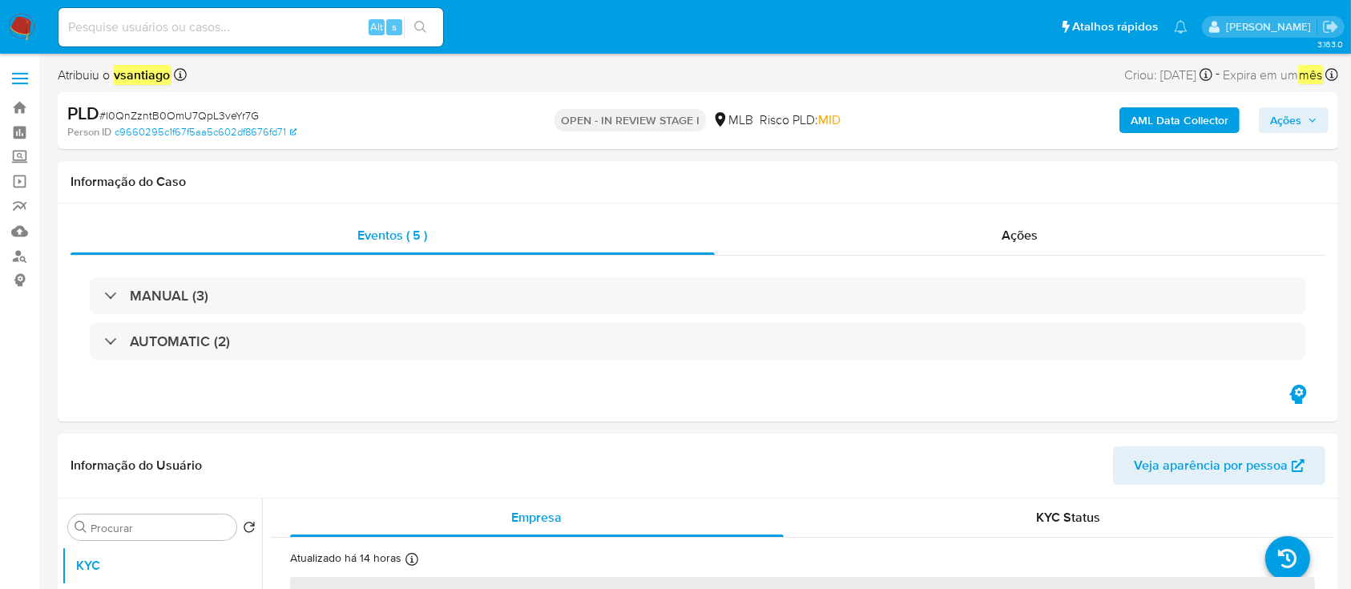
select select "10"
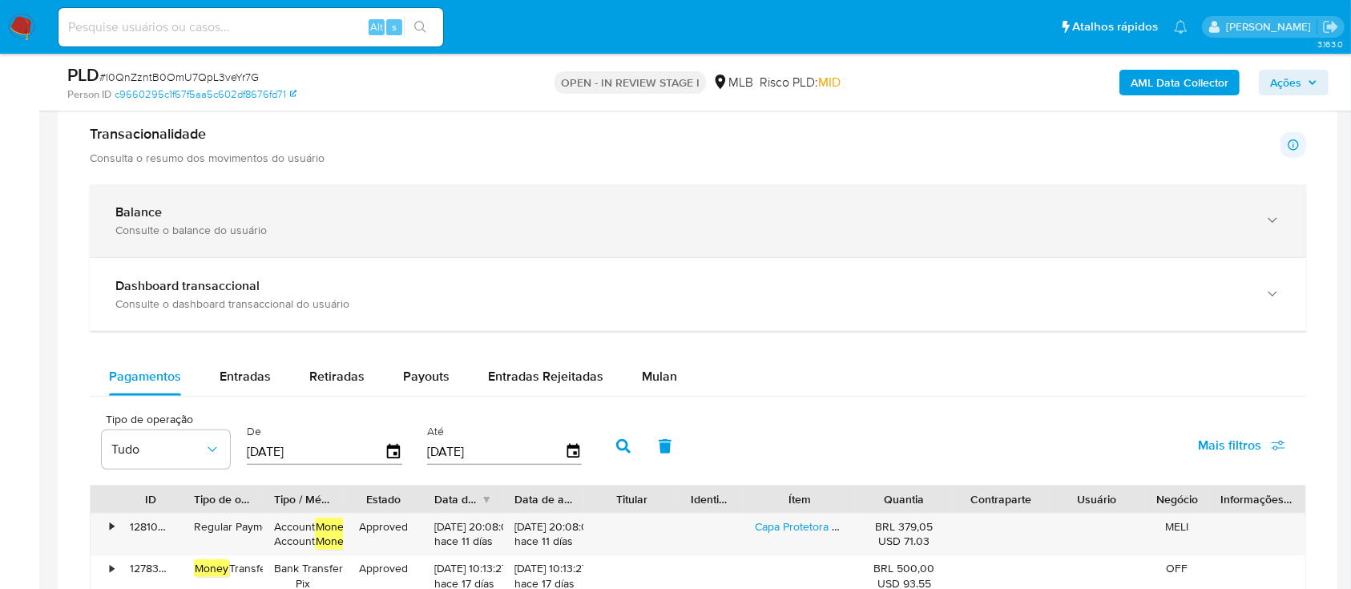
scroll to position [1282, 0]
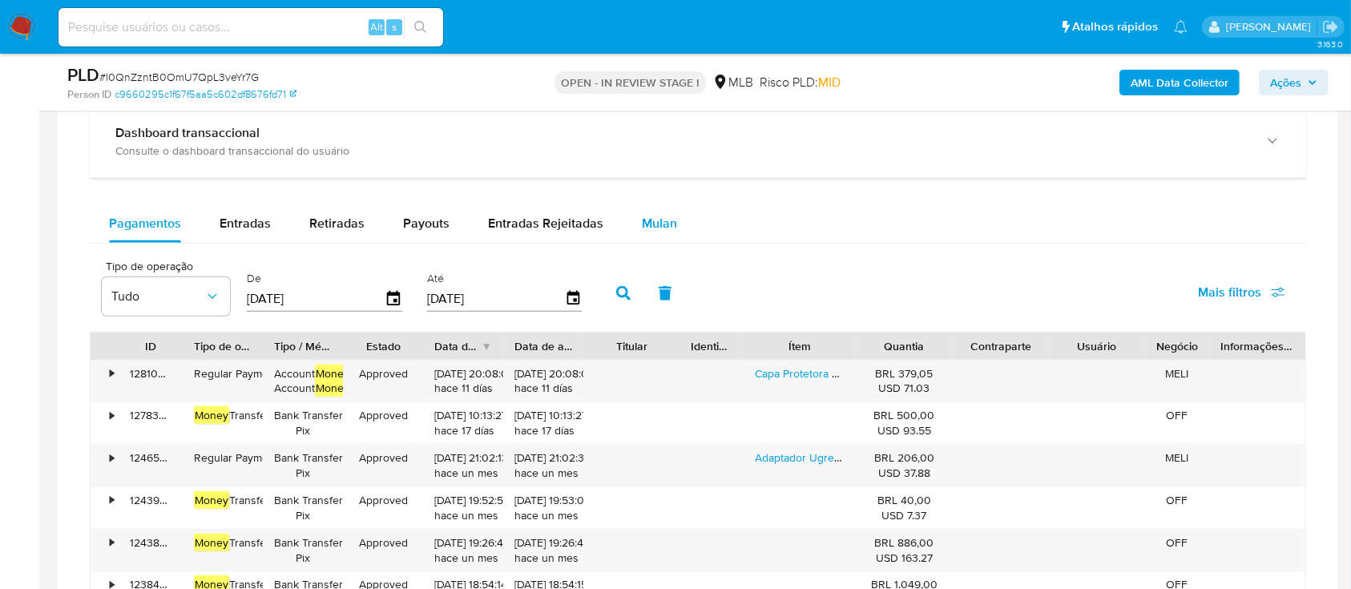
drag, startPoint x: 662, startPoint y: 247, endPoint x: 659, endPoint y: 226, distance: 21.0
click at [662, 247] on div "Pagamentos Entradas Retiradas Payouts Entradas Rejeitadas Mulan Tipo de operaçã…" at bounding box center [698, 473] width 1216 height 538
click at [659, 226] on span "Mulan" at bounding box center [659, 223] width 35 height 18
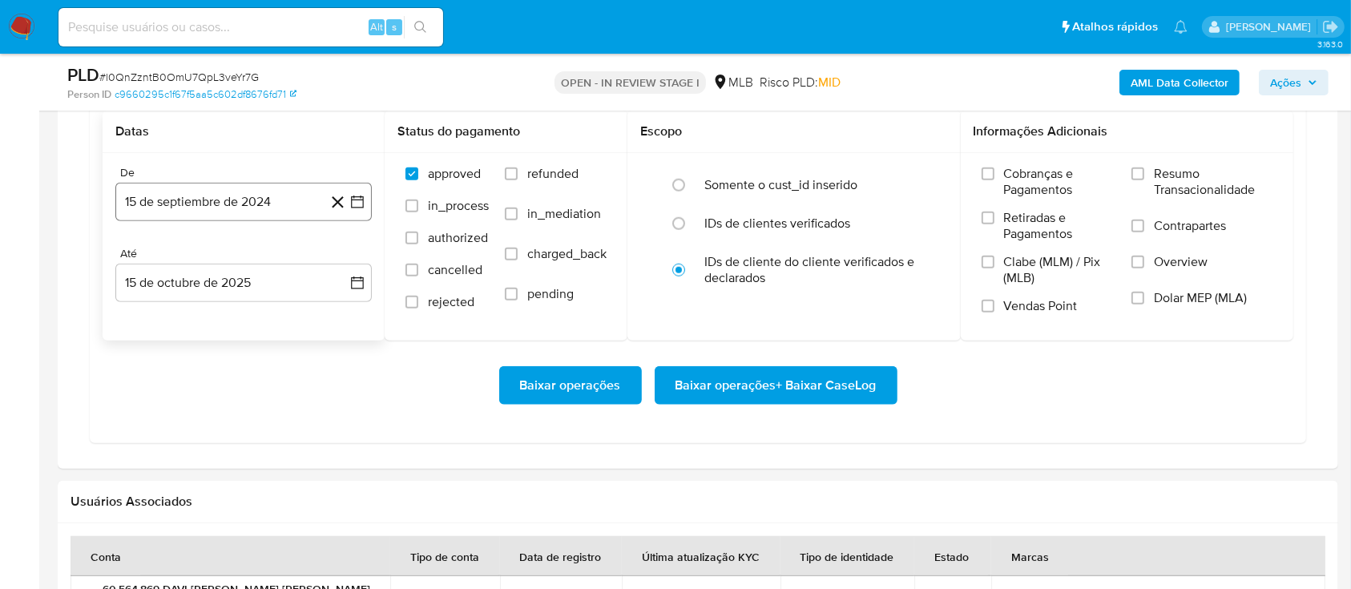
scroll to position [1495, 0]
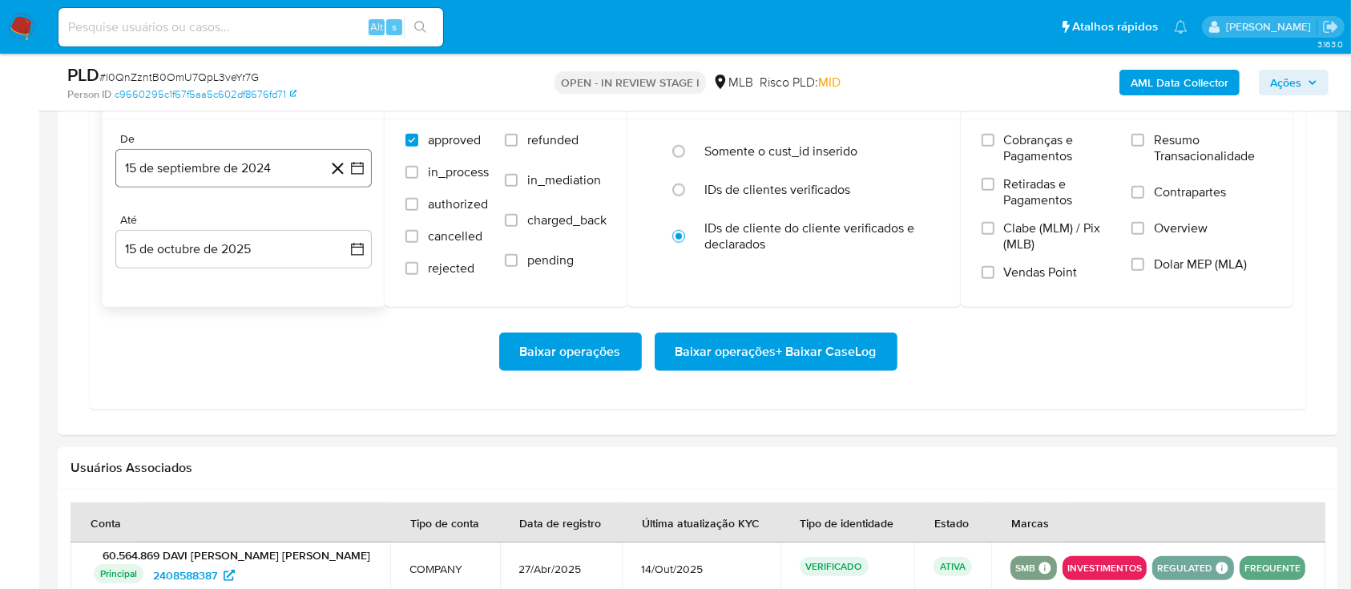
drag, startPoint x: 242, startPoint y: 163, endPoint x: 260, endPoint y: 179, distance: 23.8
click at [241, 162] on button "15 de septiembre de 2024" at bounding box center [243, 168] width 256 height 38
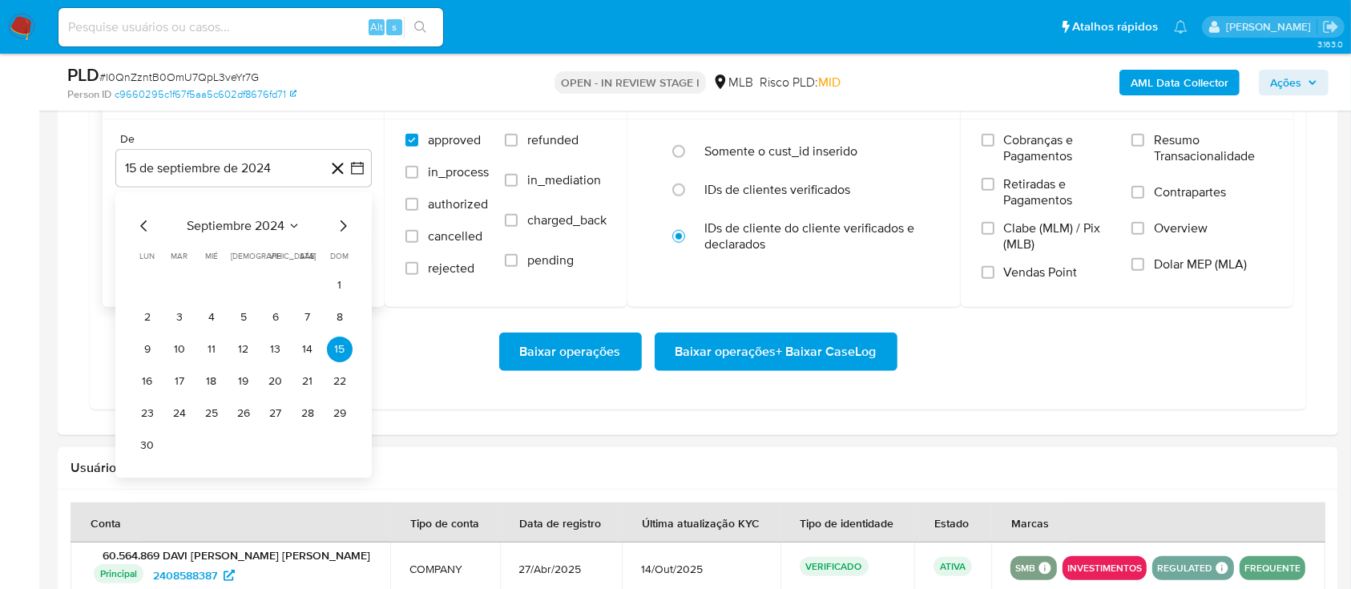
click at [341, 223] on icon "Mes siguiente" at bounding box center [342, 225] width 19 height 19
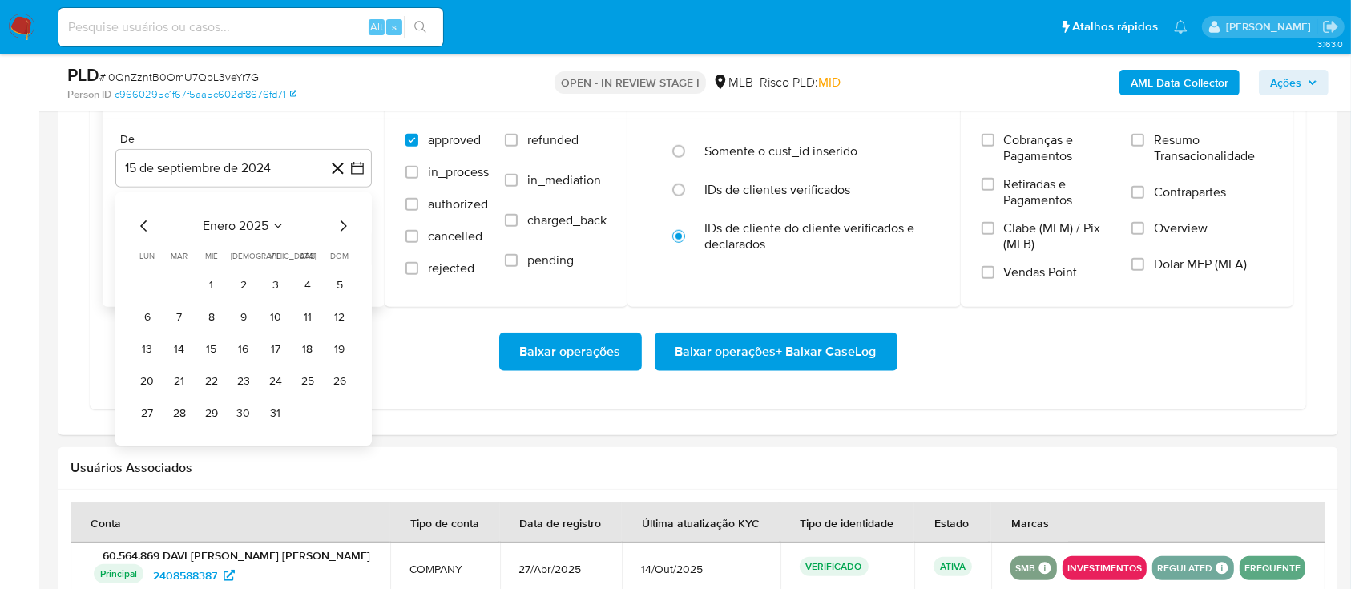
click at [341, 223] on icon "Mes siguiente" at bounding box center [342, 225] width 19 height 19
click at [343, 222] on icon "Mes siguiente" at bounding box center [342, 225] width 19 height 19
click at [343, 222] on icon "Mes siguiente" at bounding box center [344, 225] width 6 height 11
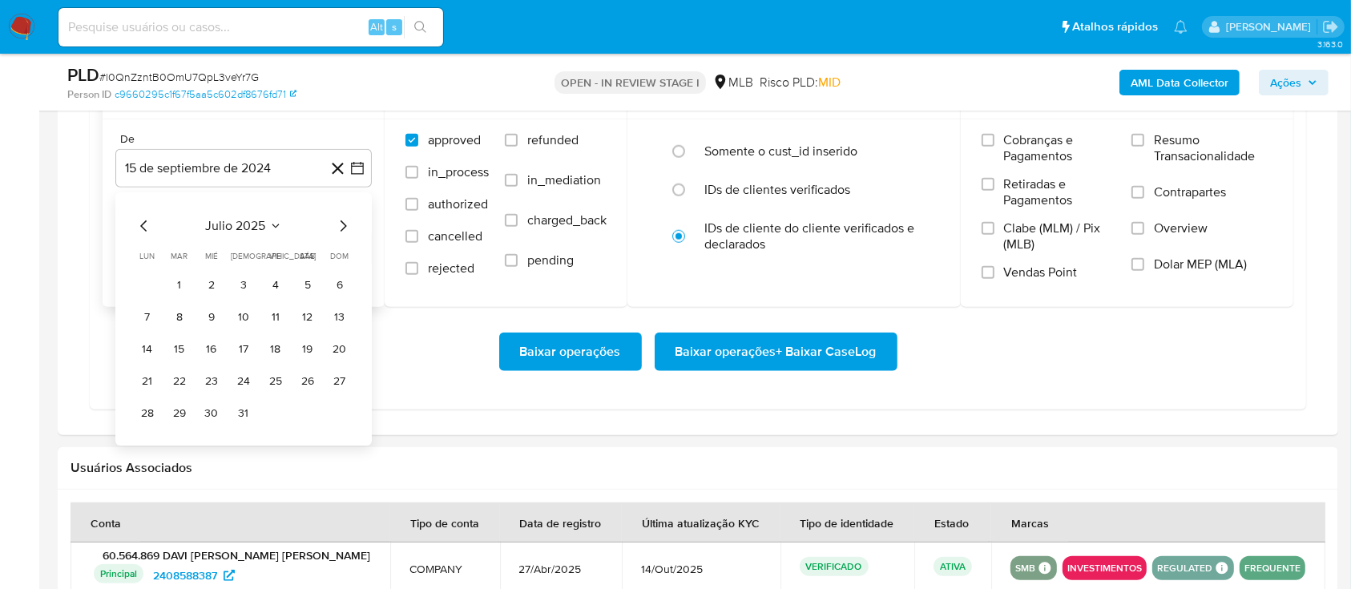
click at [345, 222] on icon "Mes siguiente" at bounding box center [342, 225] width 19 height 19
click at [285, 276] on button "1" at bounding box center [276, 285] width 26 height 26
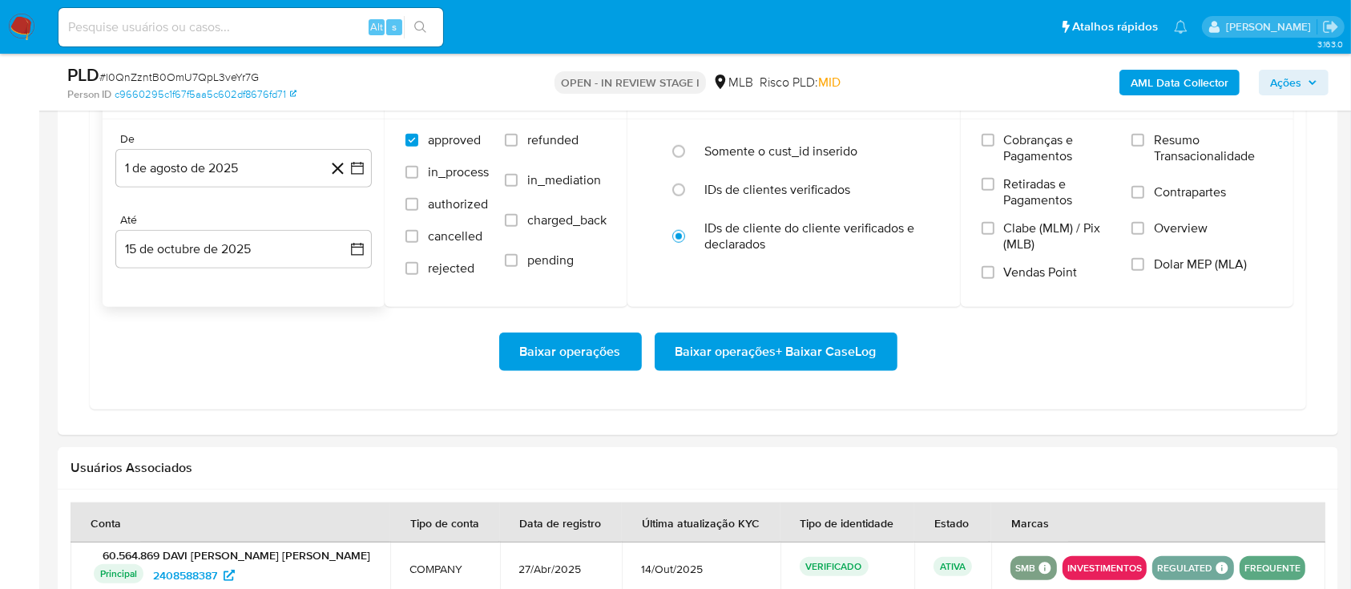
click at [345, 350] on div "Baixar operações Baixar operações + Baixar CaseLog" at bounding box center [698, 352] width 1191 height 38
click at [793, 358] on span "Baixar operações + Baixar CaseLog" at bounding box center [776, 351] width 201 height 35
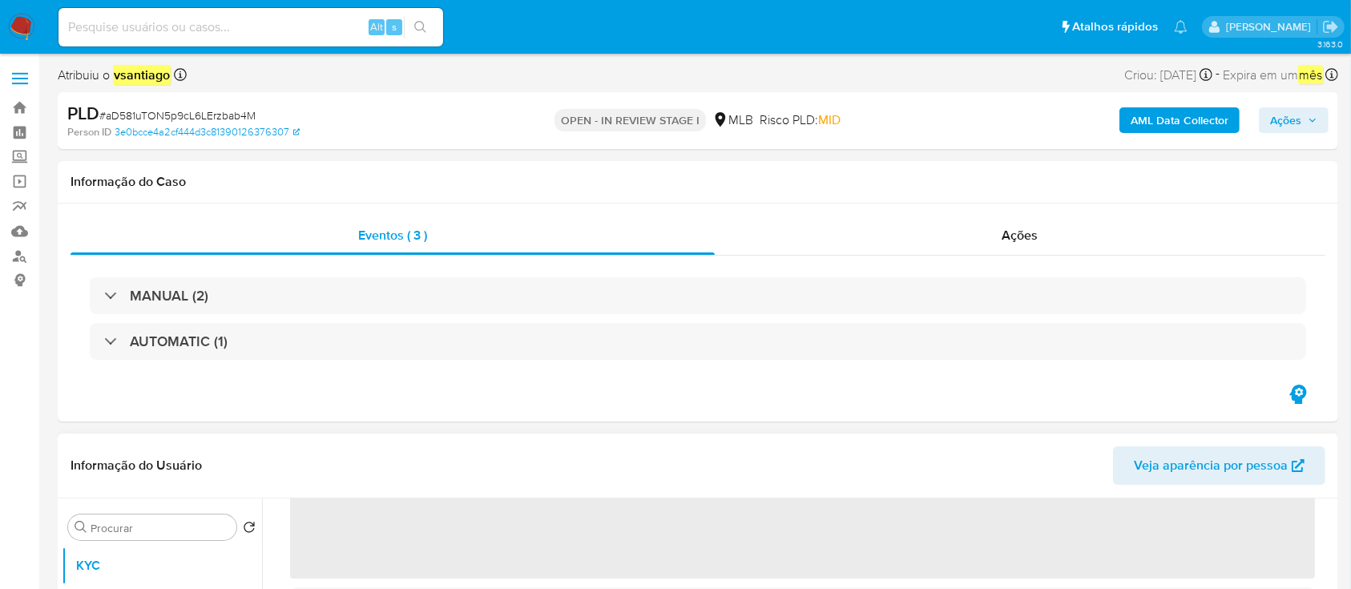
scroll to position [418, 0]
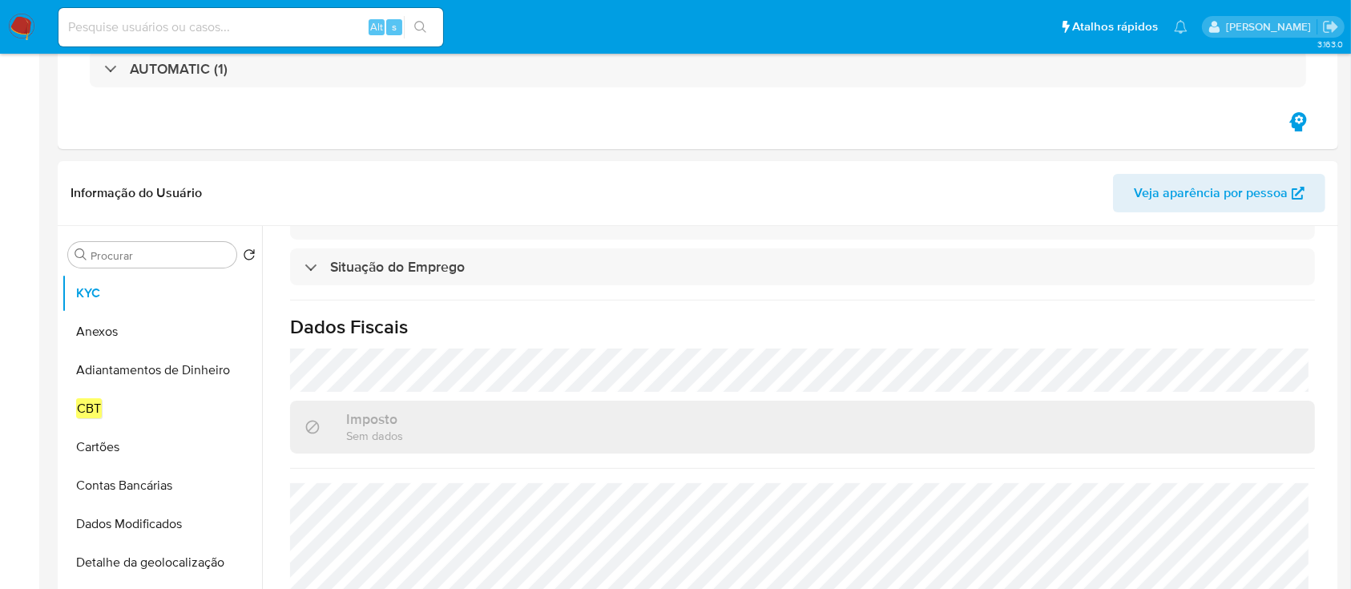
select select "10"
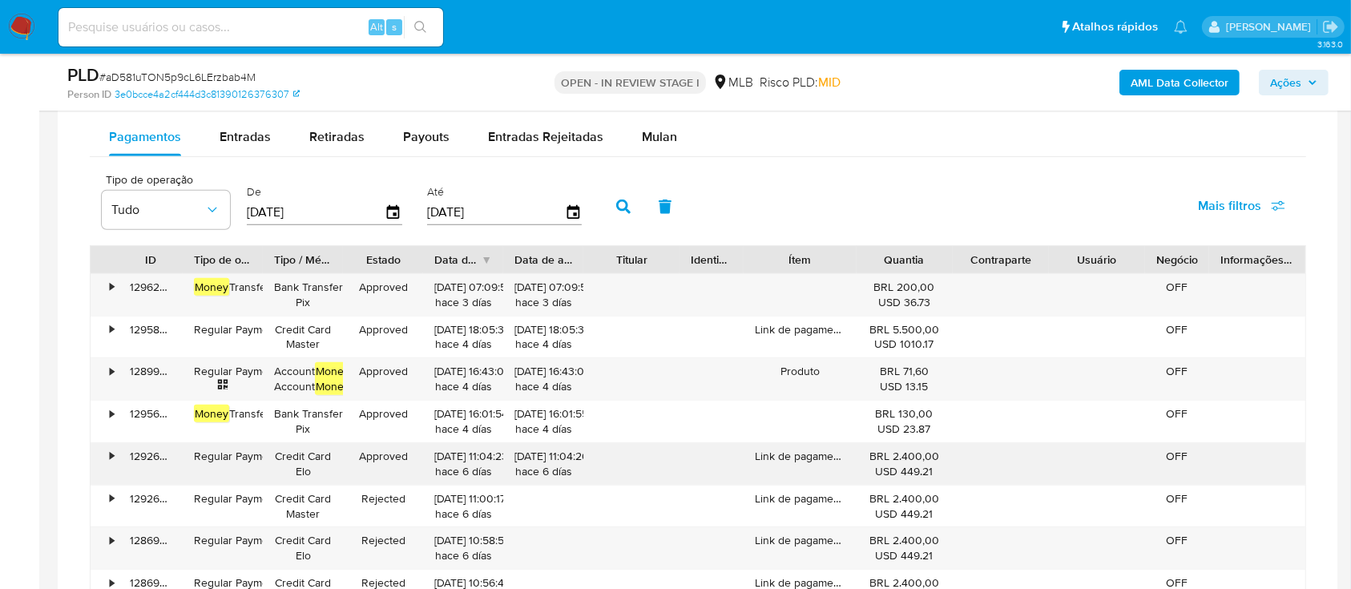
scroll to position [1282, 0]
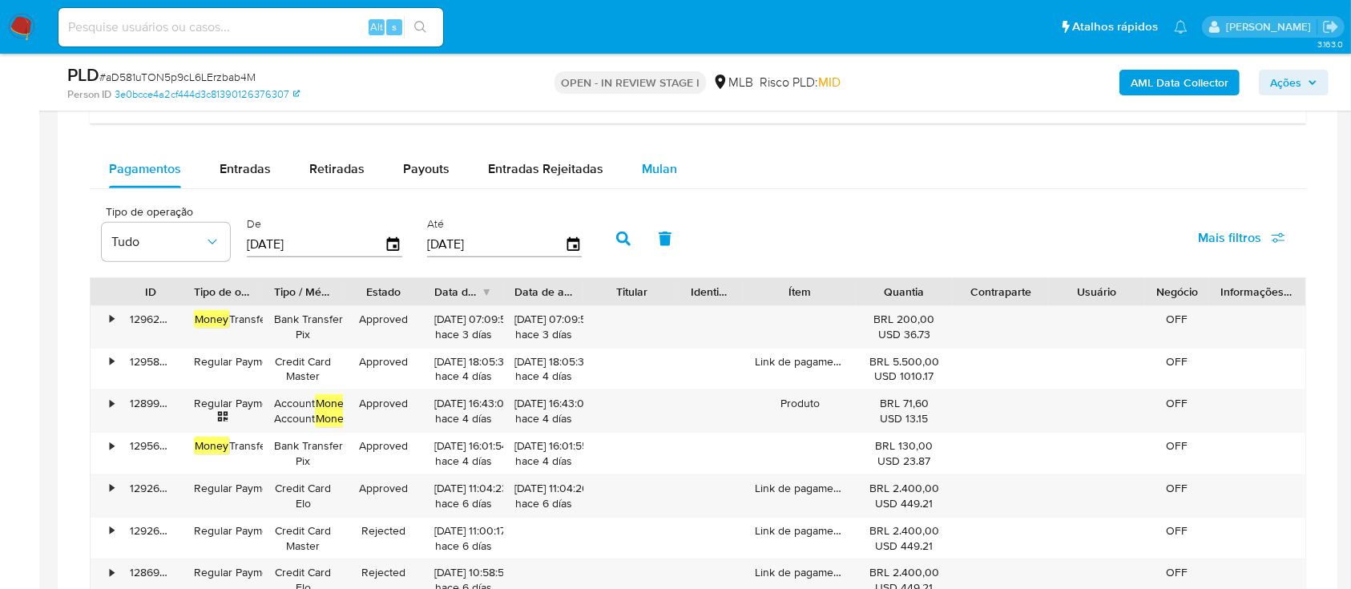
drag, startPoint x: 643, startPoint y: 184, endPoint x: 645, endPoint y: 175, distance: 9.9
click at [644, 183] on div "Mulan" at bounding box center [659, 169] width 35 height 38
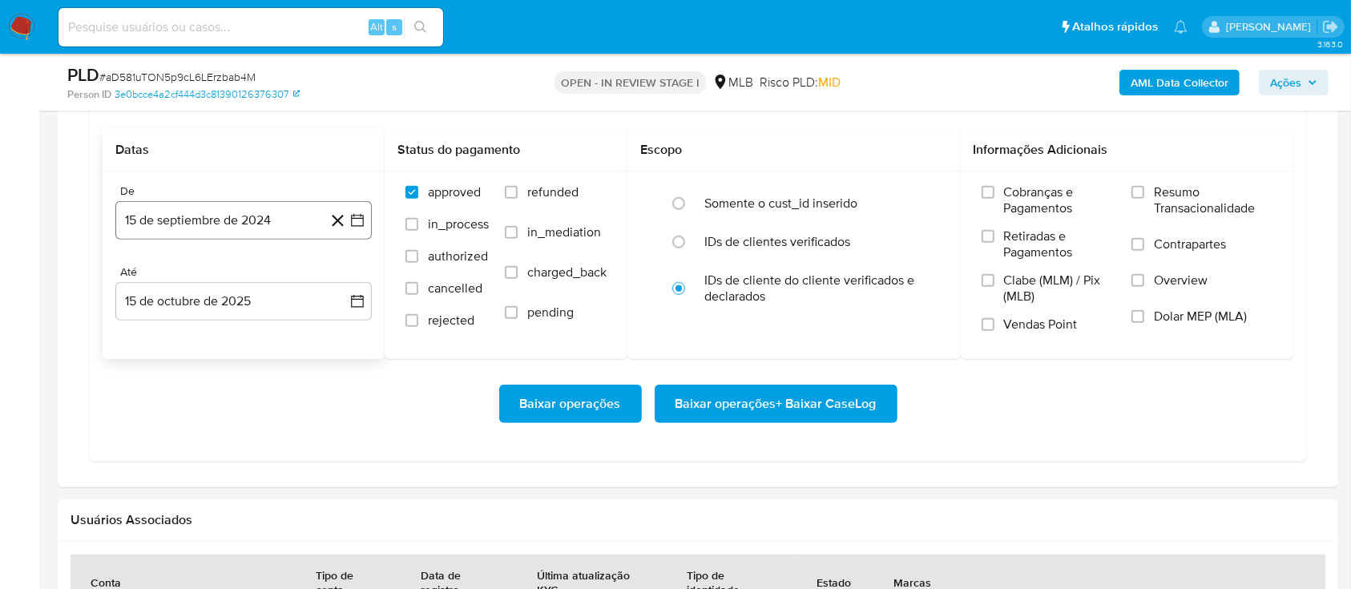
click at [215, 217] on button "15 de septiembre de 2024" at bounding box center [243, 220] width 256 height 38
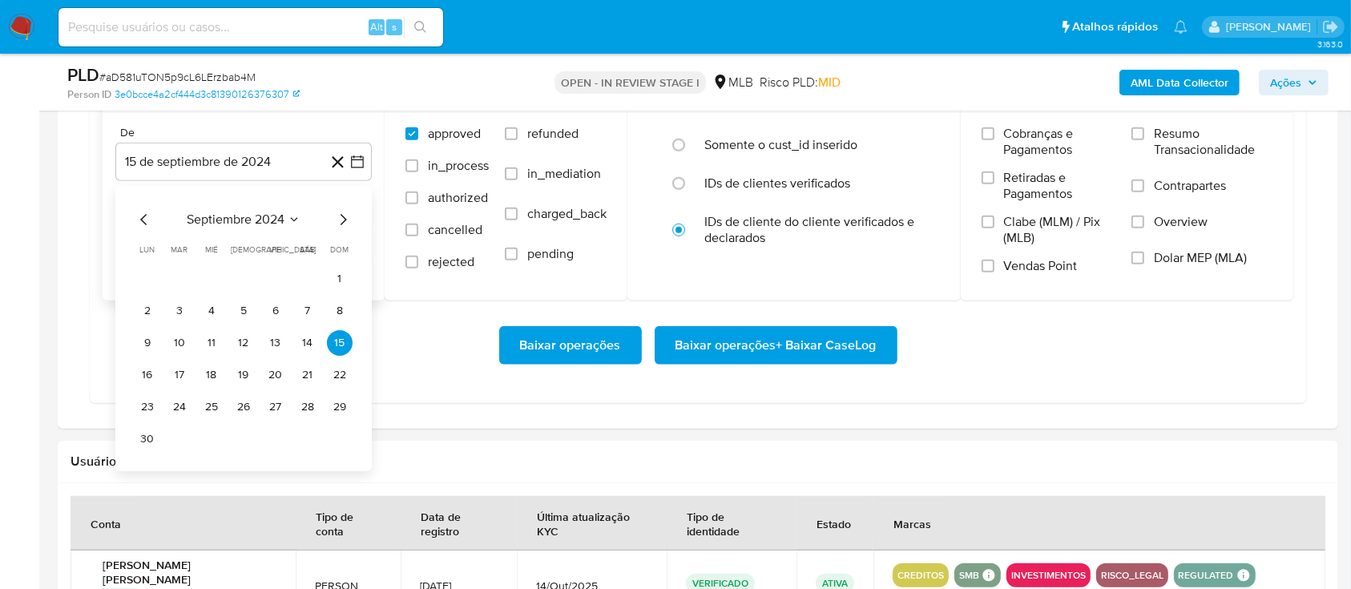
scroll to position [1495, 0]
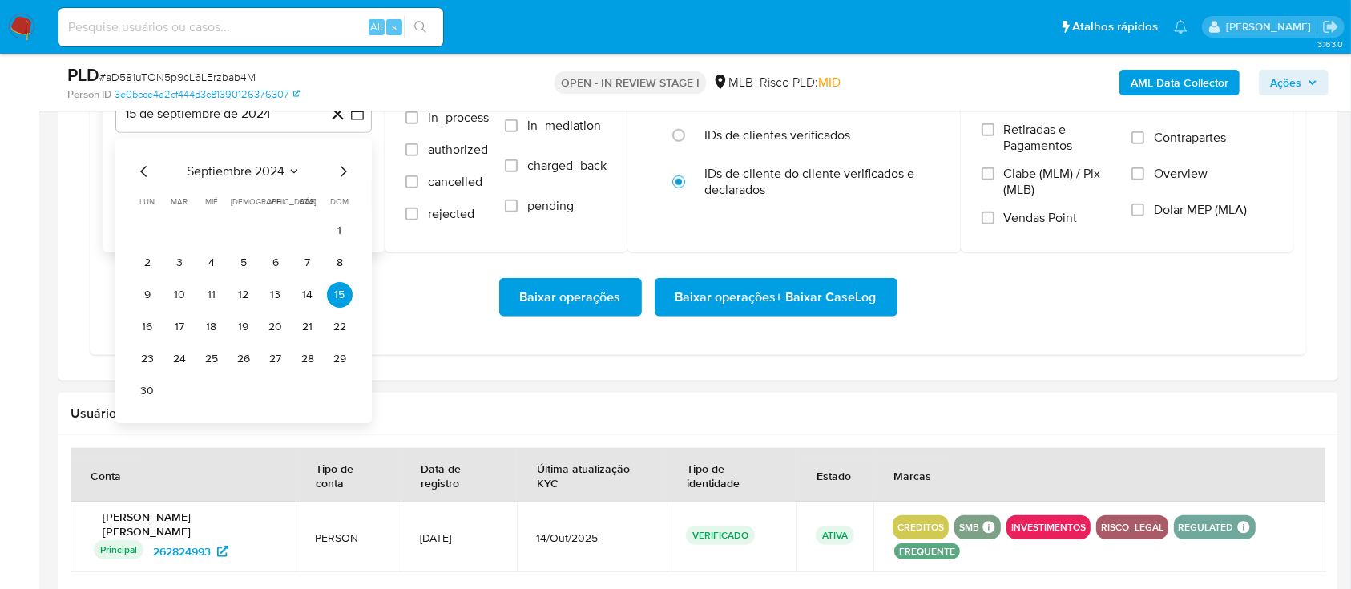
click at [341, 171] on icon "Mes siguiente" at bounding box center [342, 171] width 19 height 19
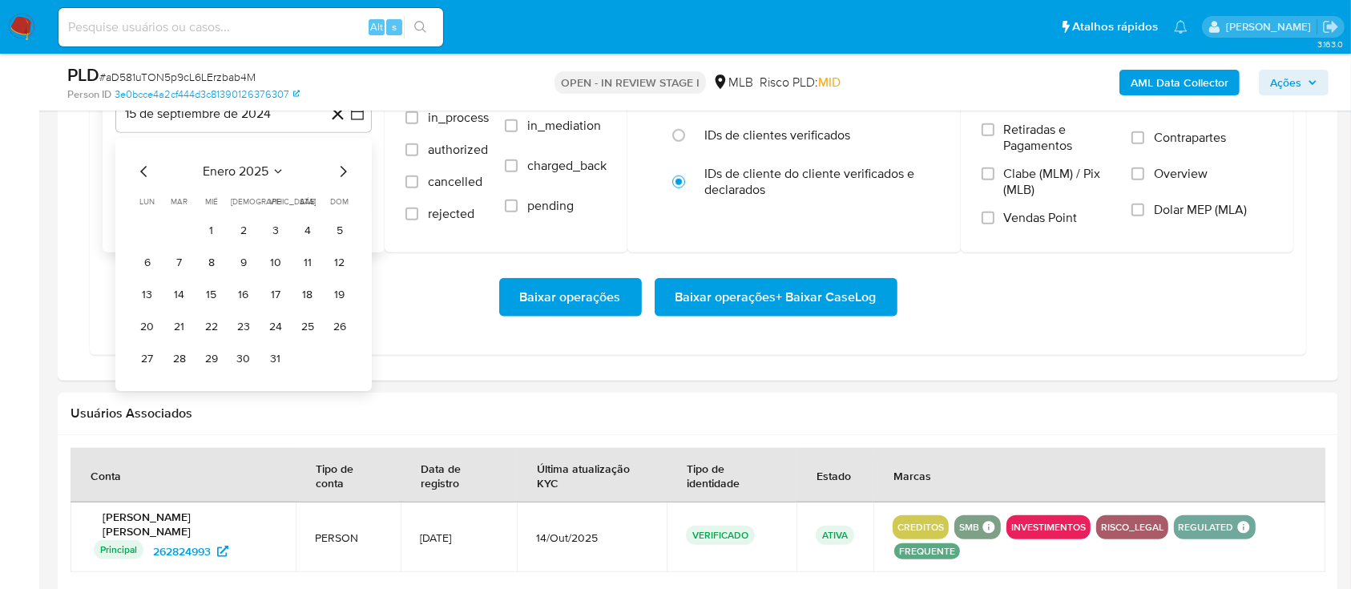
click at [341, 171] on icon "Mes siguiente" at bounding box center [342, 171] width 19 height 19
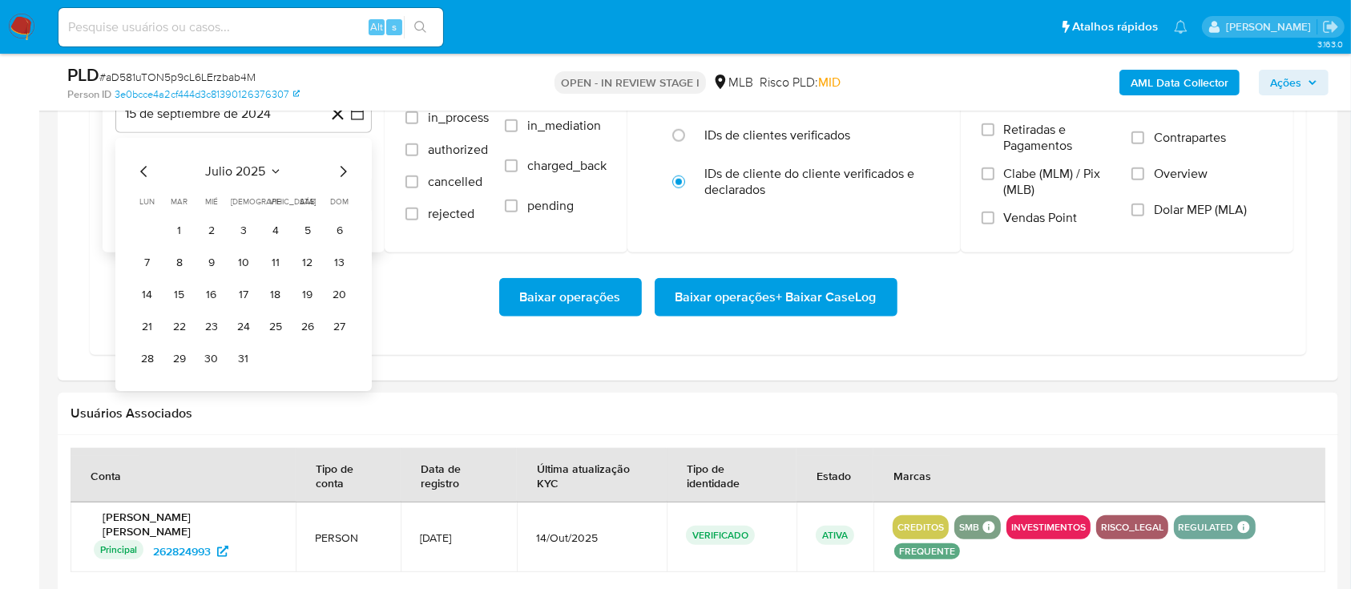
click at [345, 171] on icon "Mes siguiente" at bounding box center [344, 171] width 6 height 11
click at [273, 222] on button "1" at bounding box center [276, 231] width 26 height 26
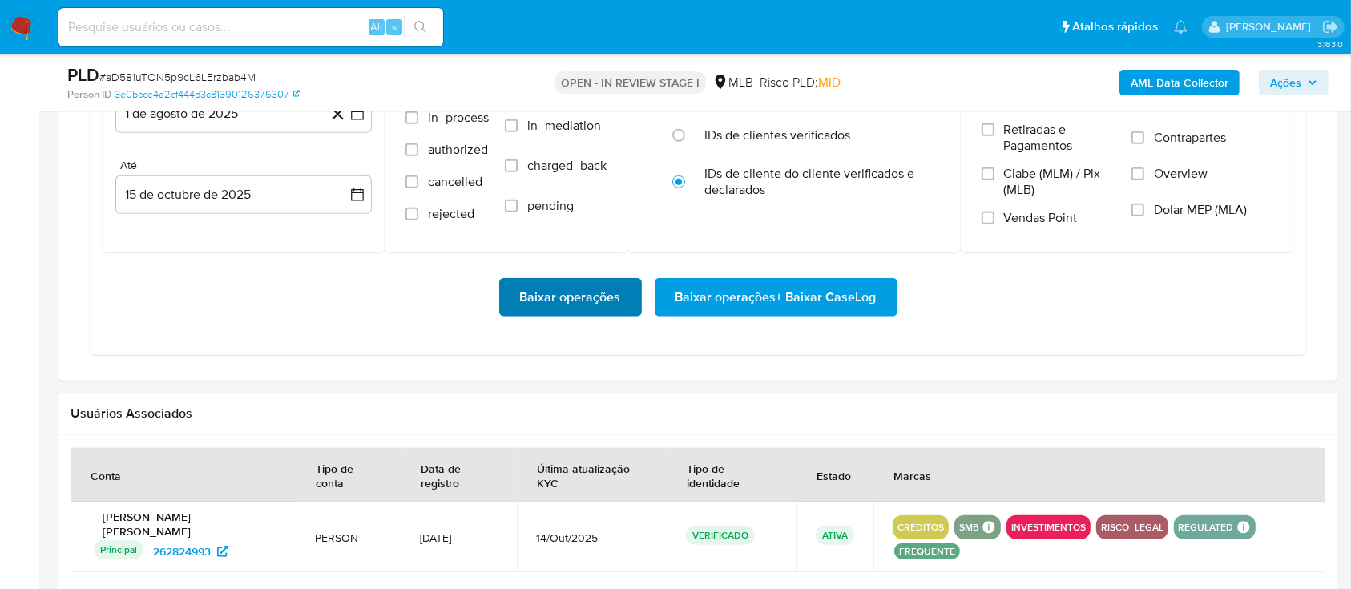
drag, startPoint x: 444, startPoint y: 310, endPoint x: 606, endPoint y: 310, distance: 161.9
click at [445, 310] on div "Baixar operações Baixar operações + Baixar CaseLog" at bounding box center [698, 297] width 1191 height 38
click at [792, 295] on span "Baixar operações + Baixar CaseLog" at bounding box center [776, 297] width 201 height 35
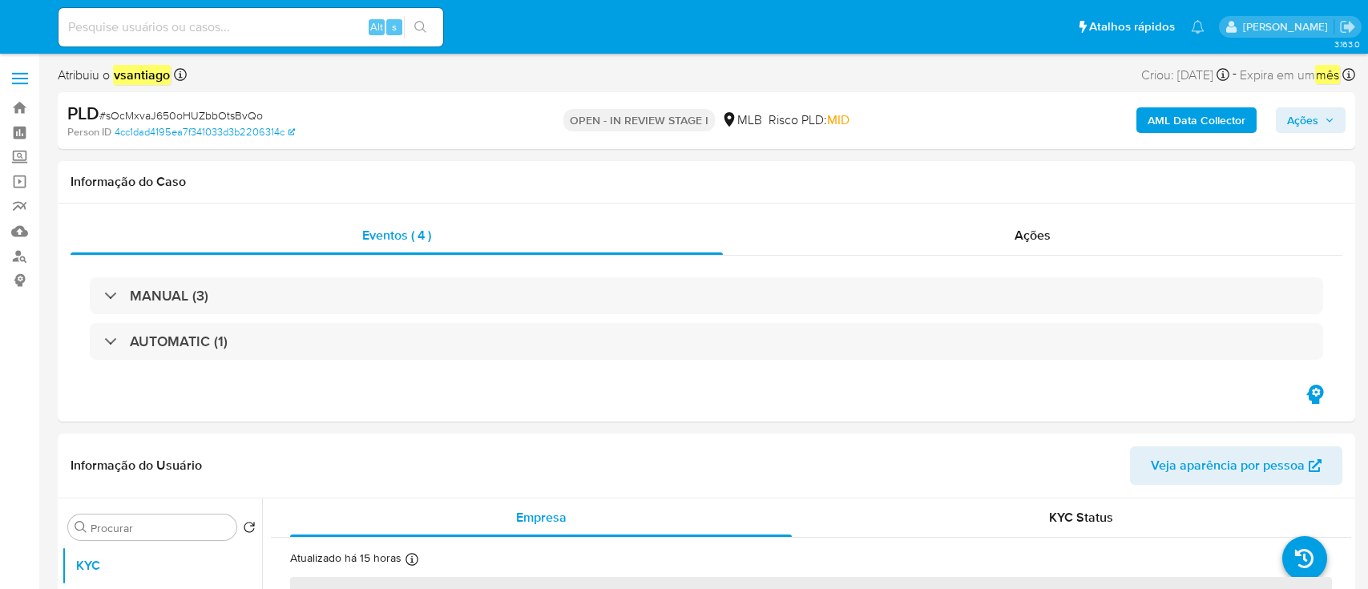
select select "10"
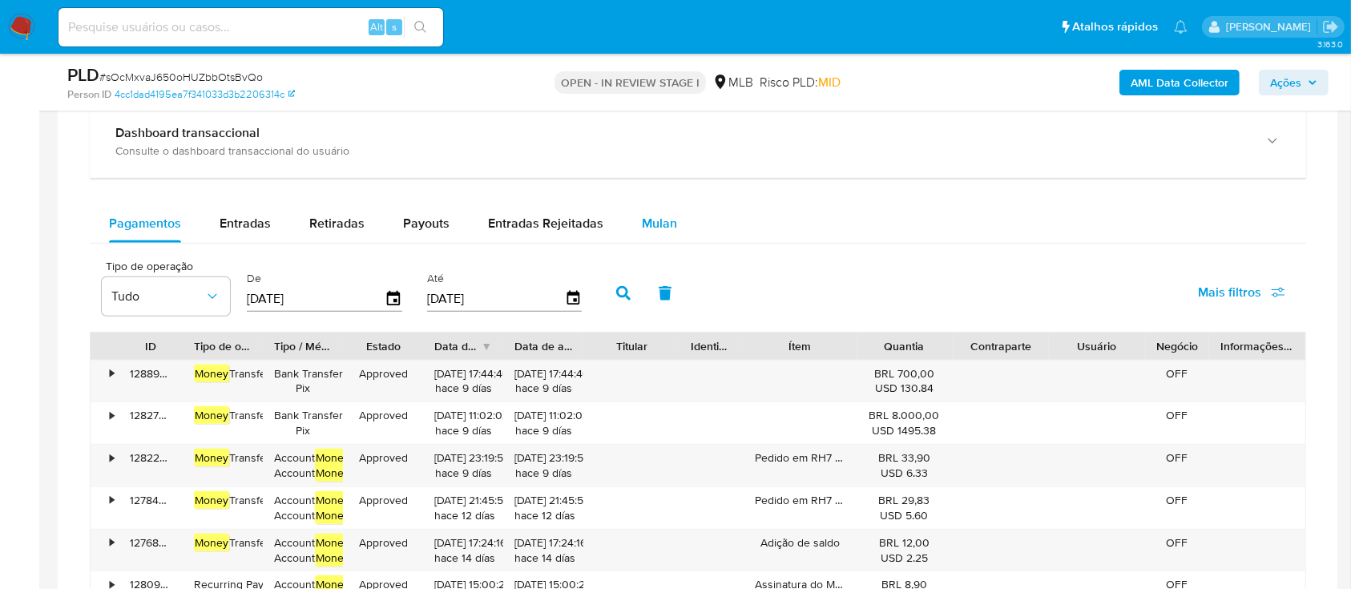
click at [654, 215] on span "Mulan" at bounding box center [659, 223] width 35 height 18
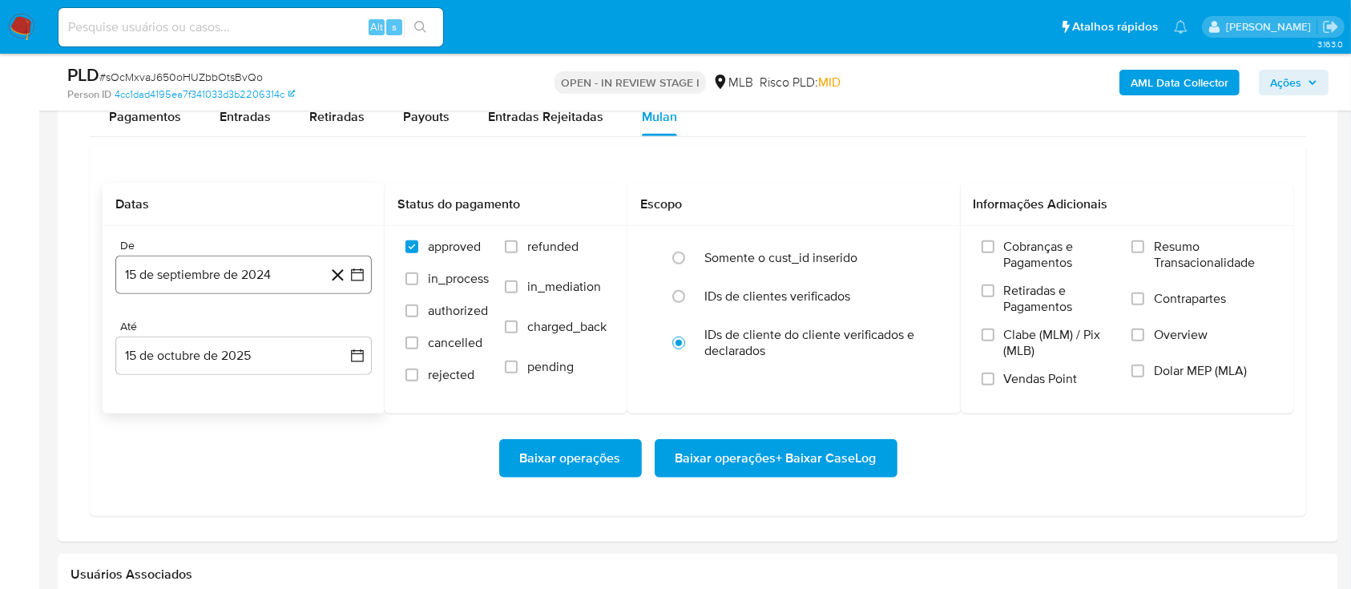
scroll to position [1495, 0]
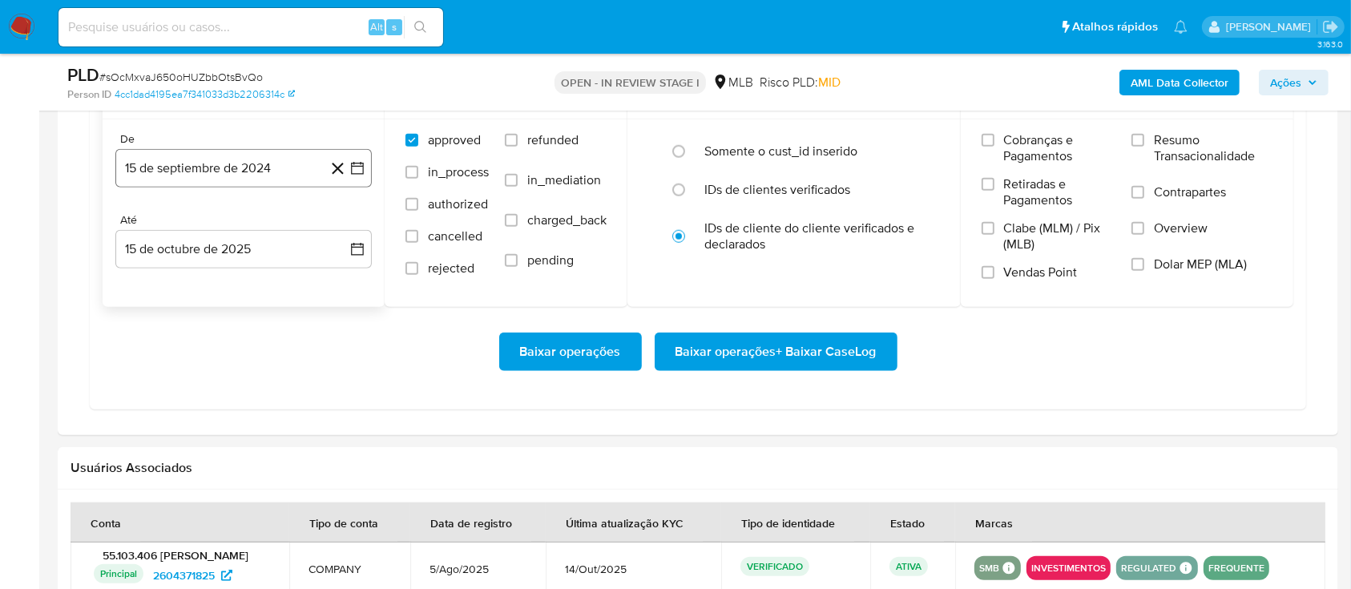
click at [262, 158] on button "15 de septiembre de 2024" at bounding box center [243, 168] width 256 height 38
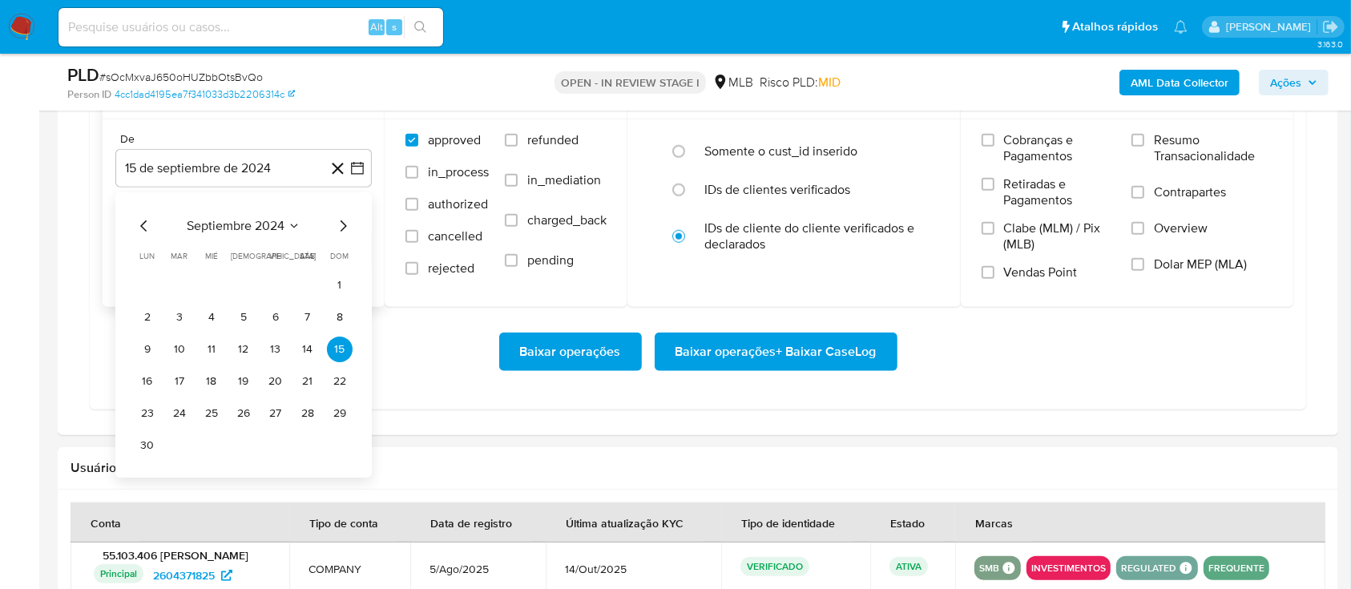
click at [348, 220] on icon "Mes siguiente" at bounding box center [342, 225] width 19 height 19
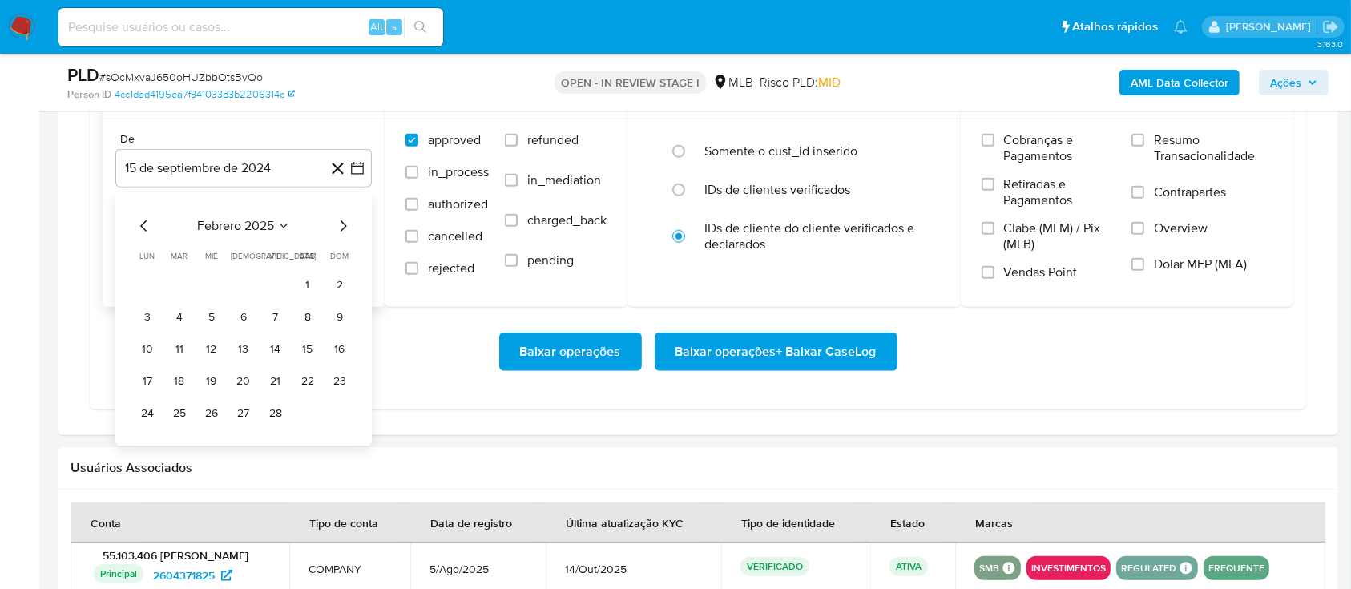
click at [348, 220] on icon "Mes siguiente" at bounding box center [342, 225] width 19 height 19
click at [349, 221] on icon "Mes siguiente" at bounding box center [342, 225] width 19 height 19
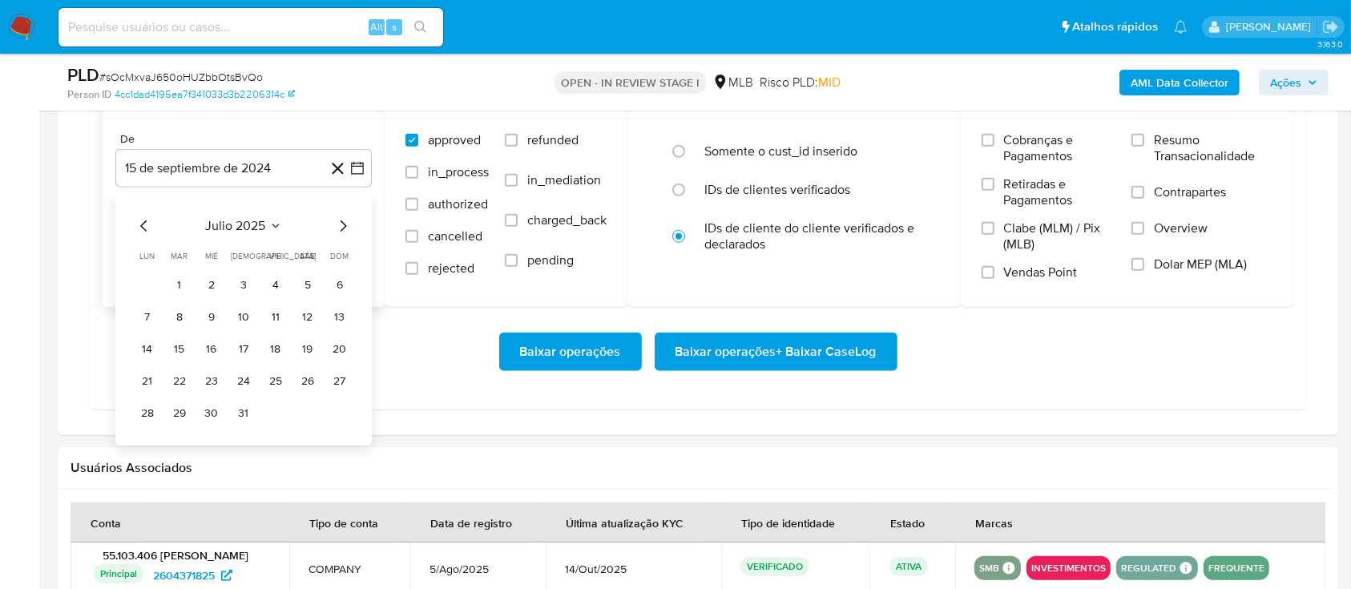
click at [349, 221] on icon "Mes siguiente" at bounding box center [342, 225] width 19 height 19
click at [272, 290] on button "1" at bounding box center [276, 285] width 26 height 26
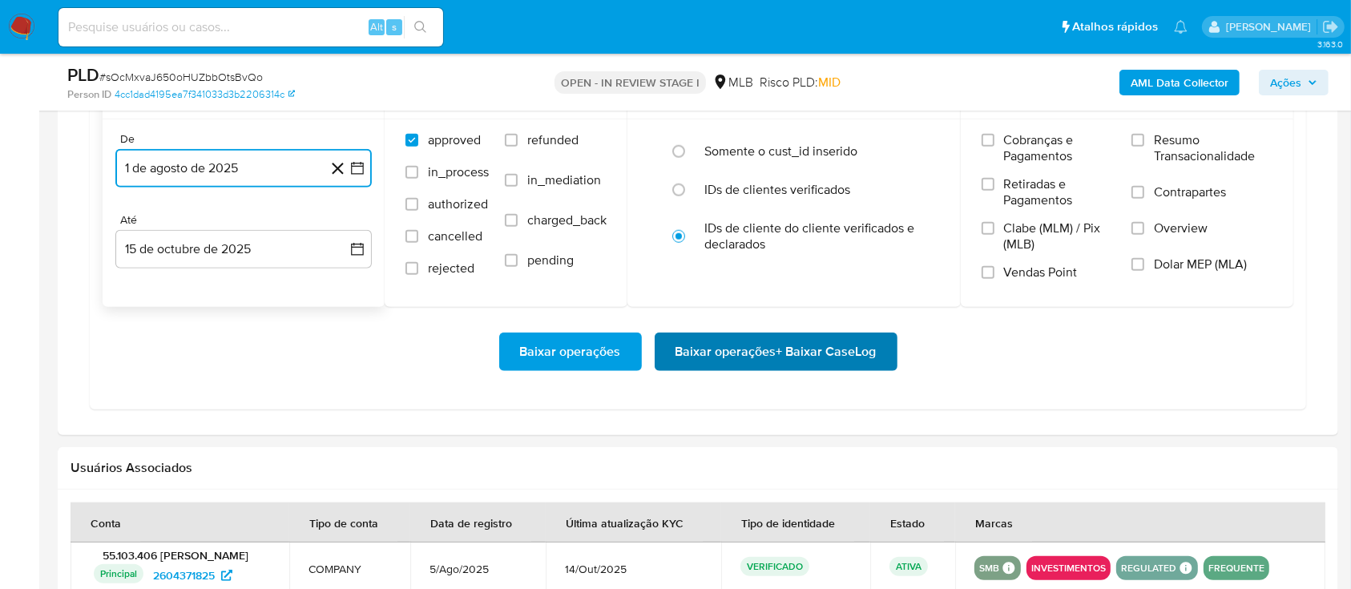
click at [774, 352] on span "Baixar operações + Baixar CaseLog" at bounding box center [776, 351] width 201 height 35
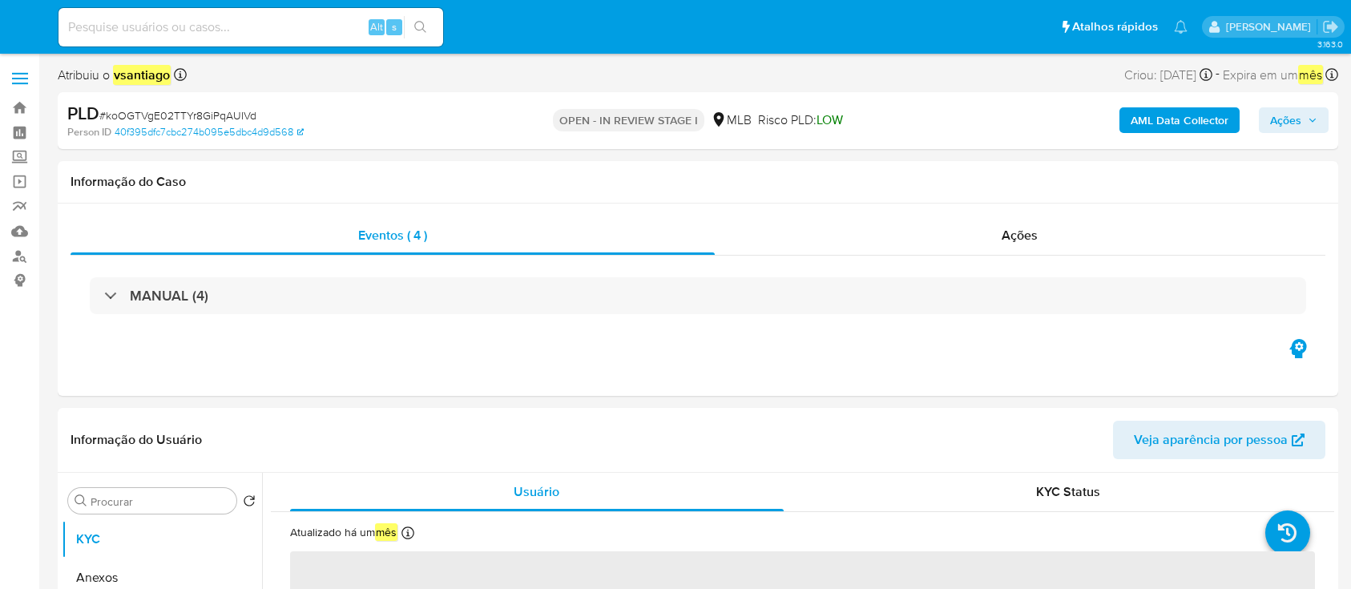
select select "10"
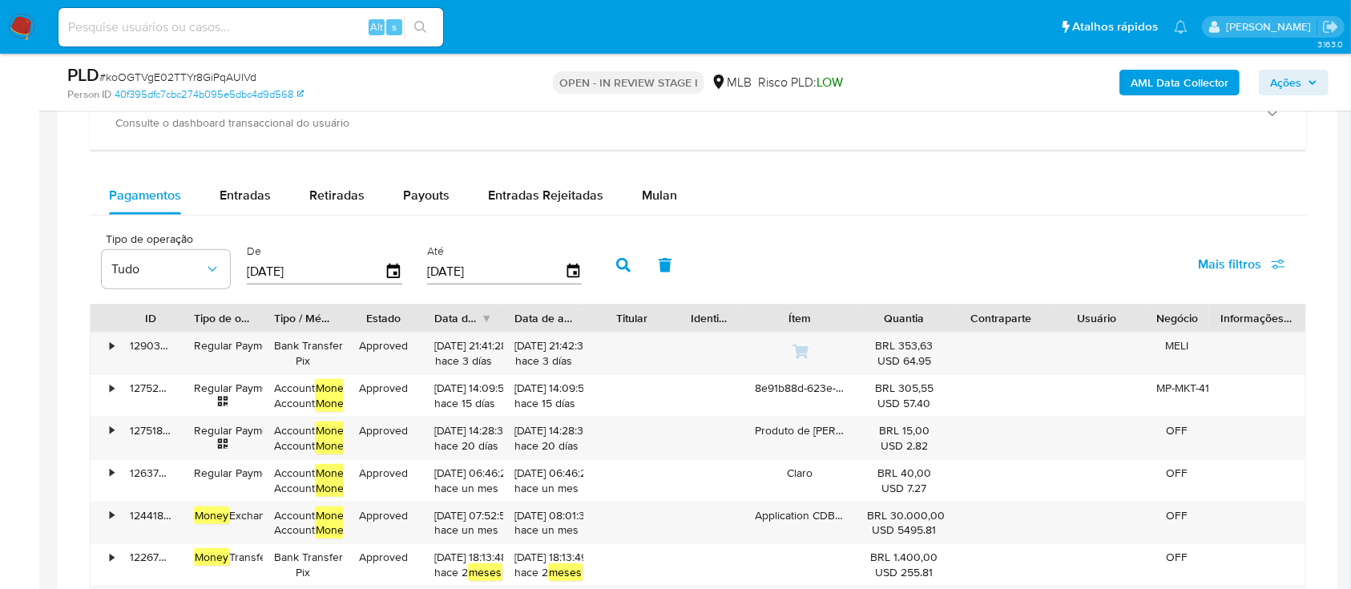
drag, startPoint x: 660, startPoint y: 181, endPoint x: 634, endPoint y: 217, distance: 44.7
click at [660, 180] on div "Mulan" at bounding box center [659, 195] width 35 height 38
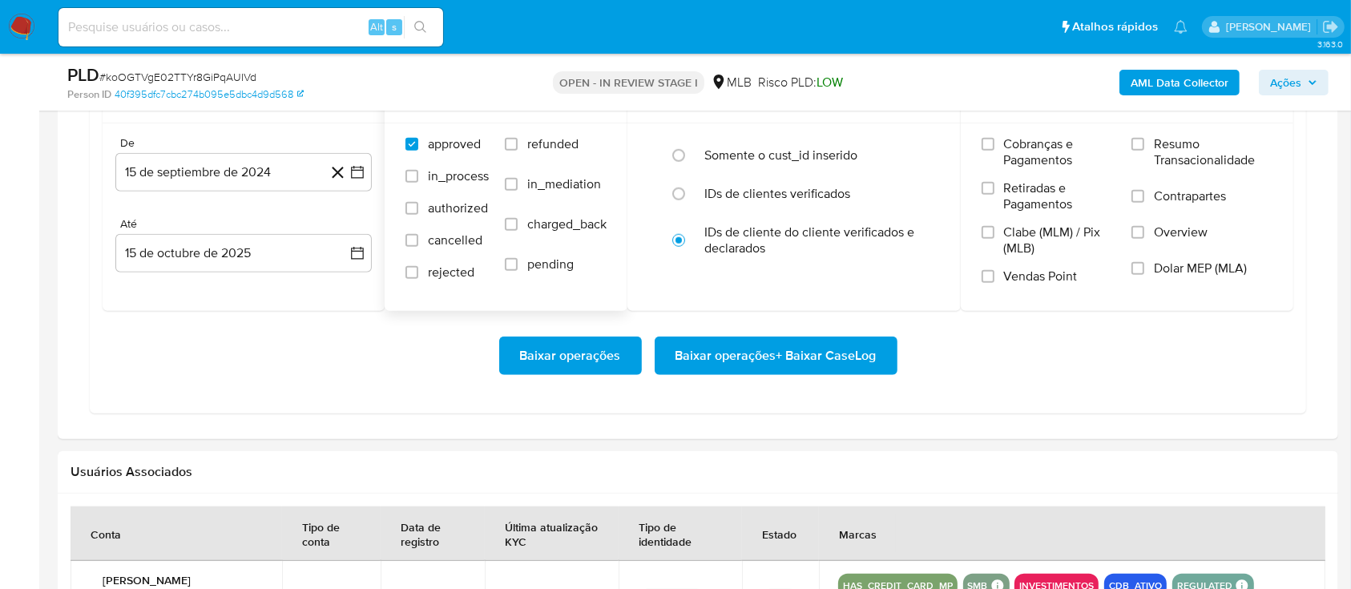
scroll to position [1389, 0]
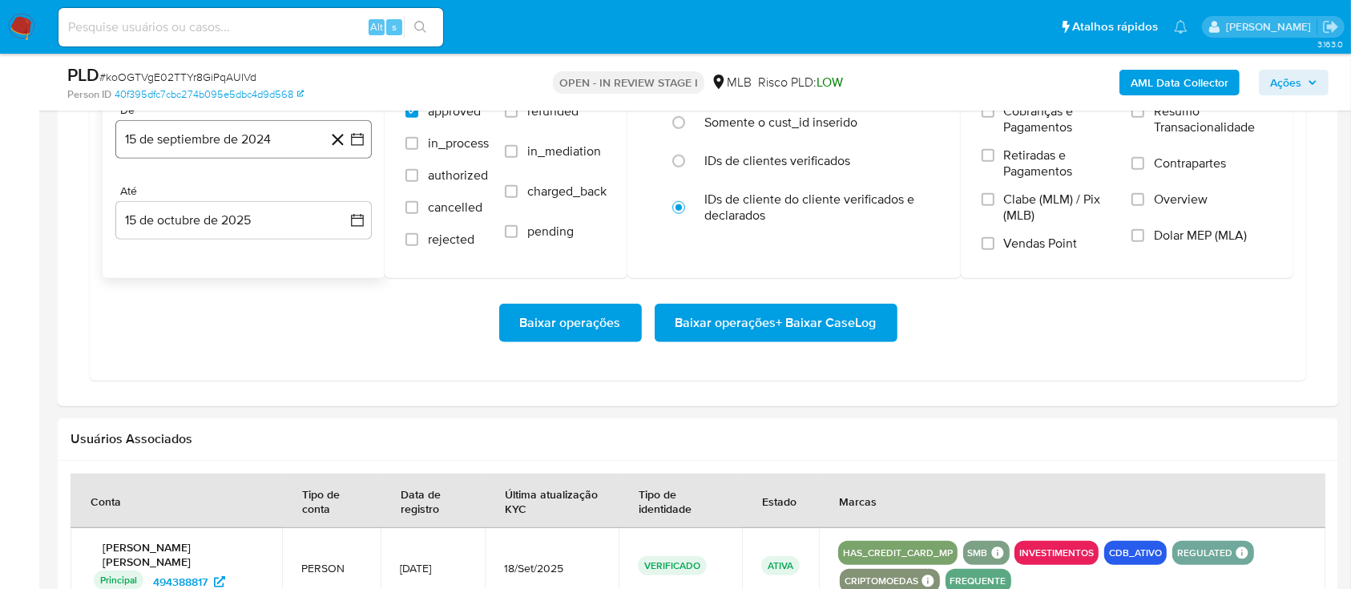
click at [222, 131] on button "15 de septiembre de 2024" at bounding box center [243, 139] width 256 height 38
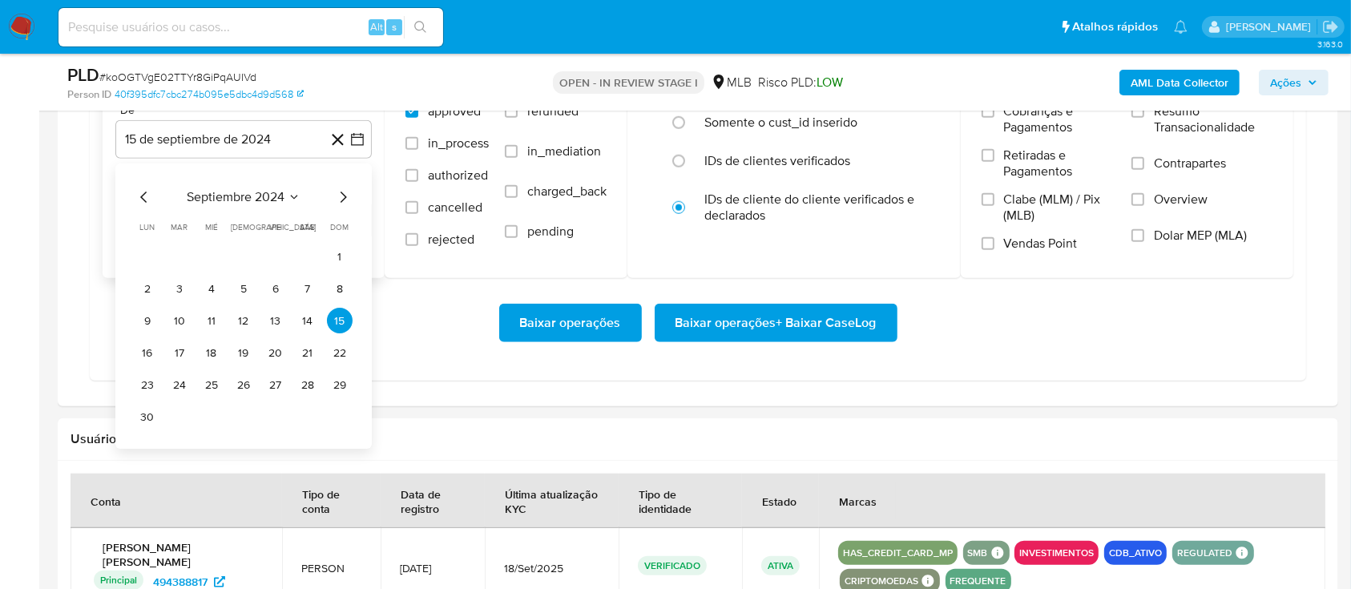
click at [340, 195] on icon "Mes siguiente" at bounding box center [342, 197] width 19 height 19
click at [341, 196] on icon "Mes siguiente" at bounding box center [342, 197] width 19 height 19
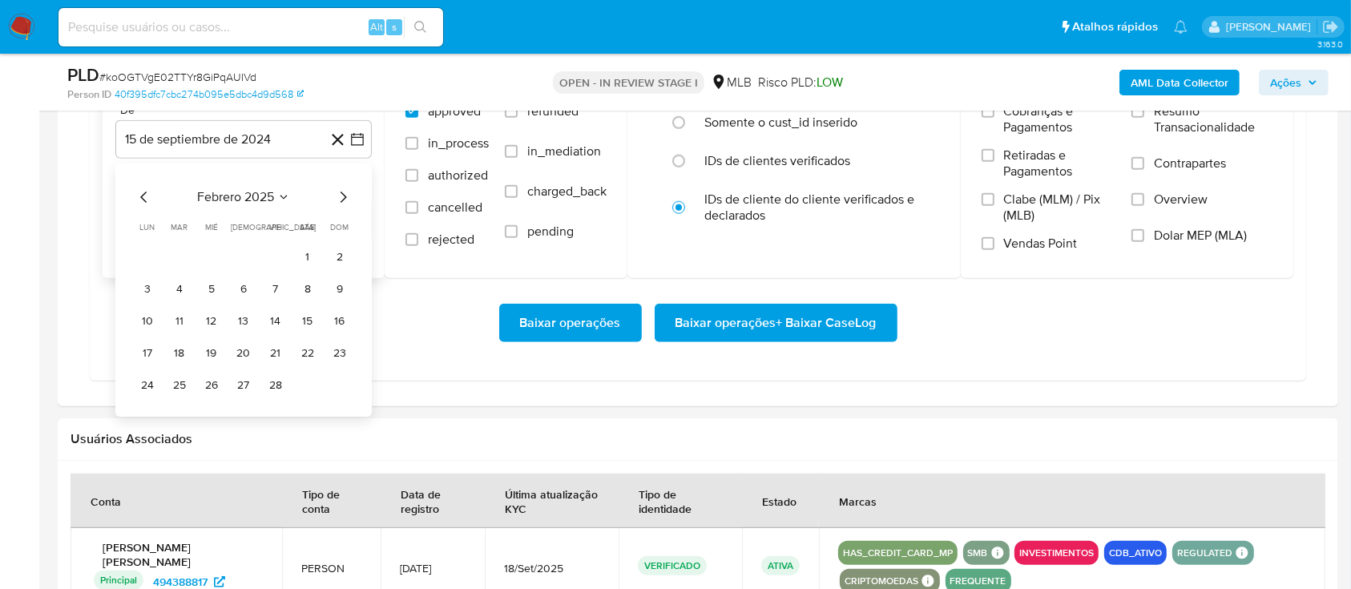
click at [341, 196] on icon "Mes siguiente" at bounding box center [342, 197] width 19 height 19
click at [342, 196] on icon "Mes siguiente" at bounding box center [342, 197] width 19 height 19
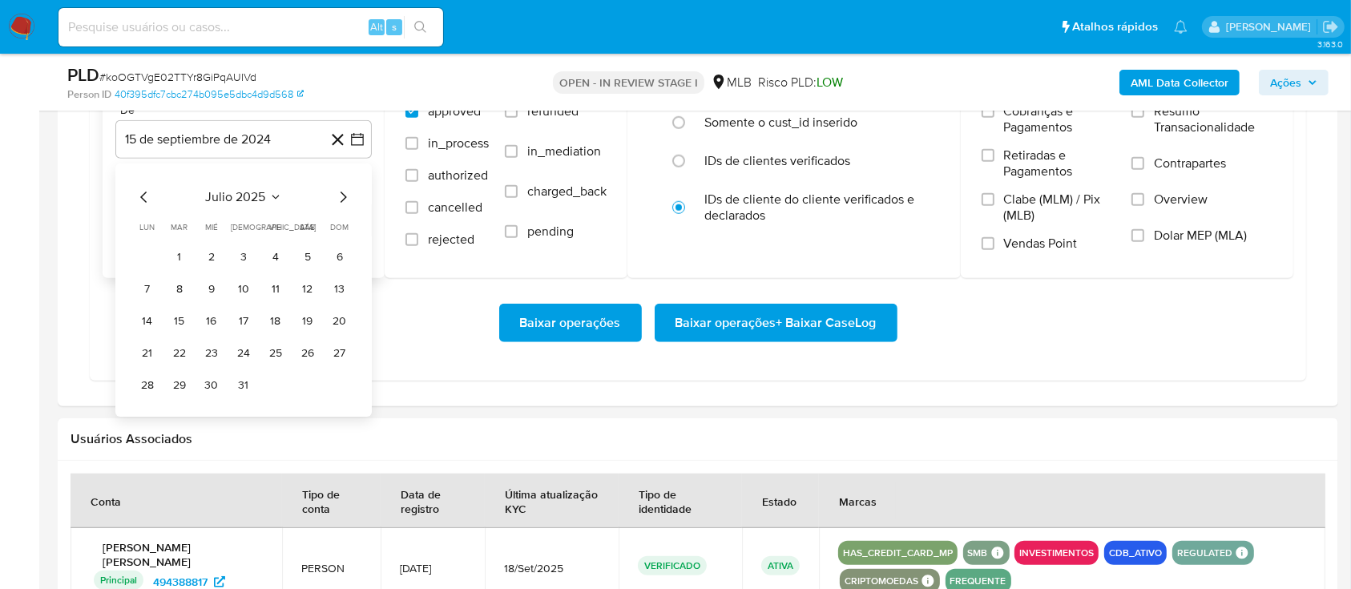
click at [343, 195] on icon "Mes siguiente" at bounding box center [344, 197] width 6 height 11
drag, startPoint x: 272, startPoint y: 252, endPoint x: 409, endPoint y: 329, distance: 156.8
click at [273, 251] on button "1" at bounding box center [276, 257] width 26 height 26
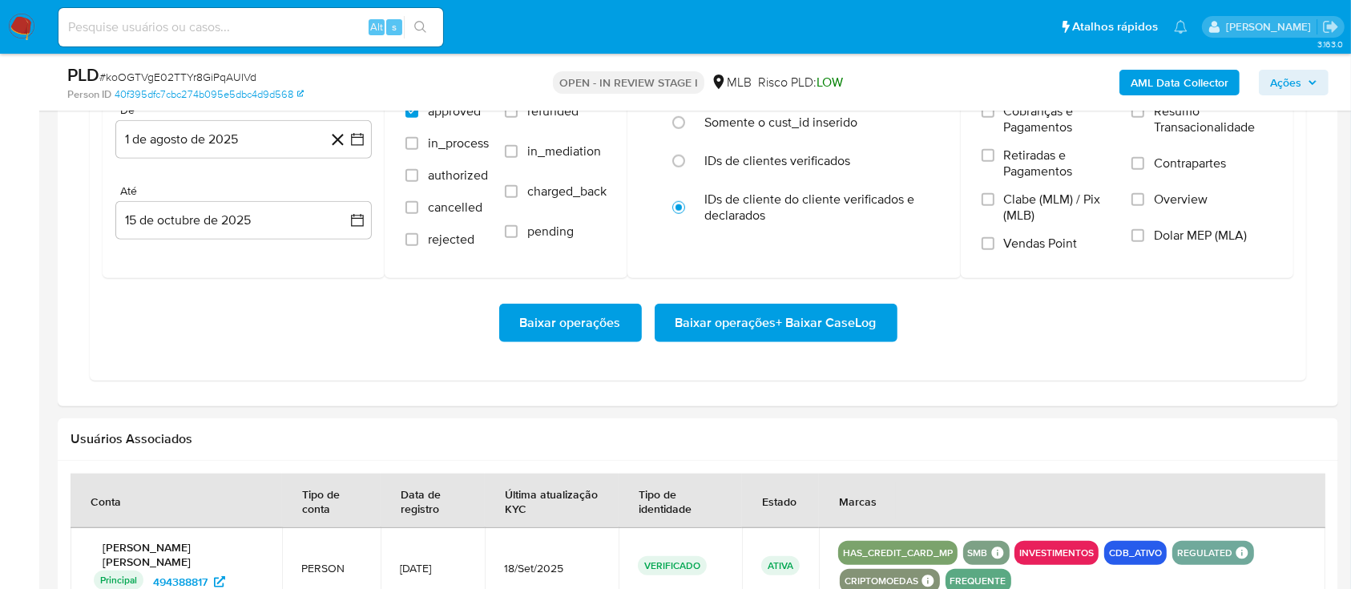
click at [424, 332] on div "Baixar operações Baixar operações + Baixar CaseLog" at bounding box center [698, 323] width 1191 height 38
click at [752, 329] on span "Baixar operações + Baixar CaseLog" at bounding box center [776, 322] width 201 height 35
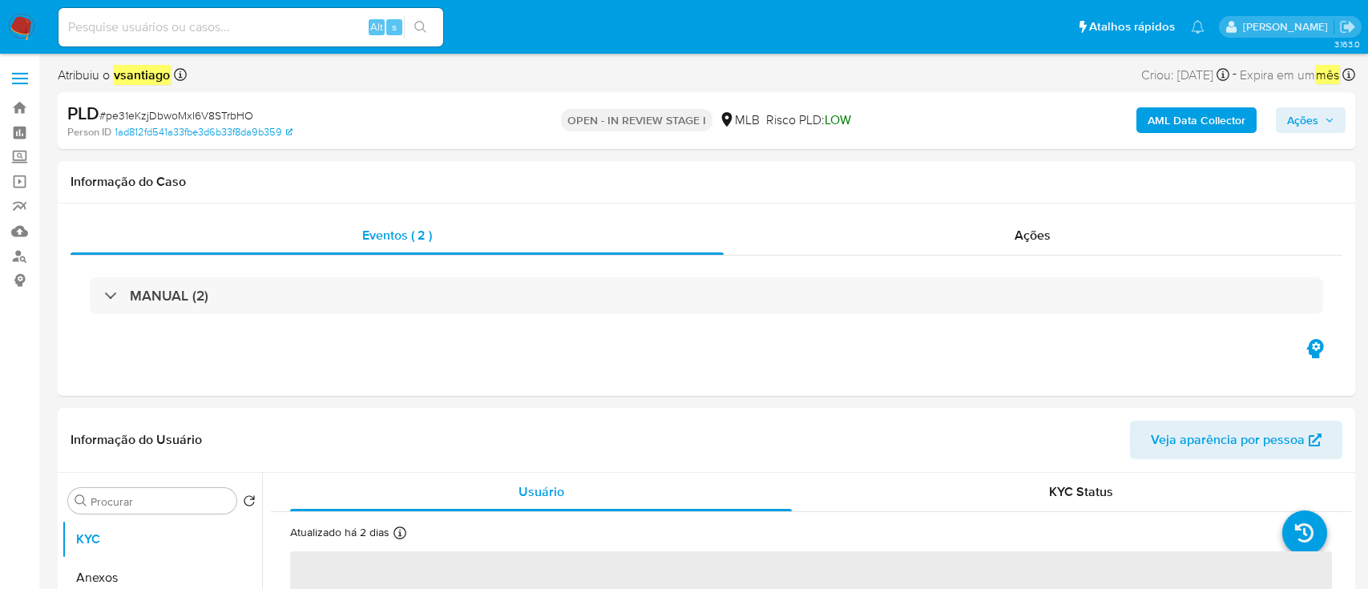
select select "10"
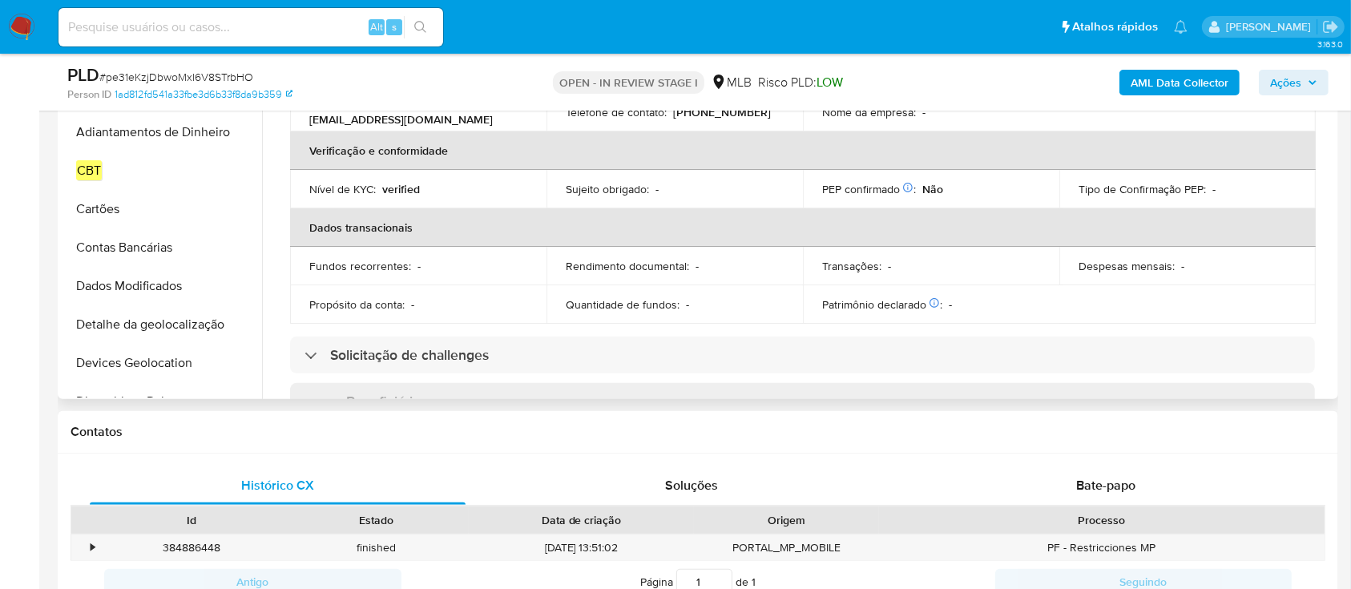
scroll to position [213, 0]
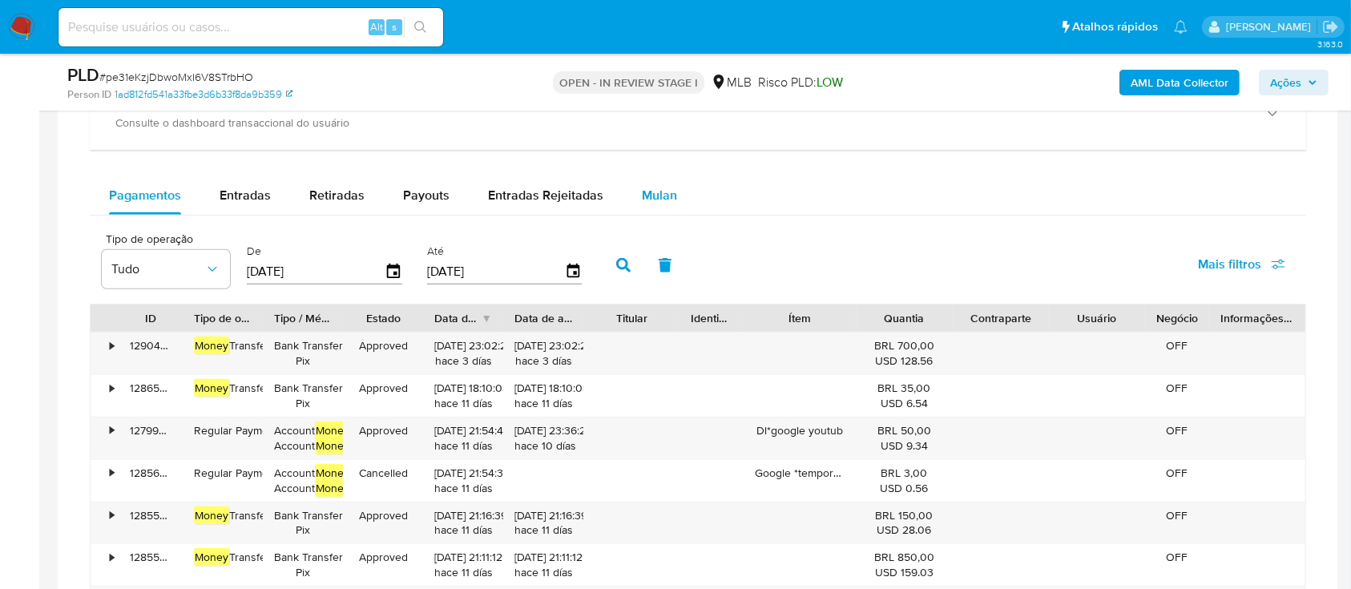
click at [647, 204] on div "Mulan" at bounding box center [659, 195] width 35 height 38
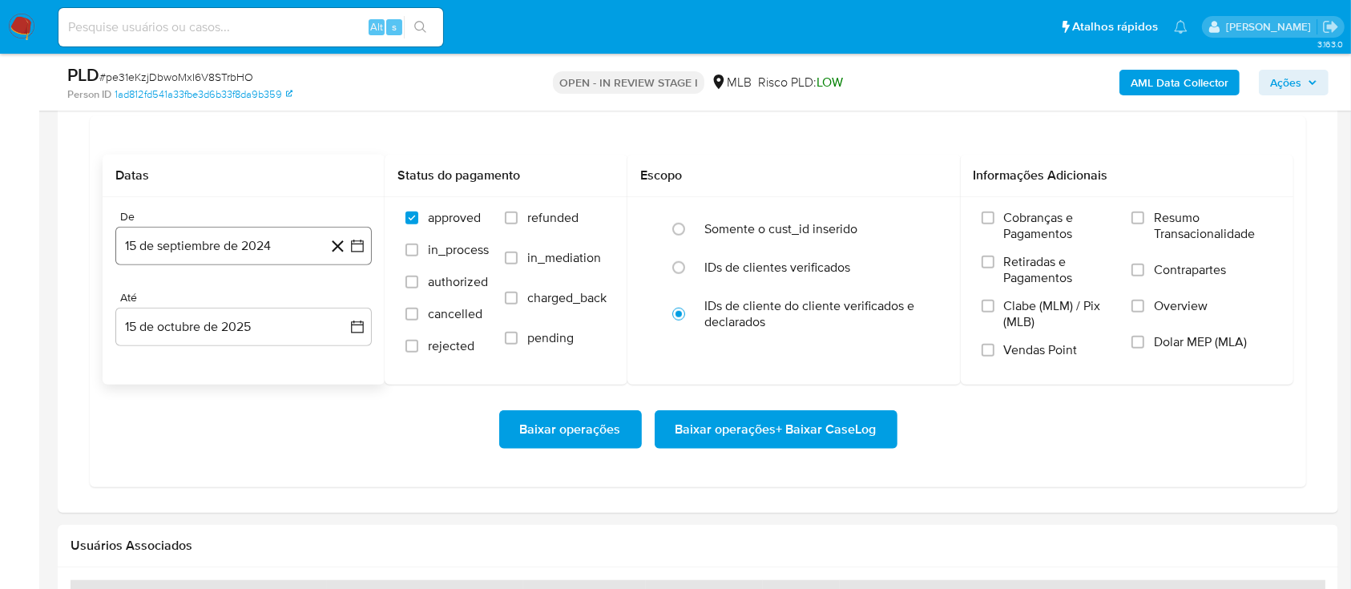
scroll to position [1389, 0]
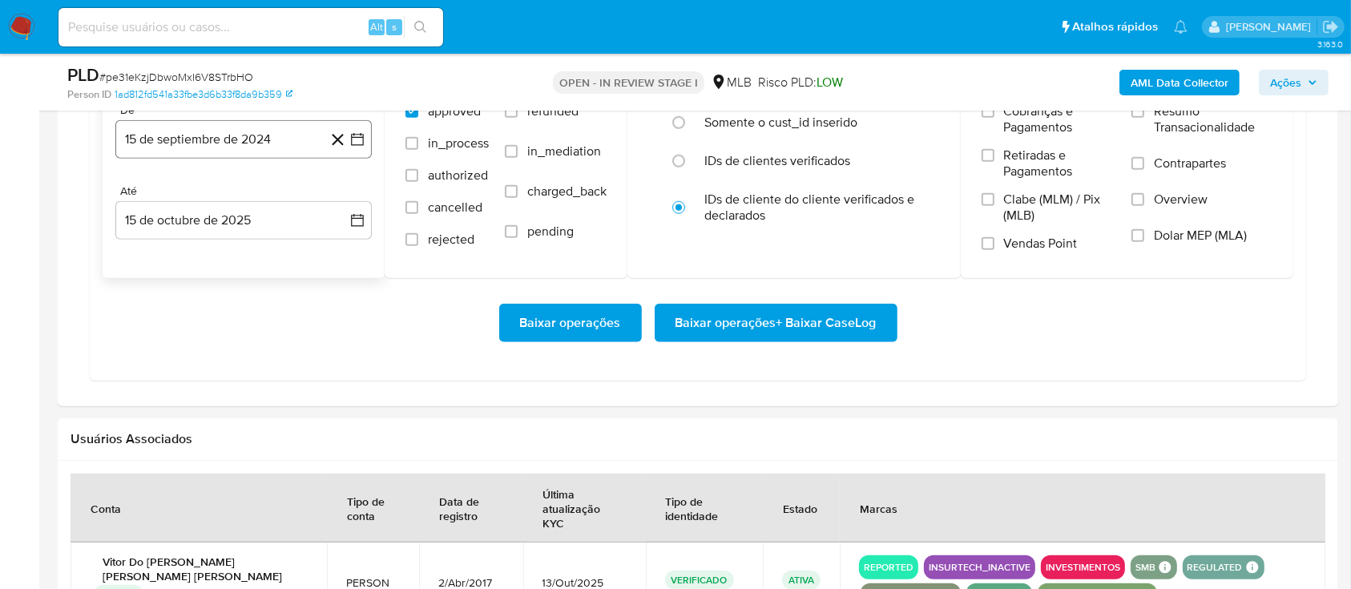
click at [256, 125] on button "15 de septiembre de 2024" at bounding box center [243, 139] width 256 height 38
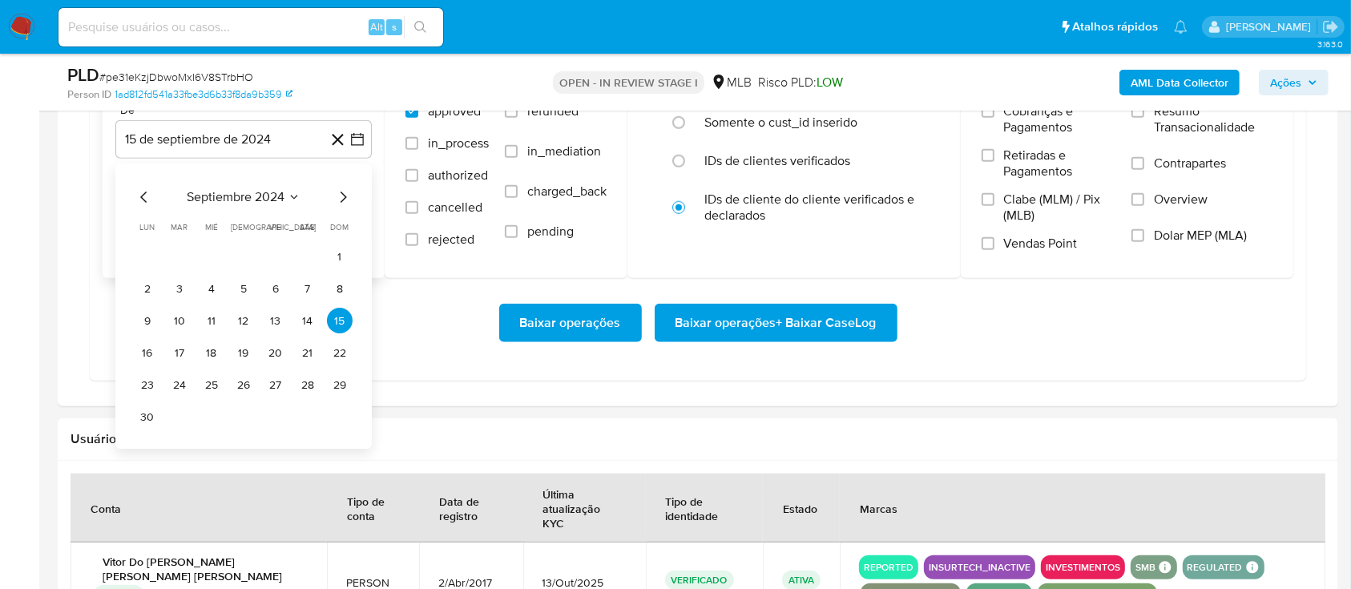
click at [340, 196] on icon "Mes siguiente" at bounding box center [342, 197] width 19 height 19
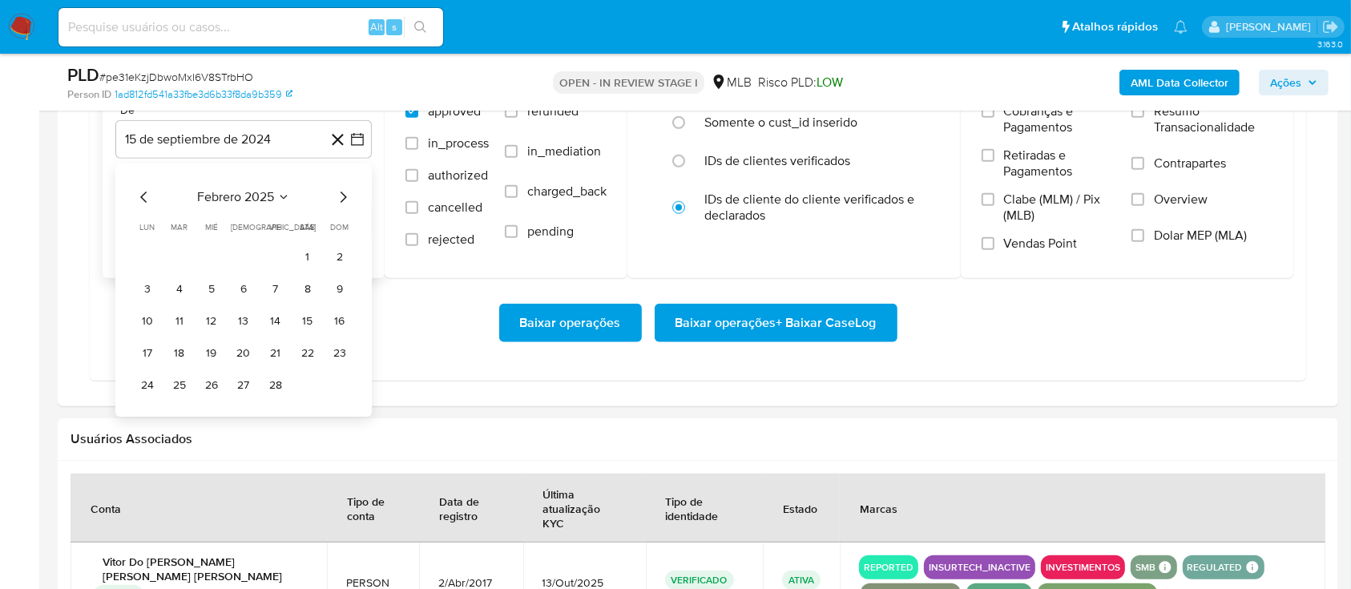
click at [340, 196] on icon "Mes siguiente" at bounding box center [342, 197] width 19 height 19
click at [341, 196] on icon "Mes siguiente" at bounding box center [342, 197] width 19 height 19
click at [342, 196] on icon "Mes siguiente" at bounding box center [342, 197] width 19 height 19
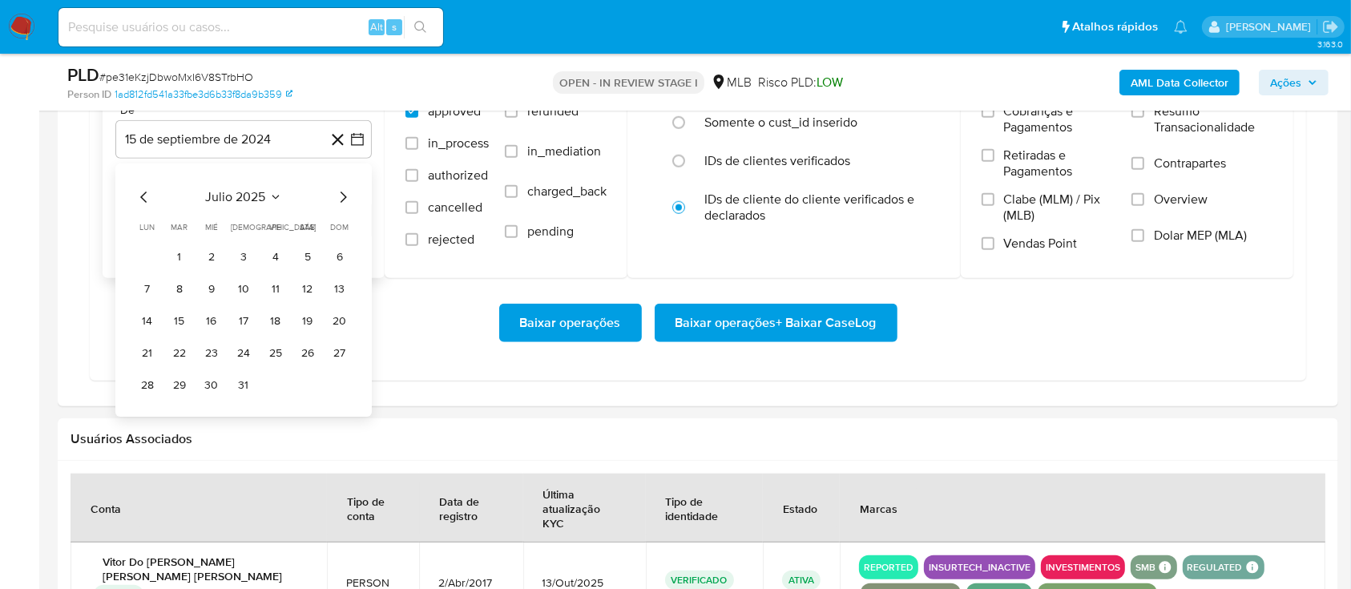
click at [342, 198] on icon "Mes siguiente" at bounding box center [342, 197] width 19 height 19
click at [275, 254] on button "1" at bounding box center [276, 257] width 26 height 26
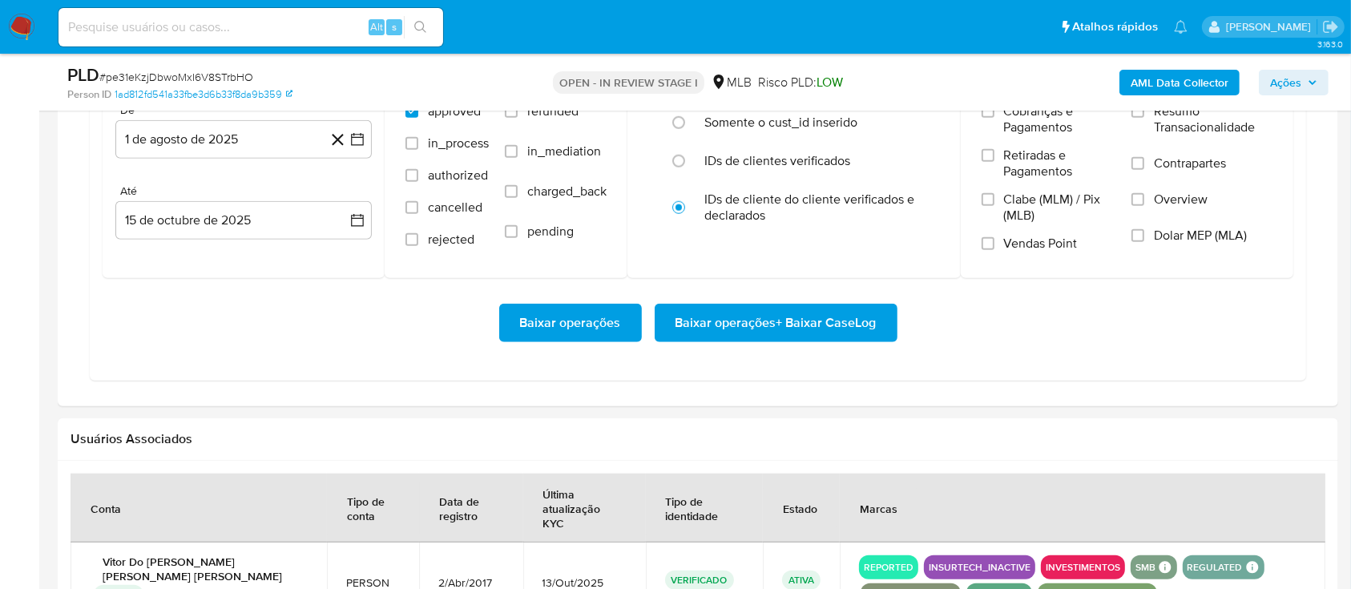
drag, startPoint x: 452, startPoint y: 356, endPoint x: 462, endPoint y: 355, distance: 9.6
click at [453, 356] on div "Baixar operações Baixar operações + Baixar CaseLog" at bounding box center [698, 323] width 1191 height 90
click at [773, 321] on span "Baixar operações + Baixar CaseLog" at bounding box center [776, 322] width 201 height 35
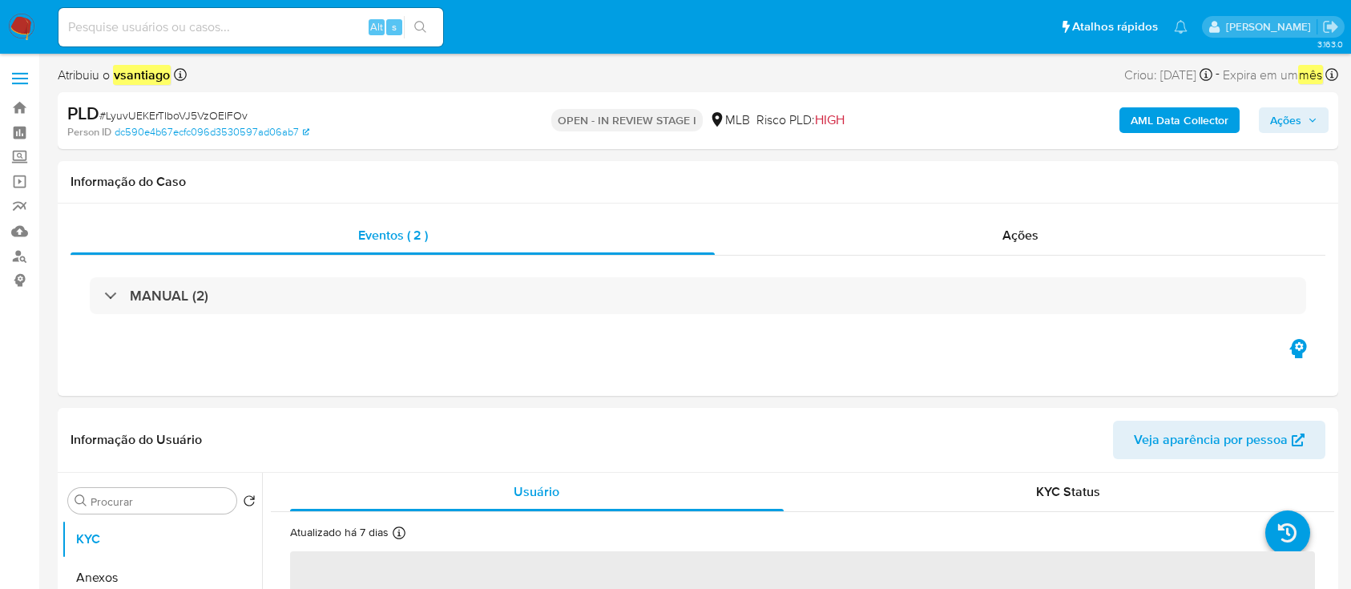
select select "10"
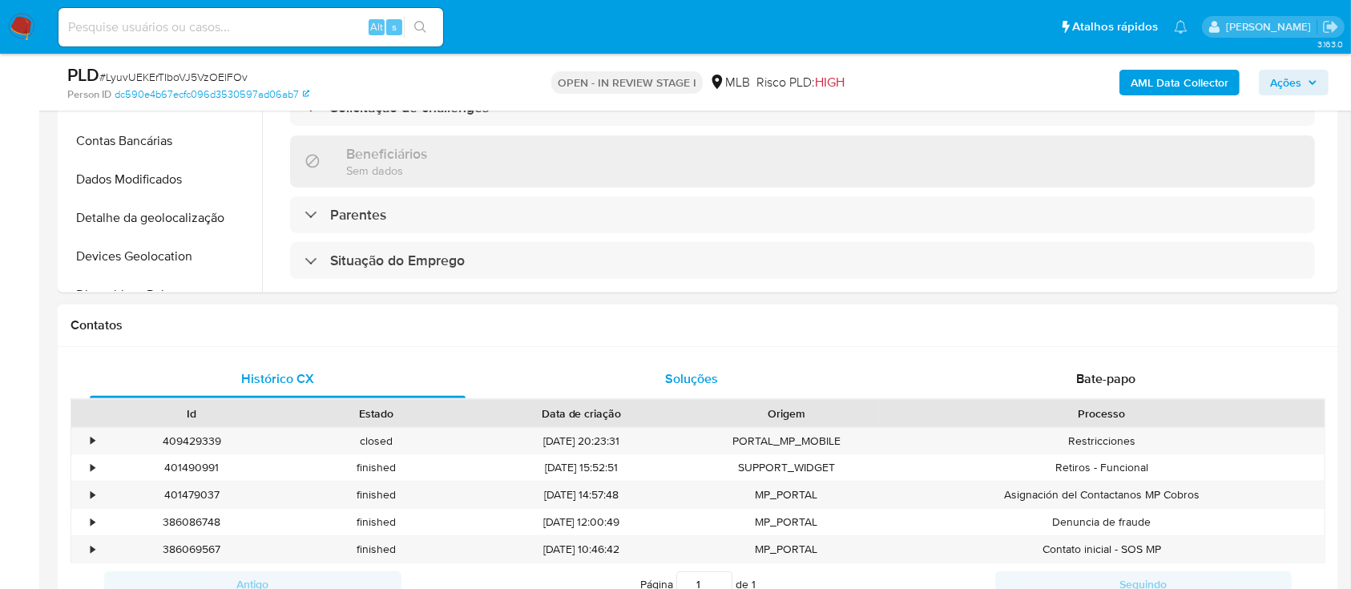
scroll to position [534, 0]
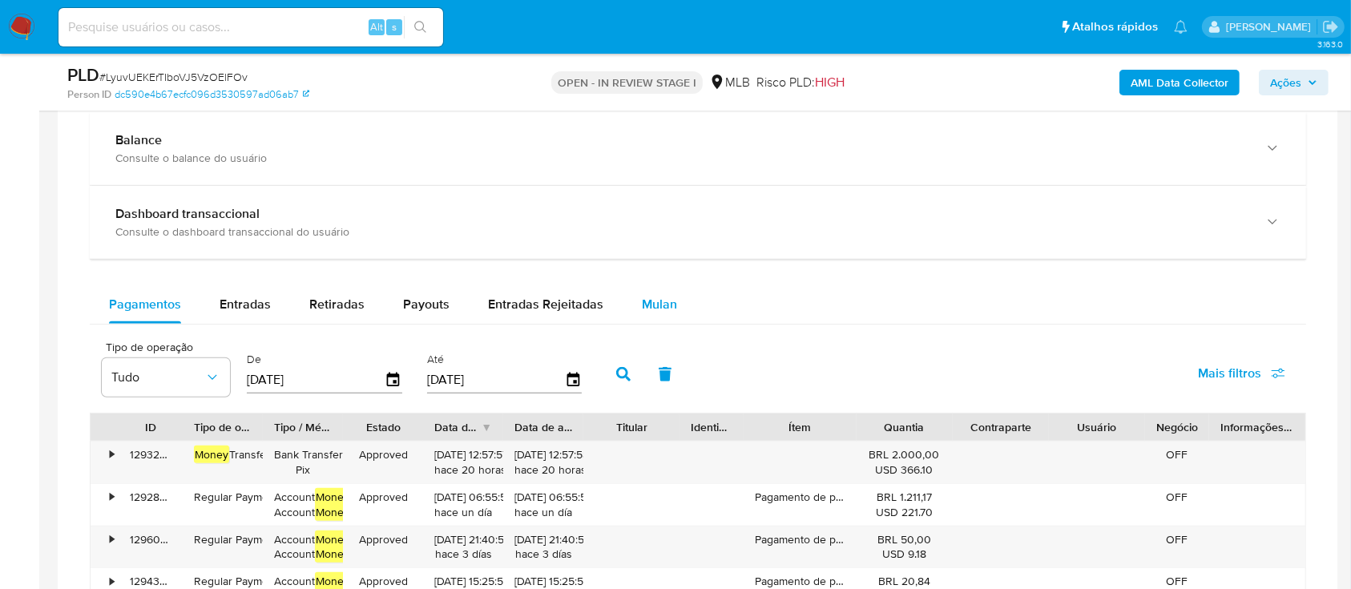
click at [653, 300] on span "Mulan" at bounding box center [659, 304] width 35 height 18
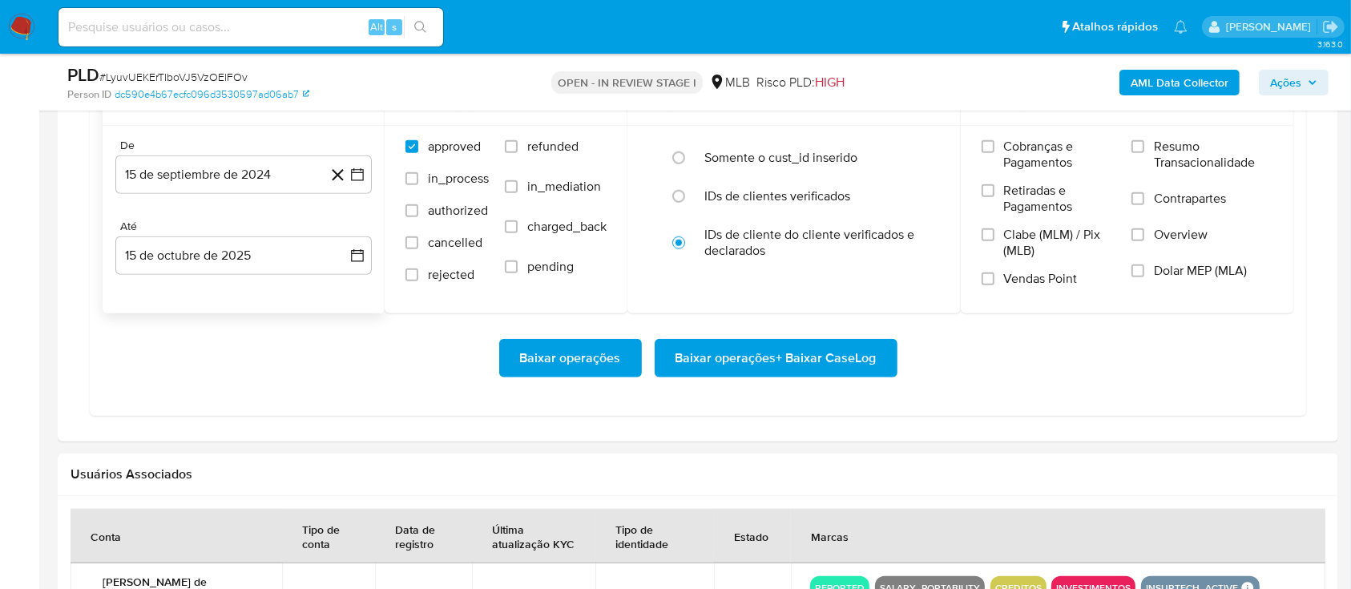
scroll to position [1495, 0]
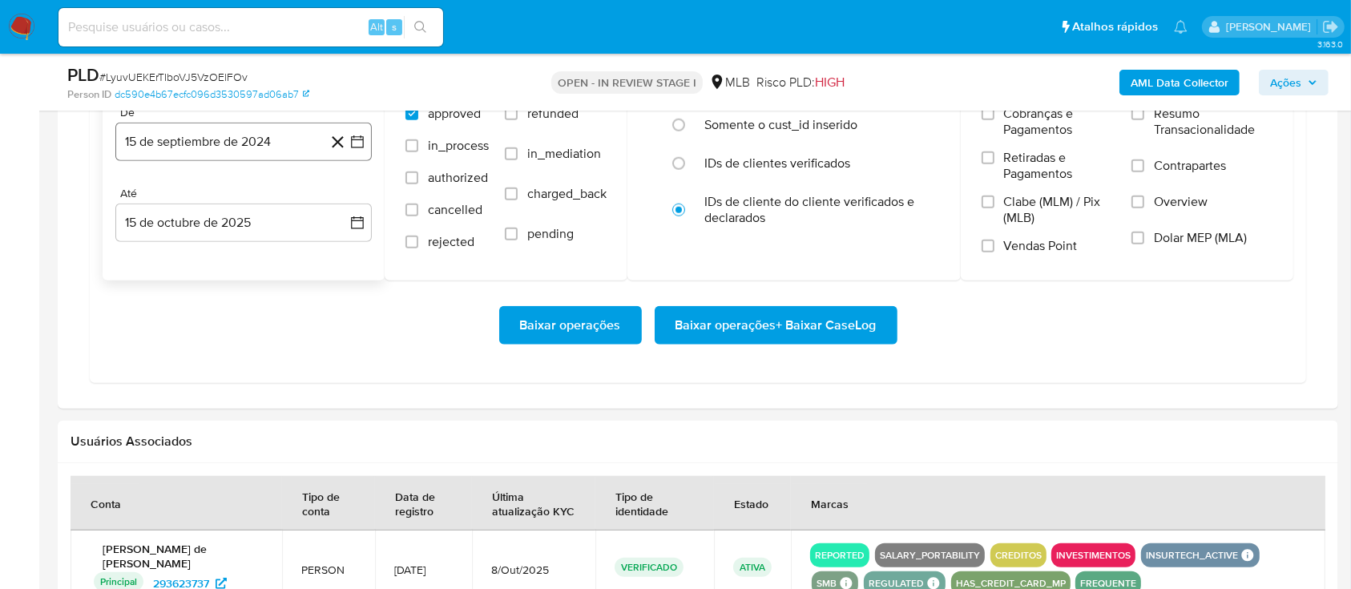
click at [205, 140] on button "15 de septiembre de 2024" at bounding box center [243, 142] width 256 height 38
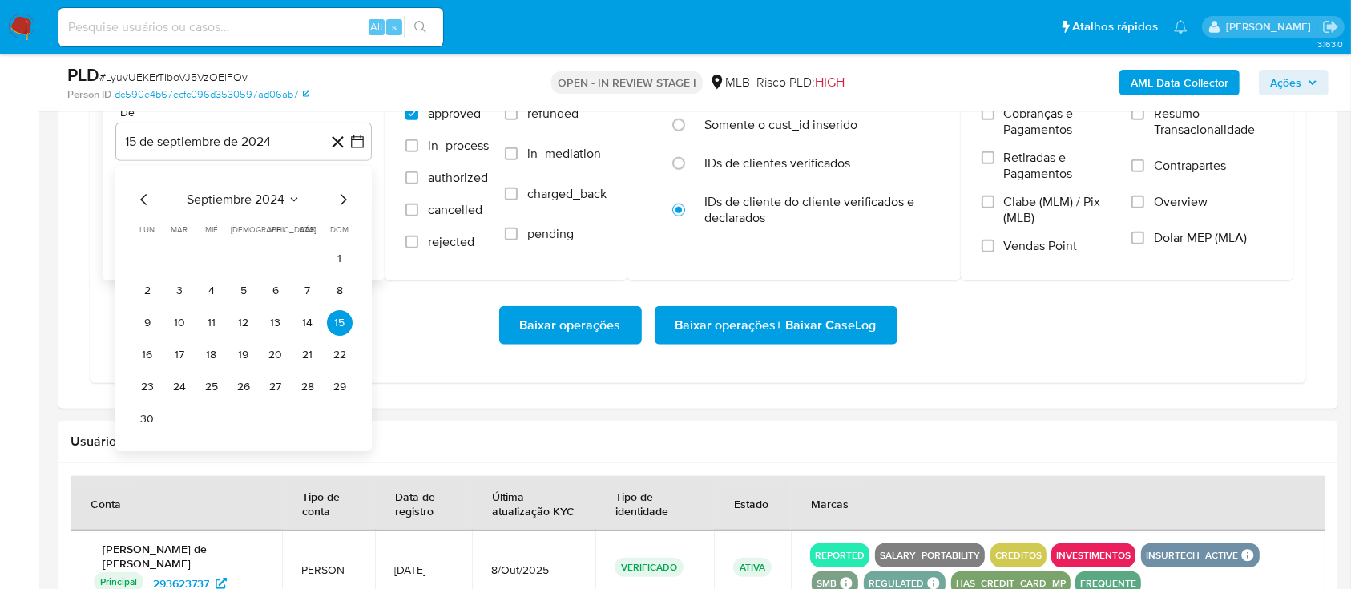
click at [335, 204] on icon "Mes siguiente" at bounding box center [342, 199] width 19 height 19
click at [336, 203] on icon "Mes siguiente" at bounding box center [342, 199] width 19 height 19
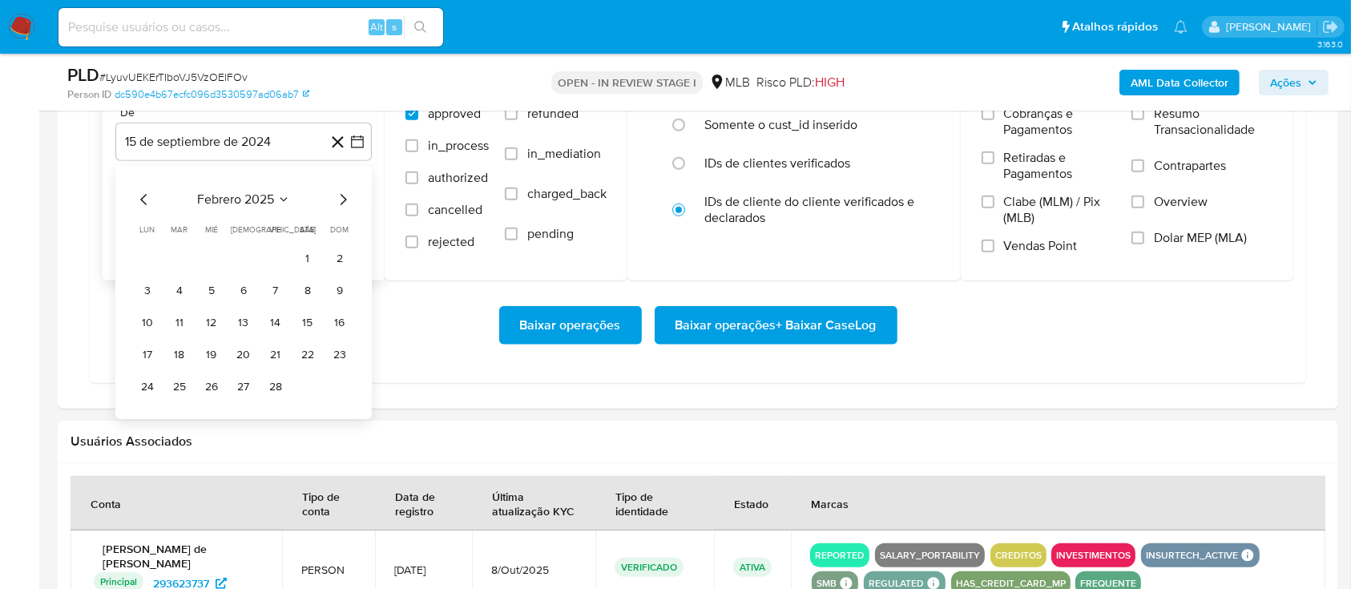
click at [336, 203] on icon "Mes siguiente" at bounding box center [342, 199] width 19 height 19
click at [335, 181] on div "junio 2025 junio 2025 lun lunes mar martes mié miércoles jue jueves vie viernes…" at bounding box center [243, 308] width 256 height 285
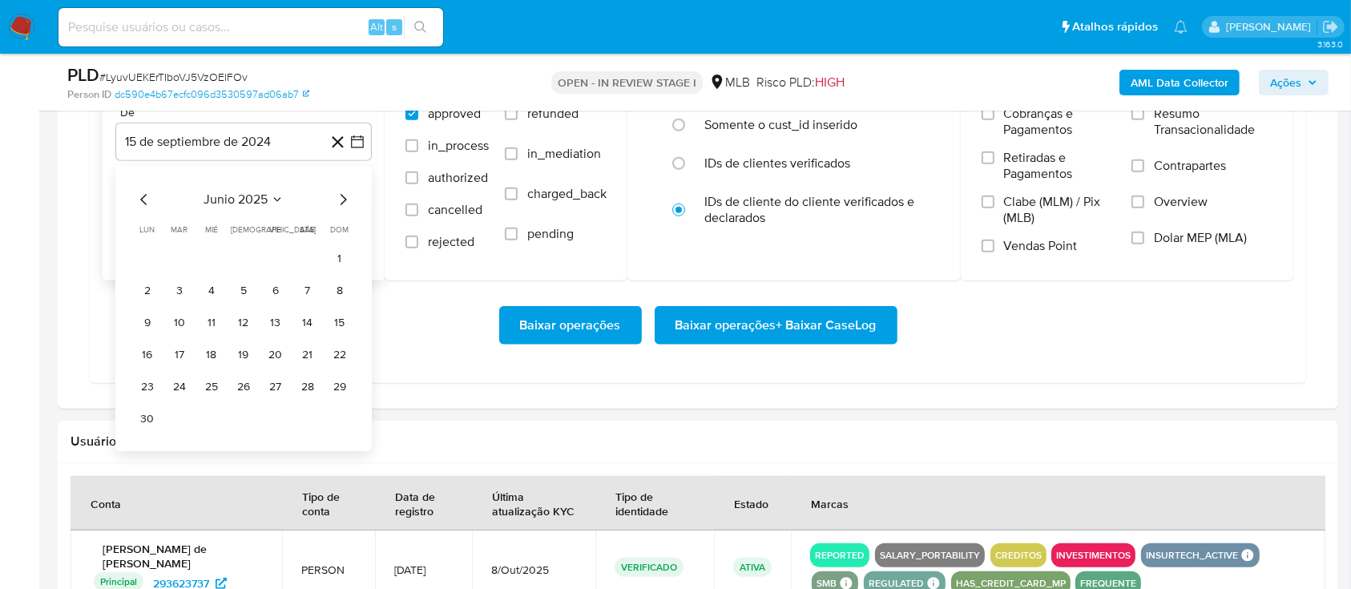
click at [340, 204] on icon "Mes siguiente" at bounding box center [342, 199] width 19 height 19
click at [341, 194] on icon "Mes siguiente" at bounding box center [344, 199] width 6 height 11
click at [276, 260] on button "1" at bounding box center [276, 259] width 26 height 26
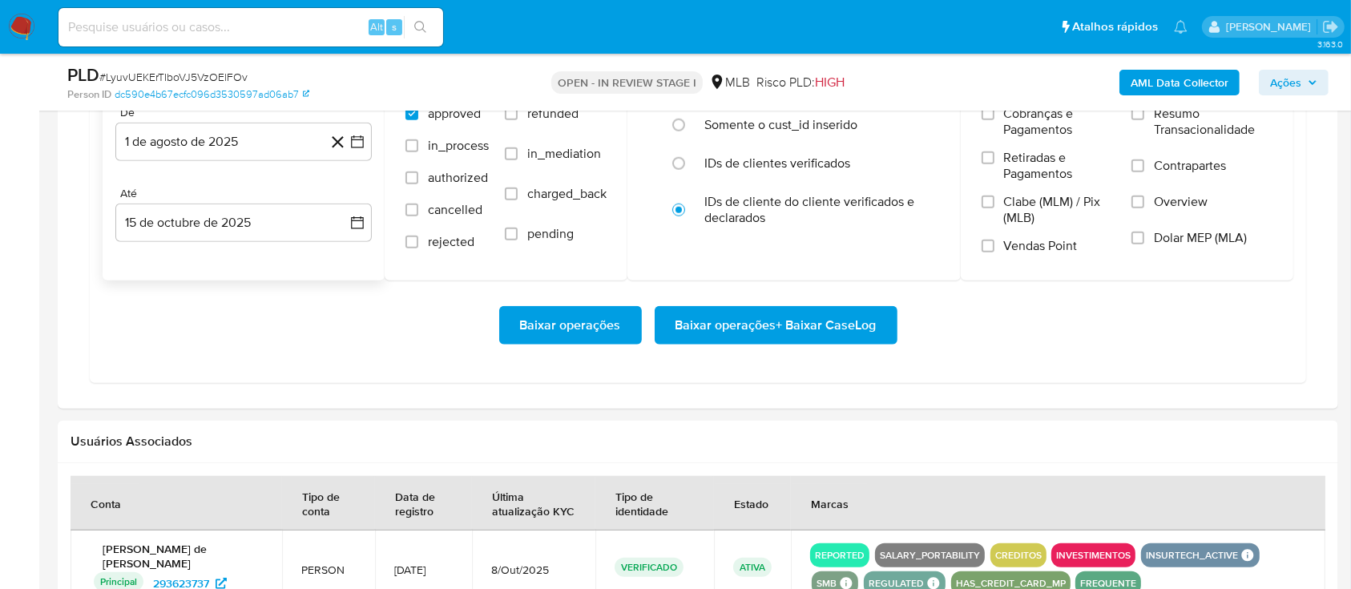
drag, startPoint x: 452, startPoint y: 345, endPoint x: 715, endPoint y: 363, distance: 263.5
click at [453, 345] on div "Baixar operações Baixar operações + Baixar CaseLog" at bounding box center [698, 325] width 1191 height 90
click at [751, 329] on span "Baixar operações + Baixar CaseLog" at bounding box center [776, 325] width 201 height 35
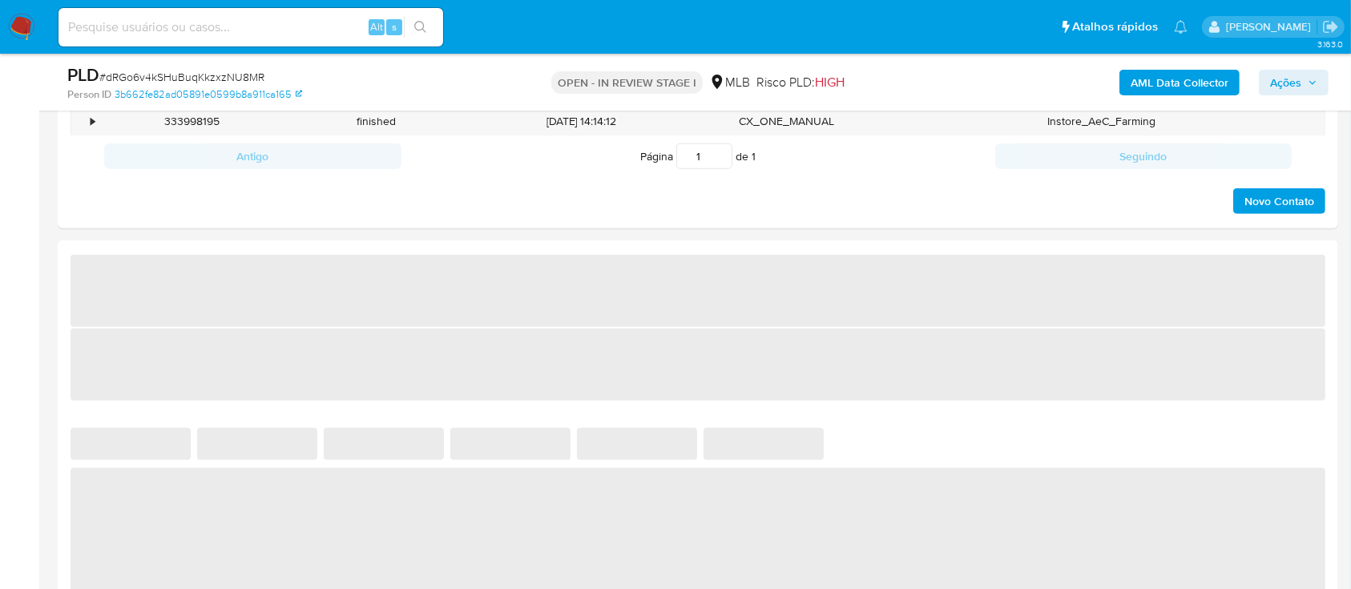
select select "10"
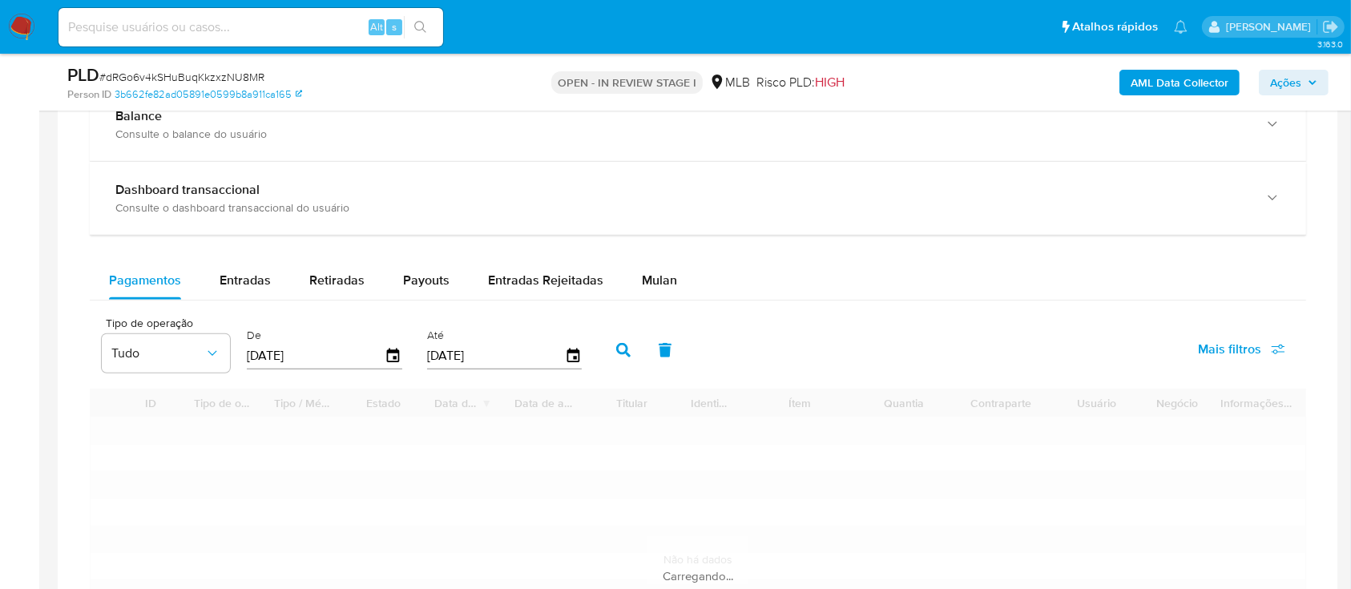
scroll to position [1282, 0]
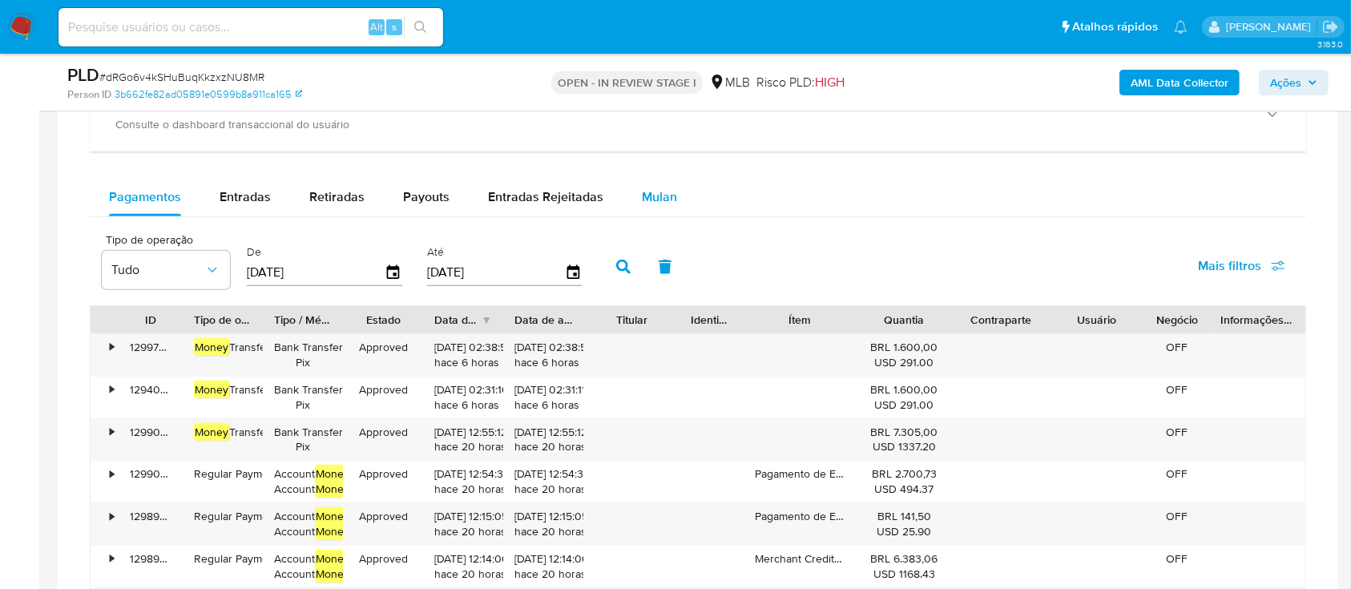
click at [647, 208] on div "Mulan" at bounding box center [659, 197] width 35 height 38
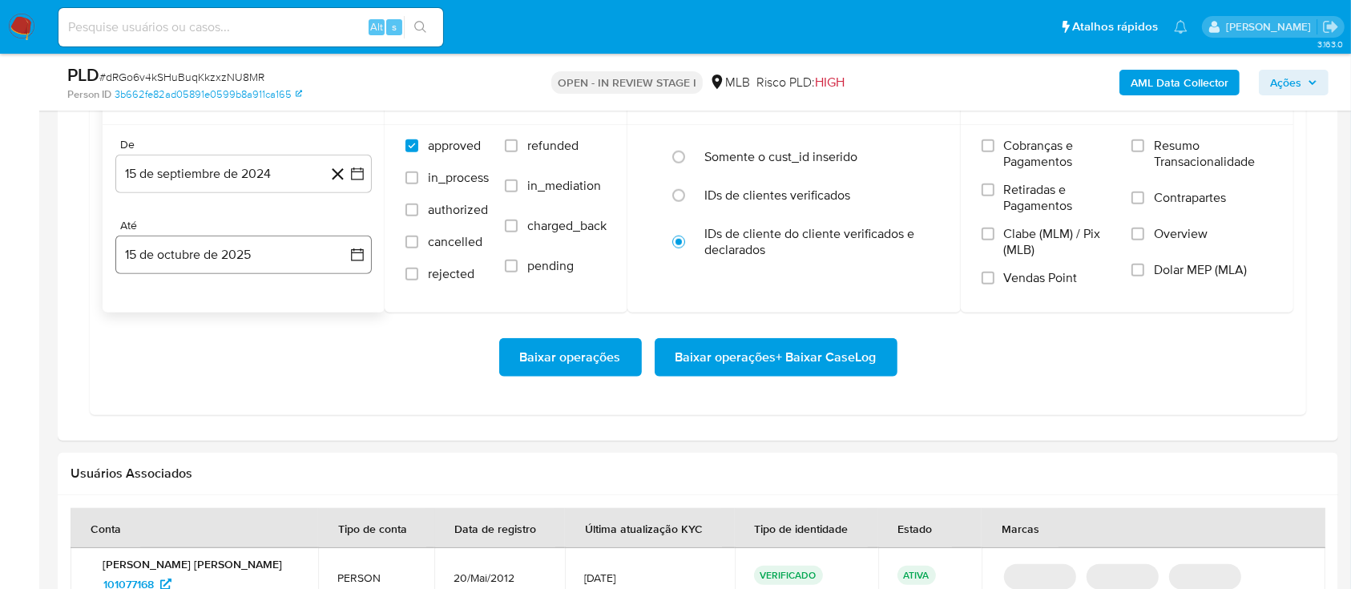
scroll to position [1495, 0]
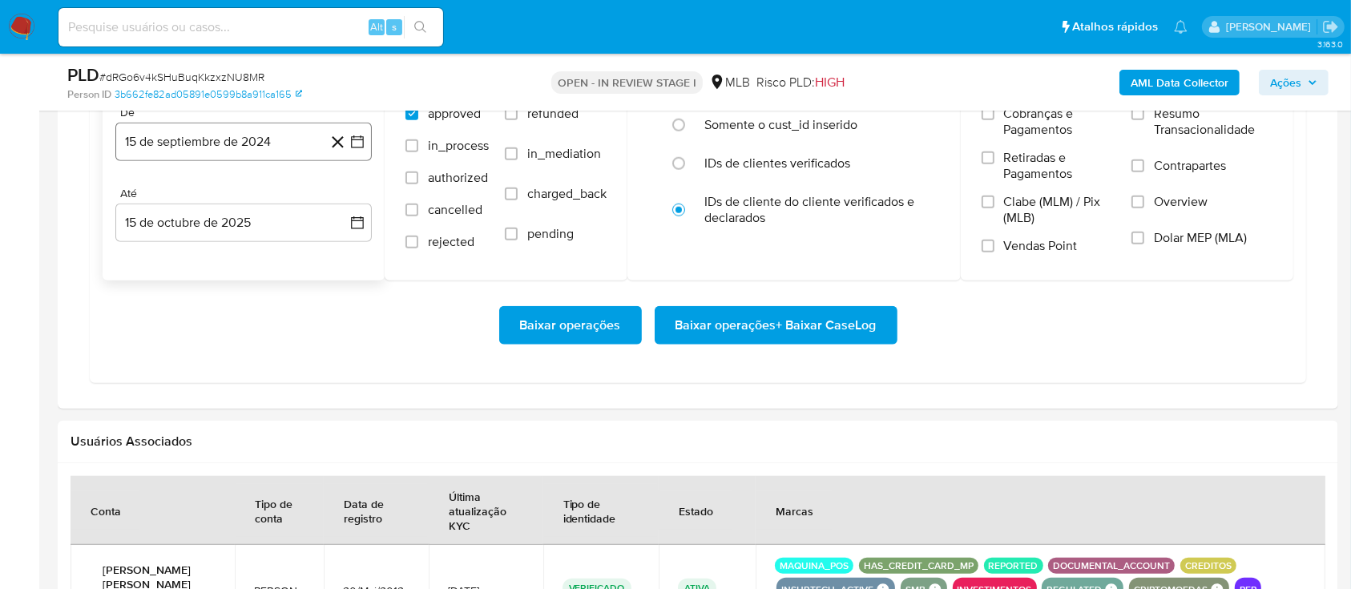
click at [259, 143] on button "15 de septiembre de 2024" at bounding box center [243, 142] width 256 height 38
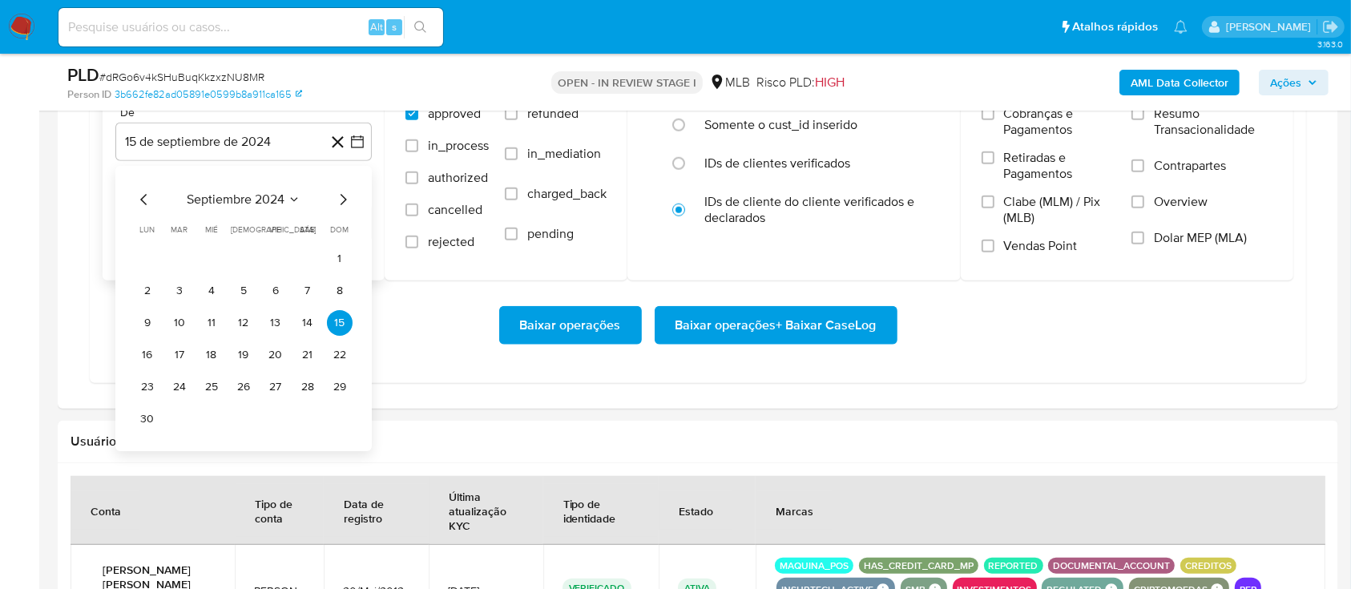
click at [347, 195] on icon "Mes siguiente" at bounding box center [342, 199] width 19 height 19
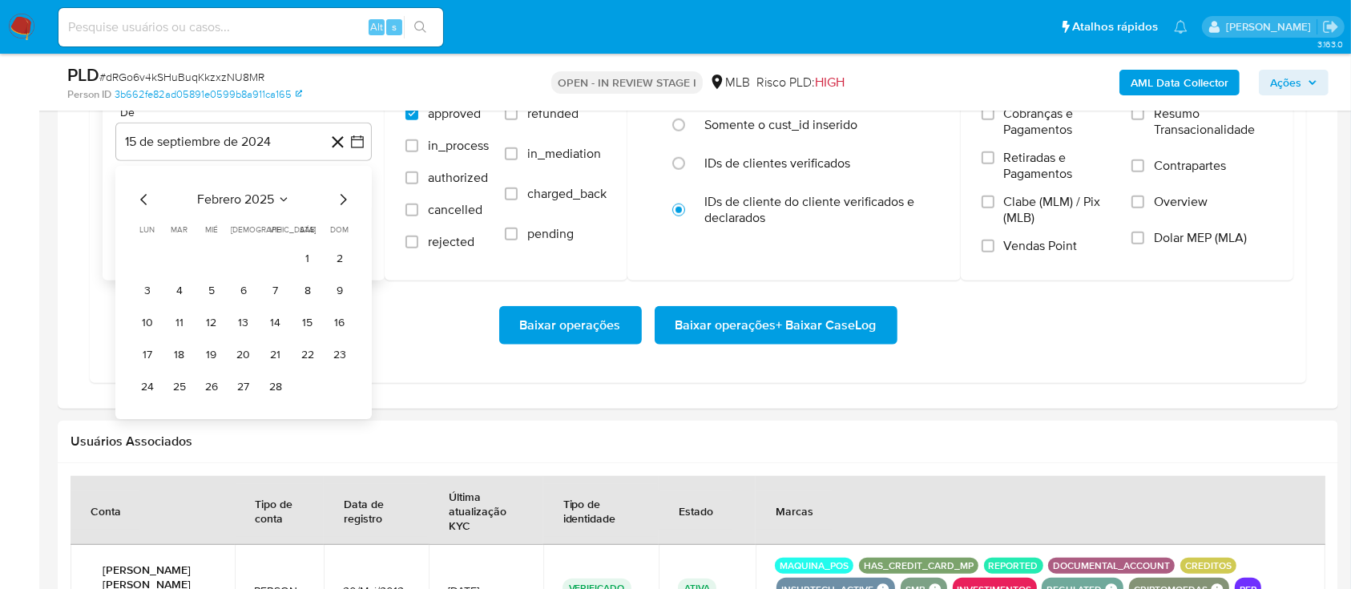
click at [347, 195] on icon "Mes siguiente" at bounding box center [342, 199] width 19 height 19
click at [348, 195] on icon "Mes siguiente" at bounding box center [342, 199] width 19 height 19
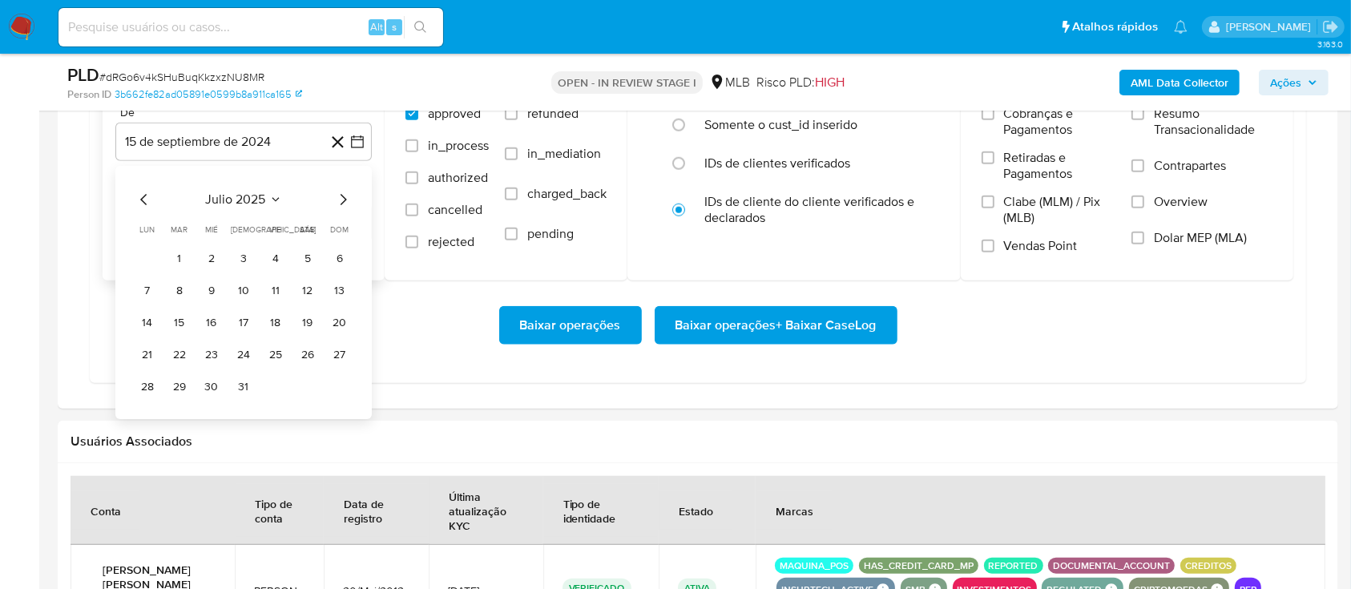
click at [348, 195] on icon "Mes siguiente" at bounding box center [342, 199] width 19 height 19
drag, startPoint x: 278, startPoint y: 265, endPoint x: 355, endPoint y: 293, distance: 81.9
click at [279, 265] on button "1" at bounding box center [276, 259] width 26 height 26
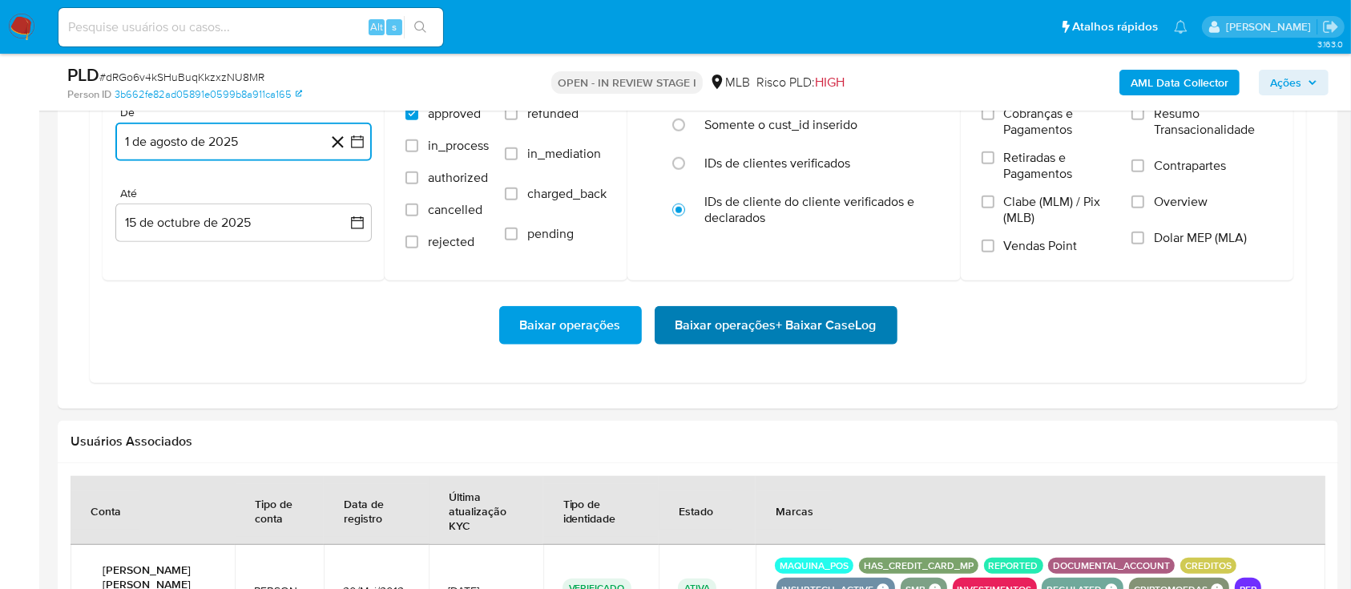
click at [739, 330] on span "Baixar operações + Baixar CaseLog" at bounding box center [776, 325] width 201 height 35
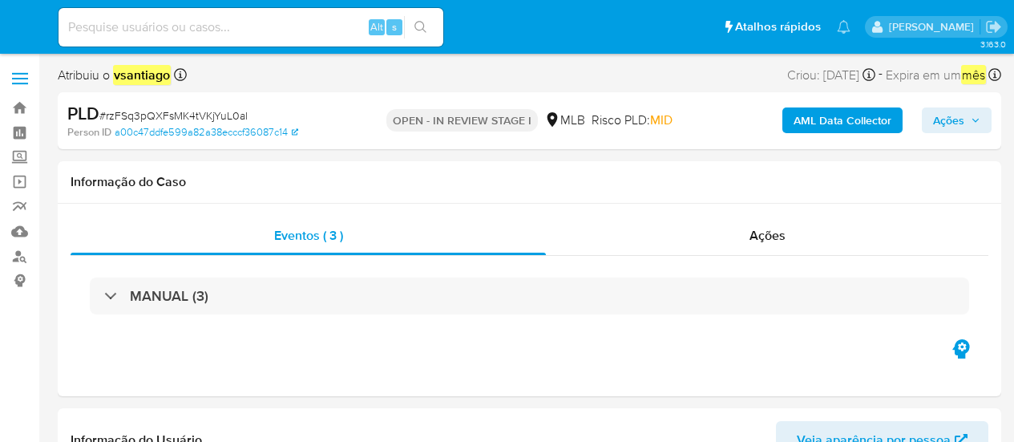
select select "10"
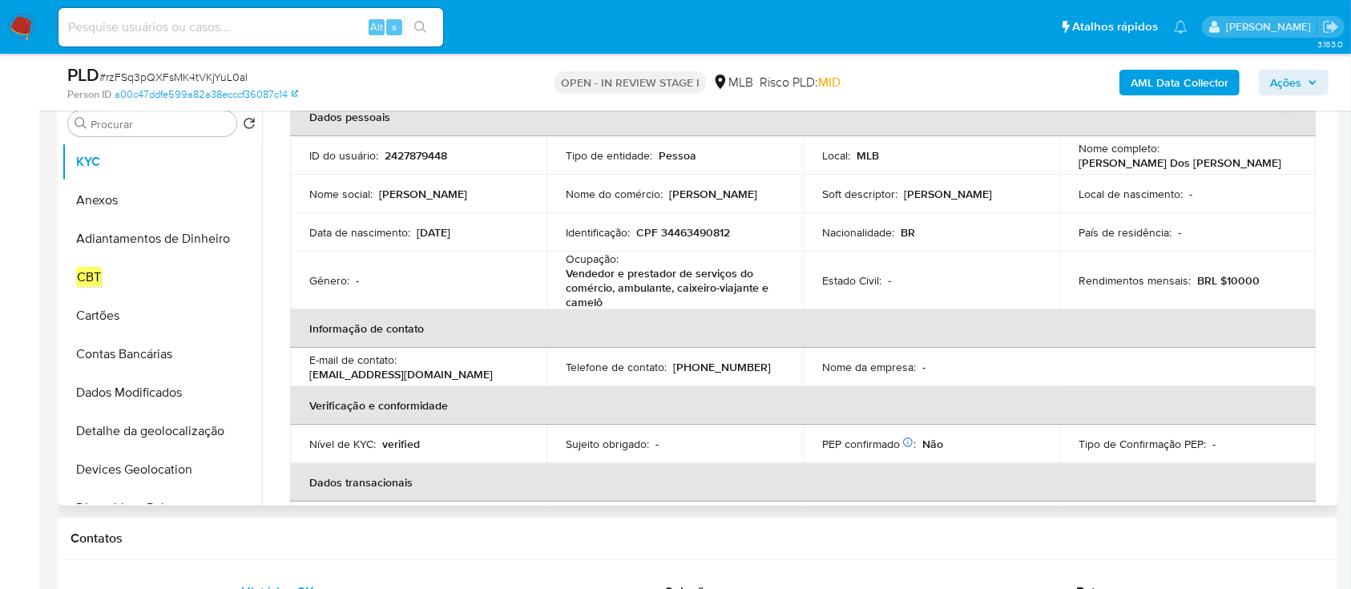
scroll to position [107, 0]
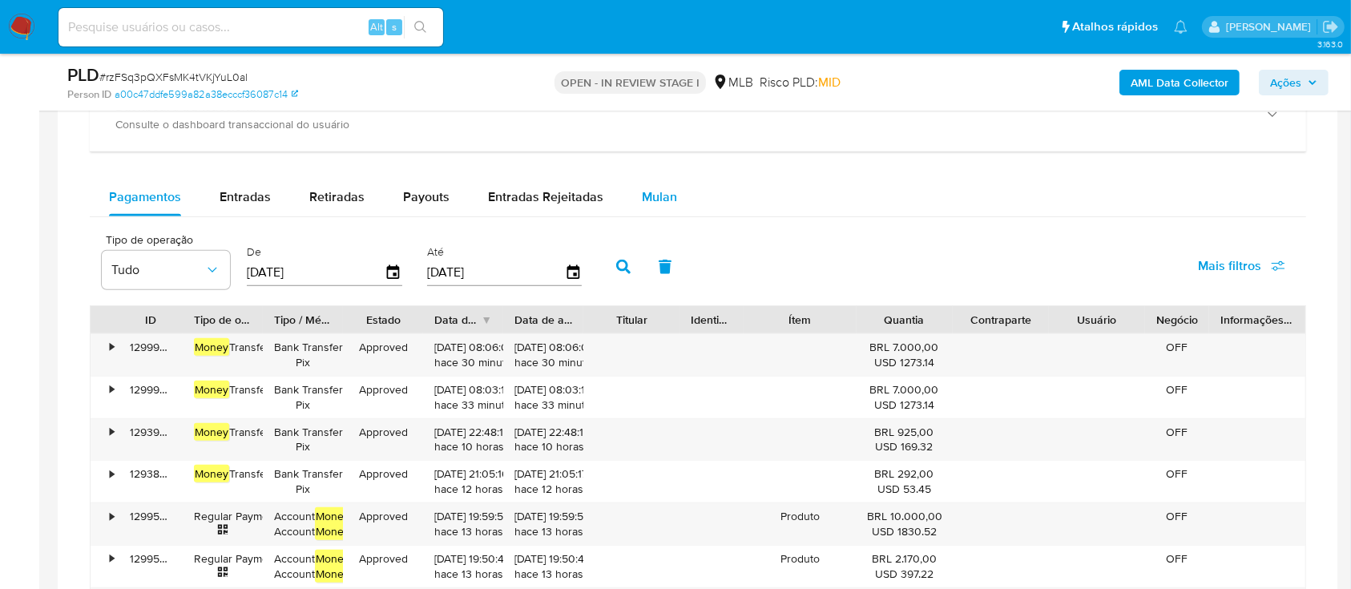
click at [642, 193] on span "Mulan" at bounding box center [659, 197] width 35 height 18
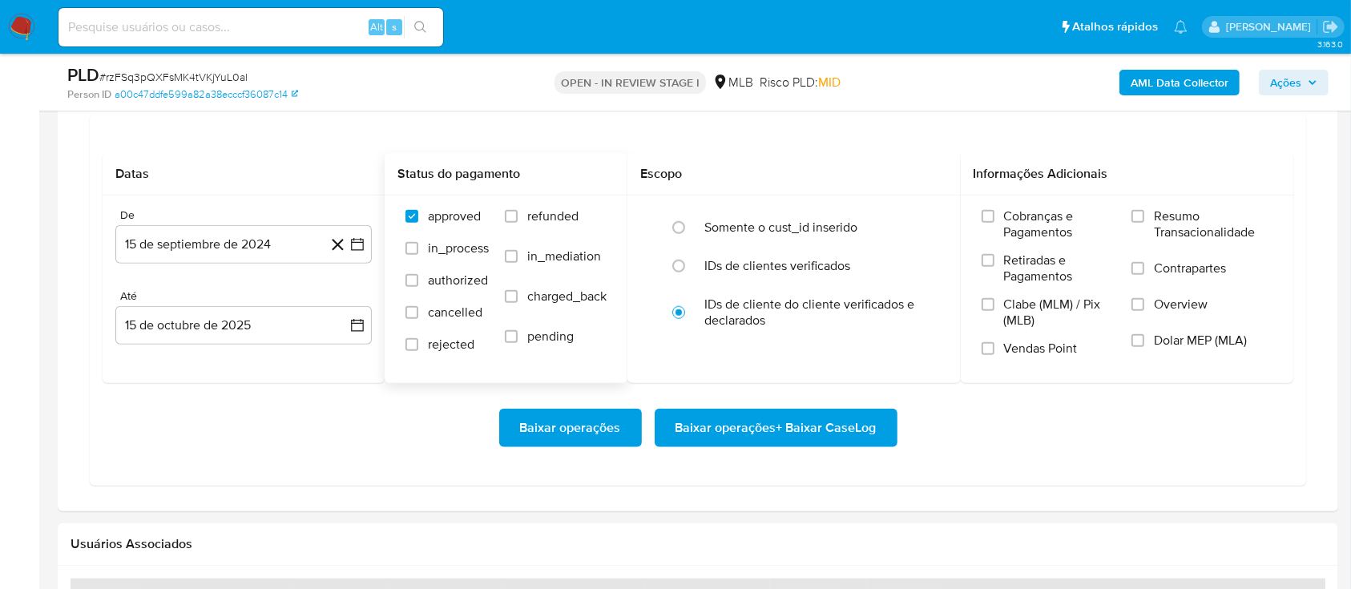
scroll to position [1495, 0]
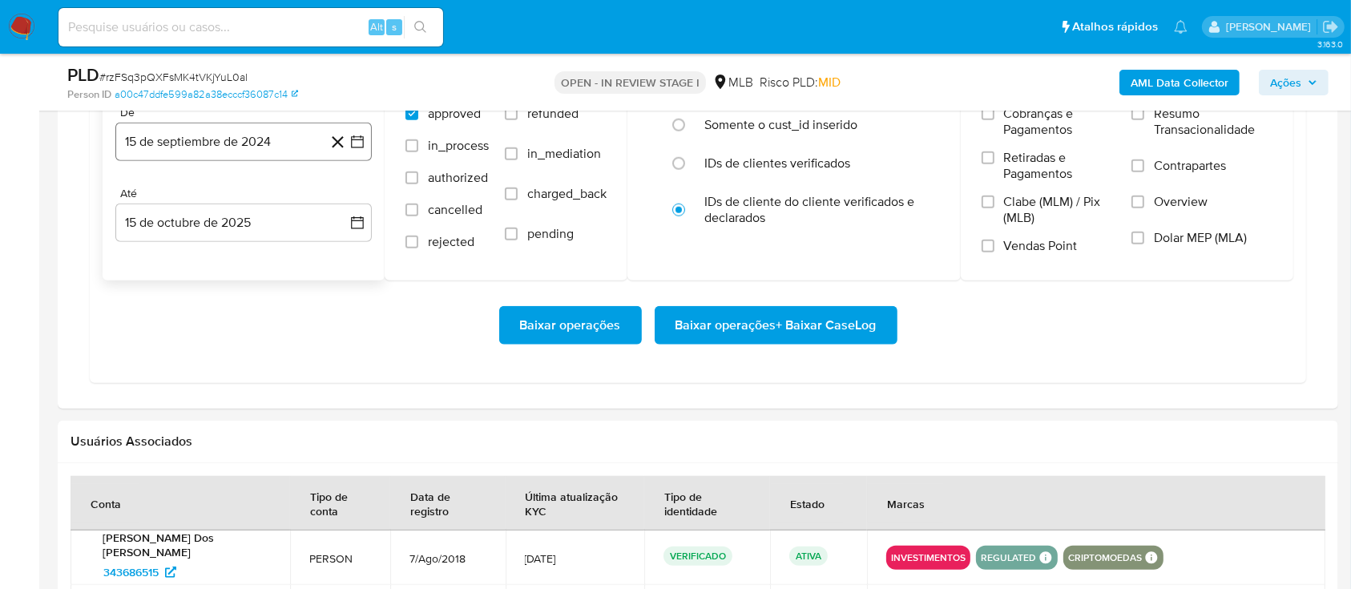
click at [245, 149] on button "15 de septiembre de 2024" at bounding box center [243, 142] width 256 height 38
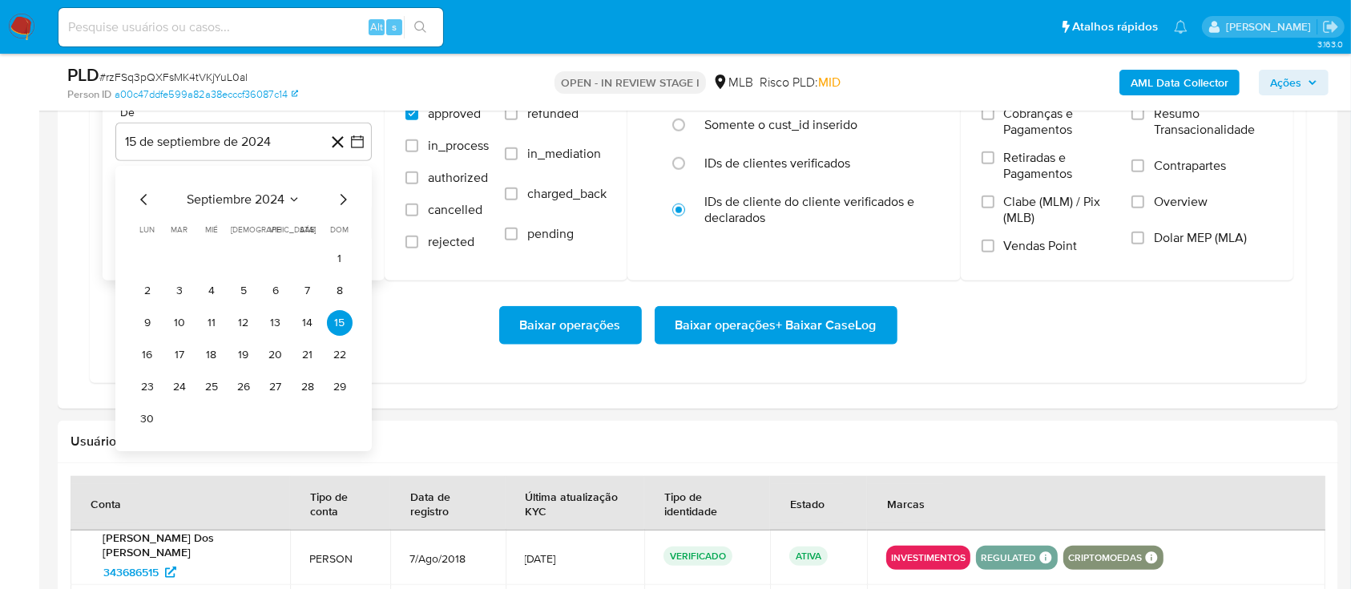
click at [345, 197] on icon "Mes siguiente" at bounding box center [344, 199] width 6 height 11
click at [345, 196] on icon "Mes siguiente" at bounding box center [342, 199] width 19 height 19
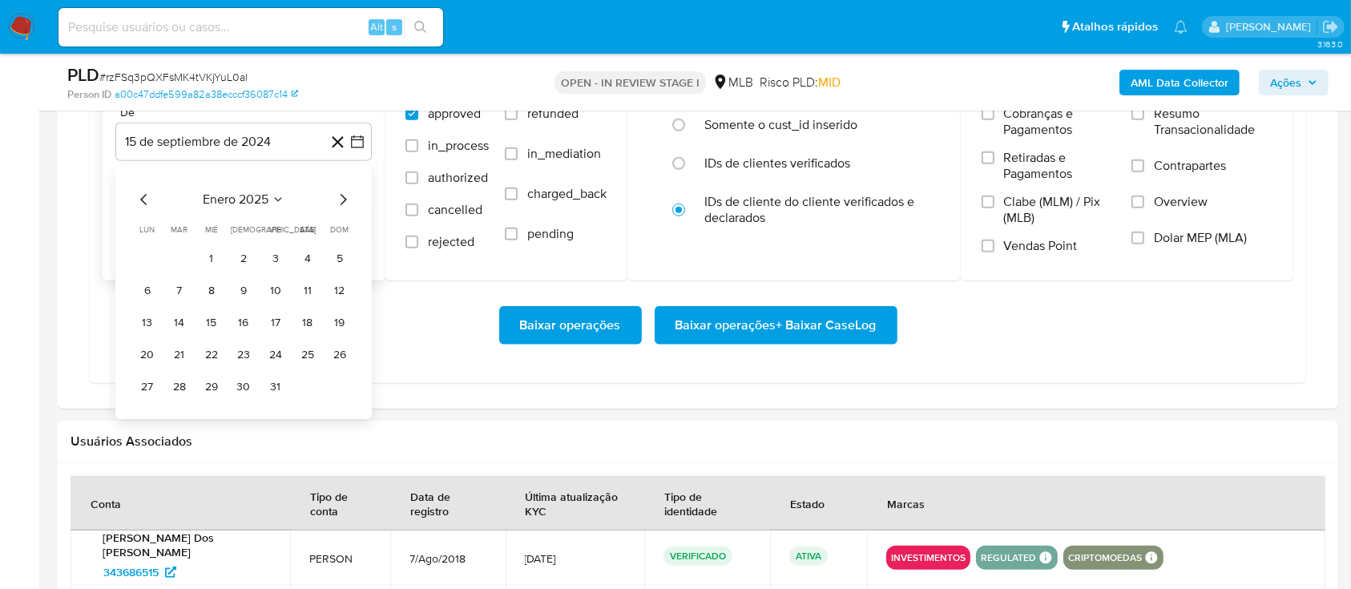
click at [345, 196] on icon "Mes siguiente" at bounding box center [342, 199] width 19 height 19
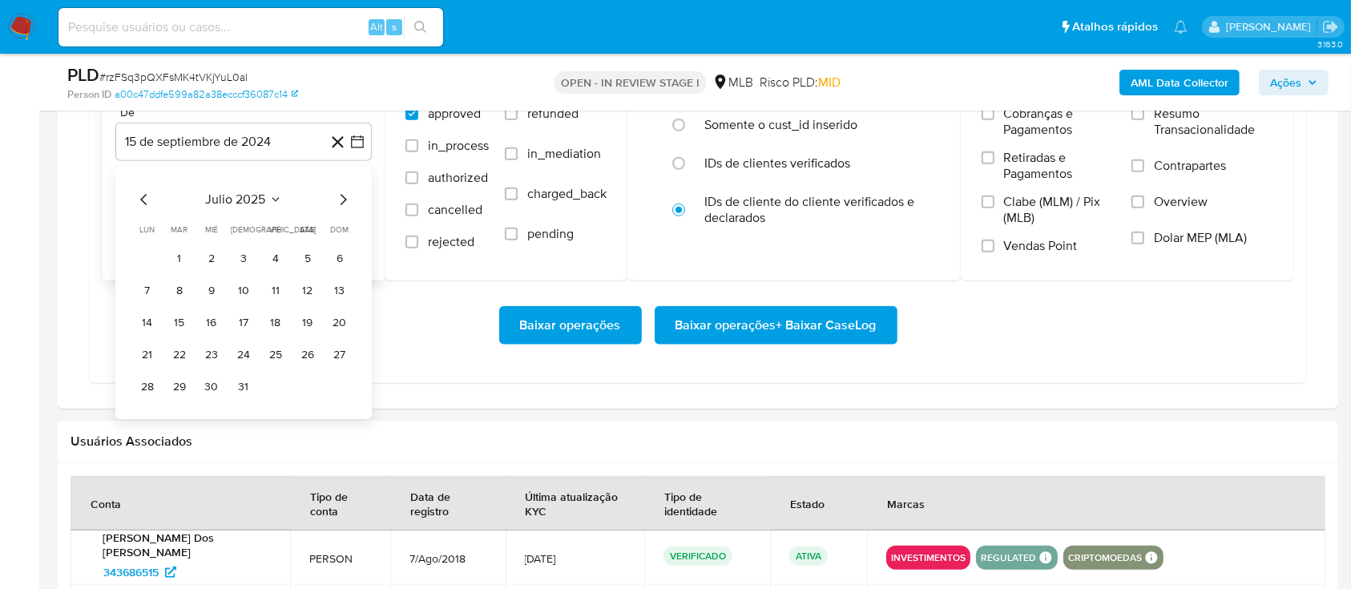
click at [345, 196] on icon "Mes siguiente" at bounding box center [342, 199] width 19 height 19
click at [282, 261] on button "1" at bounding box center [276, 259] width 26 height 26
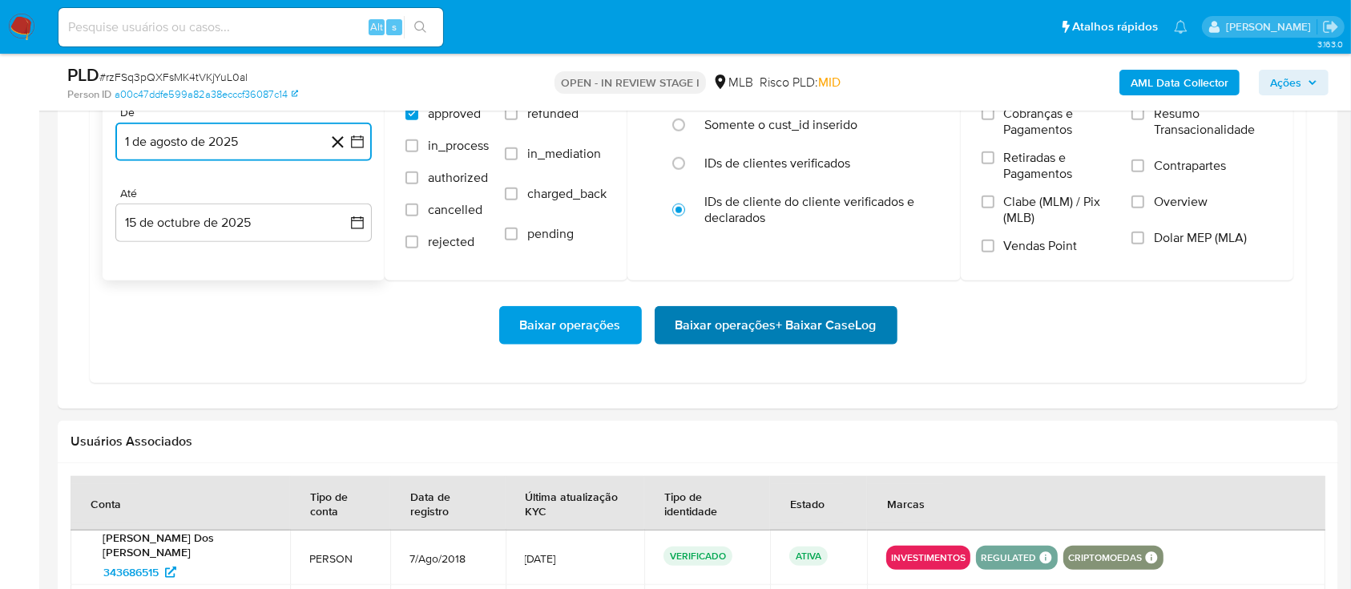
click at [789, 339] on span "Baixar operações + Baixar CaseLog" at bounding box center [776, 325] width 201 height 35
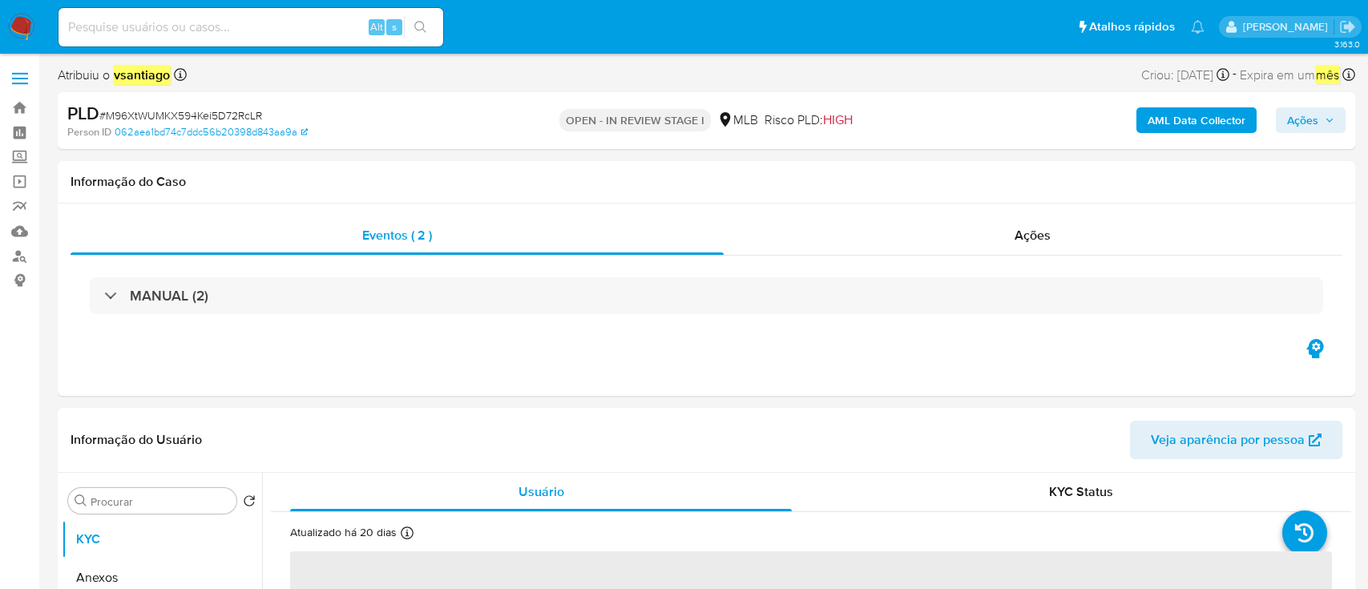
select select "10"
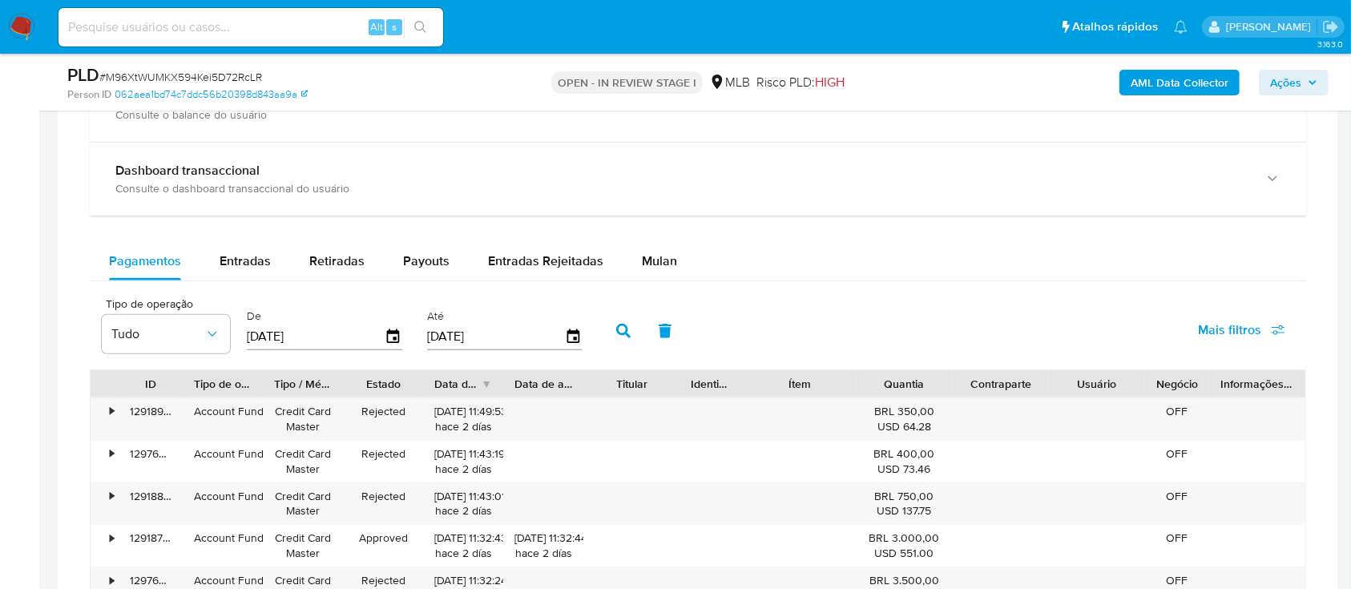
scroll to position [1282, 0]
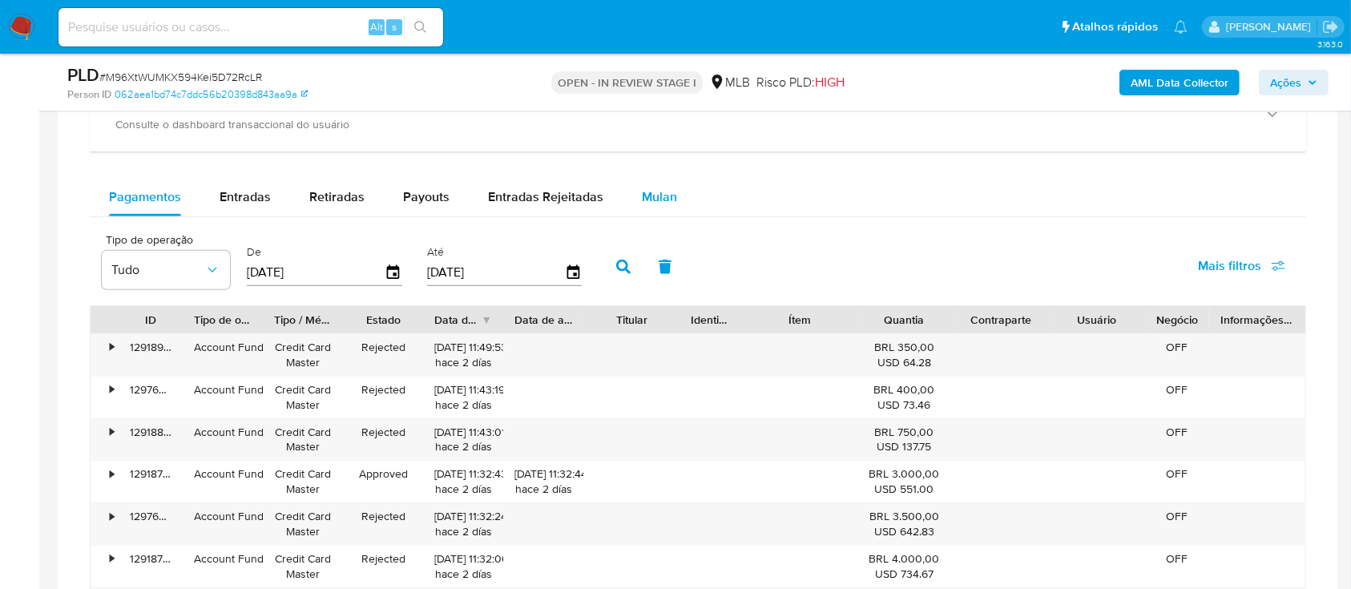
click at [659, 183] on div "Mulan" at bounding box center [659, 197] width 35 height 38
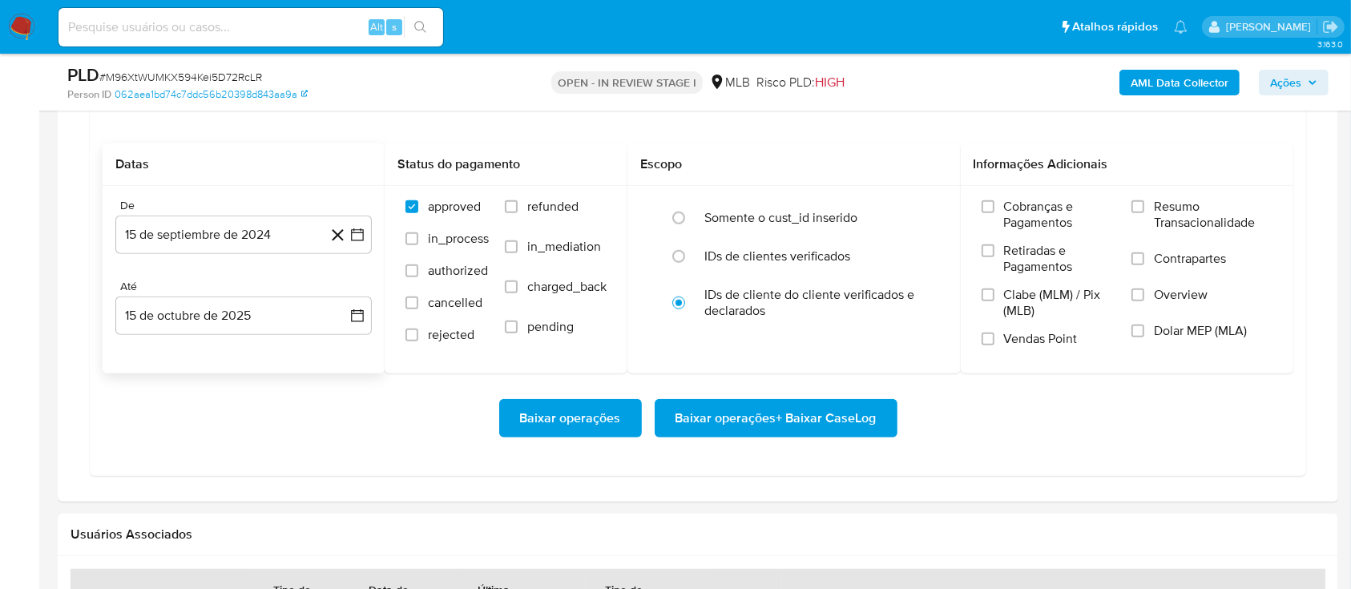
scroll to position [1495, 0]
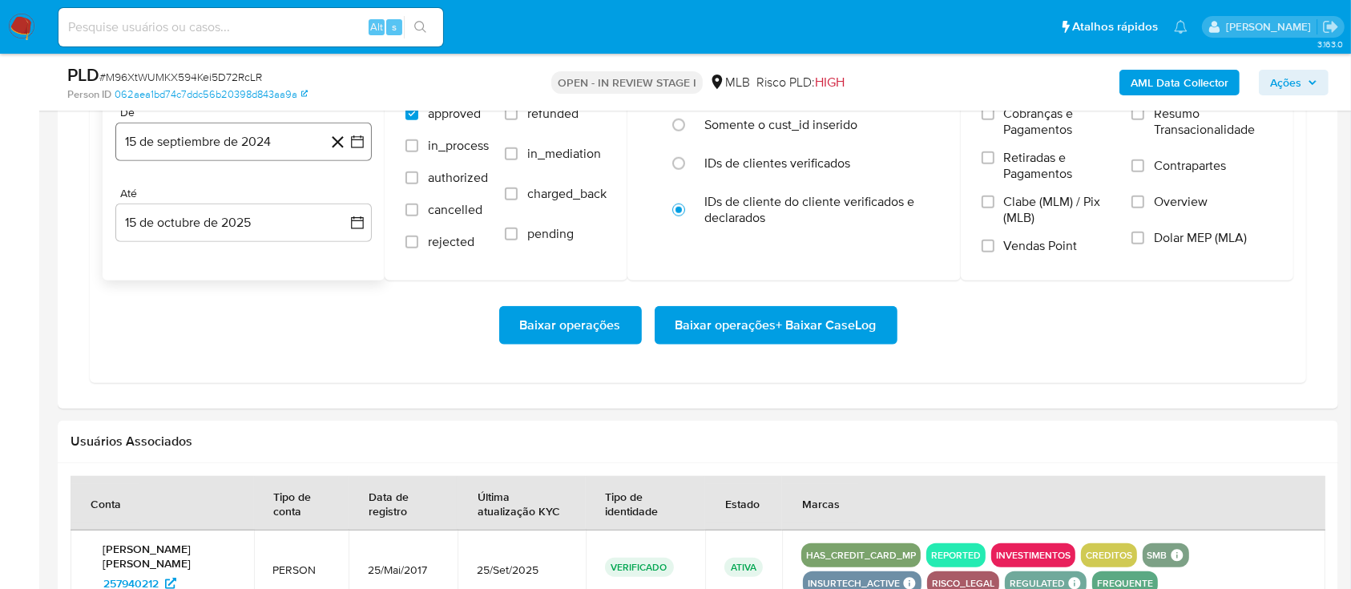
click at [244, 123] on button "15 de septiembre de 2024" at bounding box center [243, 142] width 256 height 38
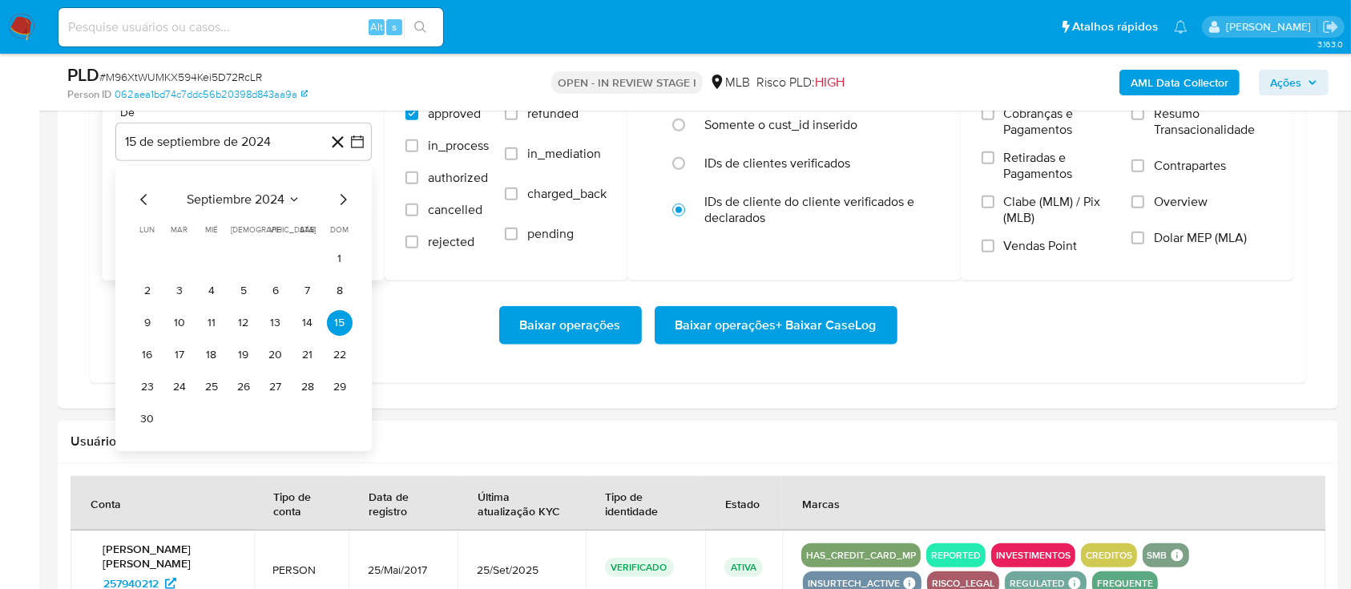
click at [337, 200] on icon "Mes siguiente" at bounding box center [342, 199] width 19 height 19
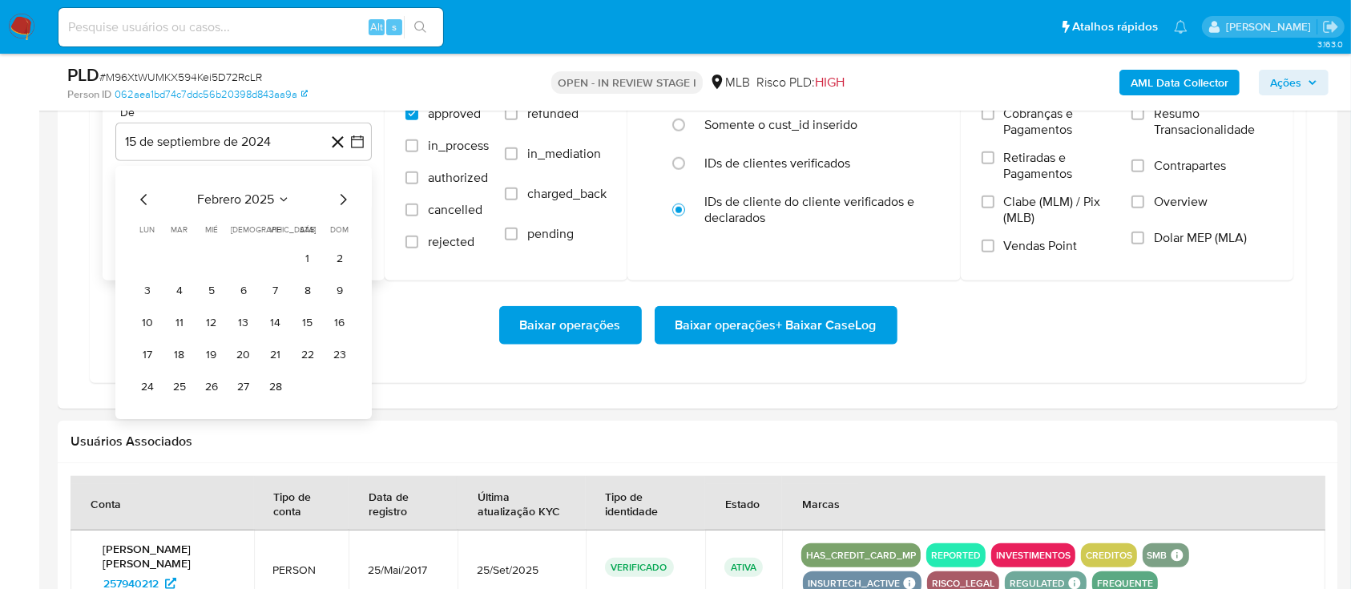
click at [337, 200] on icon "Mes siguiente" at bounding box center [342, 199] width 19 height 19
click at [339, 200] on icon "Mes siguiente" at bounding box center [342, 199] width 19 height 19
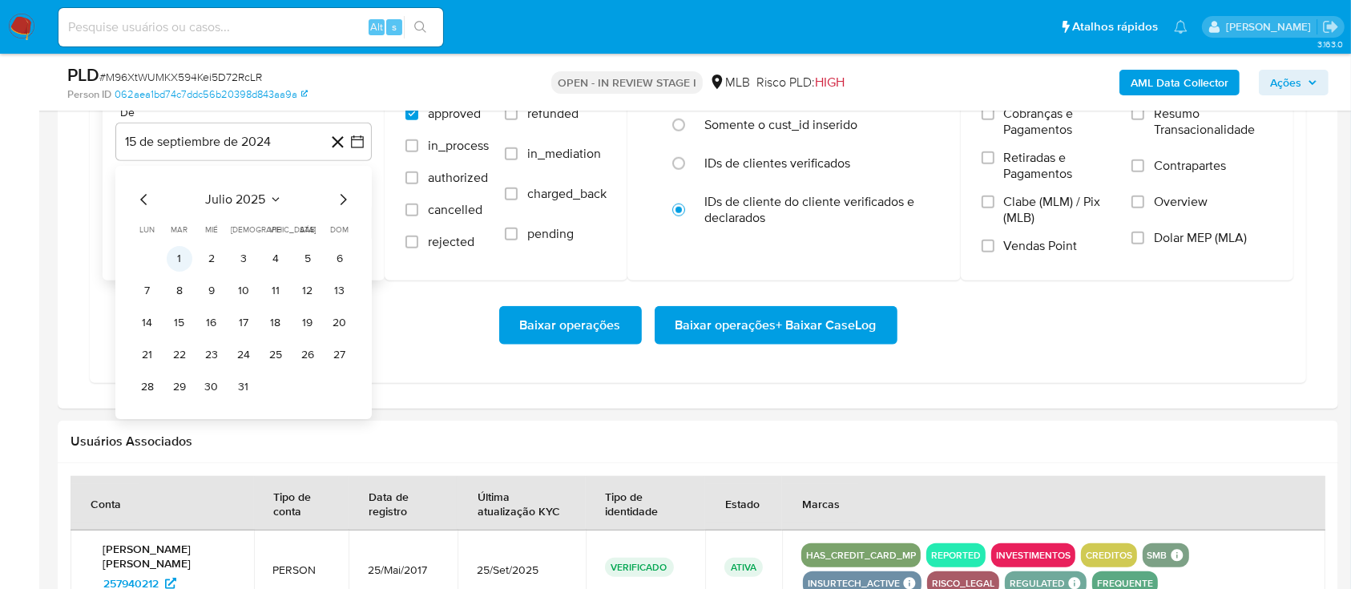
click at [187, 260] on button "1" at bounding box center [180, 259] width 26 height 26
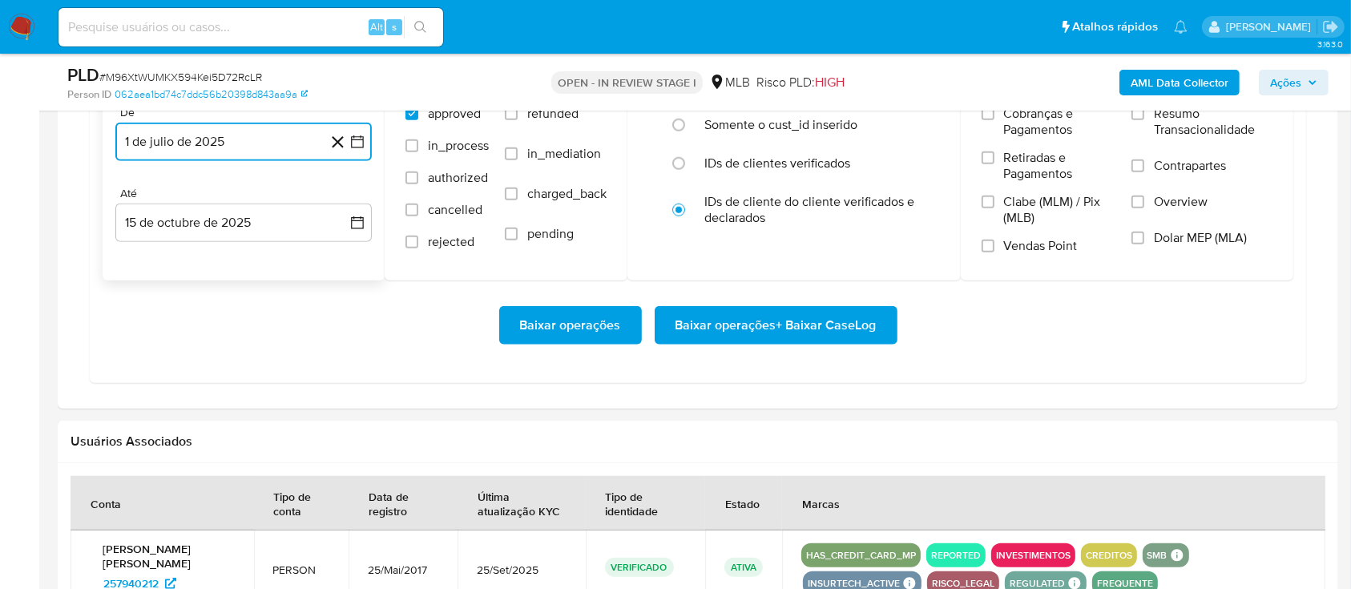
click at [268, 149] on button "1 de julio de 2025" at bounding box center [243, 142] width 256 height 38
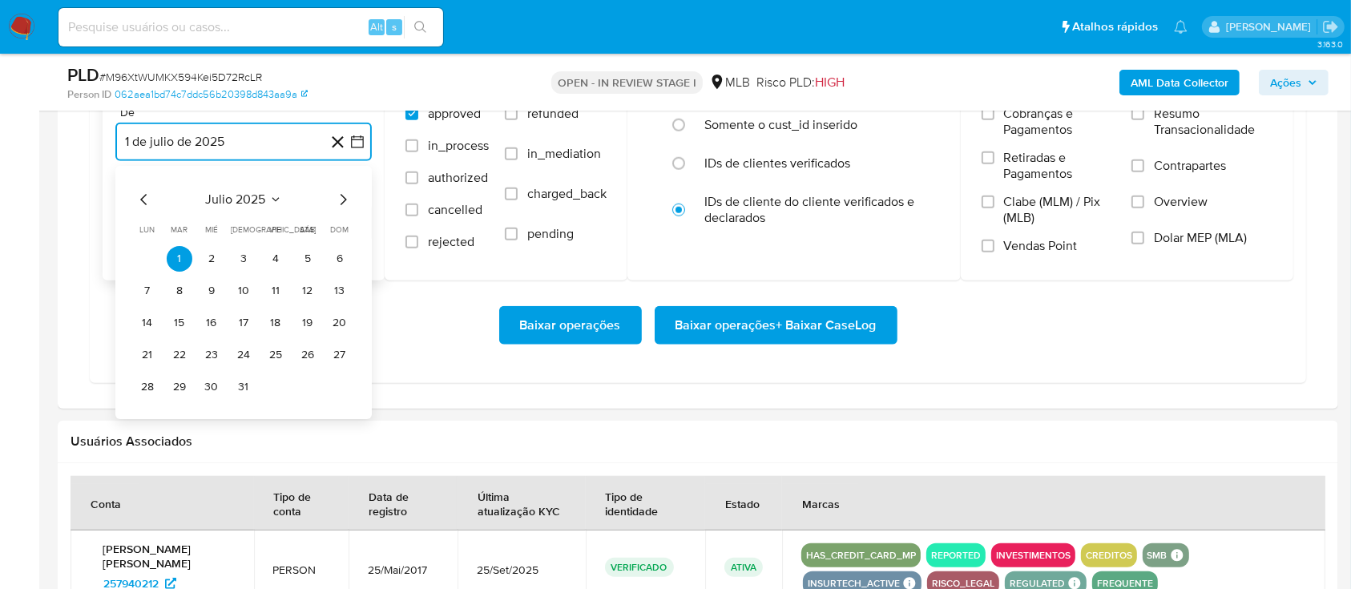
drag, startPoint x: 340, startPoint y: 200, endPoint x: 326, endPoint y: 216, distance: 21.0
click at [340, 199] on icon "Mes siguiente" at bounding box center [342, 199] width 19 height 19
click at [268, 255] on button "1" at bounding box center [276, 259] width 26 height 26
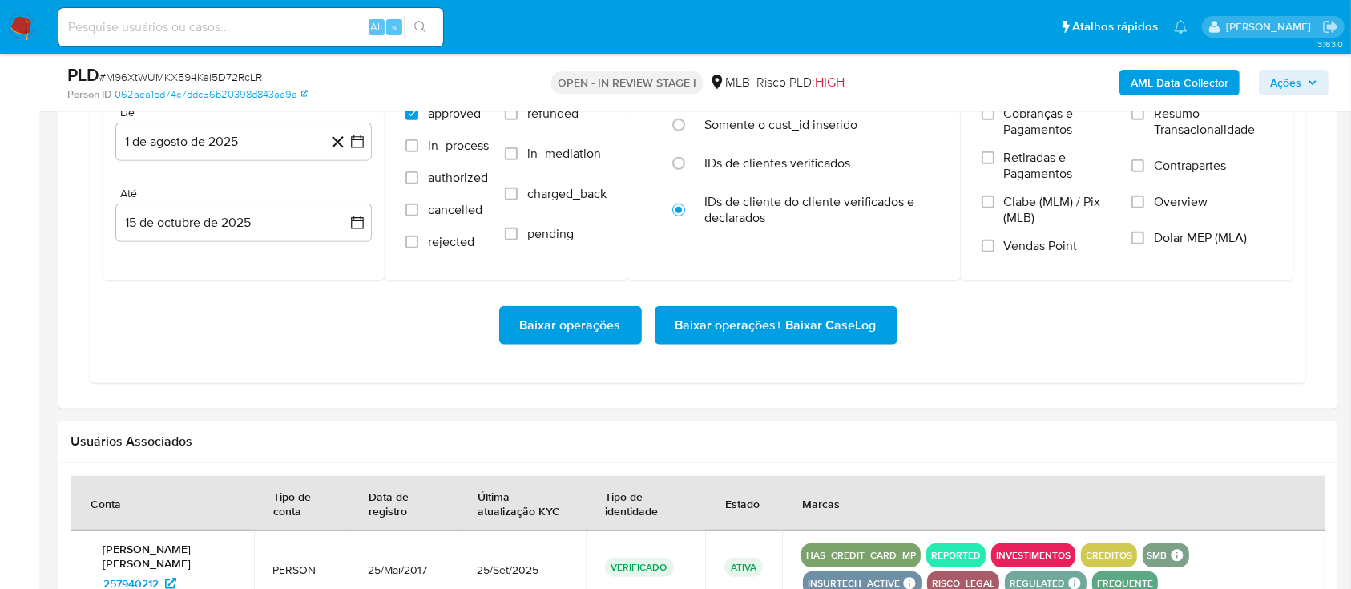
click at [318, 292] on div "Baixar operações Baixar operações + Baixar CaseLog" at bounding box center [698, 325] width 1191 height 90
click at [764, 332] on span "Baixar operações + Baixar CaseLog" at bounding box center [776, 325] width 201 height 35
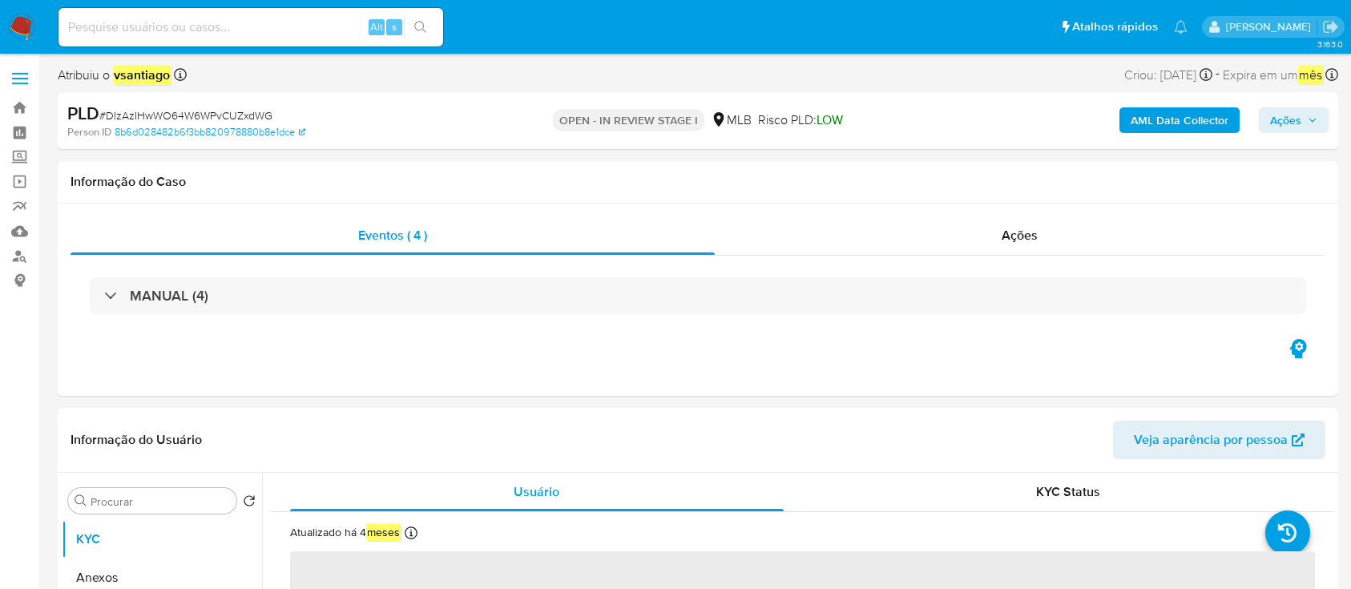
select select "10"
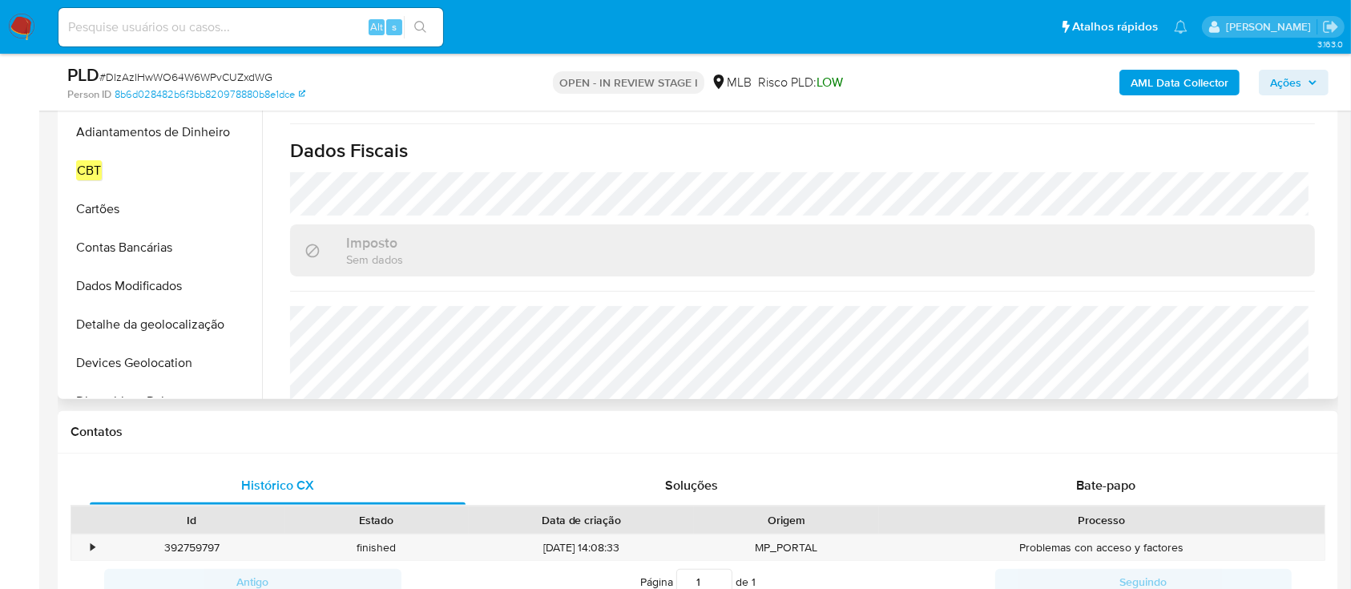
scroll to position [702, 0]
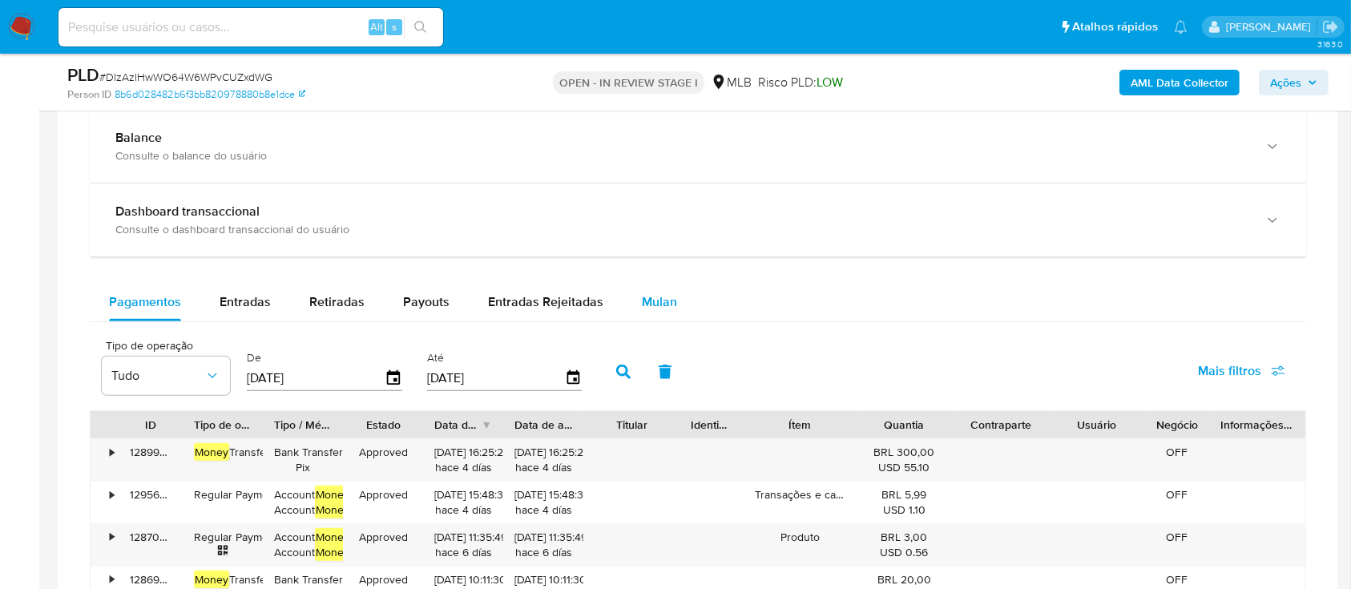
drag, startPoint x: 673, startPoint y: 286, endPoint x: 631, endPoint y: 306, distance: 47.0
click at [673, 286] on button "Mulan" at bounding box center [660, 302] width 74 height 38
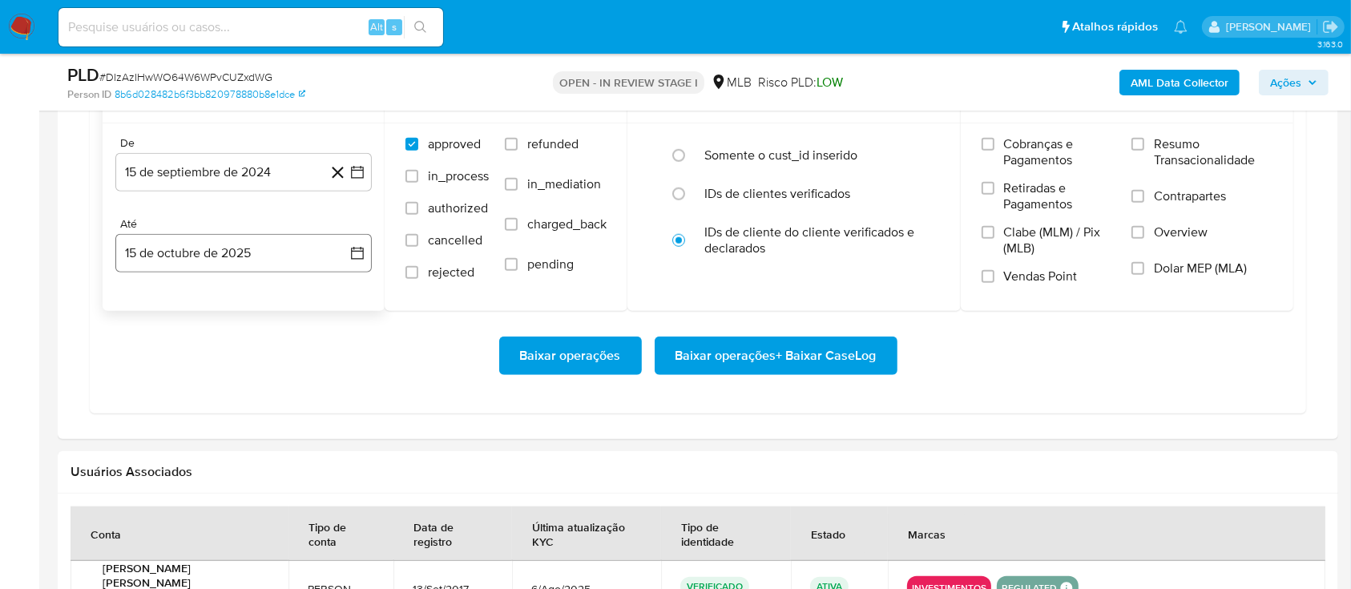
scroll to position [1389, 0]
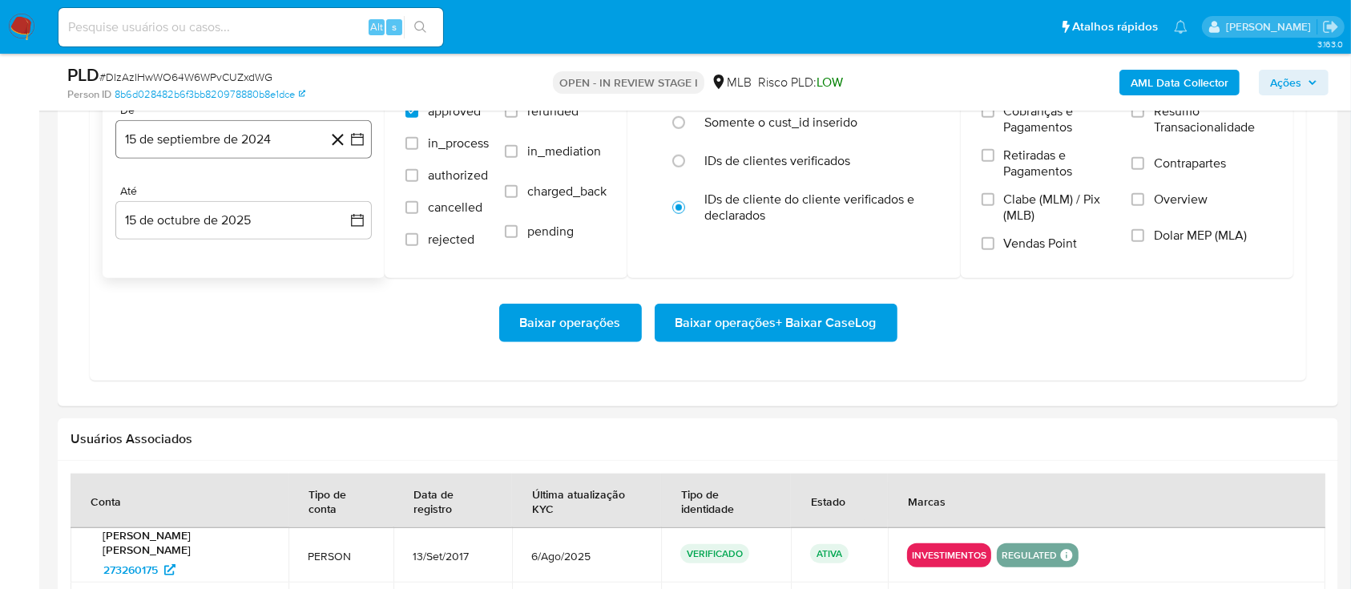
drag, startPoint x: 230, startPoint y: 167, endPoint x: 237, endPoint y: 145, distance: 22.8
click at [230, 163] on div "De 15 de septiembre de 2024 [DATE] [GEOGRAPHIC_DATA] 15 de octubre de 2025 [DAT…" at bounding box center [244, 185] width 282 height 188
click at [244, 136] on button "15 de septiembre de 2024" at bounding box center [243, 139] width 256 height 38
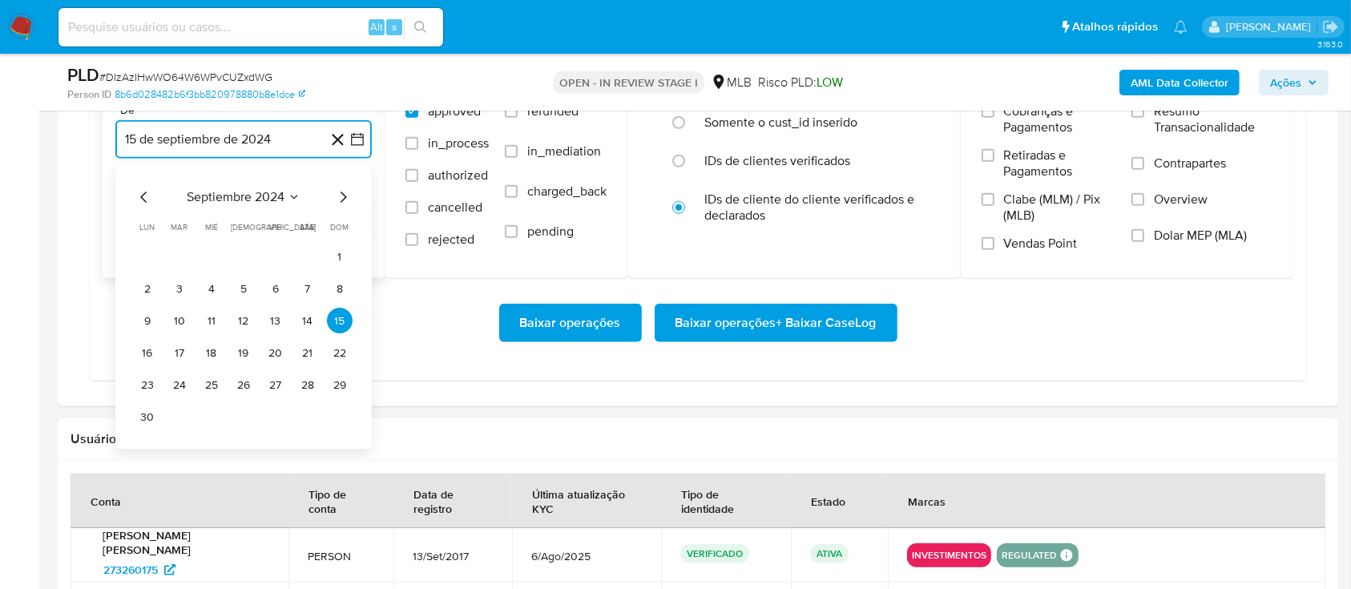
click at [334, 196] on icon "Mes siguiente" at bounding box center [342, 197] width 19 height 19
click at [337, 196] on icon "Mes siguiente" at bounding box center [342, 197] width 19 height 19
click at [339, 196] on icon "Mes siguiente" at bounding box center [342, 197] width 19 height 19
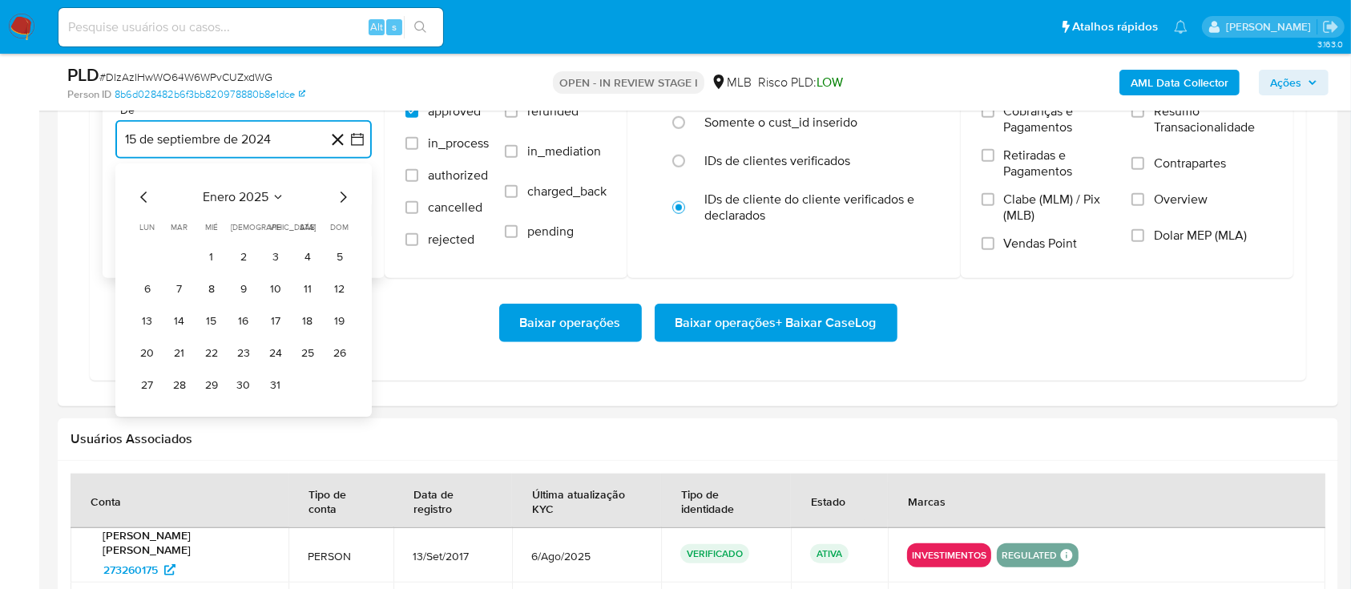
click at [339, 196] on icon "Mes siguiente" at bounding box center [342, 197] width 19 height 19
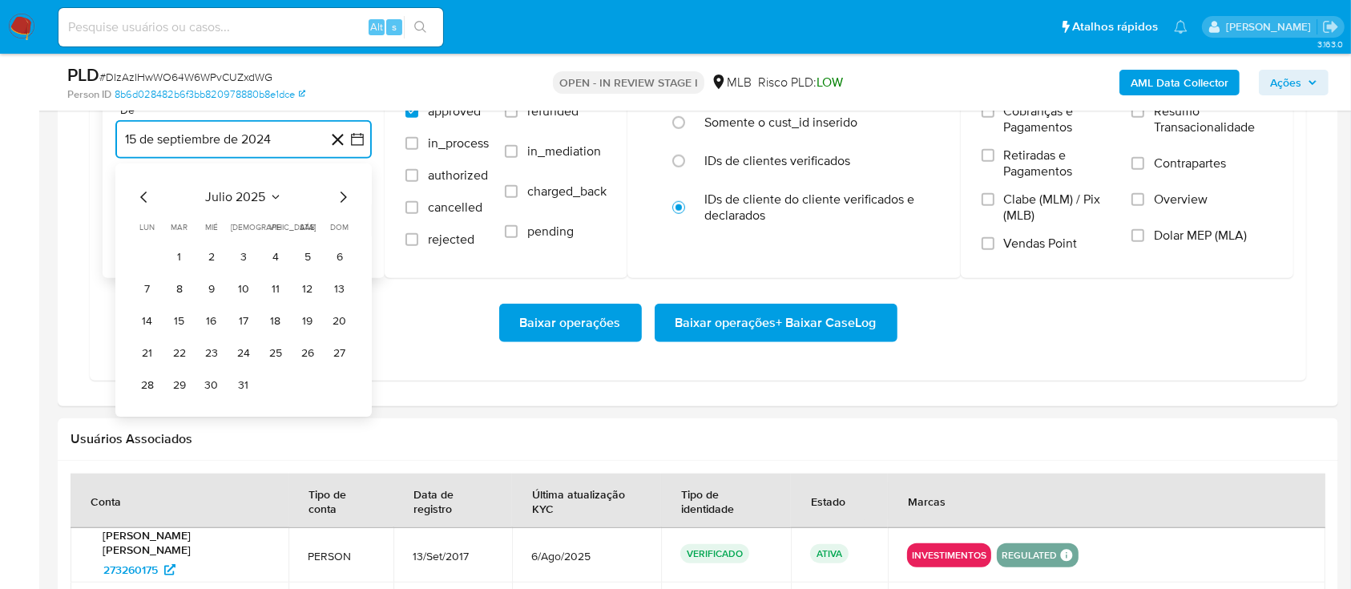
click at [339, 196] on icon "Mes siguiente" at bounding box center [342, 197] width 19 height 19
click at [275, 256] on button "1" at bounding box center [276, 257] width 26 height 26
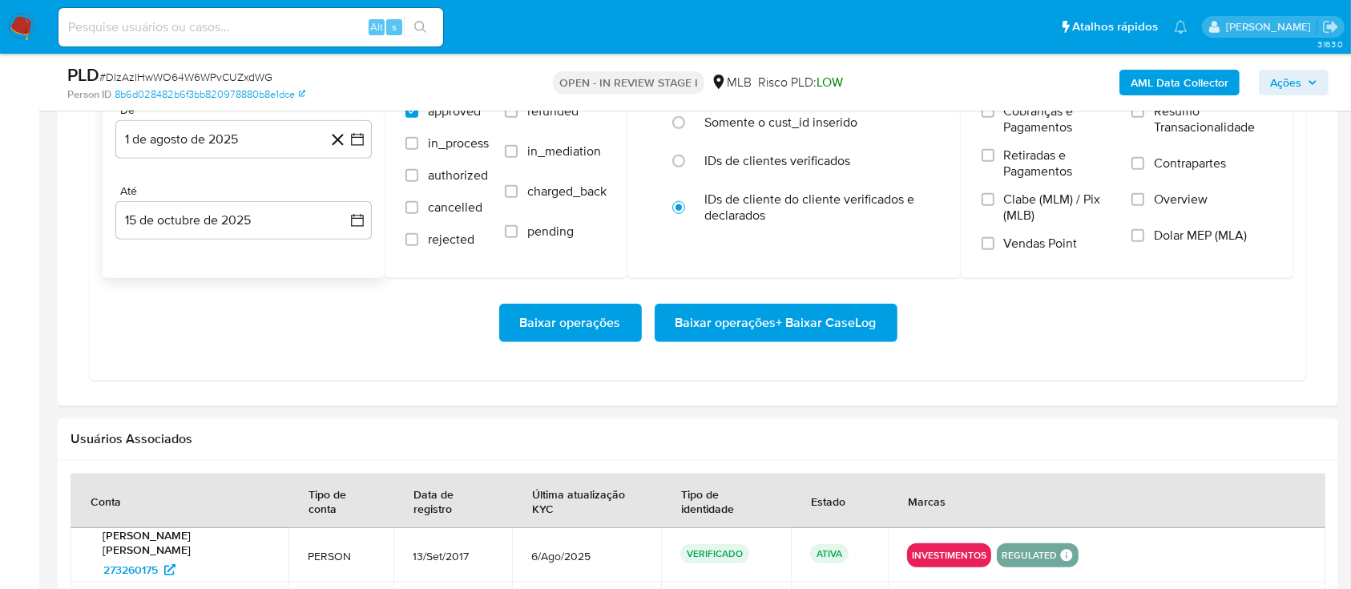
click at [753, 343] on div "Baixar operações Baixar operações + Baixar CaseLog" at bounding box center [698, 323] width 1191 height 90
click at [753, 325] on span "Baixar operações + Baixar CaseLog" at bounding box center [776, 322] width 201 height 35
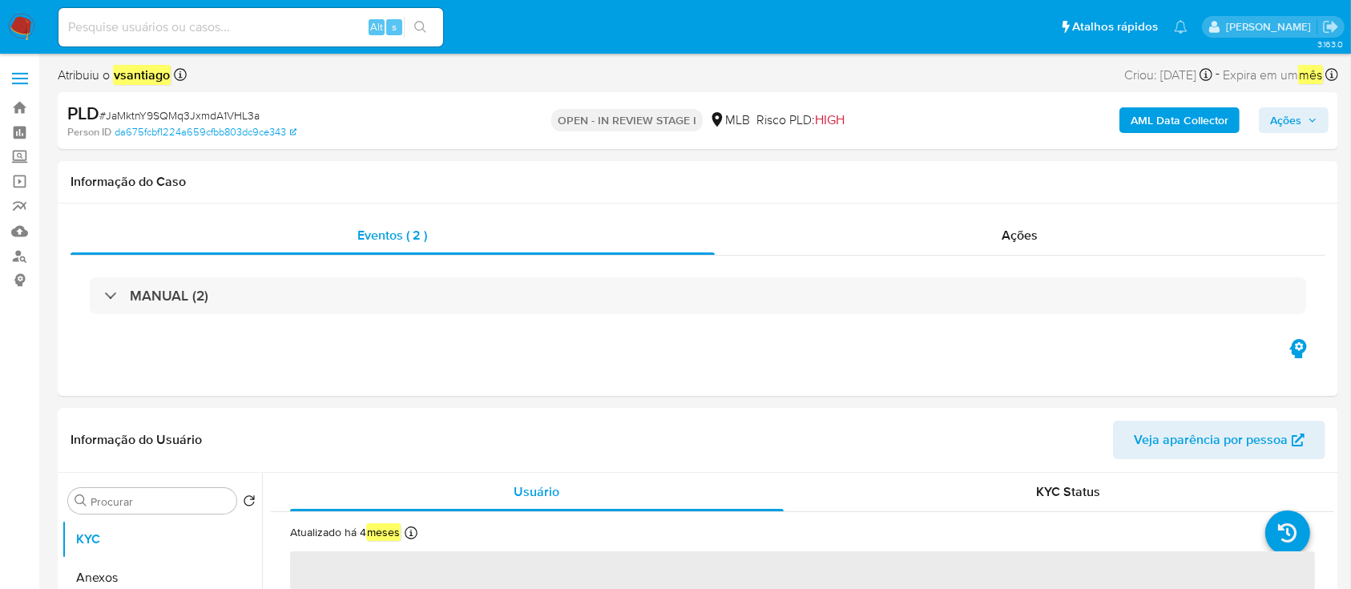
select select "10"
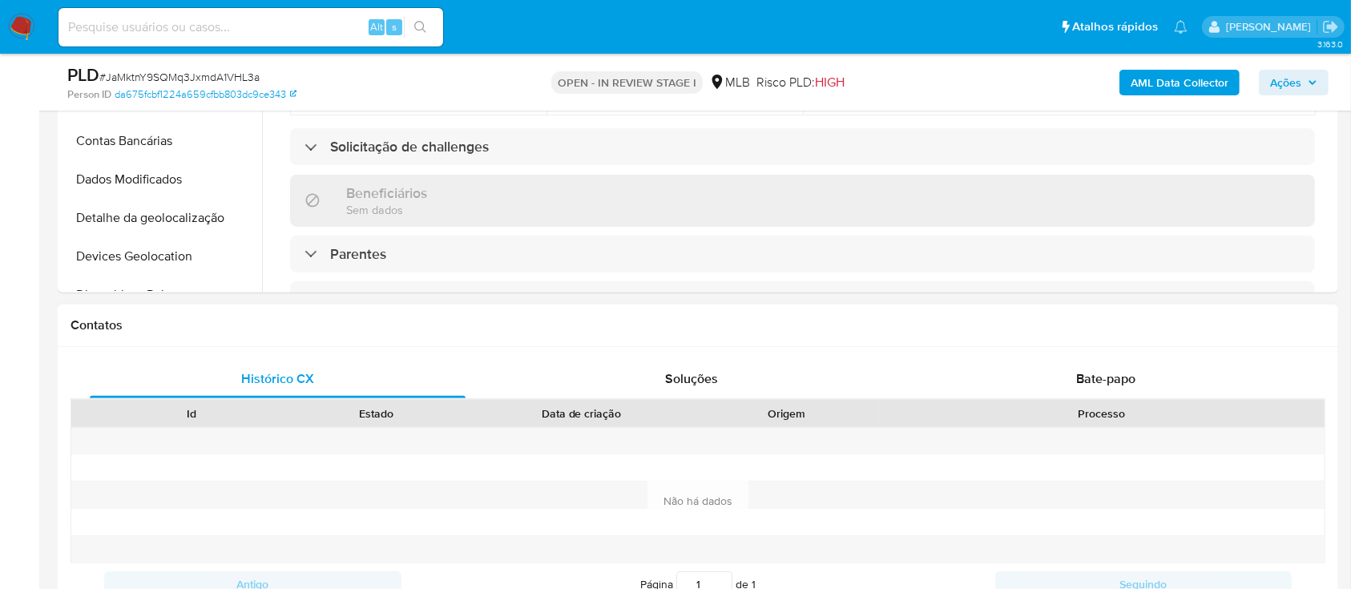
scroll to position [534, 0]
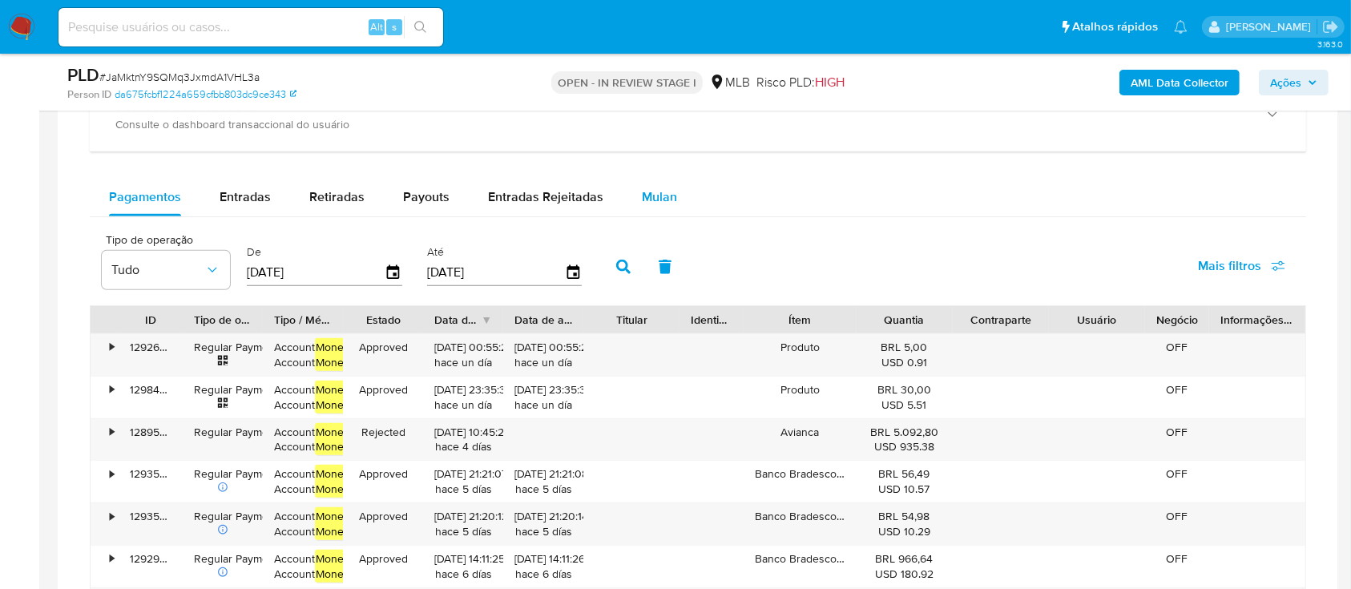
click at [650, 201] on span "Mulan" at bounding box center [659, 197] width 35 height 18
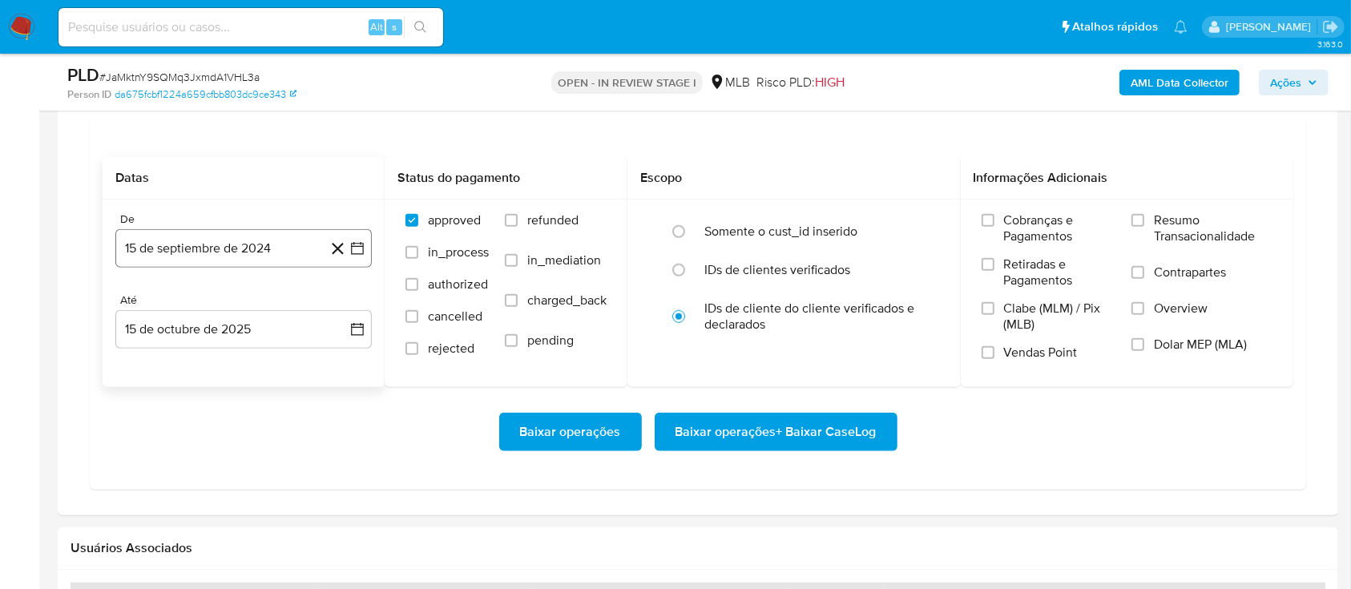
click at [269, 249] on button "15 de septiembre de 2024" at bounding box center [243, 248] width 256 height 38
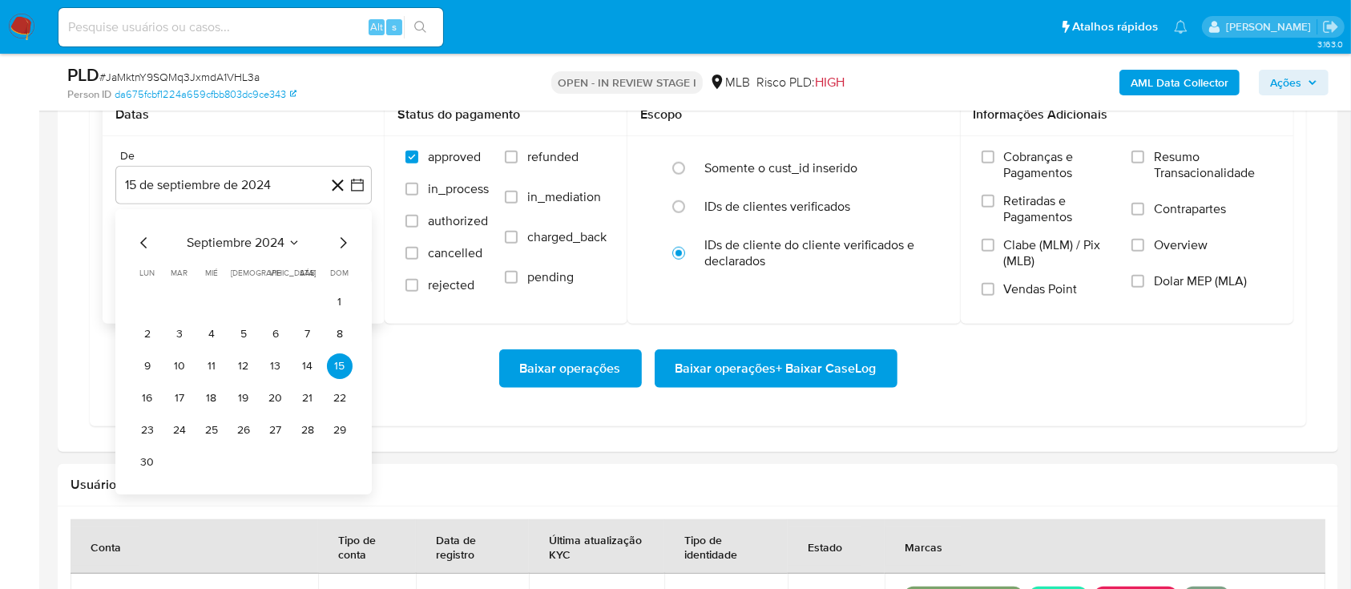
scroll to position [1495, 0]
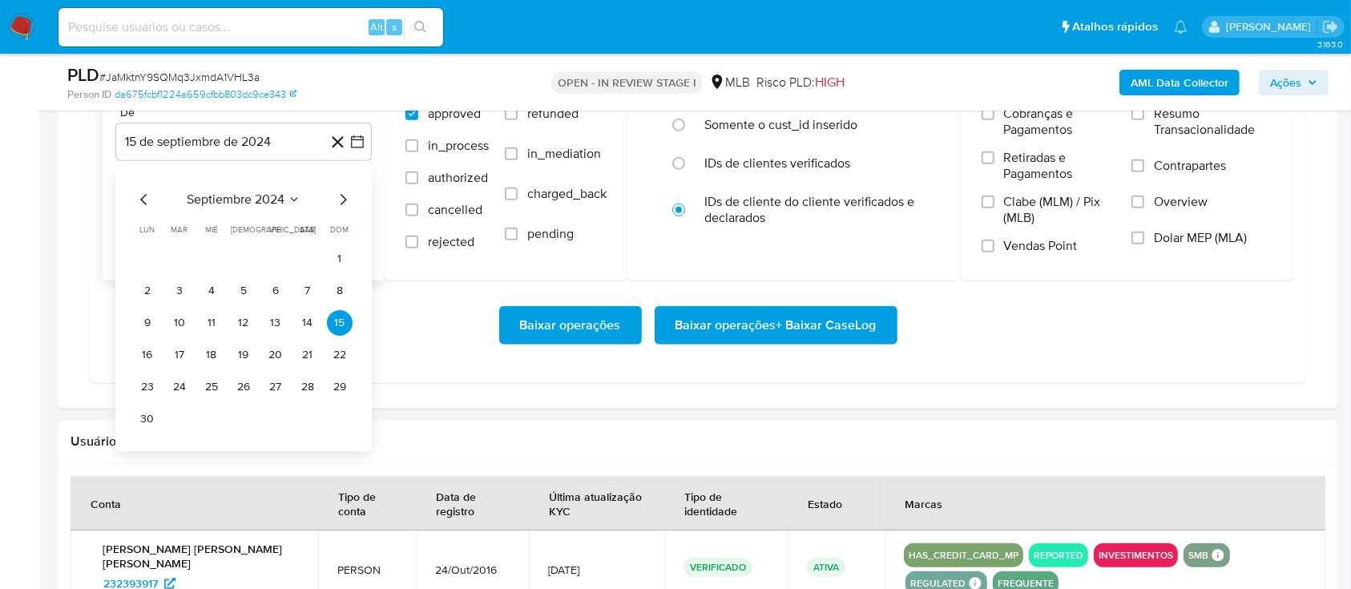
click at [341, 202] on icon "Mes siguiente" at bounding box center [342, 199] width 19 height 19
click at [342, 203] on icon "Mes siguiente" at bounding box center [342, 199] width 19 height 19
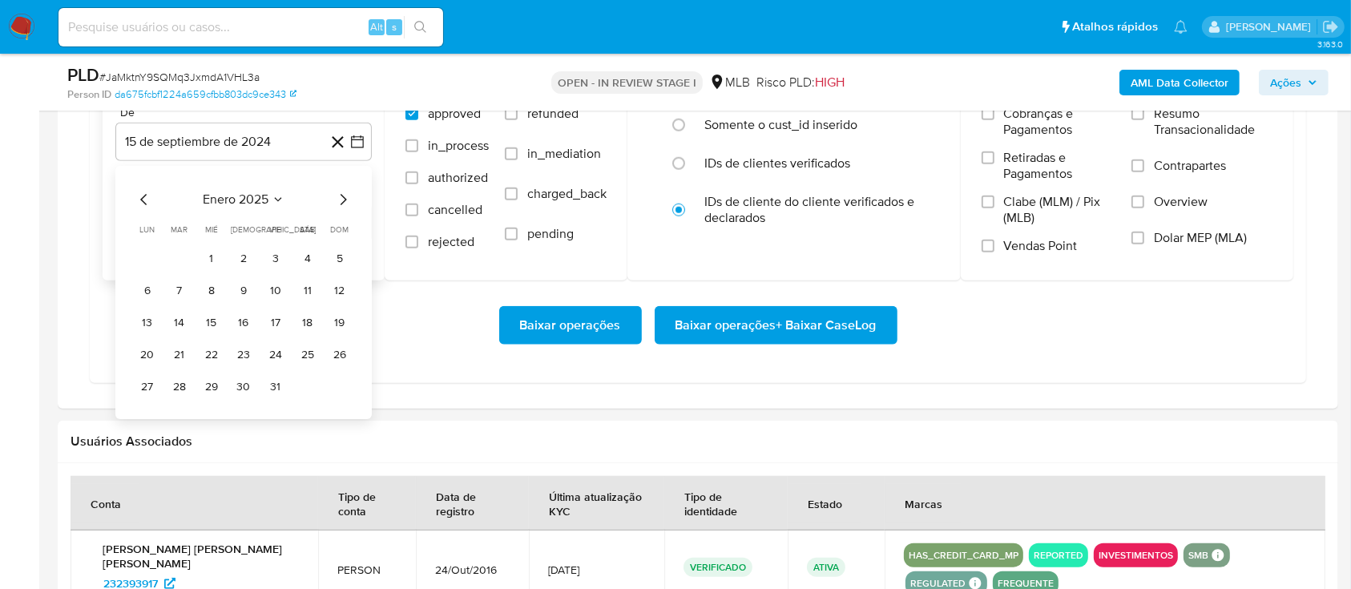
click at [342, 204] on icon "Mes siguiente" at bounding box center [342, 199] width 19 height 19
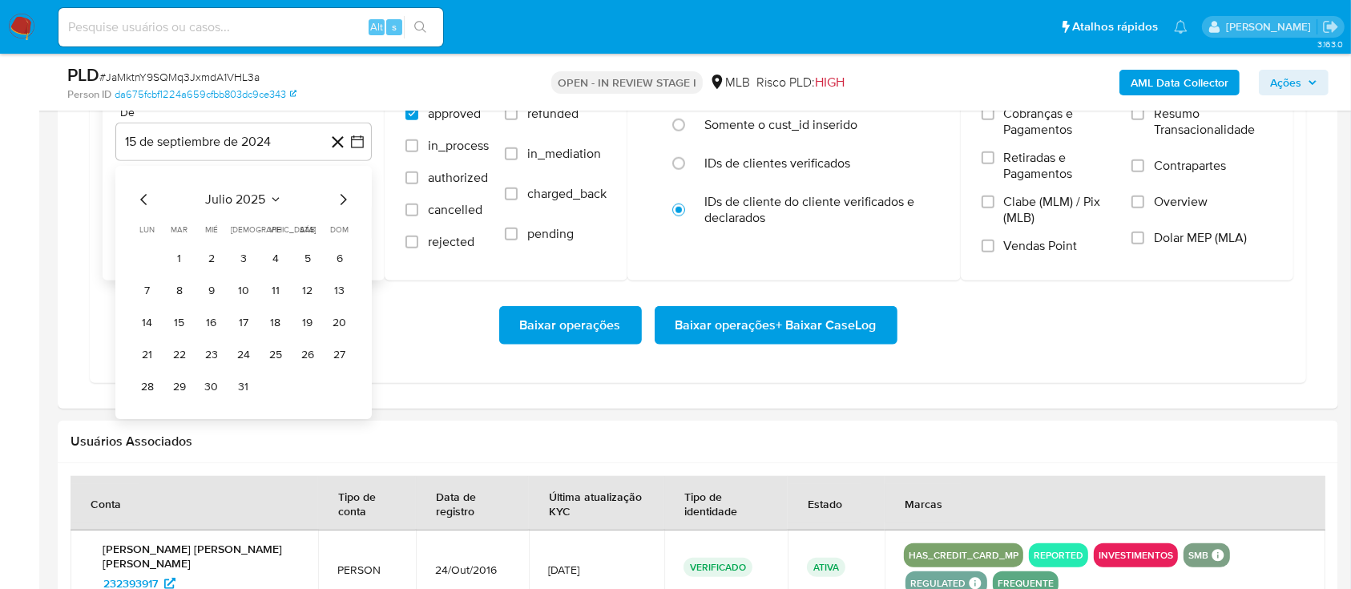
click at [342, 204] on icon "Mes siguiente" at bounding box center [342, 199] width 19 height 19
click at [147, 199] on icon "Mes anterior" at bounding box center [144, 199] width 19 height 19
click at [270, 255] on button "1" at bounding box center [276, 259] width 26 height 26
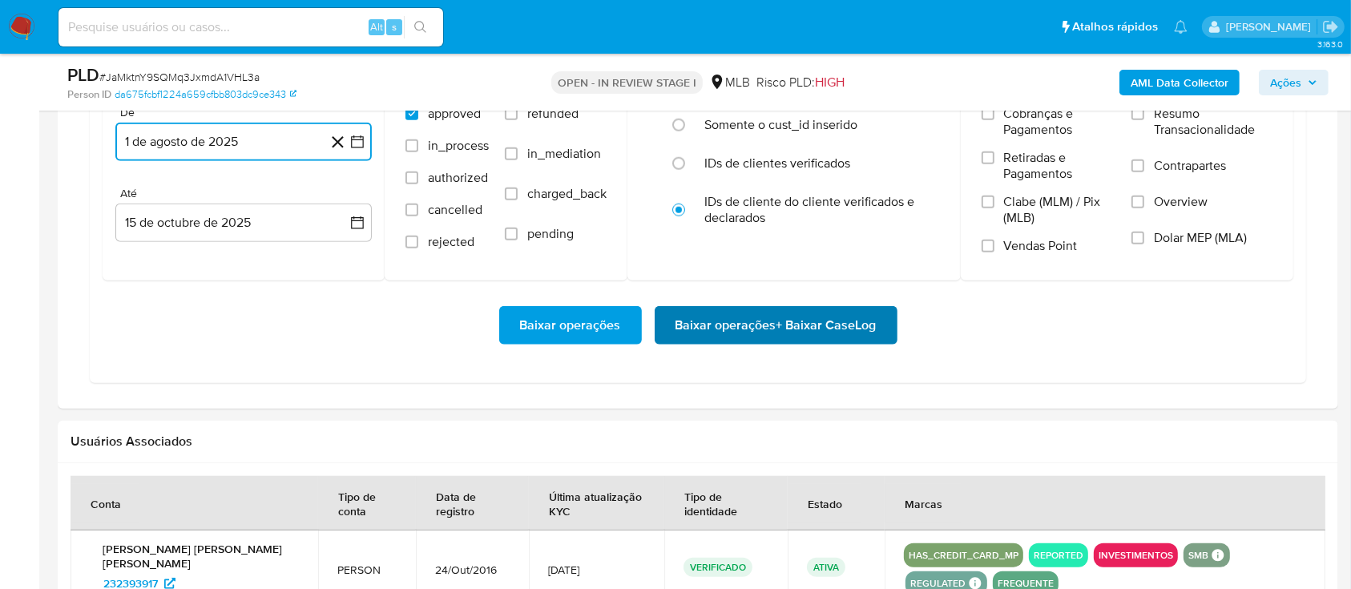
click at [756, 329] on span "Baixar operações + Baixar CaseLog" at bounding box center [776, 325] width 201 height 35
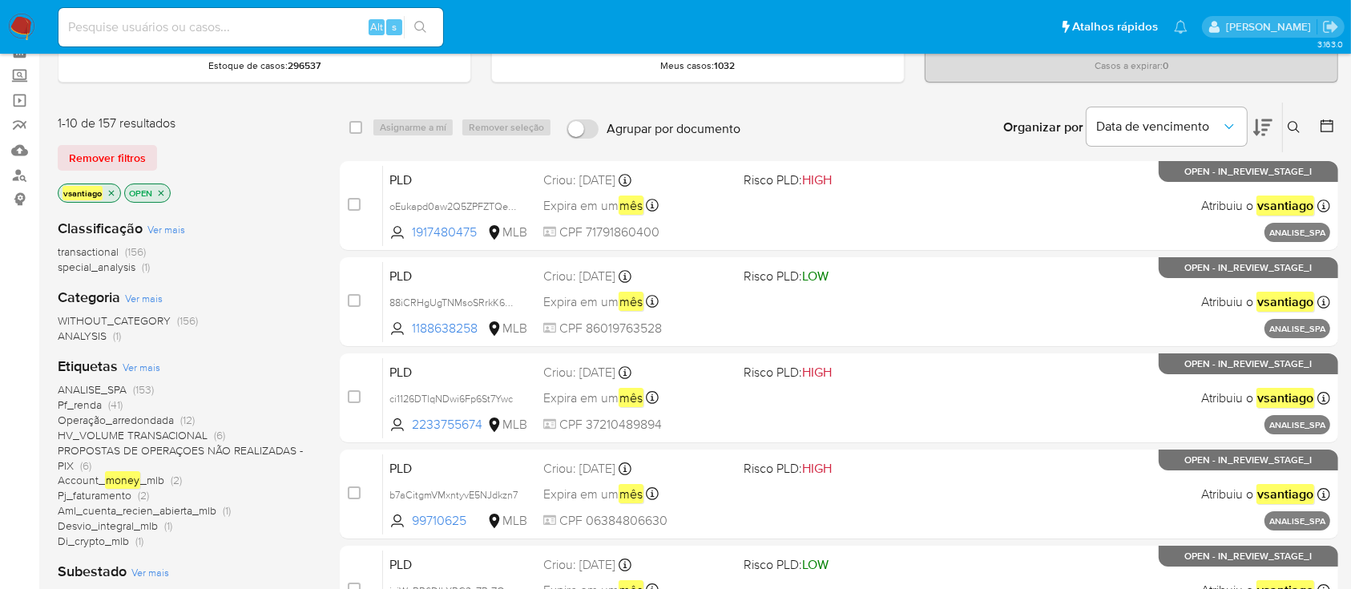
scroll to position [107, 0]
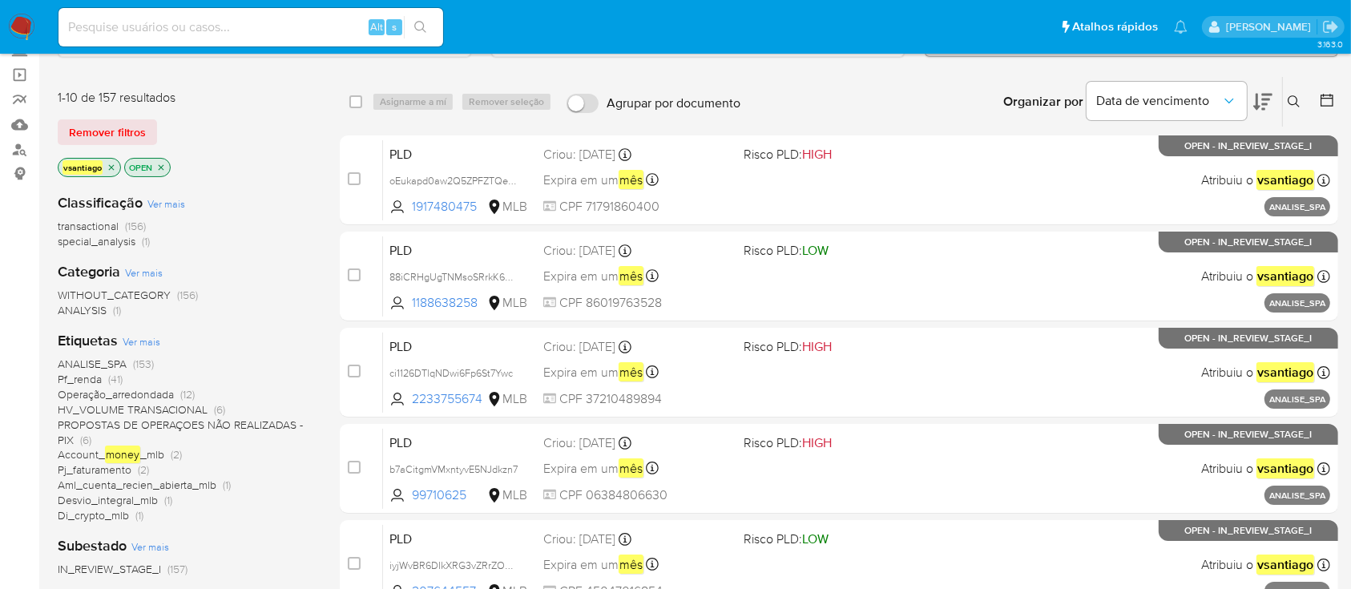
click at [20, 24] on img at bounding box center [21, 27] width 27 height 27
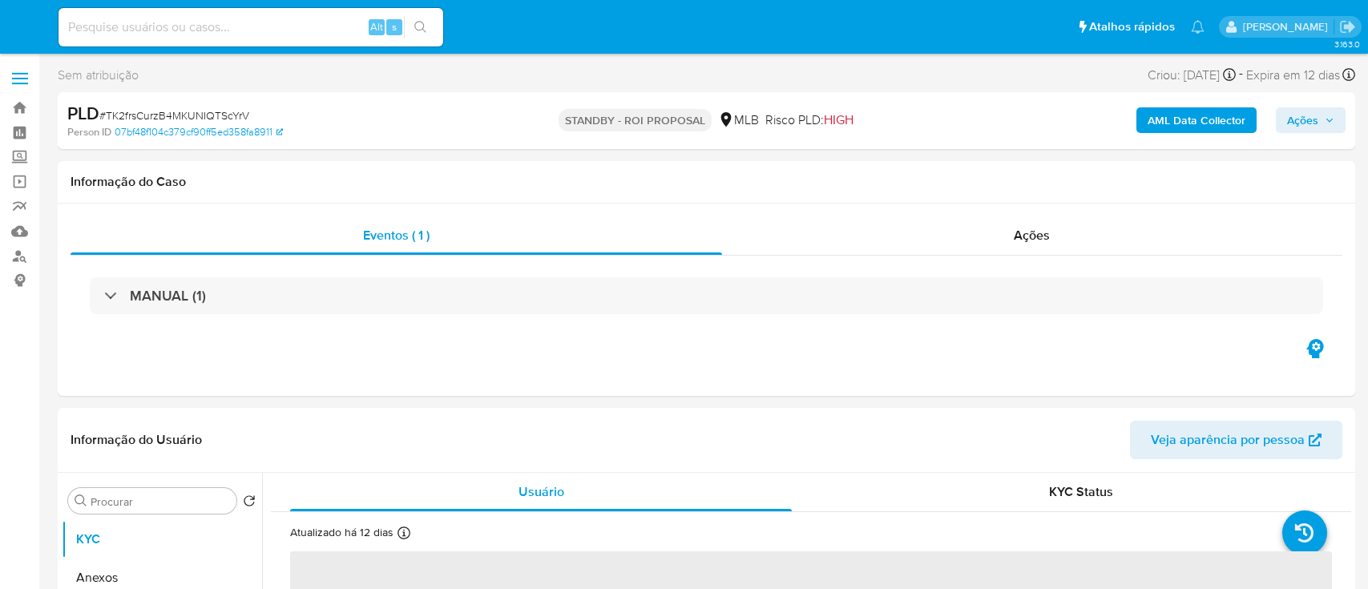
select select "10"
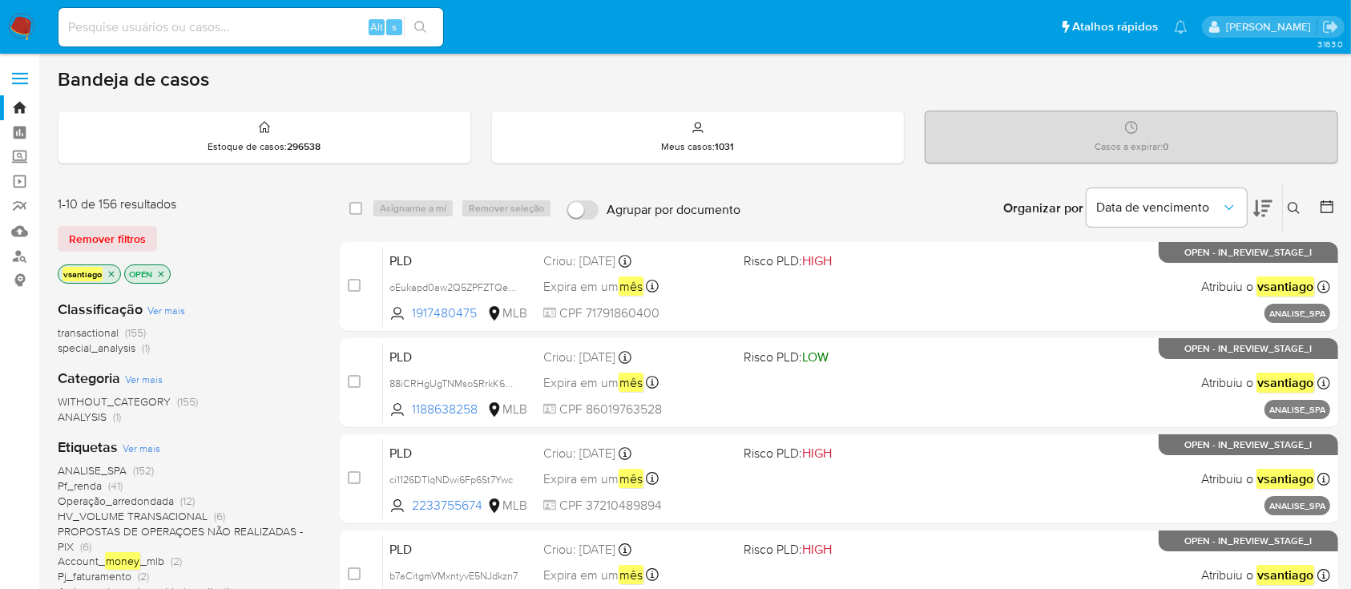
click at [282, 251] on div "1-10 de 156 resultados Remover filtros vsantiago OPEN" at bounding box center [186, 241] width 256 height 91
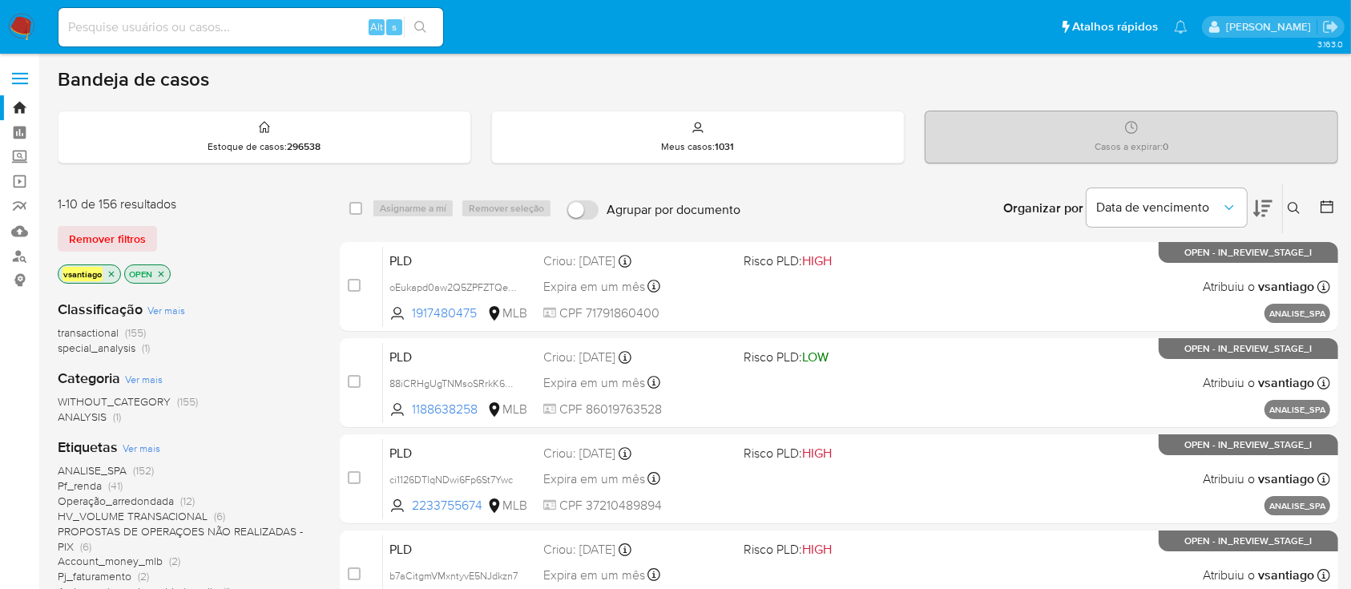
click at [254, 292] on div "Classificação Ver mais transactional (155) special_analysis (1) Categoria Ver m…" at bounding box center [186, 559] width 256 height 545
click at [297, 235] on div "Remover filtros" at bounding box center [186, 239] width 256 height 26
click at [276, 239] on div "Remover filtros" at bounding box center [186, 239] width 256 height 26
click at [214, 244] on div "Remover filtros" at bounding box center [186, 239] width 256 height 26
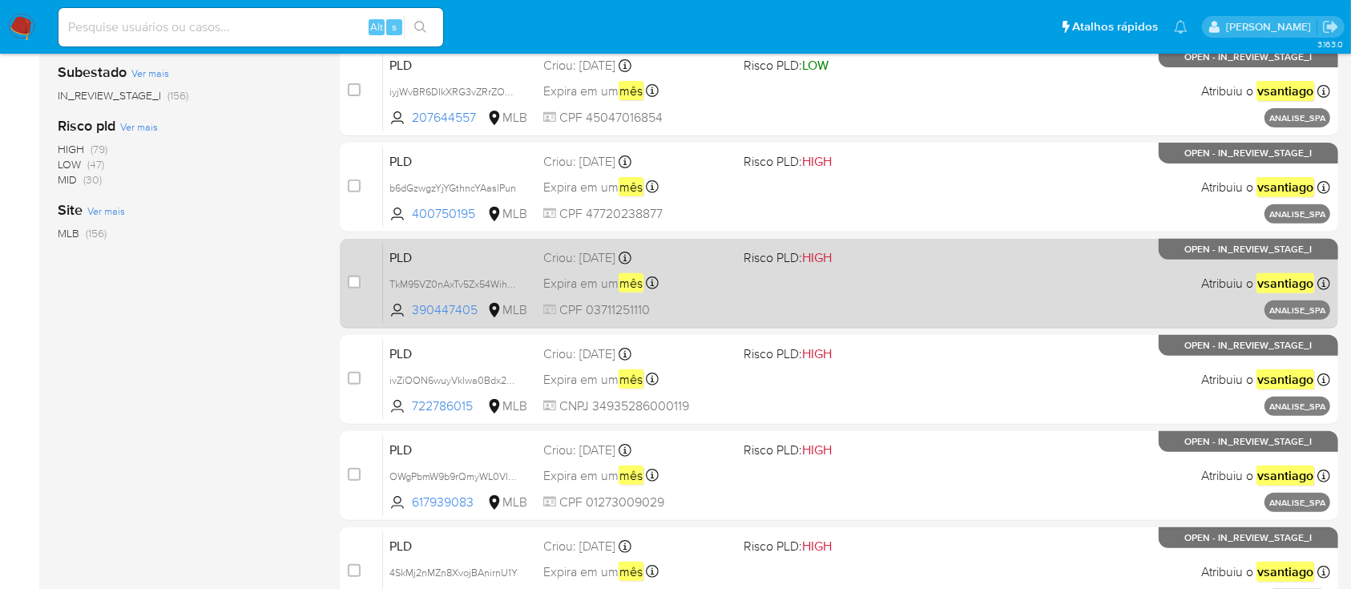
scroll to position [732, 0]
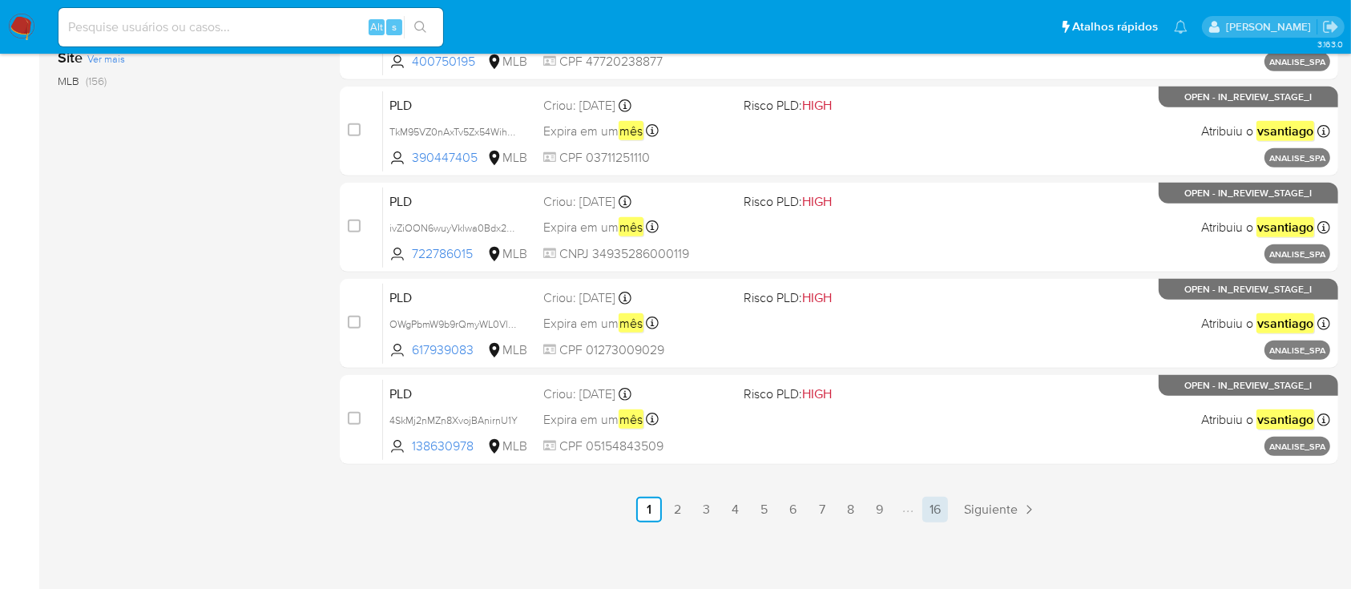
click at [936, 510] on link "16" at bounding box center [935, 510] width 26 height 26
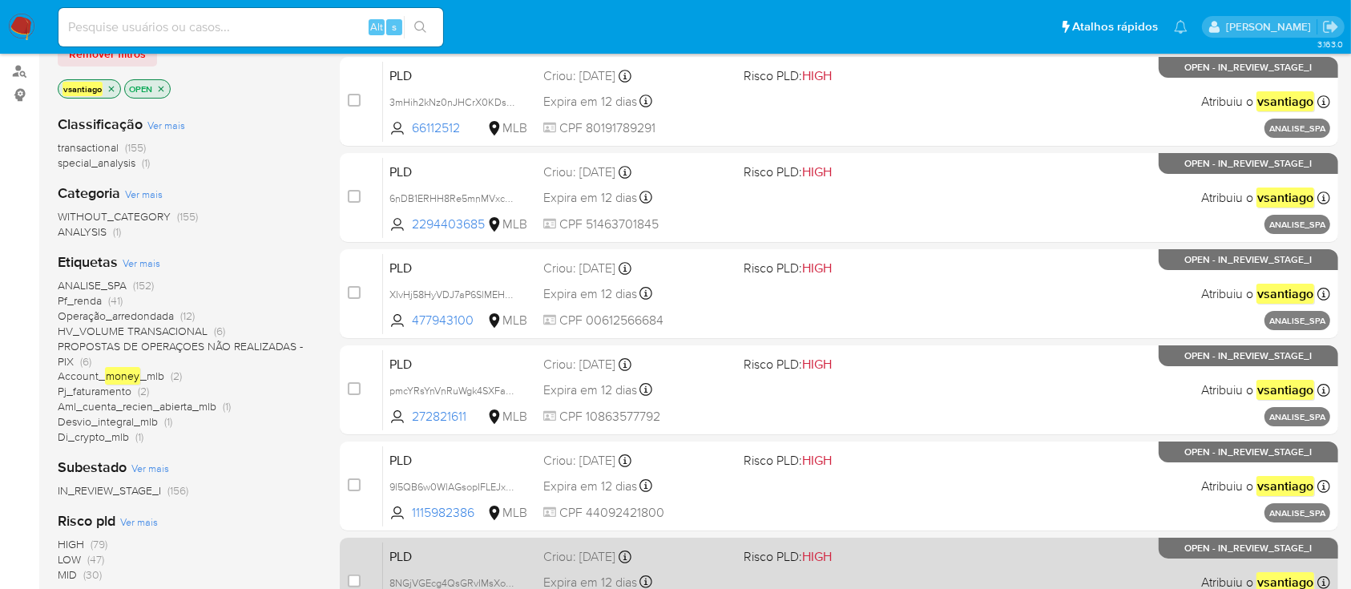
scroll to position [385, 0]
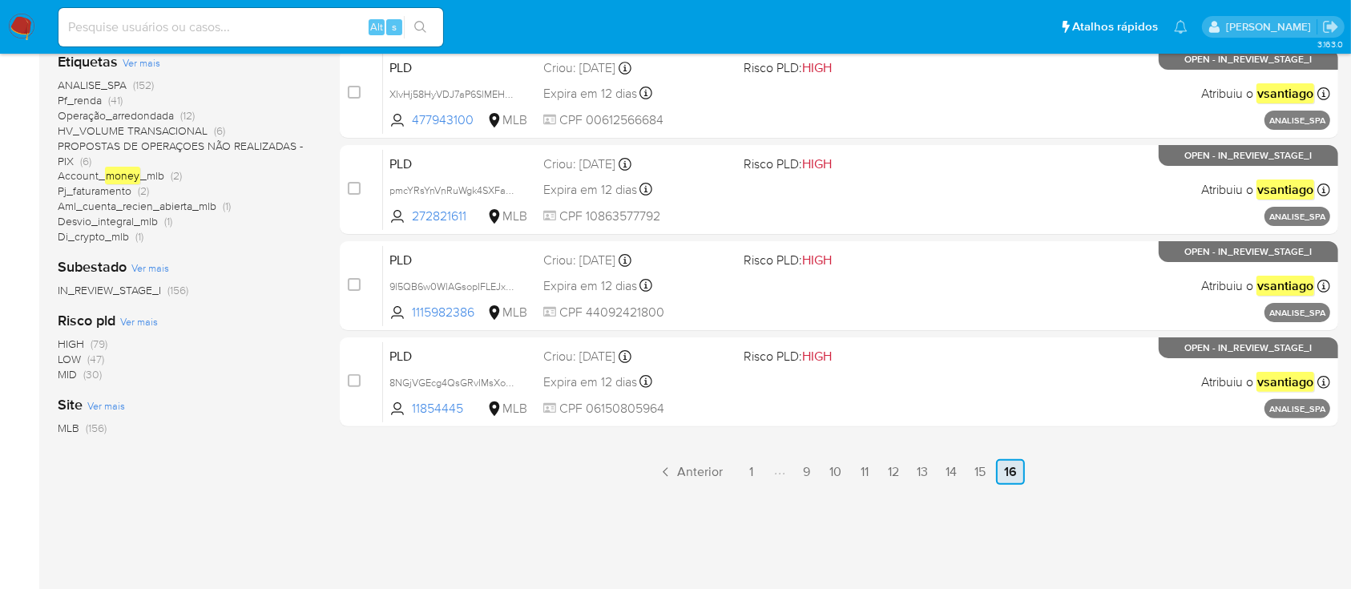
click at [1016, 462] on link "16" at bounding box center [1010, 472] width 29 height 26
click at [979, 473] on link "15" at bounding box center [980, 472] width 26 height 26
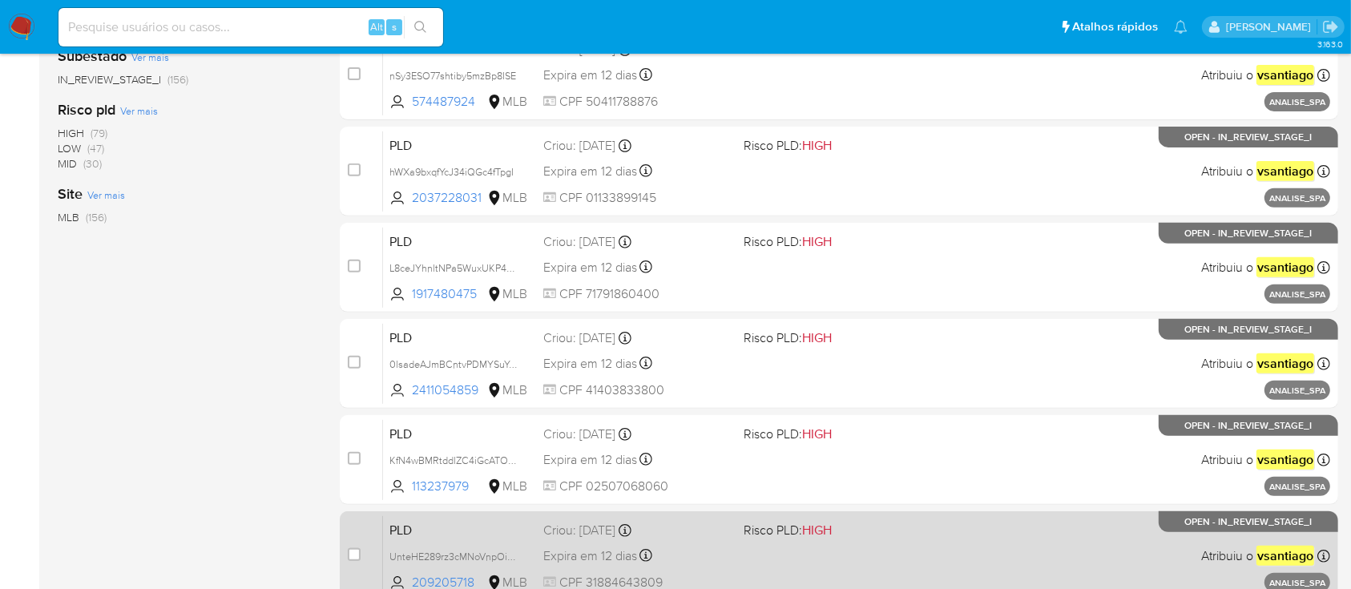
scroll to position [732, 0]
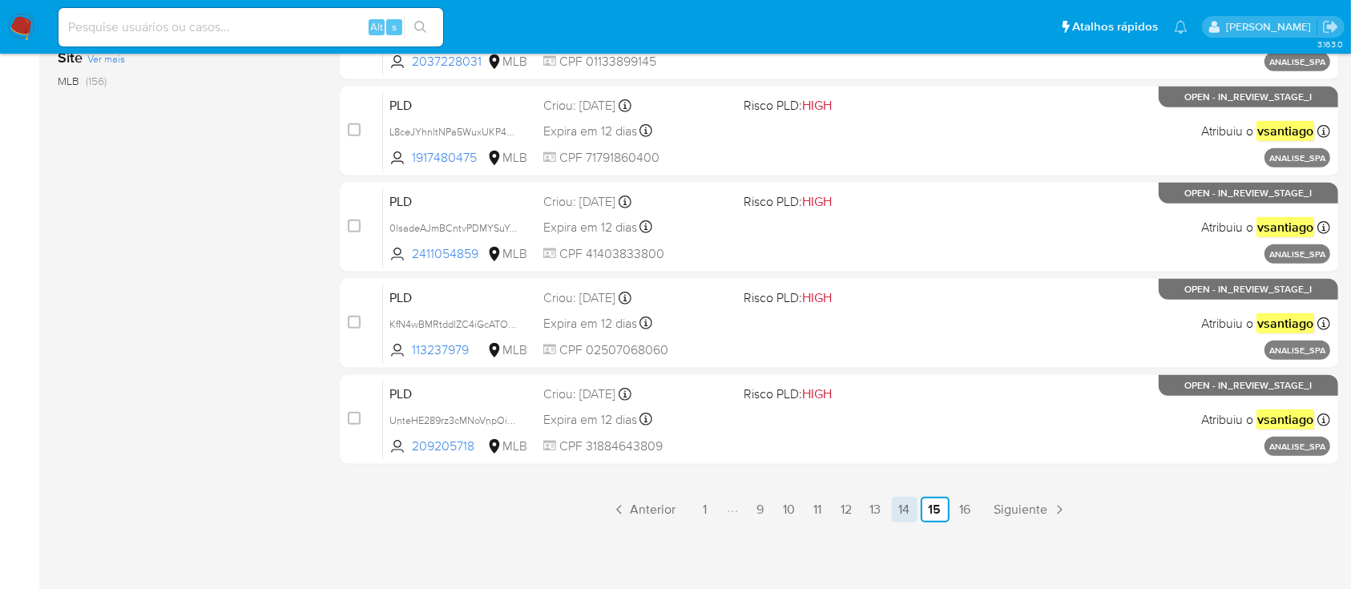
click at [903, 516] on link "14" at bounding box center [905, 510] width 26 height 26
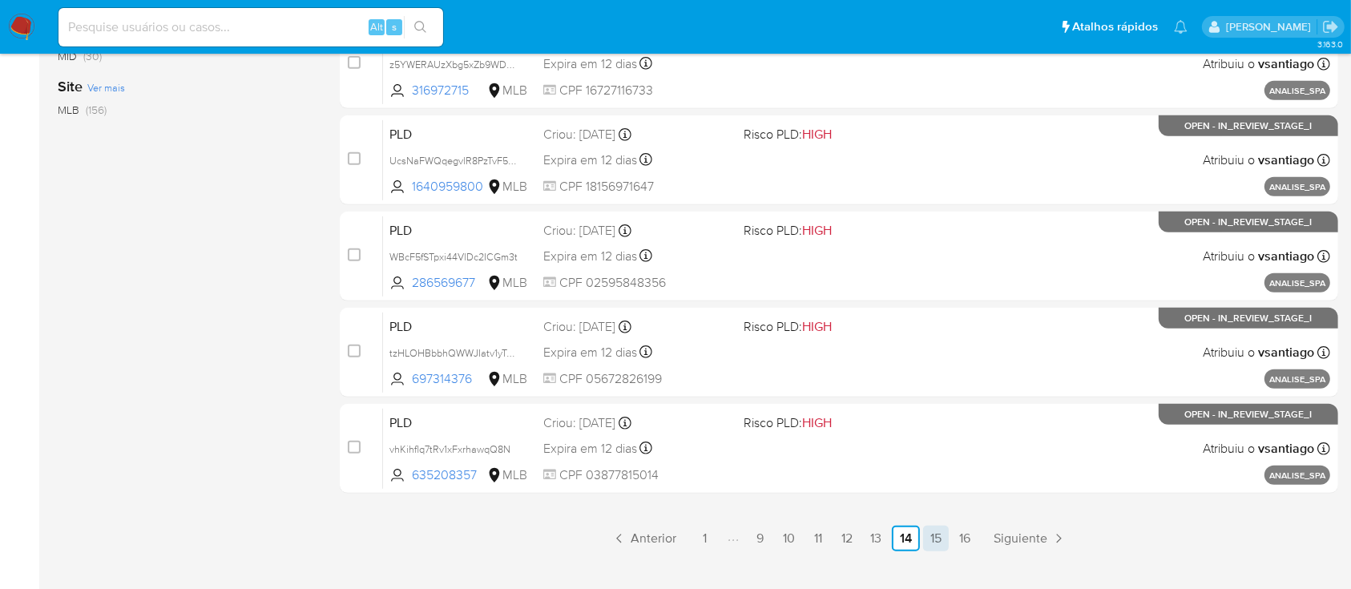
scroll to position [732, 0]
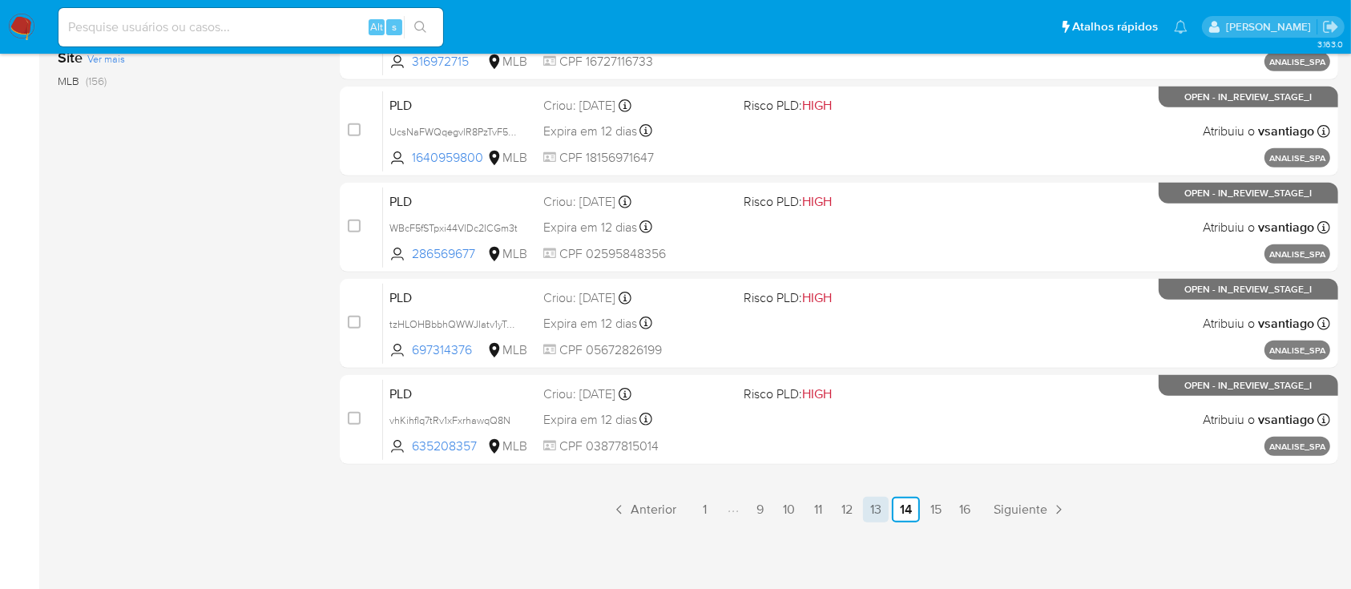
click at [866, 503] on link "13" at bounding box center [876, 510] width 26 height 26
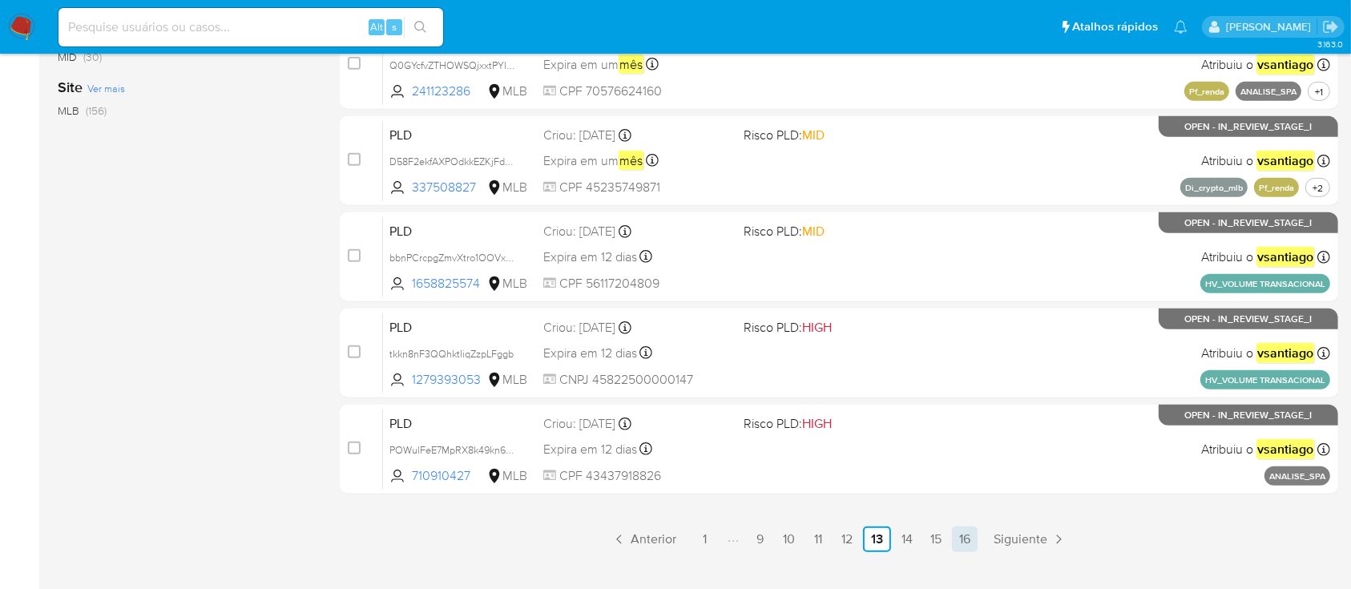
scroll to position [732, 0]
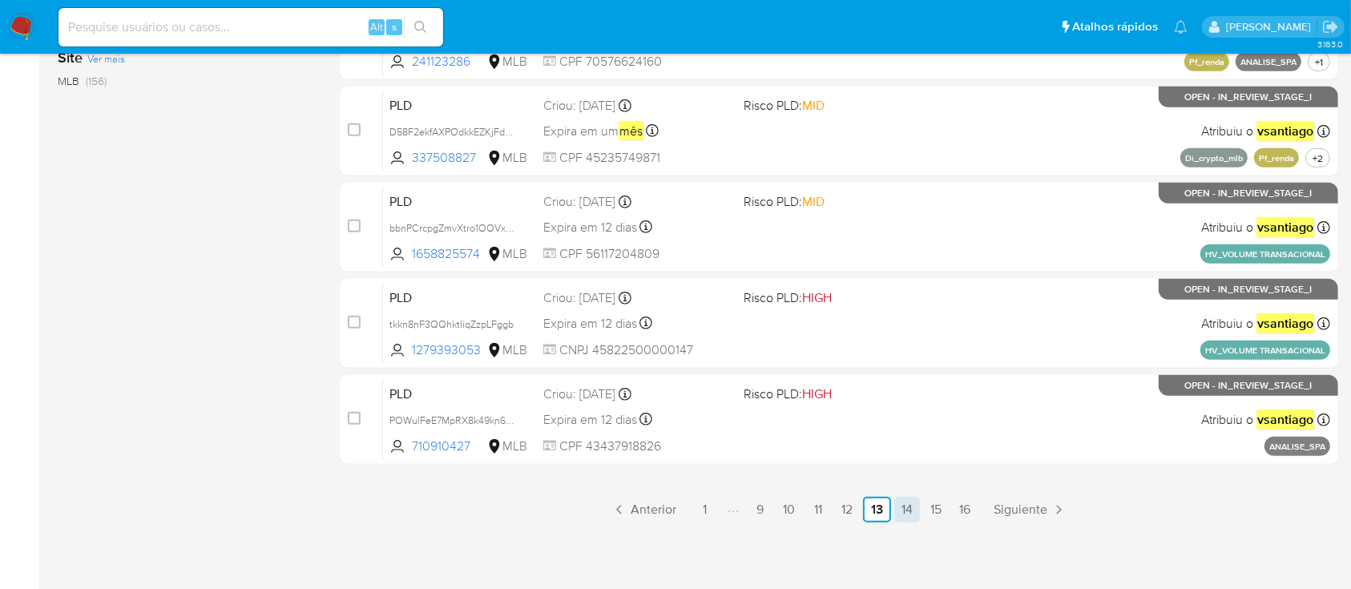
click at [914, 502] on link "14" at bounding box center [907, 510] width 26 height 26
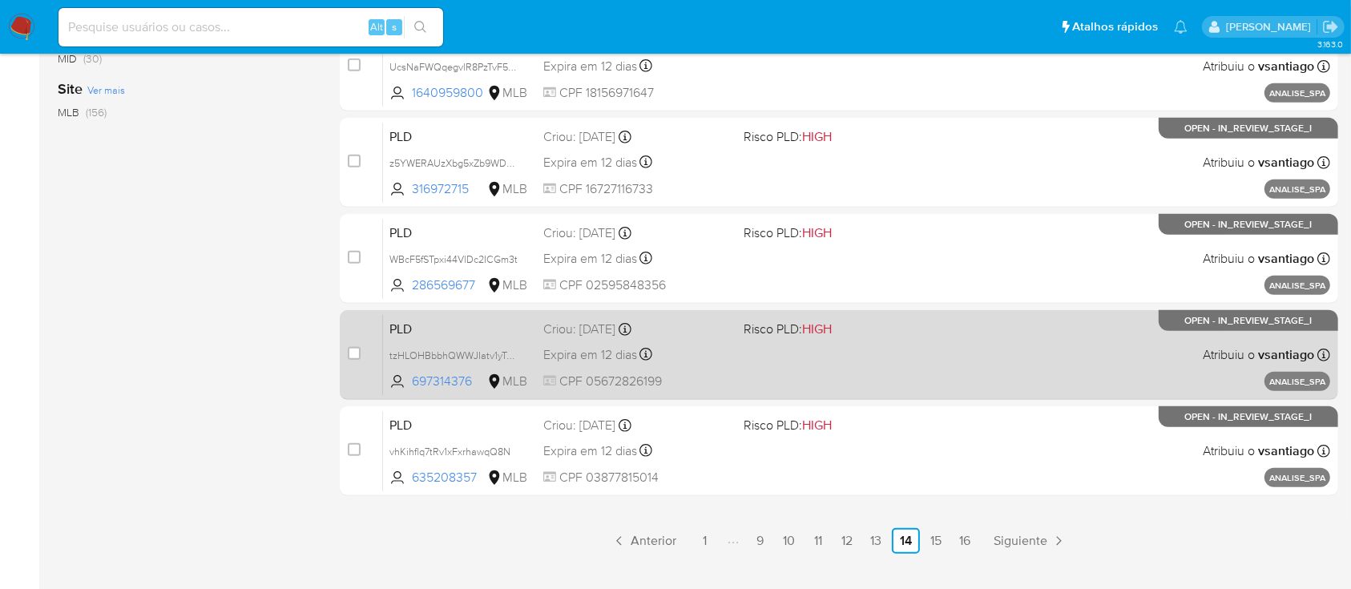
scroll to position [732, 0]
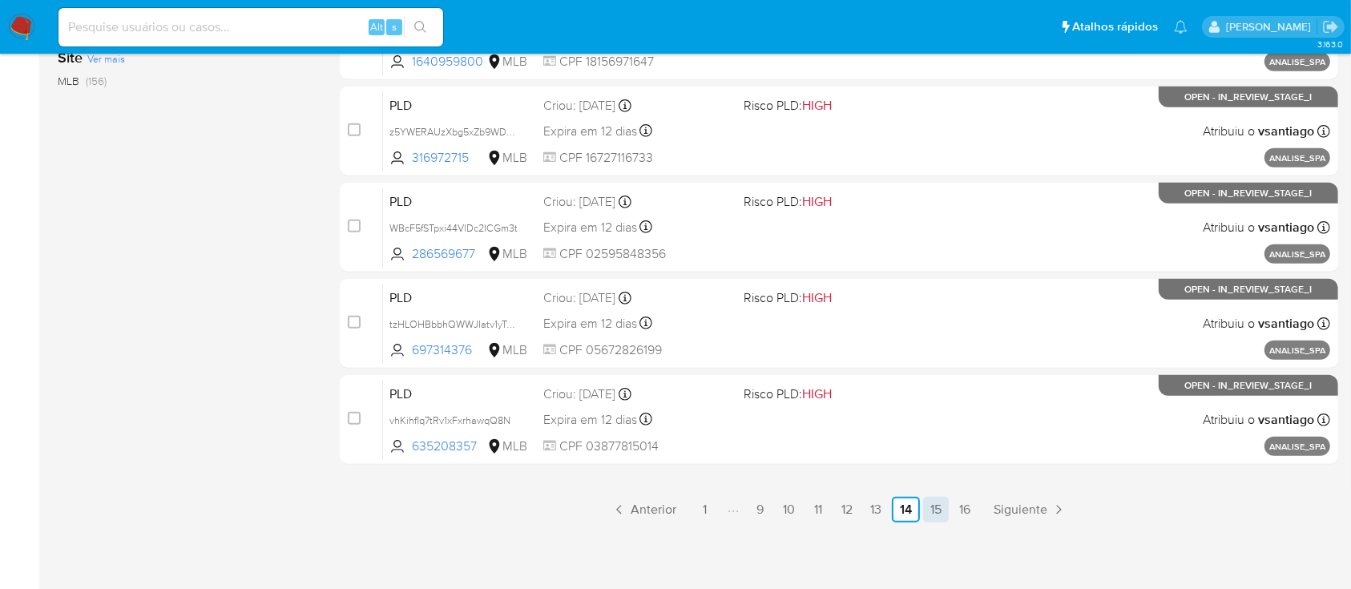
click at [929, 510] on link "15" at bounding box center [936, 510] width 26 height 26
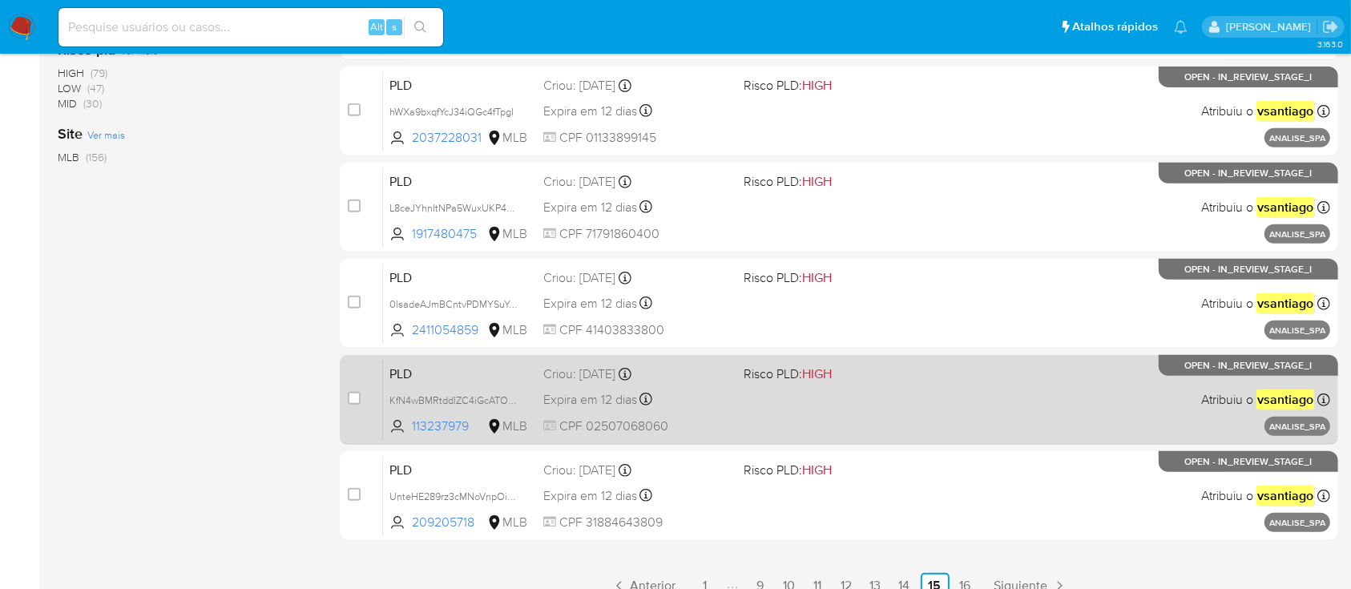
scroll to position [732, 0]
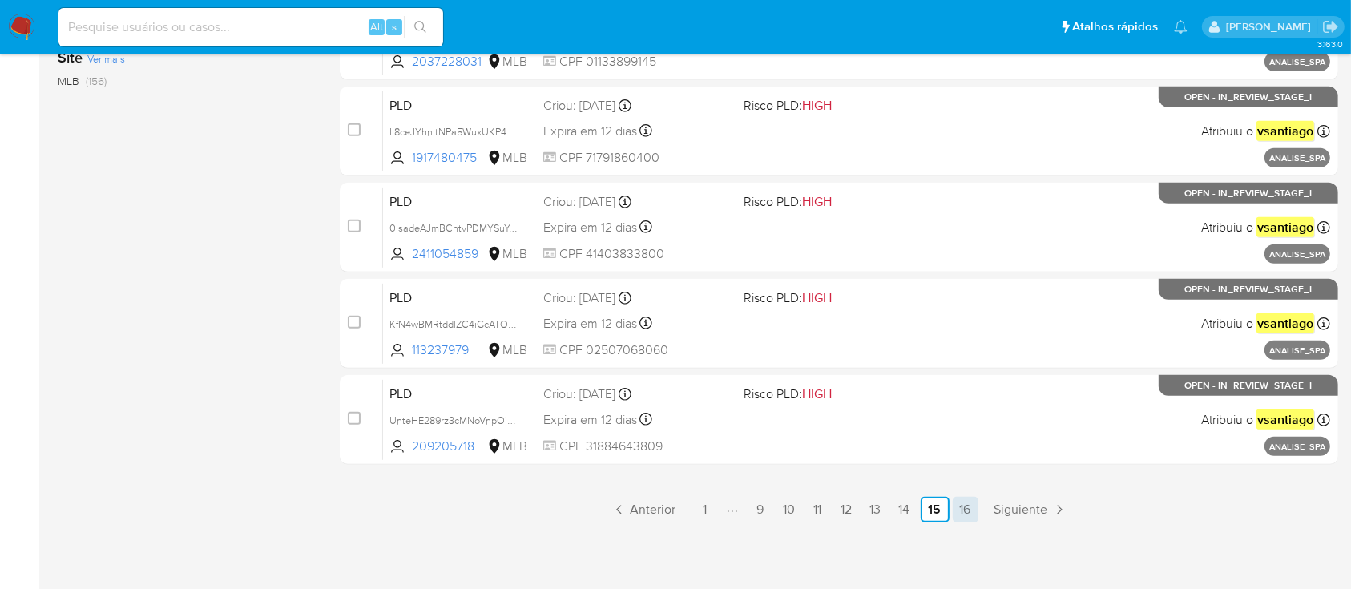
click at [968, 500] on link "16" at bounding box center [966, 510] width 26 height 26
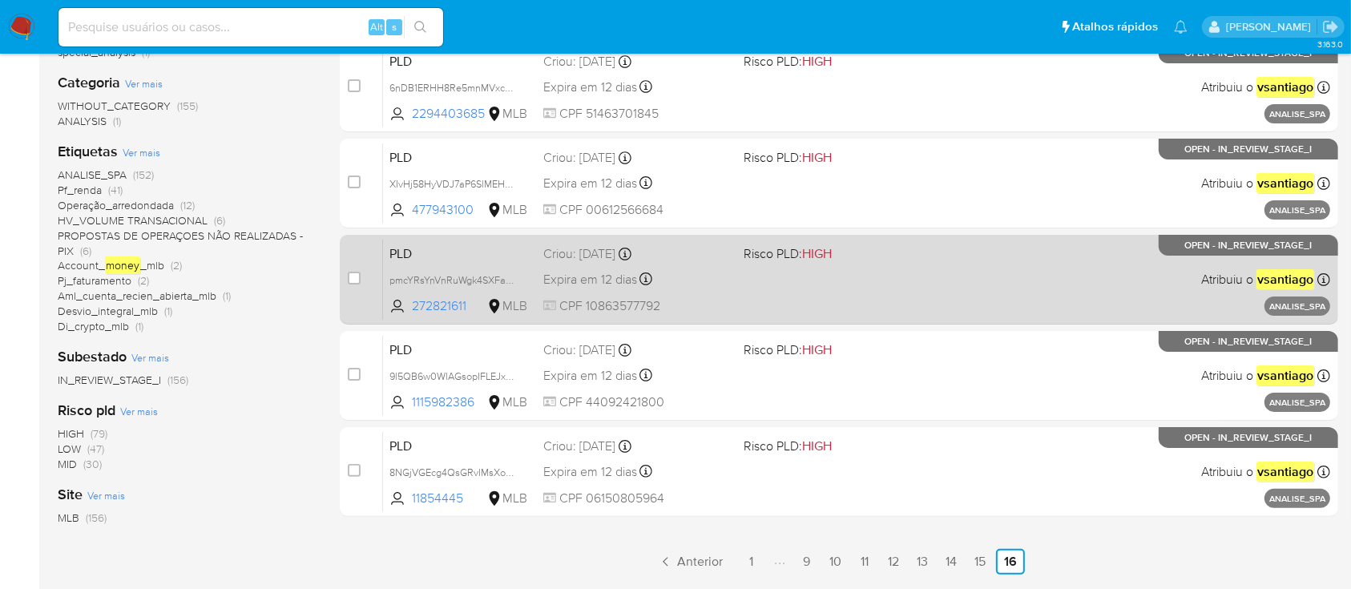
scroll to position [385, 0]
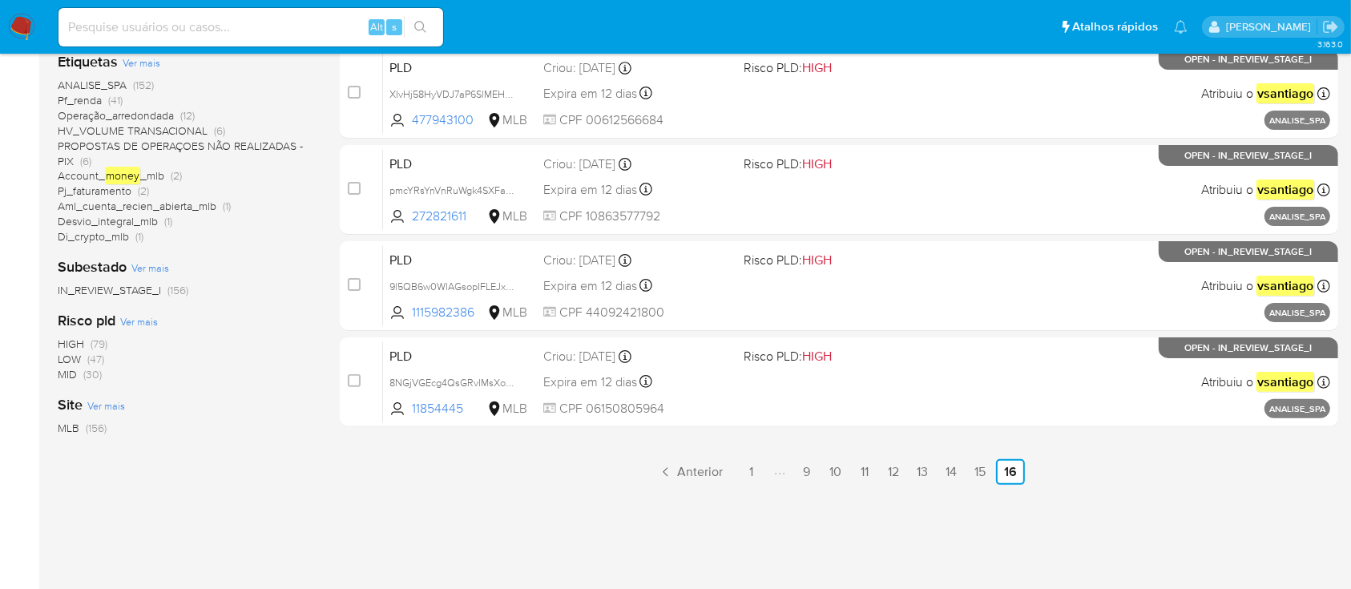
click at [659, 513] on div "select-all-cases-checkbox Asignarme a mí Remover seleção Agrupar por documento …" at bounding box center [839, 160] width 998 height 726
click at [466, 466] on ul "Anterior 1 9 10 11 12 13 14 15 16 Siguiente" at bounding box center [839, 472] width 998 height 26
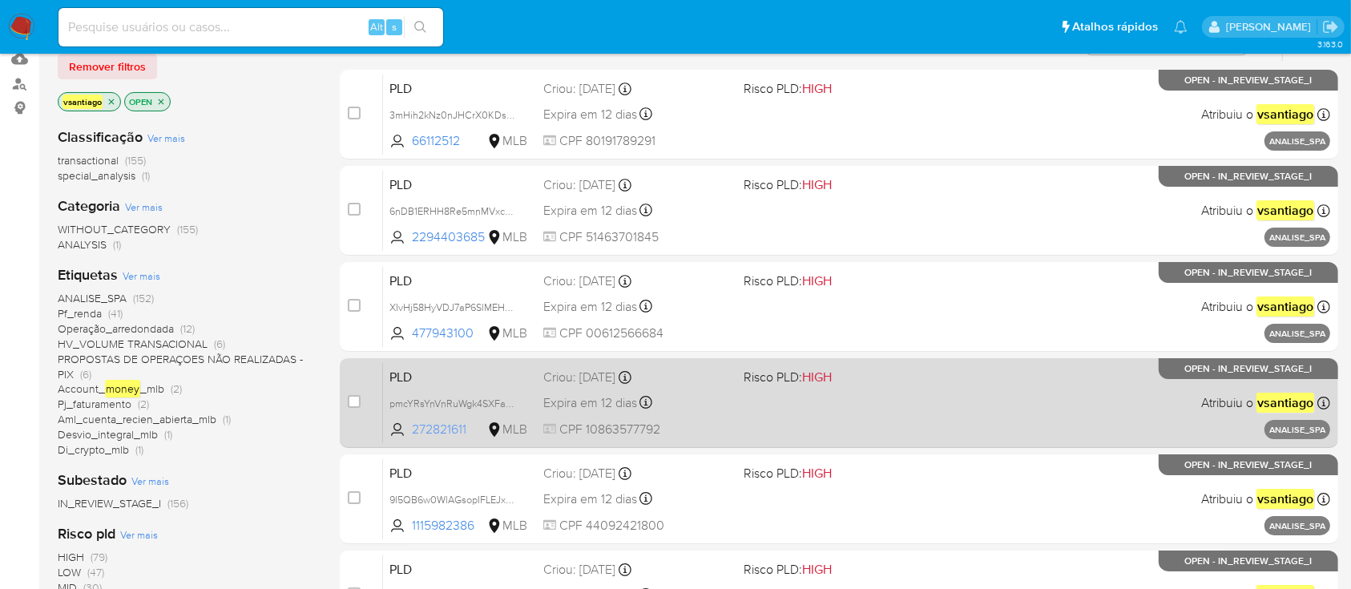
scroll to position [0, 0]
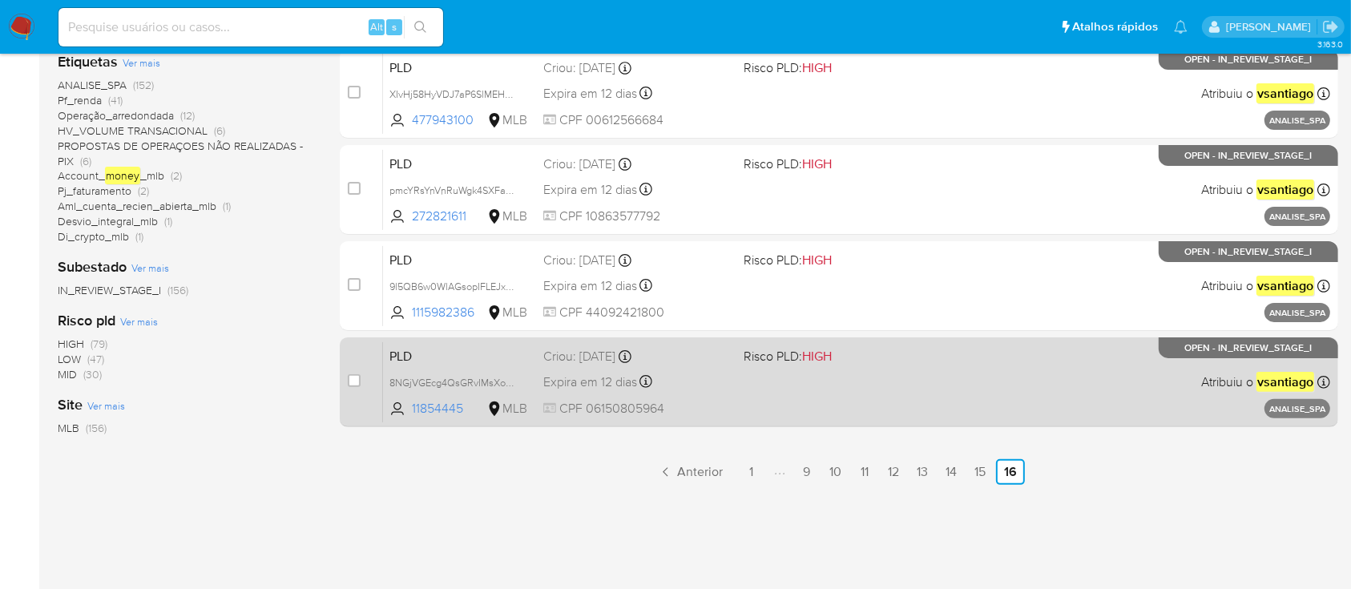
drag, startPoint x: 430, startPoint y: 475, endPoint x: 409, endPoint y: 424, distance: 55.1
click at [430, 477] on ul "Anterior 1 9 10 11 12 13 14 15 16 Siguiente" at bounding box center [839, 472] width 998 height 26
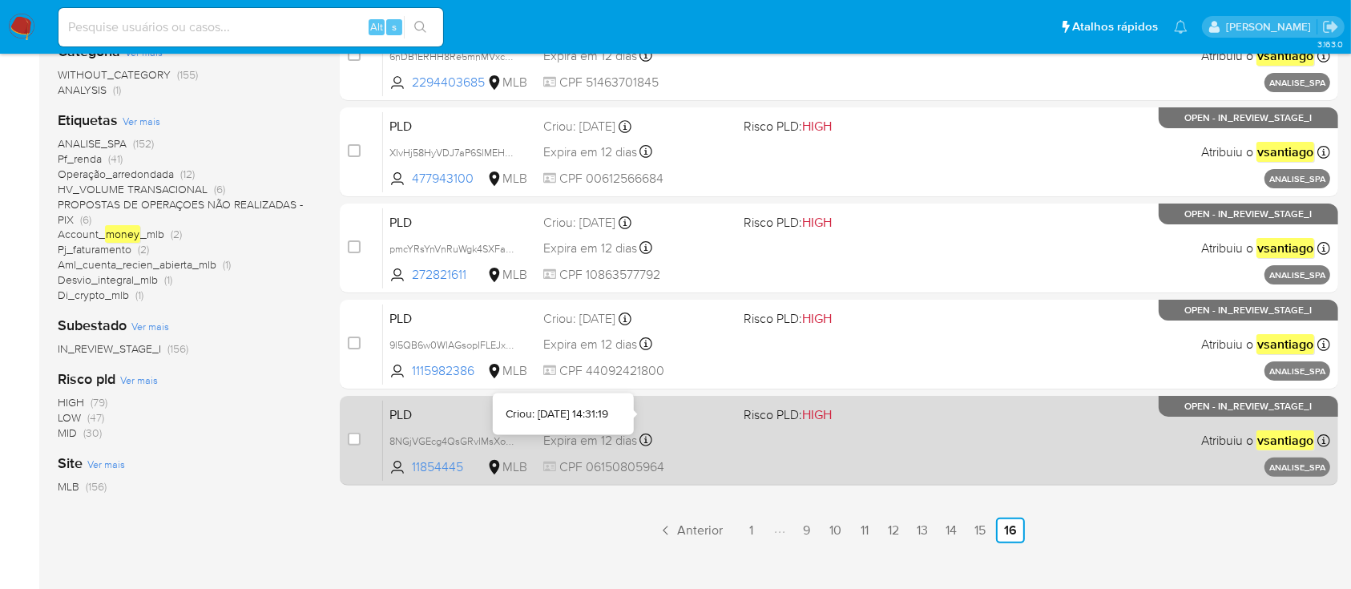
scroll to position [385, 0]
